Goal: Task Accomplishment & Management: Manage account settings

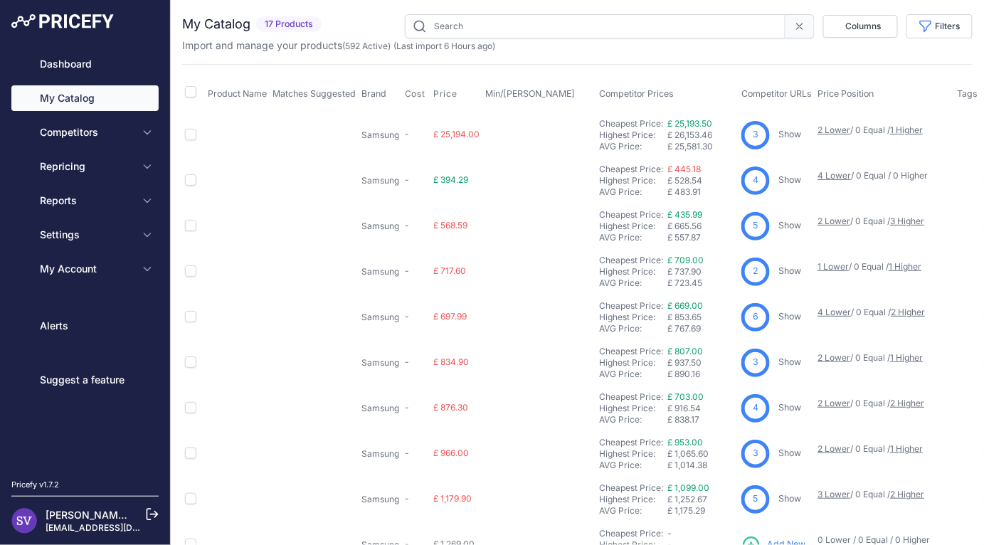
type input "samsung"
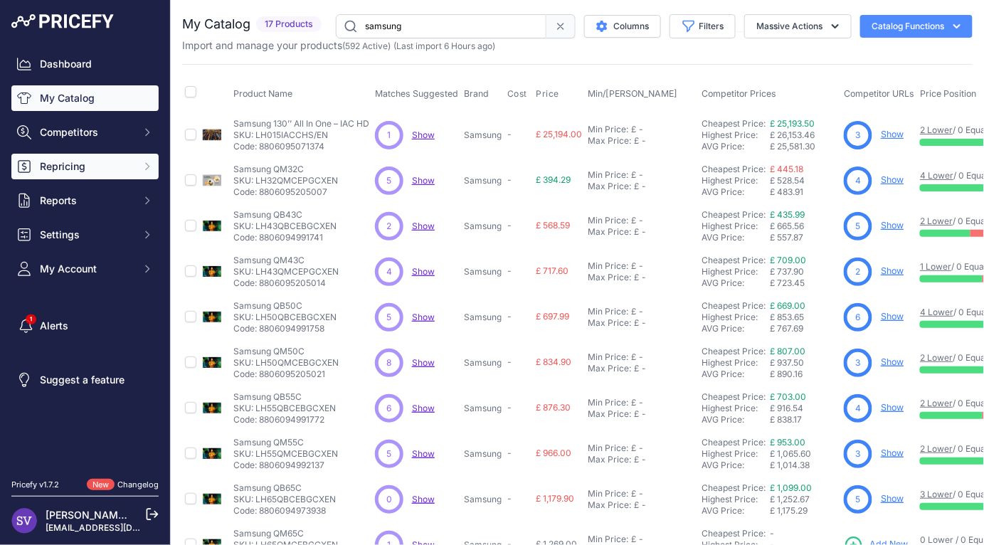
click at [101, 171] on span "Repricing" at bounding box center [86, 166] width 93 height 14
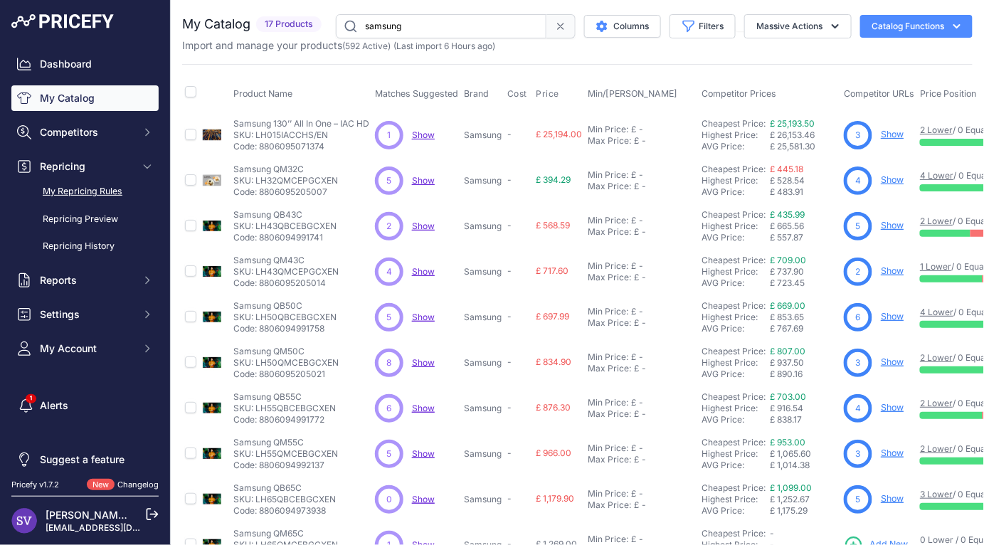
click at [92, 189] on link "My Repricing Rules" at bounding box center [84, 191] width 147 height 25
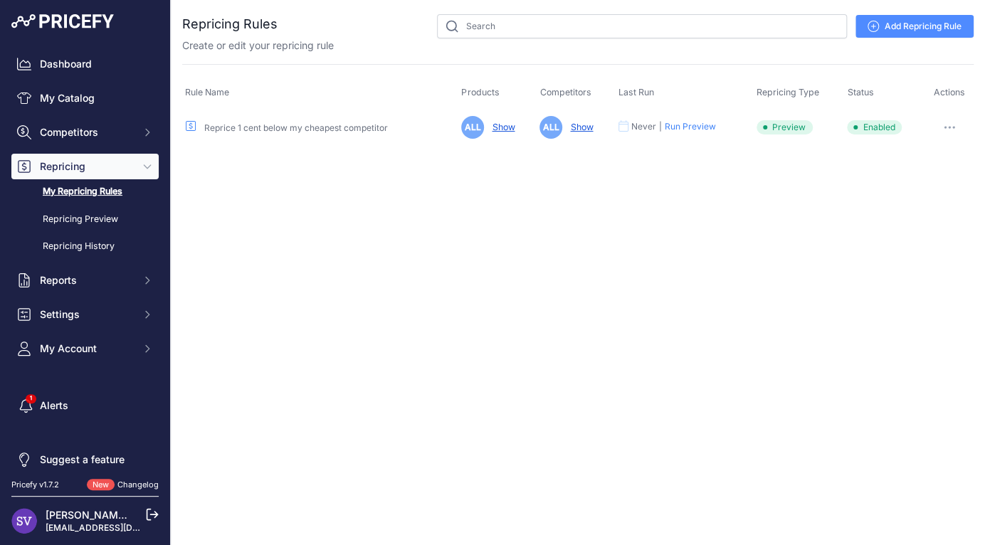
click at [906, 18] on link "Add Repricing Rule" at bounding box center [914, 26] width 118 height 23
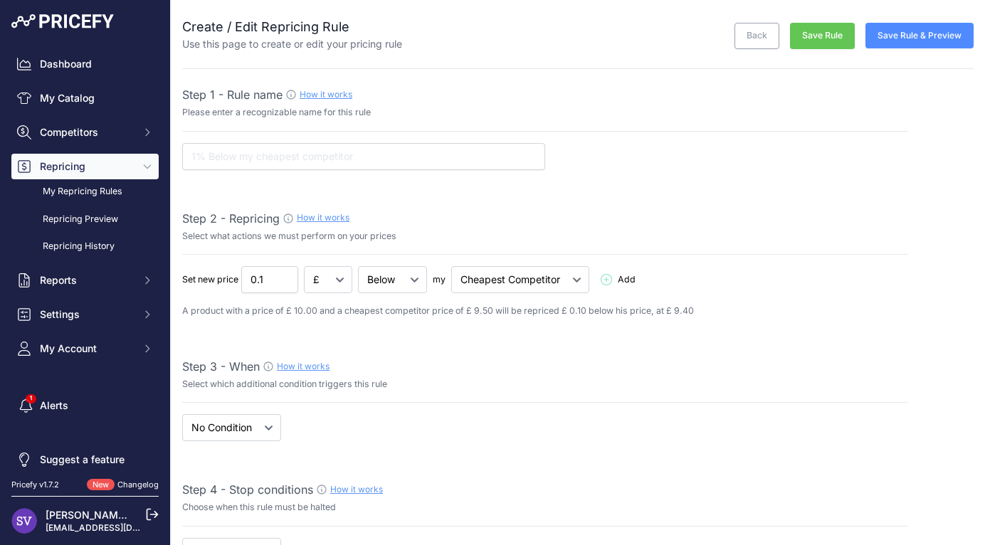
select select "7"
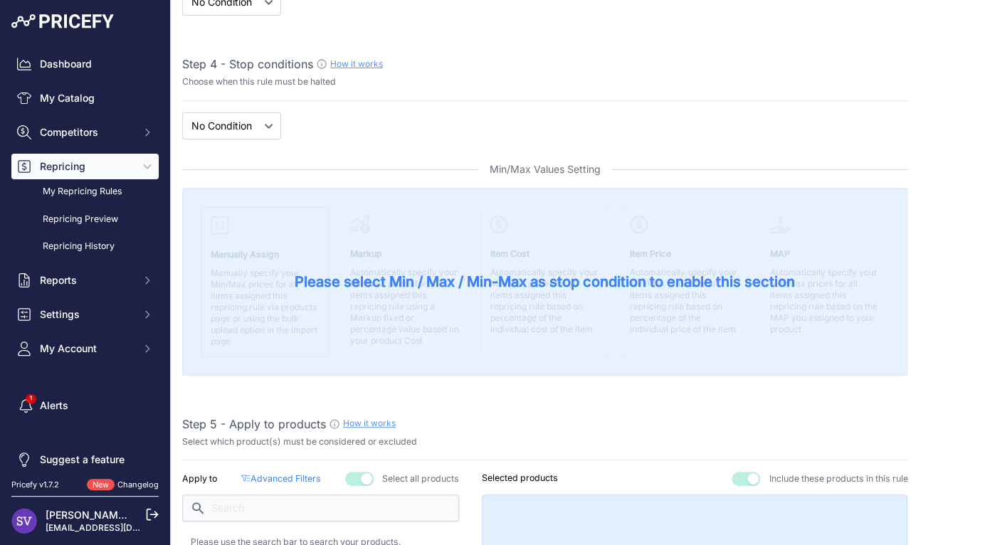
click at [406, 241] on div "Please select Min / Max / Min-Max as stop condition to enable this section" at bounding box center [544, 282] width 725 height 188
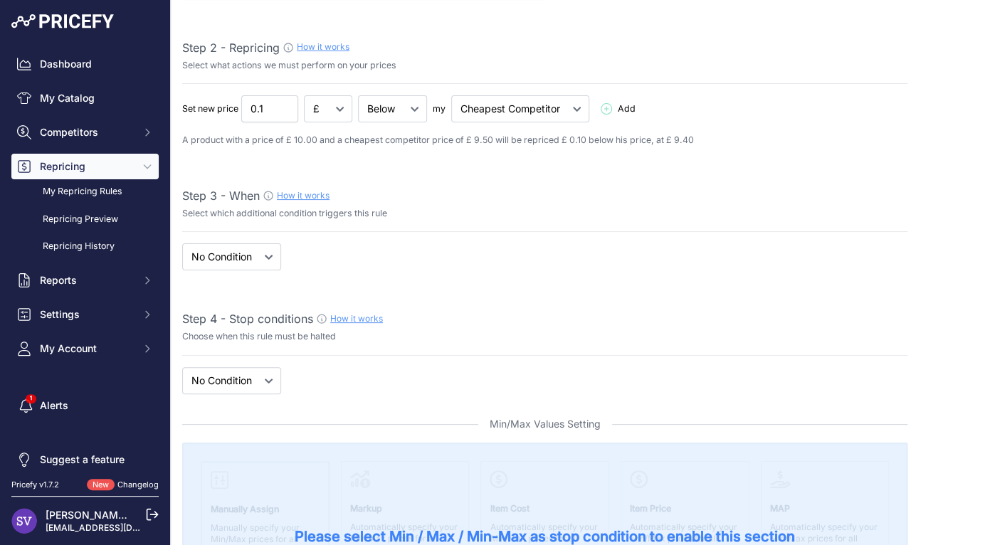
scroll to position [0, 0]
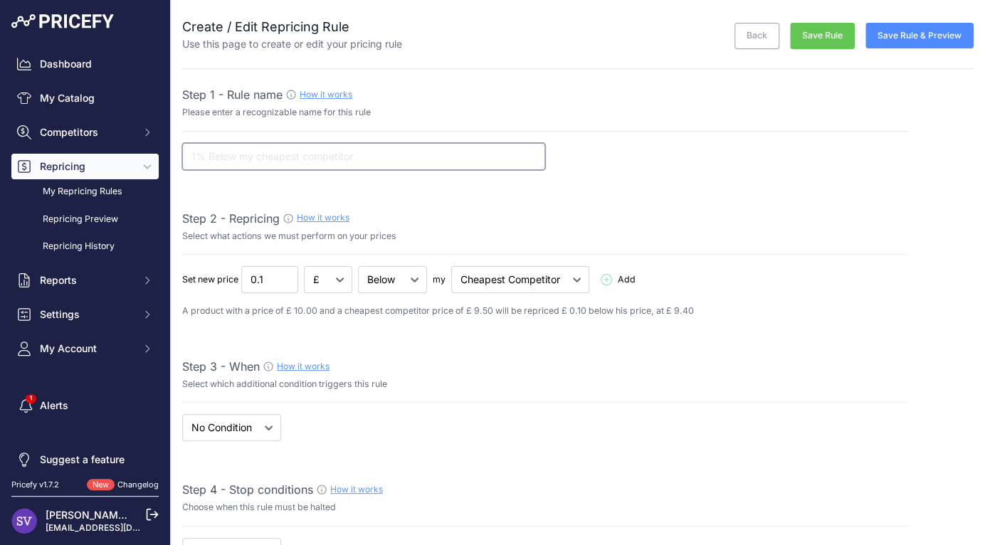
click at [326, 167] on input "text" at bounding box center [363, 156] width 363 height 27
click at [359, 161] on input "text" at bounding box center [363, 156] width 363 height 27
type input "0.1"
click at [271, 159] on input "0.1" at bounding box center [363, 156] width 363 height 27
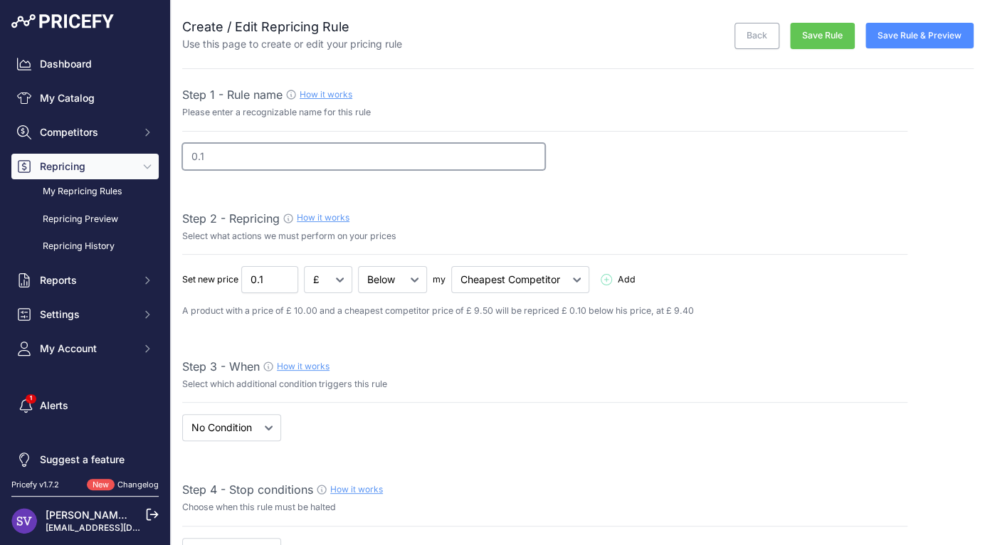
drag, startPoint x: 261, startPoint y: 153, endPoint x: 142, endPoint y: 145, distance: 119.8
click at [142, 145] on div "Dashboard My Catalog Competitors Competitors Monitored URLs MAP infringements R…" at bounding box center [492, 272] width 985 height 545
type input "Below my Cheapest Competitor"
click at [265, 285] on input "0.1" at bounding box center [269, 279] width 57 height 27
click at [322, 308] on p "A product with a price of £ 10.00 and a cheapest competitor price of £ 9.50 wil…" at bounding box center [544, 312] width 725 height 14
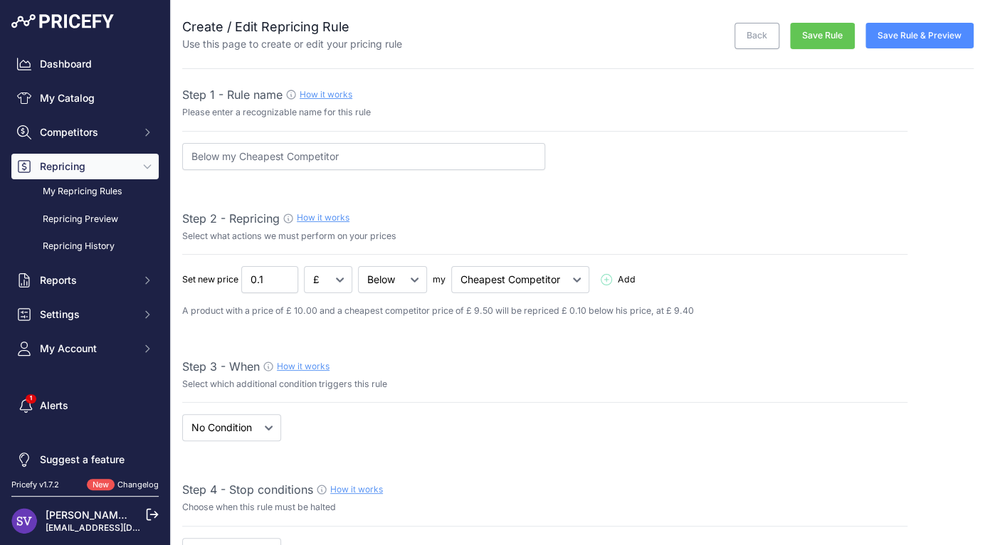
click at [610, 280] on icon at bounding box center [605, 279] width 11 height 11
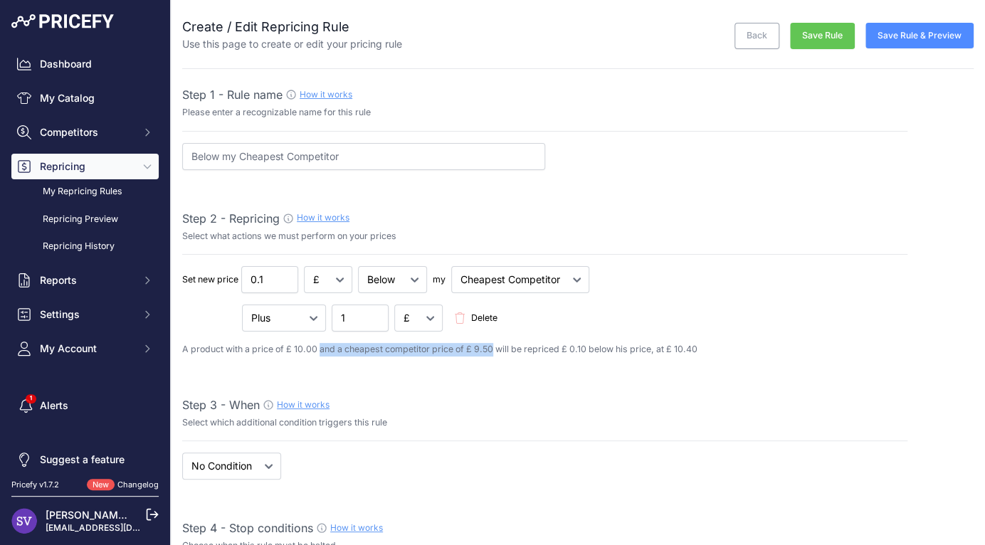
drag, startPoint x: 323, startPoint y: 353, endPoint x: 494, endPoint y: 354, distance: 171.5
click at [494, 354] on p "A product with a price of £ 10.00 and a cheapest competitor price of £ 9.50 wil…" at bounding box center [544, 350] width 725 height 14
click at [572, 351] on p "A product with a price of £ 10.00 and a cheapest competitor price of £ 9.50 wil…" at bounding box center [544, 350] width 725 height 14
click at [603, 350] on p "A product with a price of £ 10.00 and a cheapest competitor price of £ 9.50 wil…" at bounding box center [544, 350] width 725 height 14
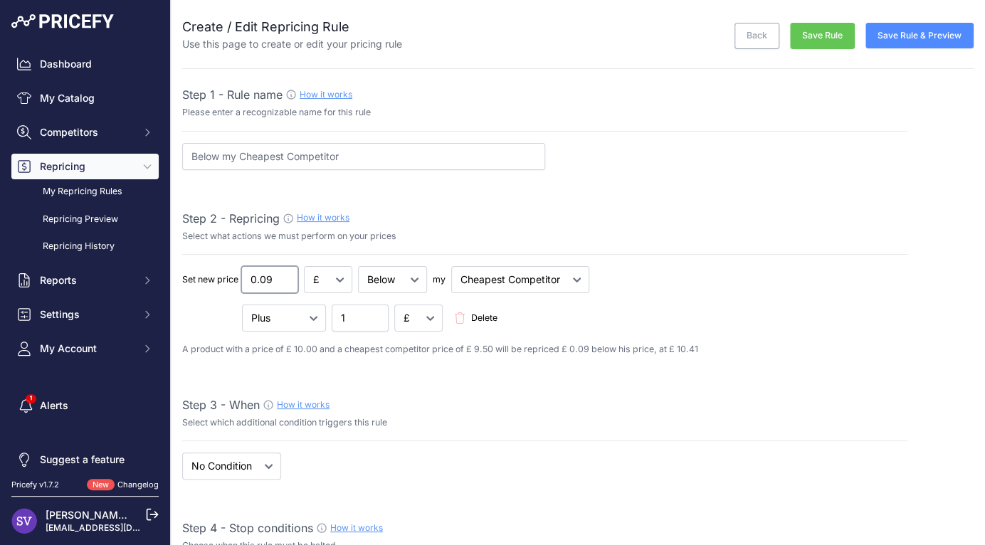
click at [281, 284] on input "0.09" at bounding box center [269, 279] width 57 height 27
click at [287, 275] on input "0.1" at bounding box center [269, 279] width 57 height 27
click at [287, 275] on input "0.11" at bounding box center [269, 279] width 57 height 27
click at [287, 275] on input "0.12" at bounding box center [269, 279] width 57 height 27
click at [287, 275] on input "0.13" at bounding box center [269, 279] width 57 height 27
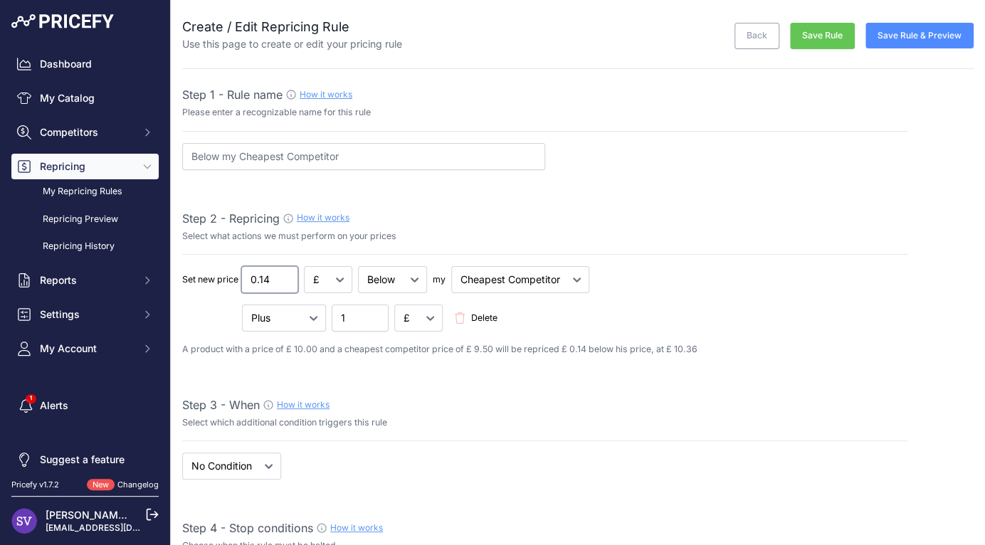
click at [287, 275] on input "0.14" at bounding box center [269, 279] width 57 height 27
click at [287, 275] on input "0.15" at bounding box center [269, 279] width 57 height 27
click at [287, 275] on input "0.16" at bounding box center [269, 279] width 57 height 27
click at [286, 275] on input "0.17" at bounding box center [269, 279] width 57 height 27
click at [275, 279] on input "0.17" at bounding box center [269, 279] width 57 height 27
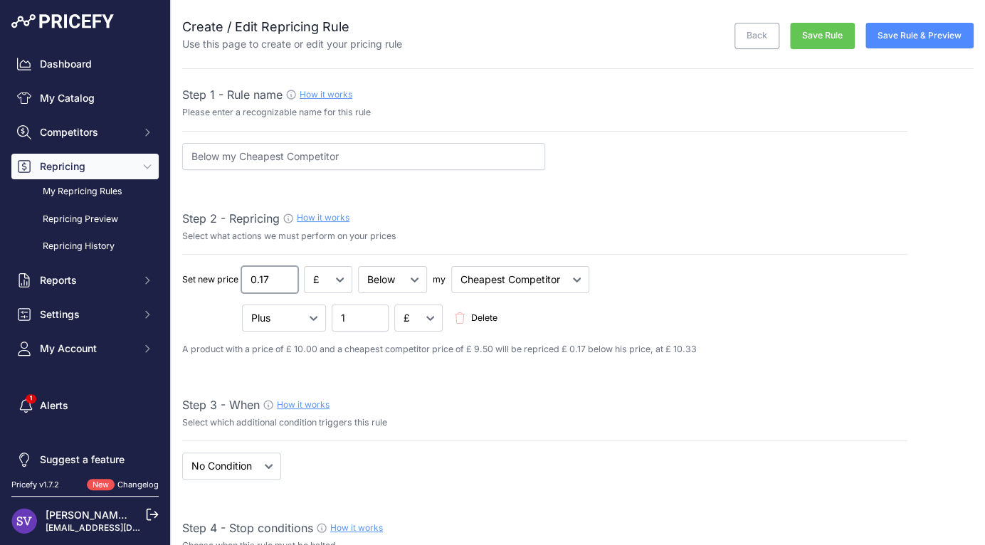
click at [275, 279] on input "0.17" at bounding box center [269, 279] width 57 height 27
click at [245, 276] on input "0.17" at bounding box center [269, 279] width 57 height 27
click at [487, 318] on span "Delete" at bounding box center [484, 319] width 26 height 14
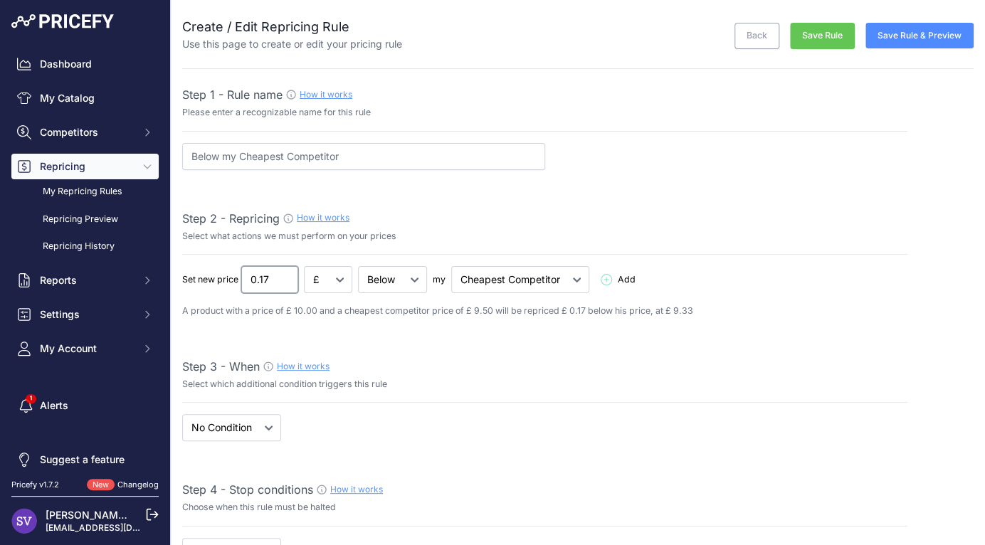
click at [262, 281] on input "0.17" at bounding box center [269, 279] width 57 height 27
type input "2"
click at [435, 297] on div "Set new price 2 £ % Add 1 Delete" at bounding box center [544, 292] width 725 height 52
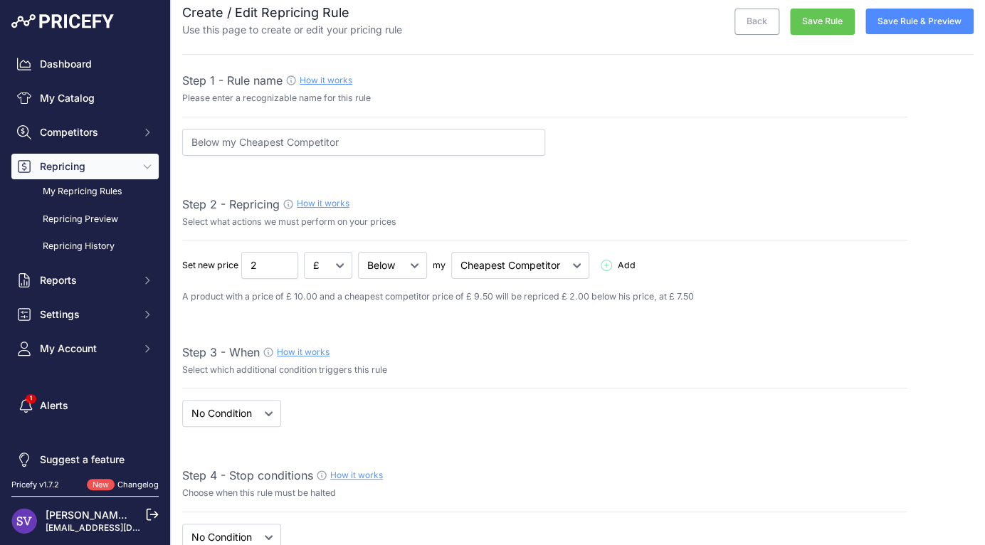
scroll to position [18, 0]
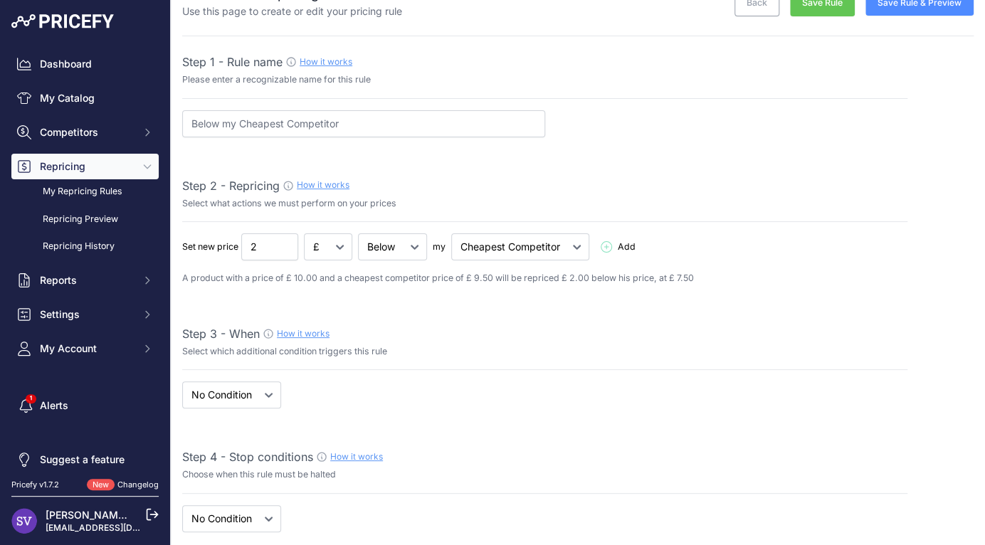
scroll to position [34, 0]
click at [248, 398] on select "When No Condition" at bounding box center [231, 393] width 99 height 27
select select "when"
click at [182, 380] on select "When No Condition" at bounding box center [231, 393] width 99 height 27
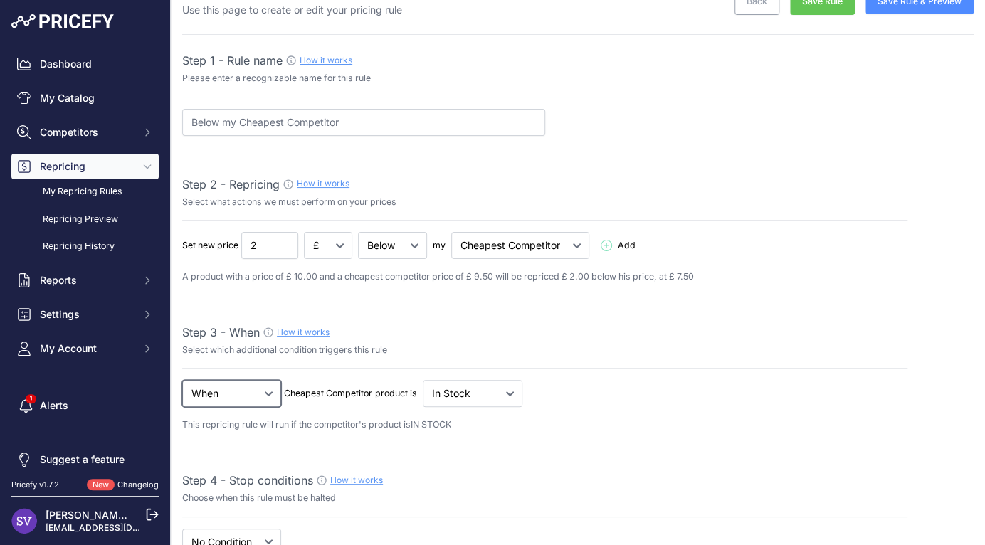
scroll to position [53, 0]
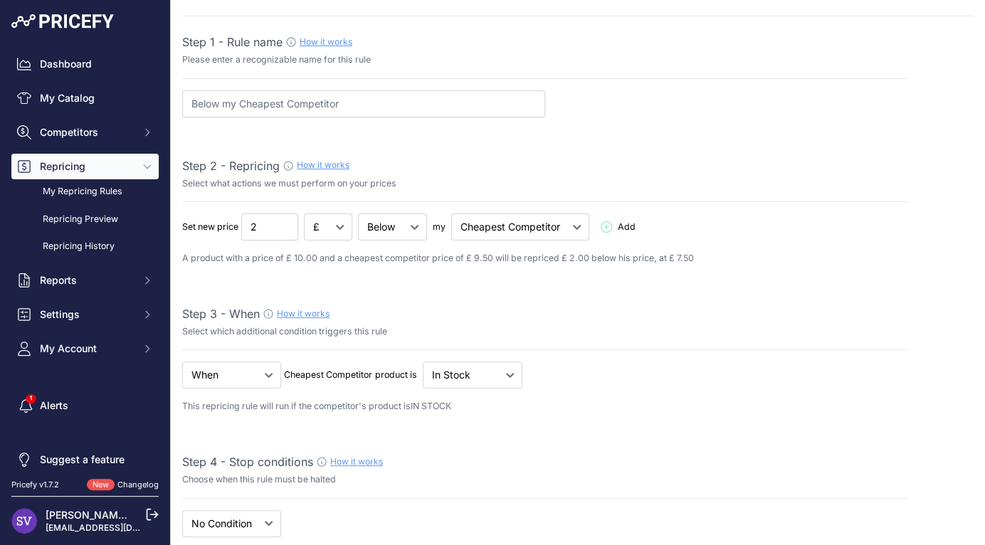
click at [476, 388] on div "When No Condition Cheapest Competitor product is IN STOCK" at bounding box center [544, 387] width 725 height 52
click at [480, 384] on select "Out Of Stock In Stock" at bounding box center [473, 374] width 100 height 27
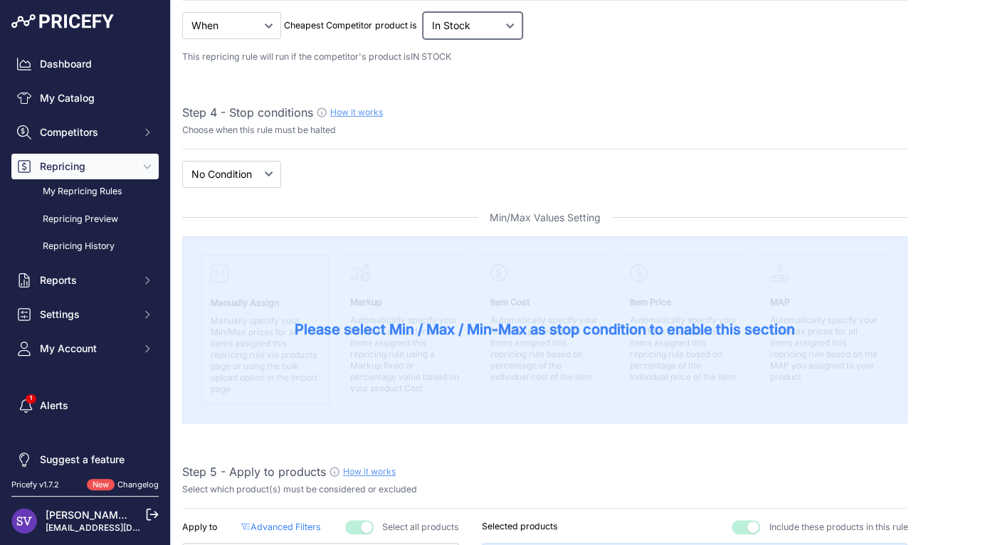
scroll to position [423, 0]
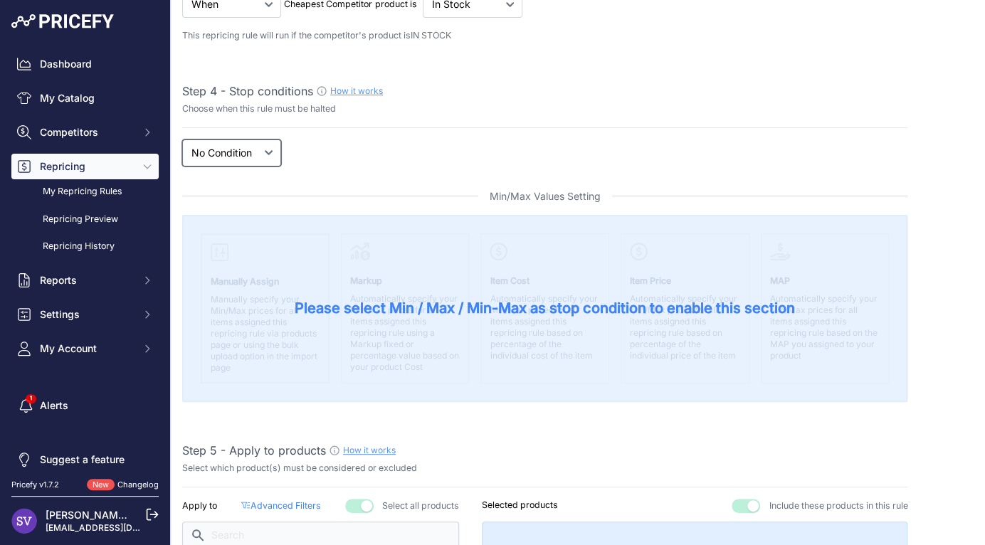
click at [253, 151] on select "New Price No Condition" at bounding box center [231, 152] width 99 height 27
click at [256, 150] on select "New Price No Condition" at bounding box center [231, 152] width 99 height 27
click at [182, 139] on select "New Price No Condition" at bounding box center [231, 152] width 99 height 27
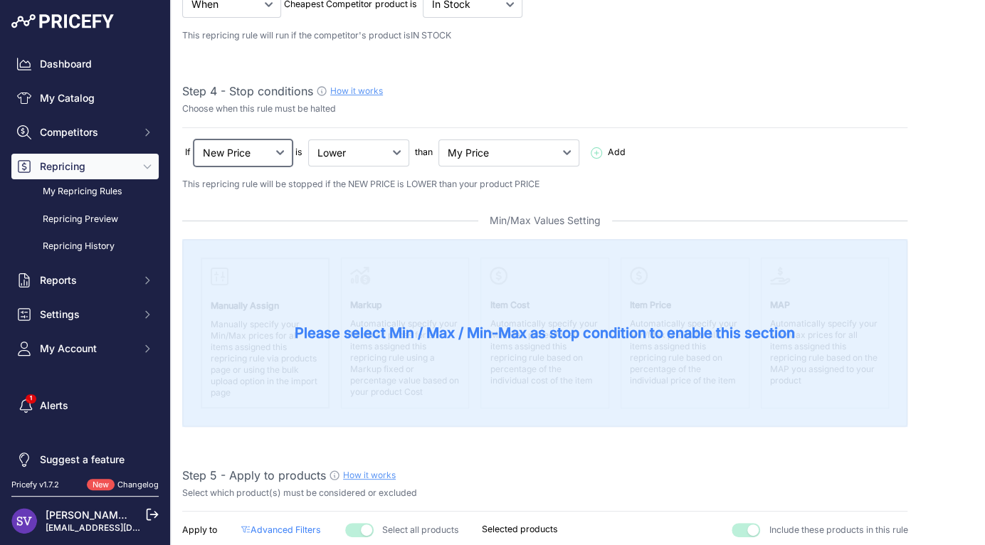
click at [257, 152] on select "New Price No Condition" at bounding box center [243, 152] width 99 height 27
click at [194, 139] on select "New Price No Condition" at bounding box center [243, 152] width 99 height 27
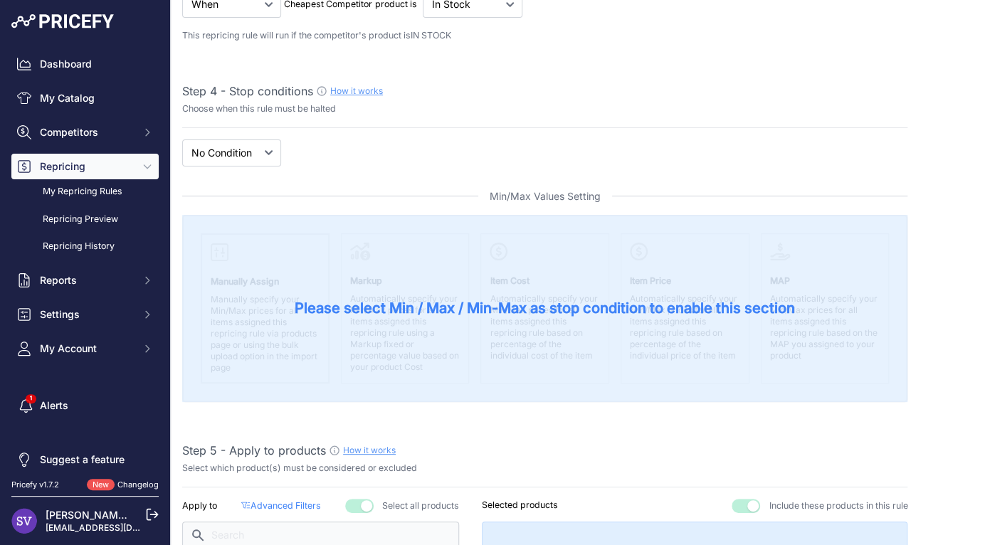
click at [337, 277] on div "Please select Min / Max / Min-Max as stop condition to enable this section" at bounding box center [544, 309] width 725 height 188
click at [356, 302] on span "Please select Min / Max / Min-Max as stop condition to enable this section" at bounding box center [545, 308] width 500 height 20
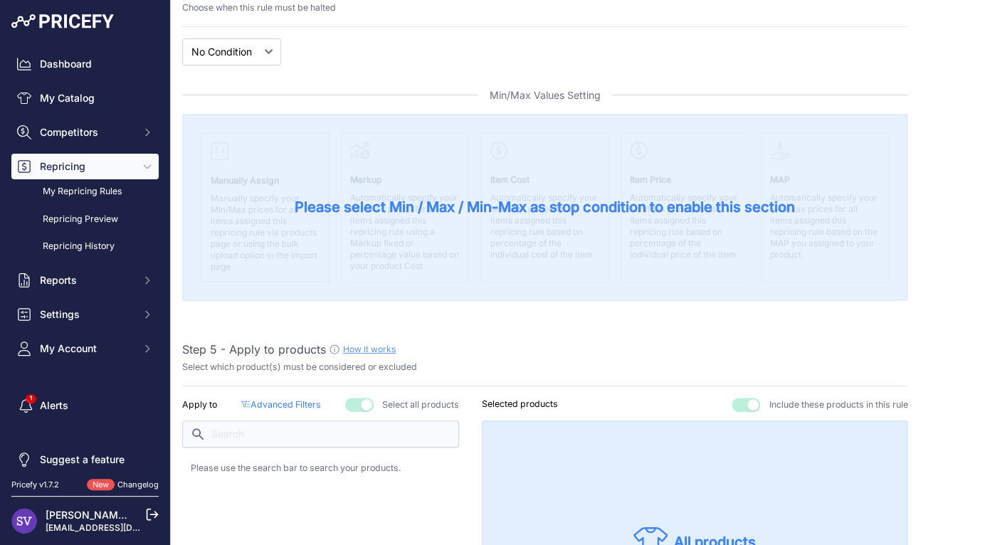
scroll to position [534, 0]
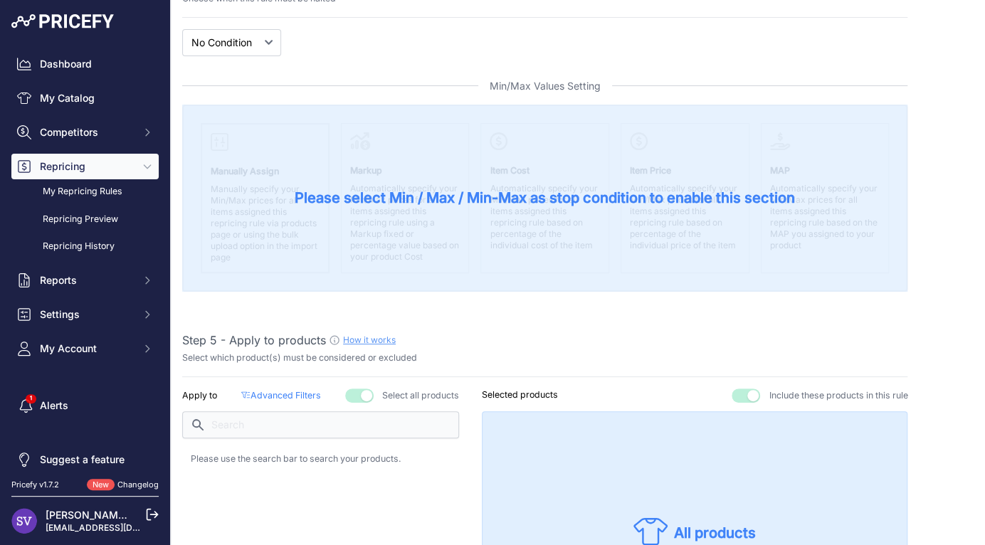
click at [283, 270] on div "Please select Min / Max / Min-Max as stop condition to enable this section" at bounding box center [544, 199] width 725 height 188
click at [328, 228] on div "Please select Min / Max / Min-Max as stop condition to enable this section" at bounding box center [544, 199] width 725 height 188
click at [424, 228] on div "Please select Min / Max / Min-Max as stop condition to enable this section" at bounding box center [544, 199] width 725 height 188
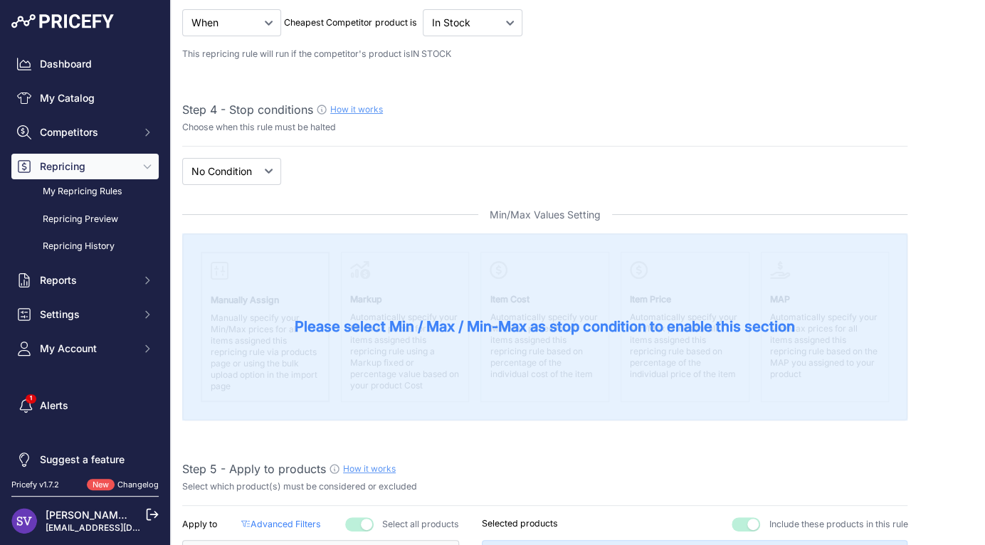
scroll to position [403, 0]
click at [259, 170] on select "New Price No Condition" at bounding box center [231, 172] width 99 height 27
select select "price"
click at [182, 159] on select "New Price No Condition" at bounding box center [231, 172] width 99 height 27
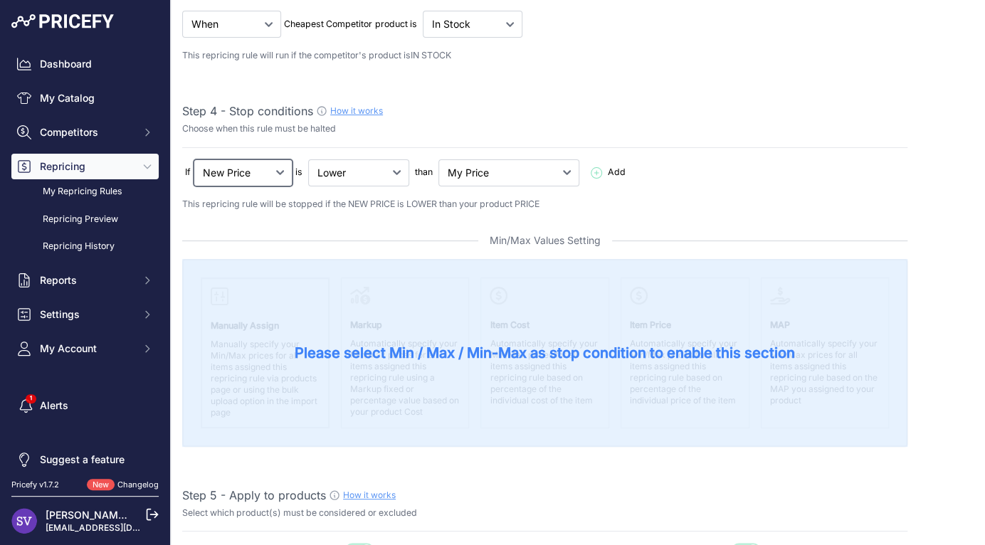
click at [270, 176] on select "New Price No Condition" at bounding box center [243, 172] width 99 height 27
click at [366, 176] on select "Lower Higher Lower/Higher" at bounding box center [358, 172] width 101 height 27
click at [591, 169] on icon at bounding box center [596, 172] width 11 height 11
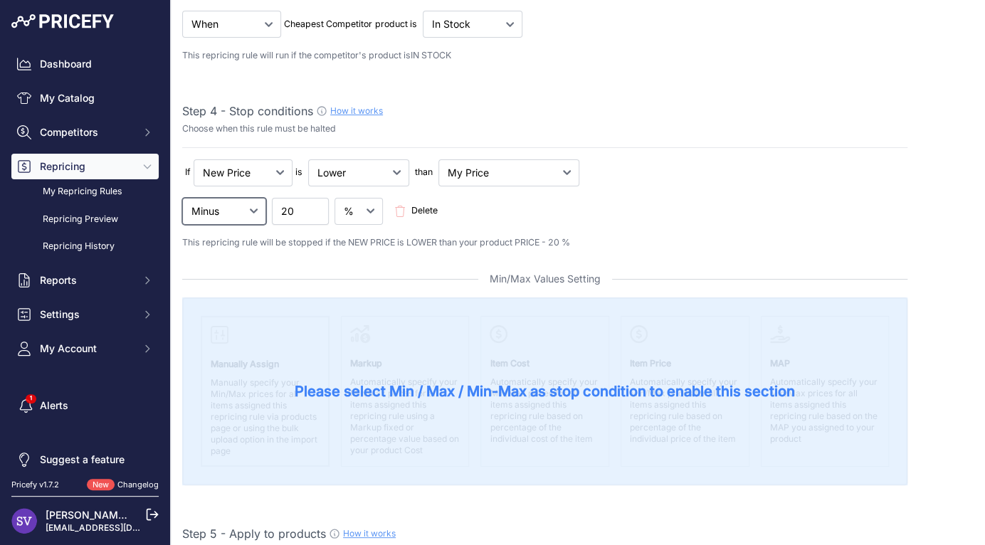
click at [265, 213] on select "Minus Plus Multiplied Divided" at bounding box center [224, 211] width 84 height 27
click at [345, 213] on select "£ %" at bounding box center [358, 211] width 48 height 27
select select "fixed"
click at [335, 198] on select "£ %" at bounding box center [358, 211] width 48 height 27
click at [289, 213] on input "20" at bounding box center [300, 211] width 57 height 27
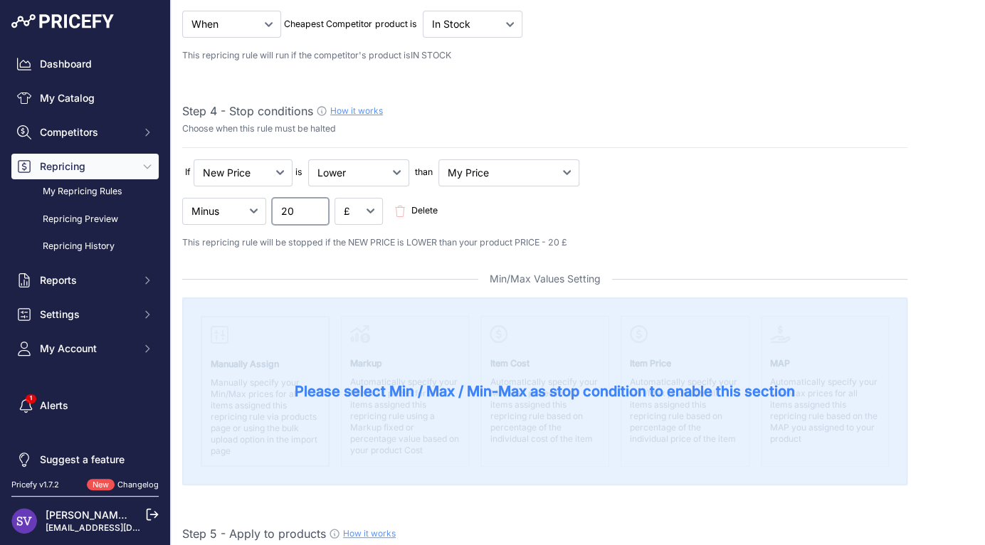
drag, startPoint x: 308, startPoint y: 210, endPoint x: 235, endPoint y: 208, distance: 73.3
click at [235, 208] on div "Minus Plus Multiplied Divided 20 Delete" at bounding box center [544, 211] width 725 height 27
type input "2"
click at [428, 355] on div "Please select Min / Max / Min-Max as stop condition to enable this section" at bounding box center [544, 391] width 725 height 188
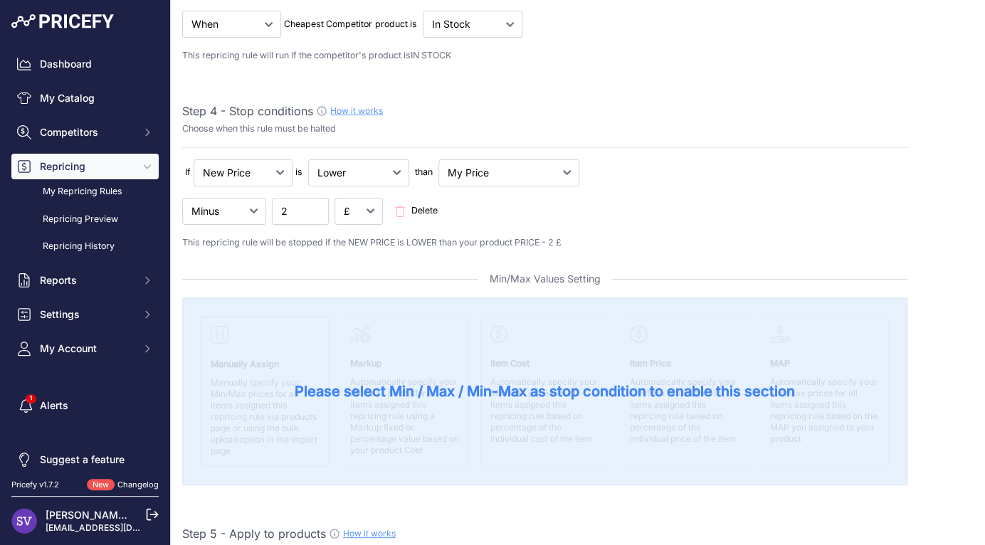
click at [424, 359] on div "Please select Min / Max / Min-Max as stop condition to enable this section" at bounding box center [544, 391] width 725 height 188
click at [420, 364] on div "Please select Min / Max / Min-Max as stop condition to enable this section" at bounding box center [544, 391] width 725 height 188
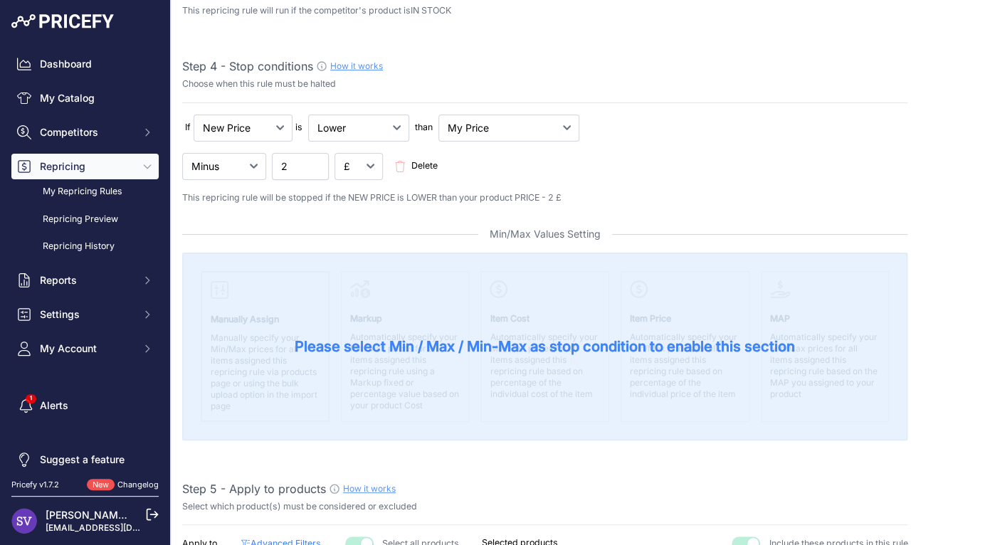
scroll to position [419, 0]
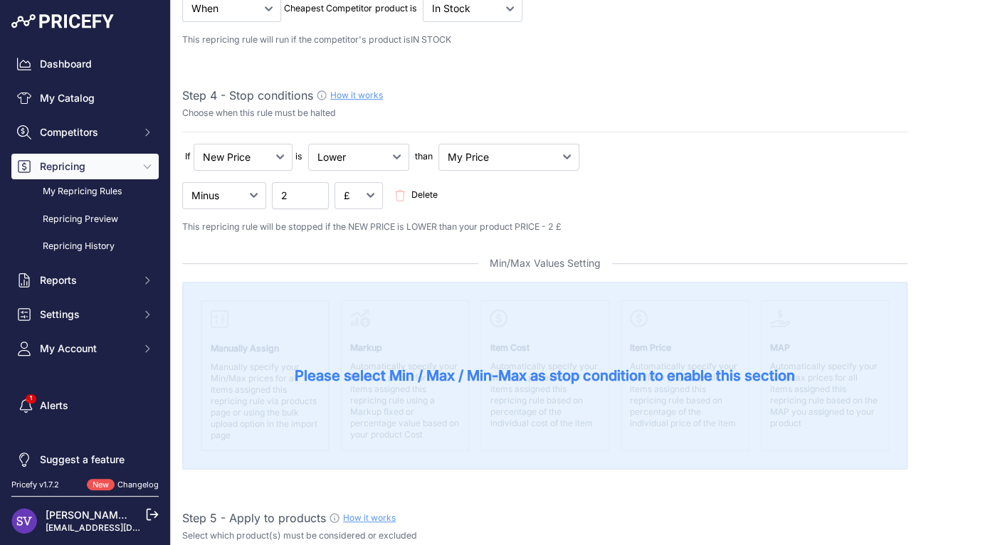
click at [406, 192] on span "Delete" at bounding box center [418, 196] width 49 height 14
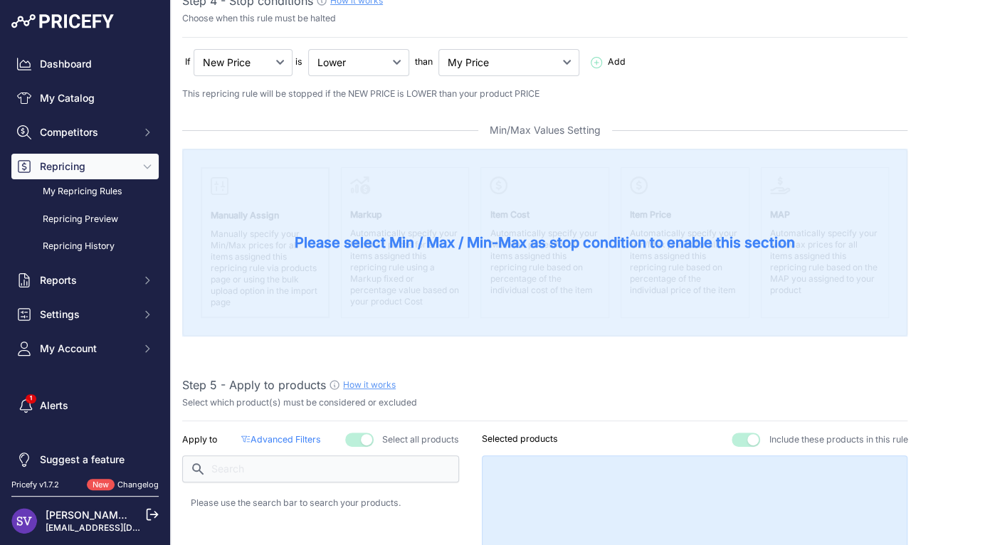
scroll to position [536, 0]
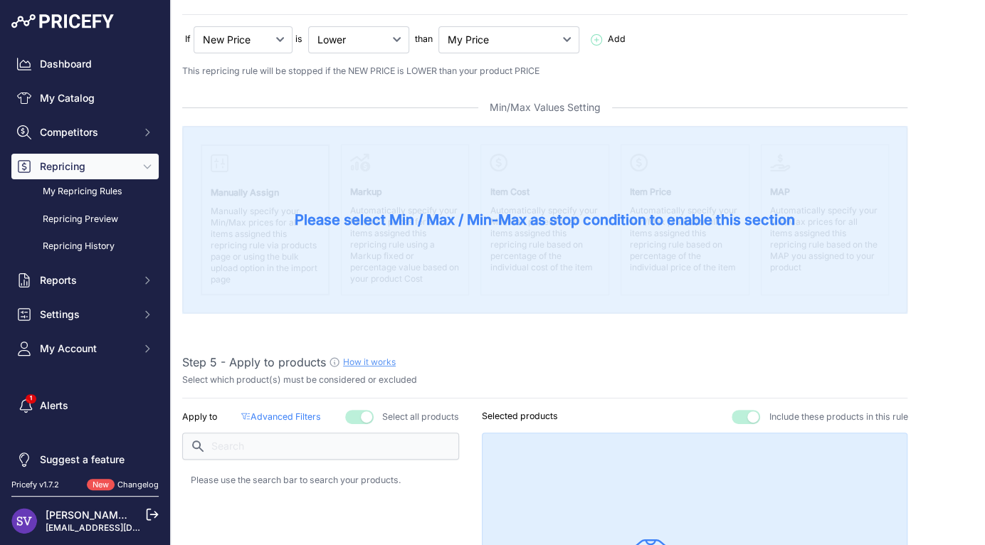
click at [357, 412] on button "button" at bounding box center [359, 417] width 28 height 14
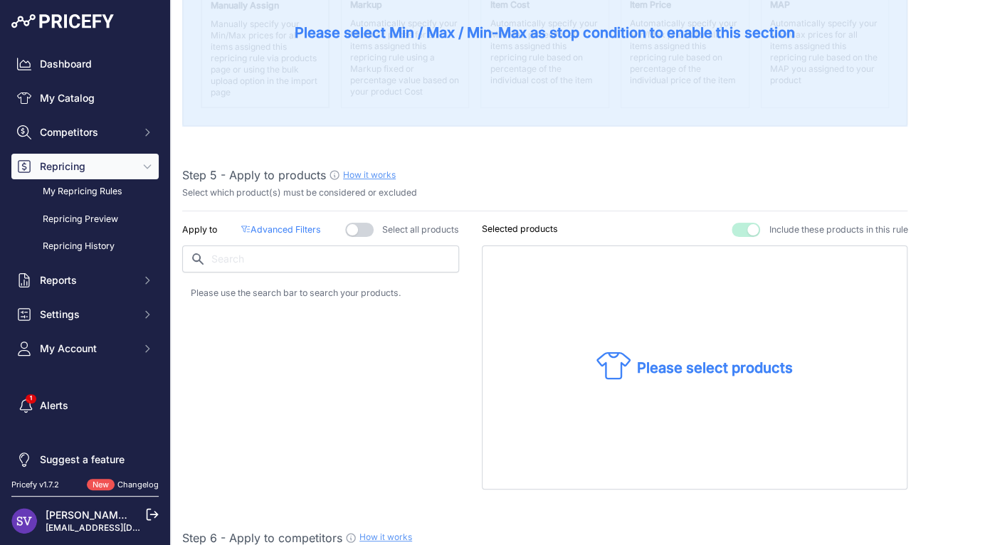
scroll to position [731, 0]
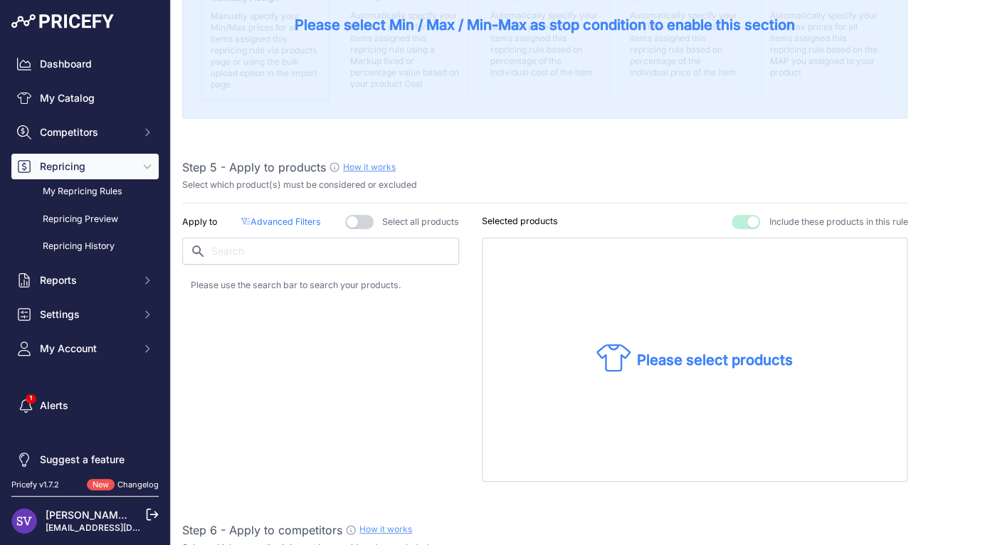
click at [338, 235] on div "Apply to Advanced Filters ( false ) Select all products" at bounding box center [320, 348] width 277 height 266
click at [338, 243] on input "text" at bounding box center [320, 251] width 277 height 27
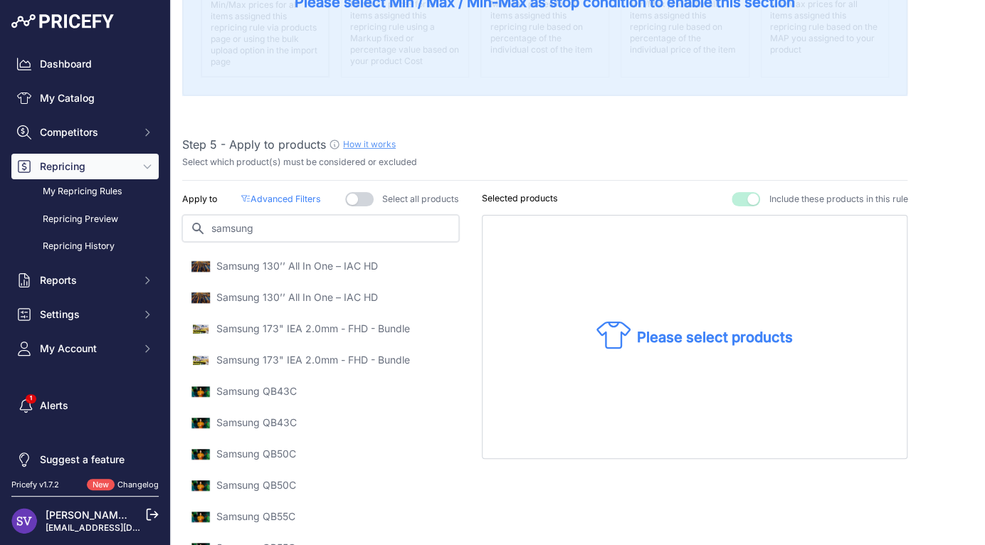
scroll to position [835, 0]
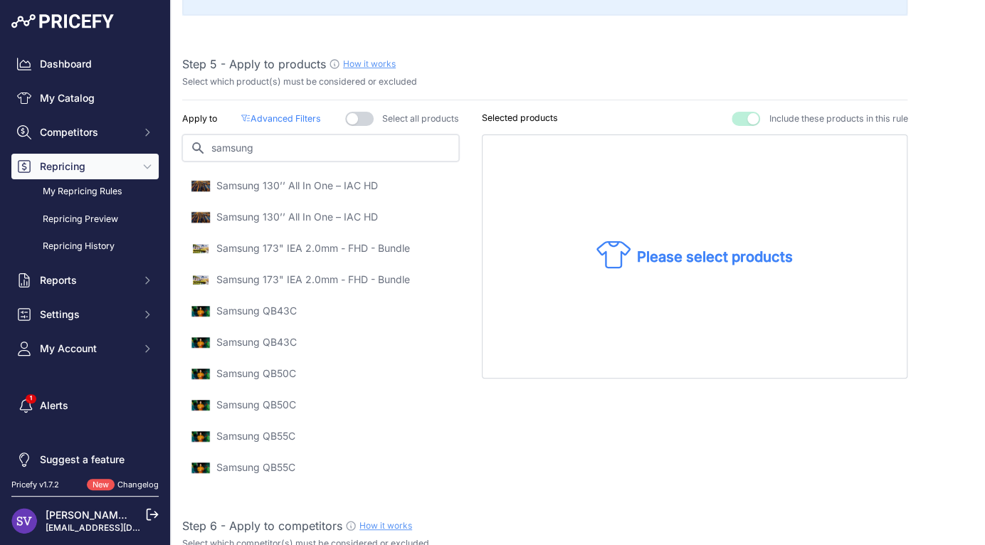
type input "samsung"
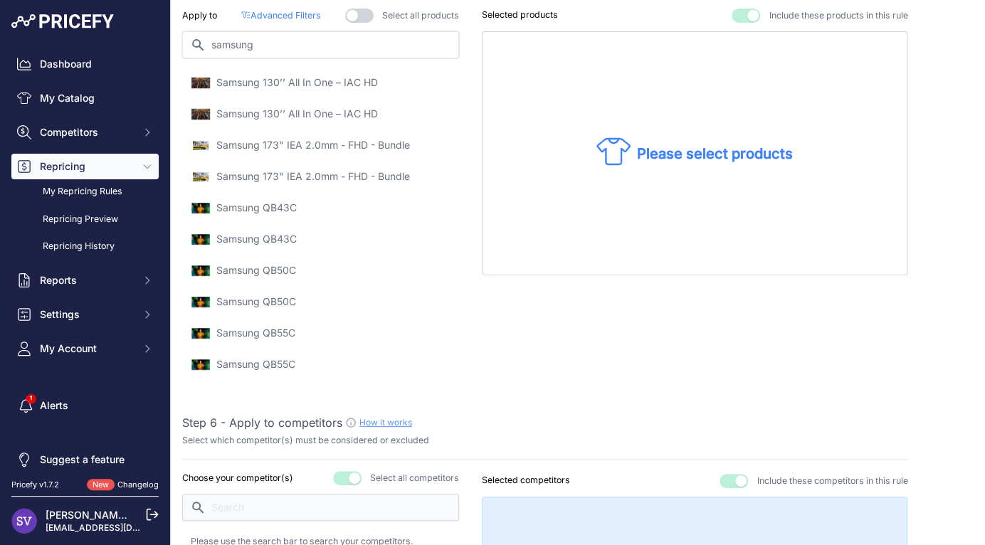
scroll to position [680, 0]
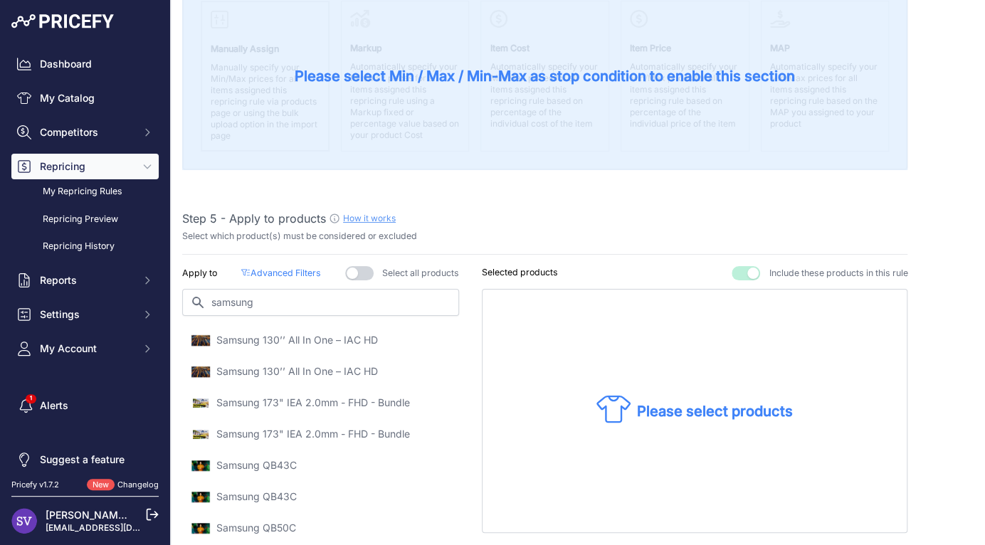
click at [732, 272] on button "button" at bounding box center [745, 273] width 28 height 14
click at [724, 274] on button "button" at bounding box center [730, 273] width 28 height 14
click at [620, 411] on icon at bounding box center [613, 409] width 34 height 34
click at [637, 406] on p "Please select products" at bounding box center [714, 411] width 156 height 20
click at [669, 408] on p "Please select products" at bounding box center [714, 411] width 156 height 20
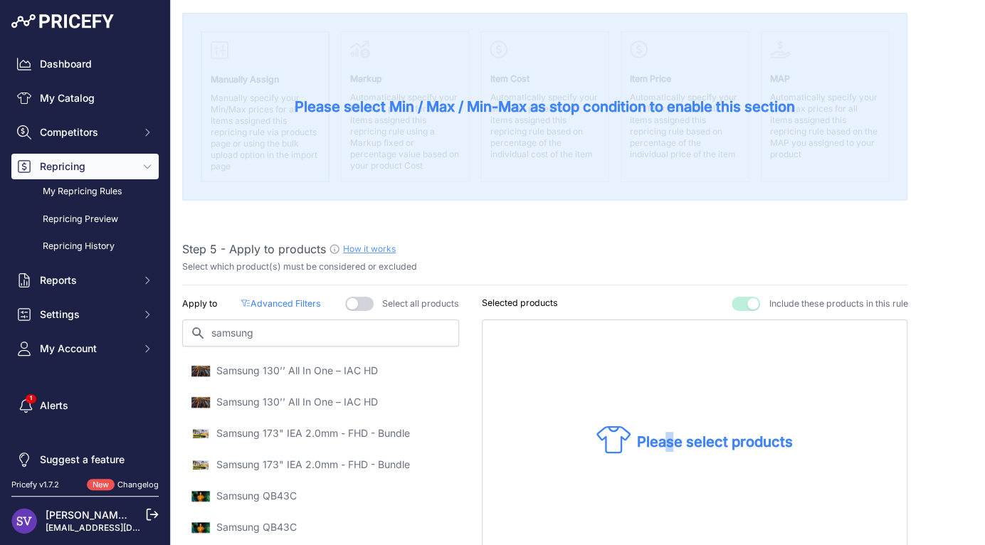
scroll to position [674, 0]
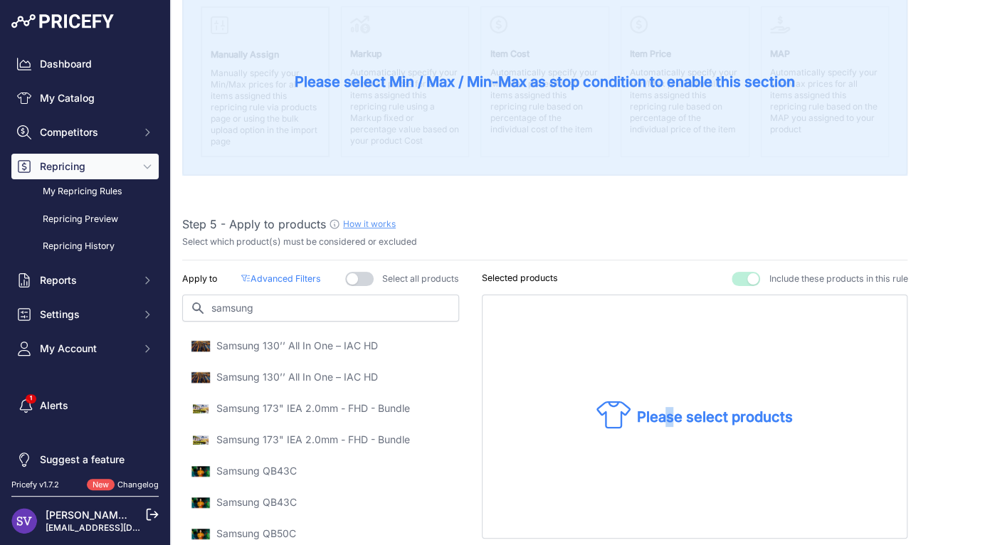
click at [365, 275] on button "button" at bounding box center [359, 279] width 28 height 14
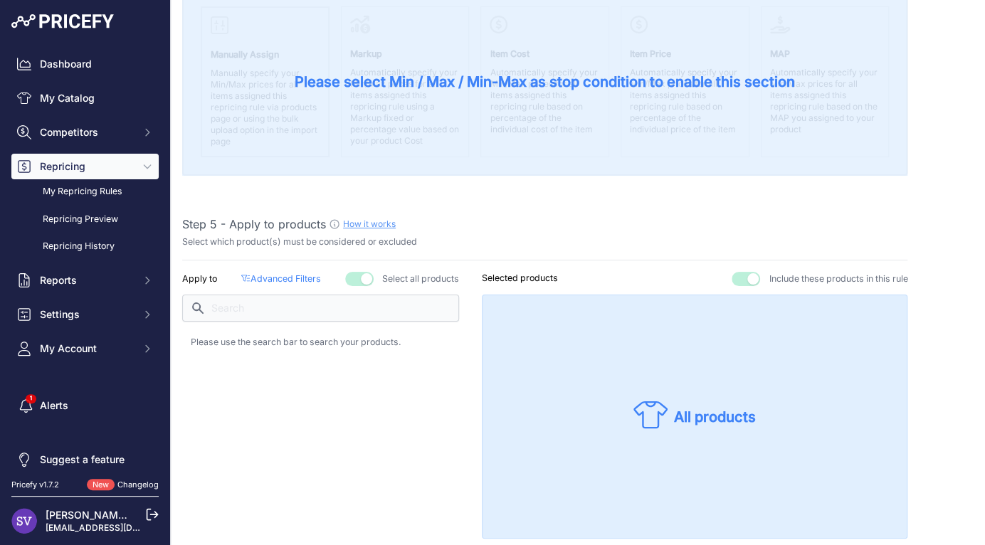
click at [365, 275] on button "button" at bounding box center [359, 279] width 28 height 14
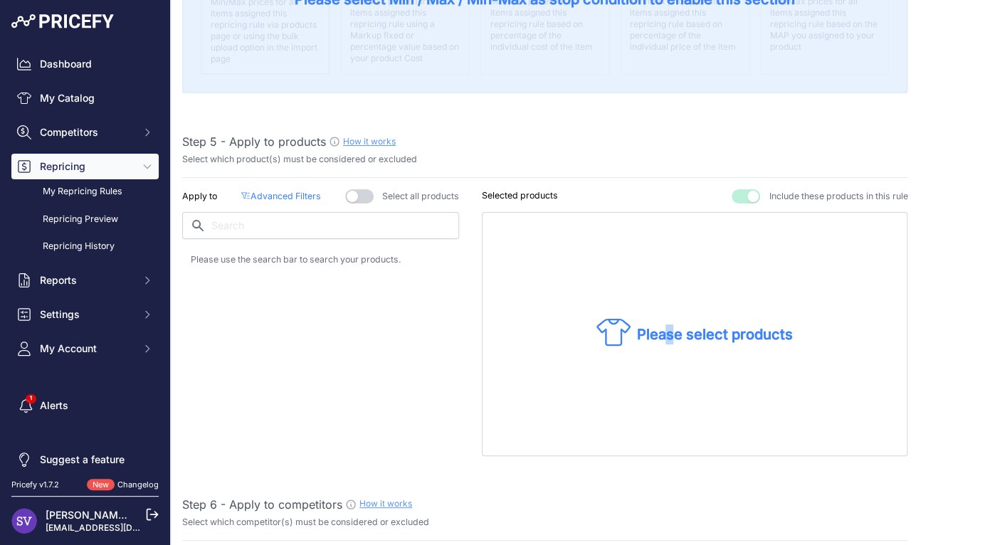
scroll to position [773, 0]
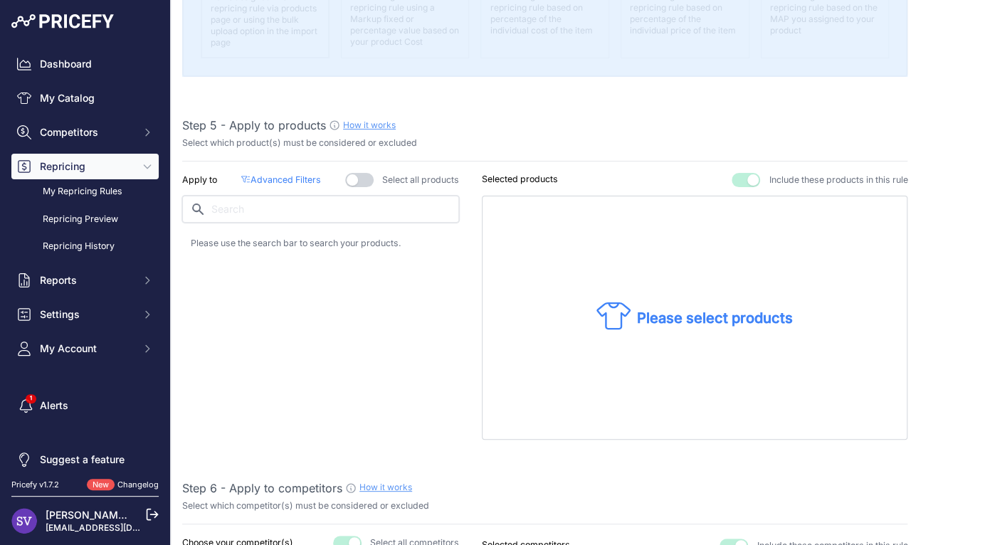
click at [300, 199] on input "text" at bounding box center [320, 209] width 277 height 27
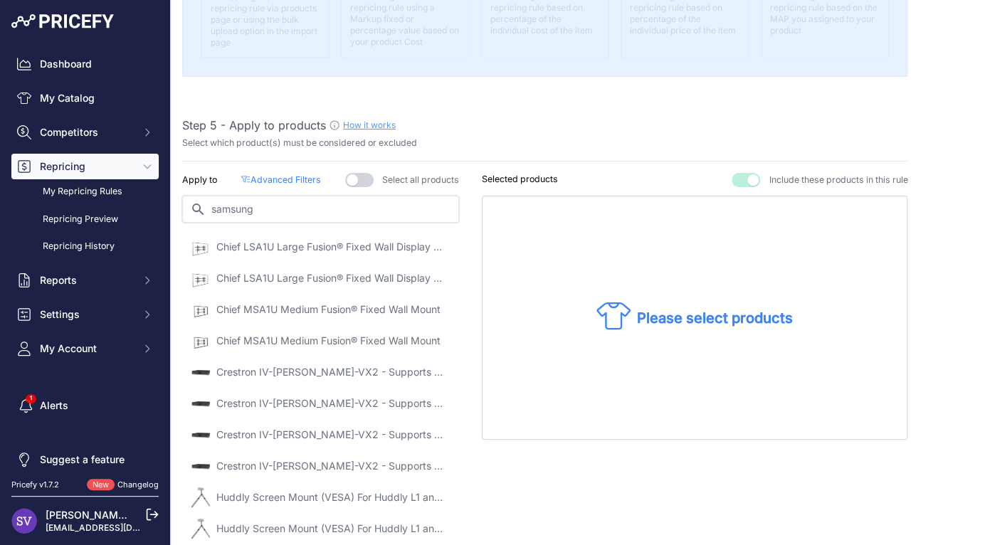
type input "samsung"
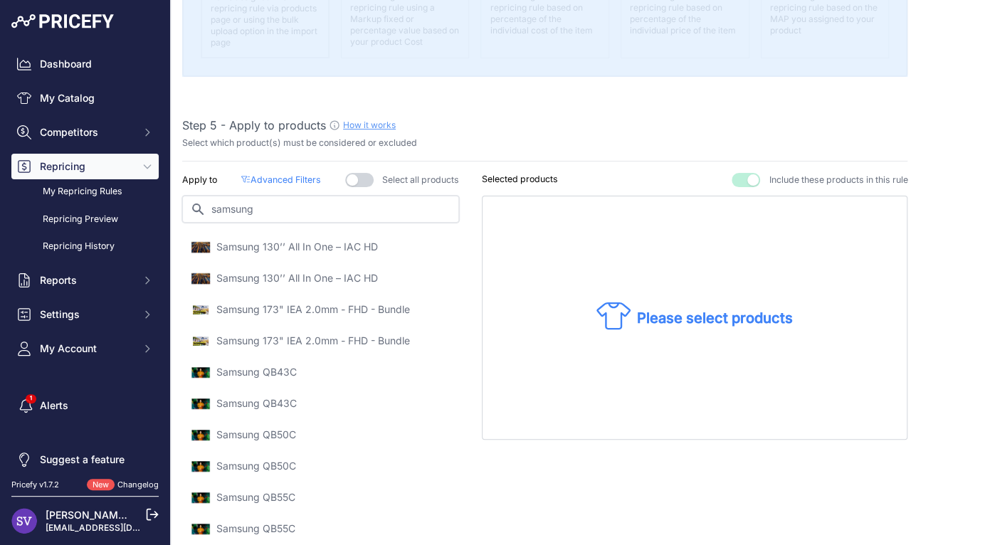
scroll to position [899, 0]
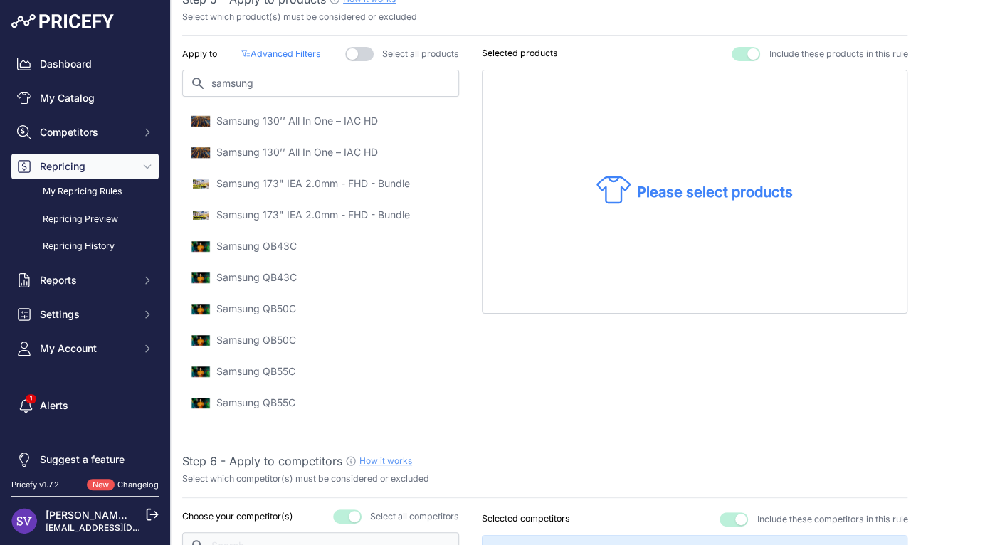
click at [263, 402] on p "Samsung QB55C" at bounding box center [255, 403] width 79 height 14
click at [257, 367] on p "Samsung QB55C" at bounding box center [255, 371] width 79 height 14
click at [273, 343] on p "Samsung QB50C" at bounding box center [256, 340] width 80 height 14
click at [304, 119] on p "Samsung 130’’ All In One – IAC HD" at bounding box center [296, 121] width 161 height 14
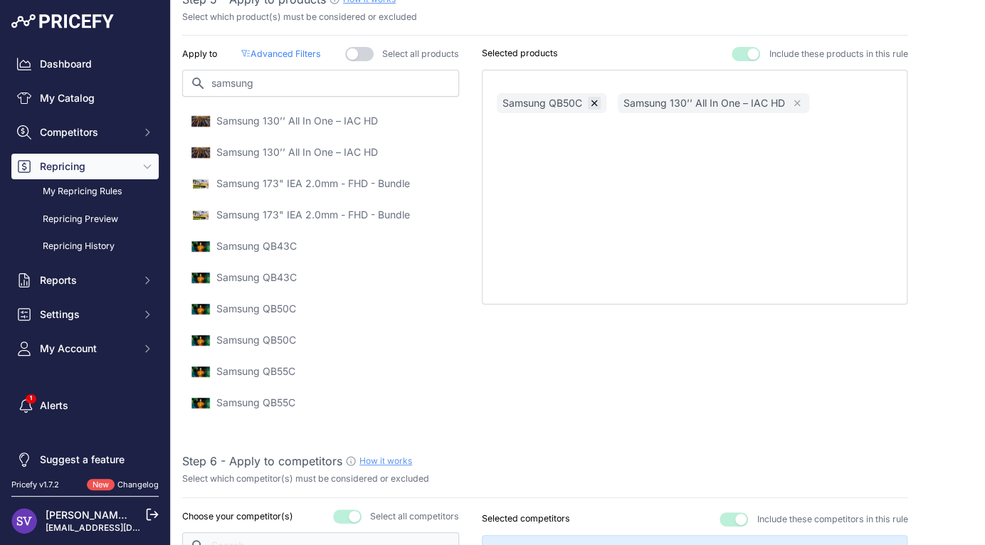
click at [593, 102] on icon "button" at bounding box center [594, 103] width 10 height 10
click at [322, 149] on p "Samsung 130’’ All In One – IAC HD" at bounding box center [296, 152] width 161 height 14
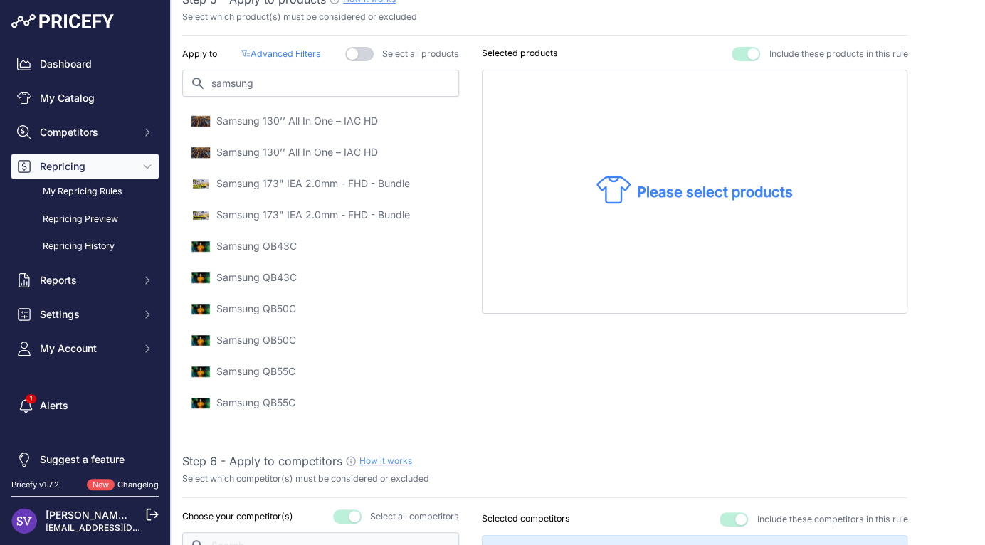
click at [336, 117] on p "Samsung 130’’ All In One – IAC HD" at bounding box center [296, 121] width 161 height 14
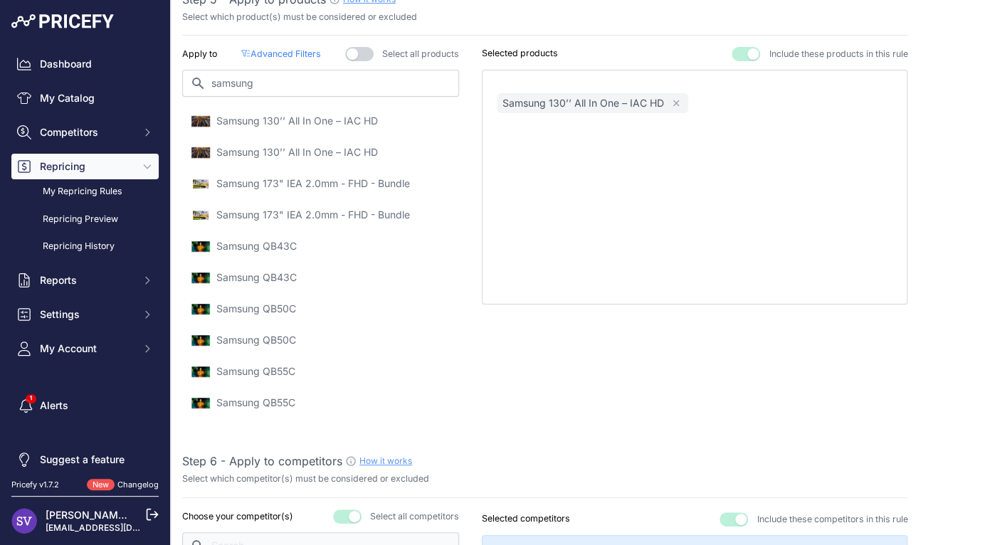
click at [332, 147] on p "Samsung 130’’ All In One – IAC HD" at bounding box center [296, 152] width 161 height 14
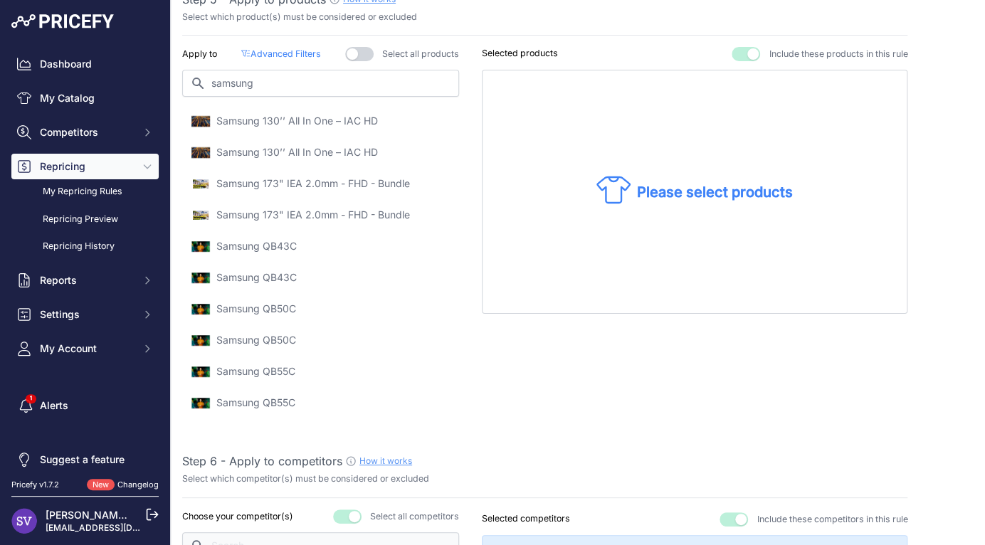
click at [340, 117] on p "Samsung 130’’ All In One – IAC HD" at bounding box center [296, 121] width 161 height 14
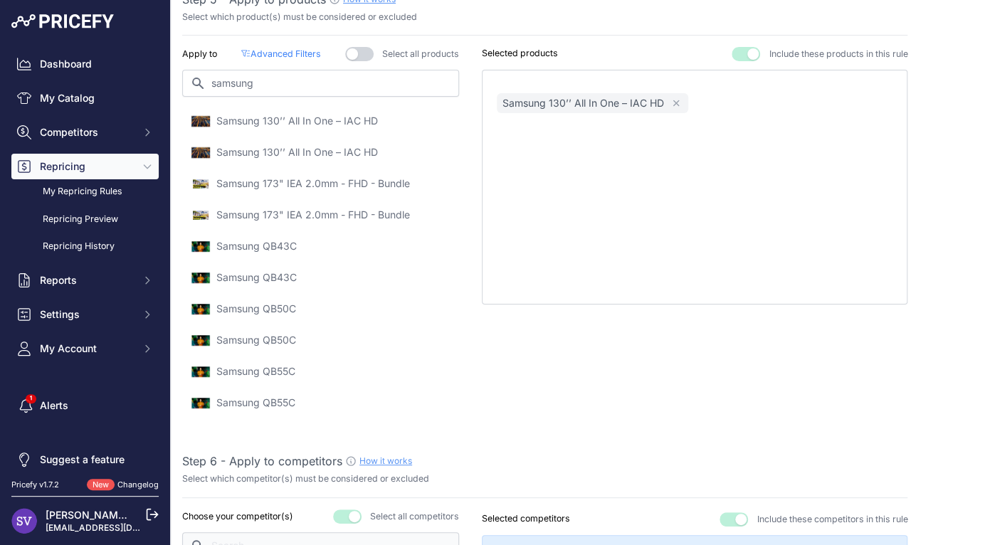
click at [335, 176] on p "Samsung 173" IEA 2.0mm - FHD - Bundle" at bounding box center [313, 183] width 194 height 14
click at [272, 244] on p "Samsung QB43C" at bounding box center [256, 246] width 80 height 14
click at [278, 276] on p "Samsung QB43C" at bounding box center [256, 277] width 80 height 14
click at [271, 244] on p "Samsung QB43C" at bounding box center [256, 246] width 80 height 14
click at [272, 308] on p "Samsung QB50C" at bounding box center [256, 309] width 80 height 14
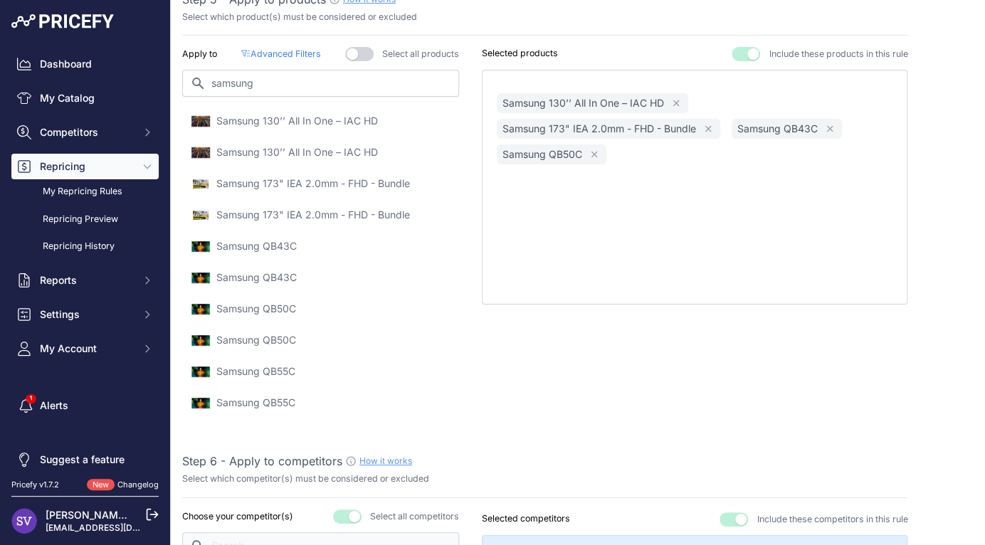
click at [282, 370] on p "Samsung QB55C" at bounding box center [255, 371] width 79 height 14
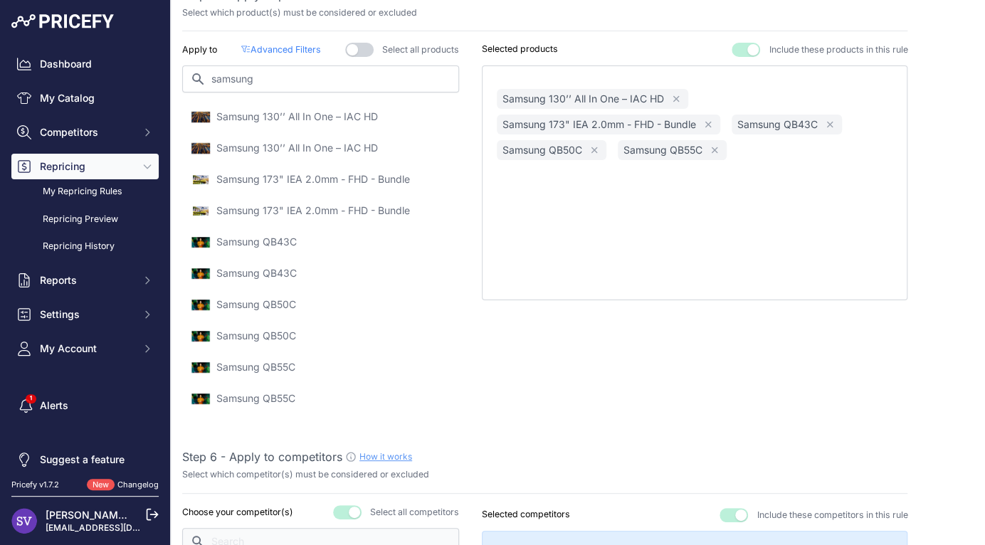
scroll to position [904, 0]
click at [655, 213] on div "Samsung 130’’ All In One – IAC HD Remove Samsung 173" IEA 2.0mm - FHD - Bundle …" at bounding box center [695, 182] width 426 height 235
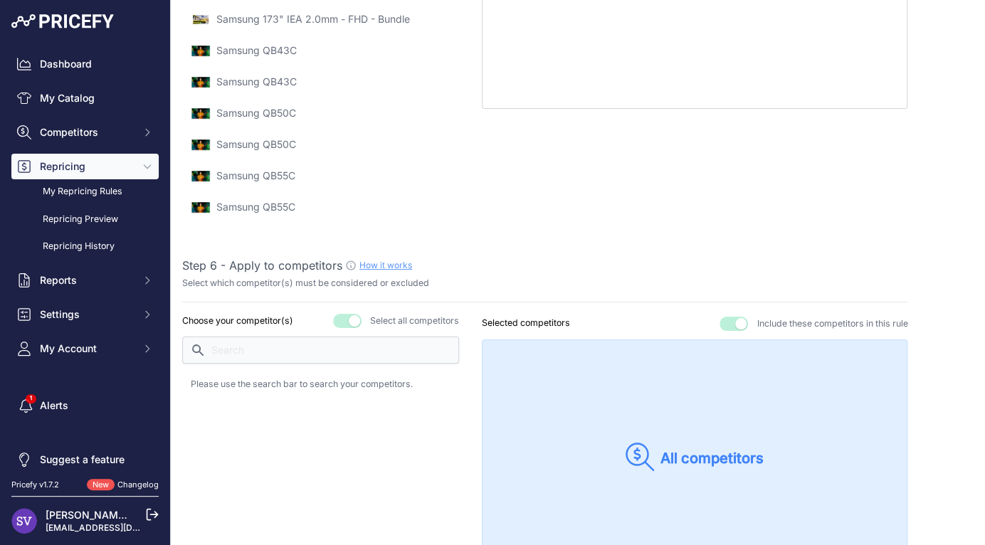
scroll to position [1103, 0]
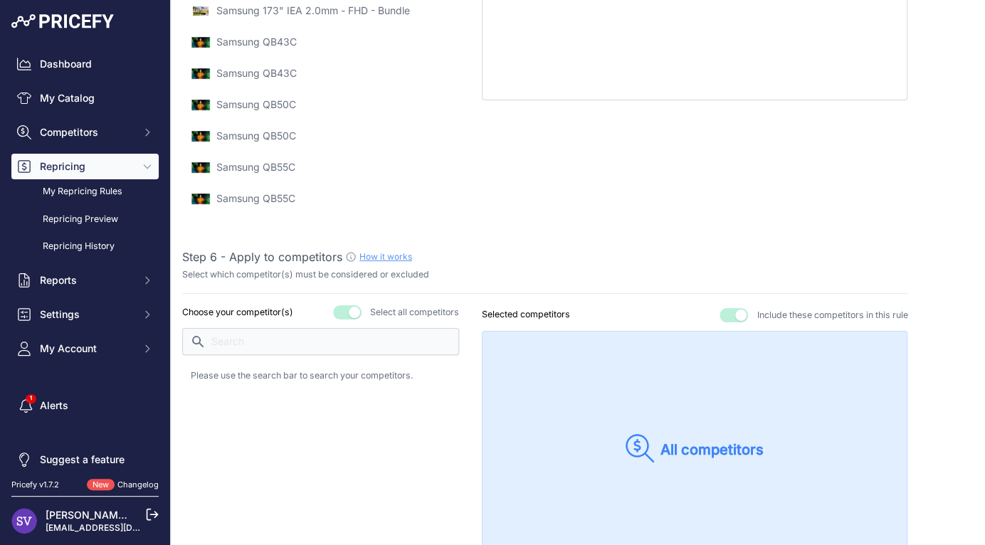
click at [343, 312] on button "button" at bounding box center [347, 312] width 28 height 14
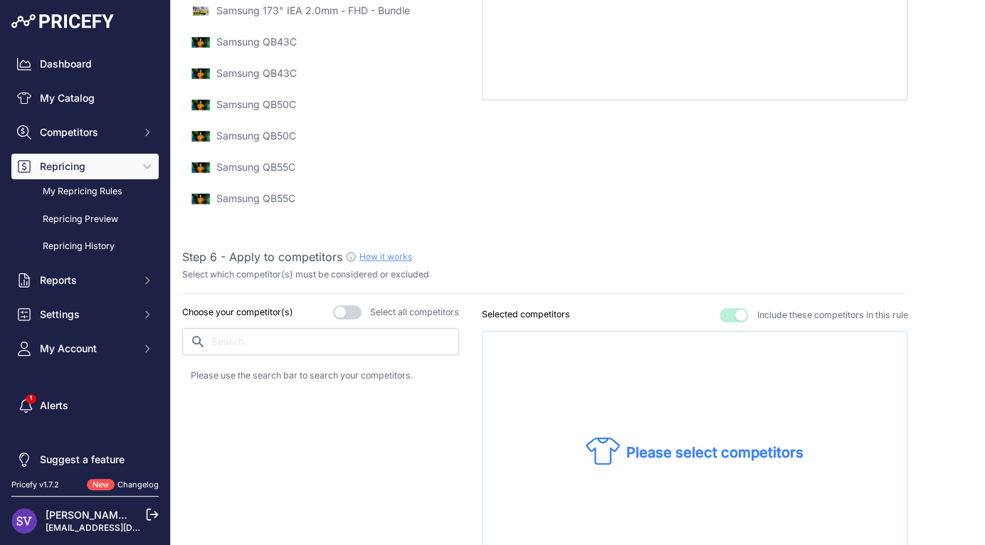
click at [341, 314] on button "button" at bounding box center [347, 312] width 28 height 14
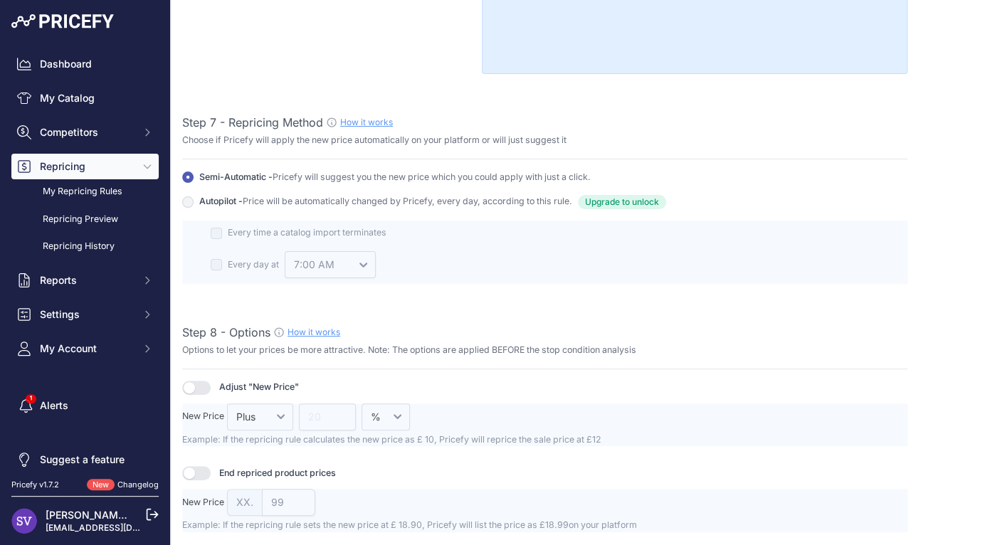
scroll to position [1609, 0]
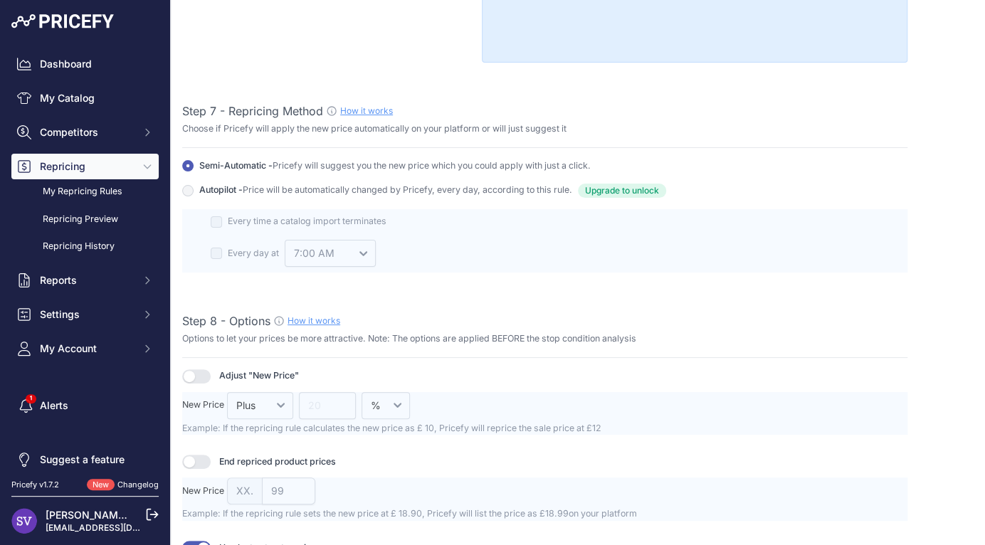
click at [382, 165] on span "Pricefy will suggest you the new price which you could apply with just a click." at bounding box center [431, 165] width 318 height 11
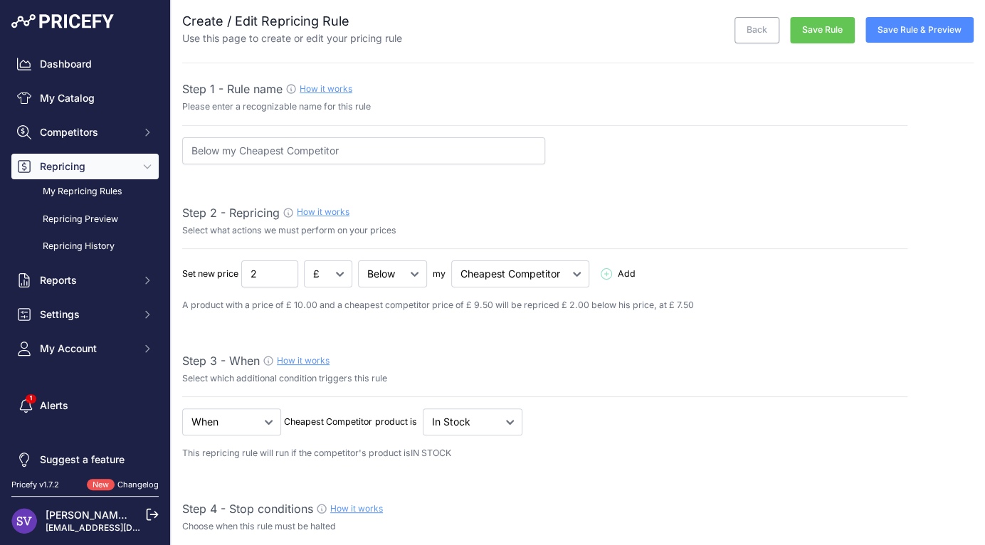
scroll to position [0, 0]
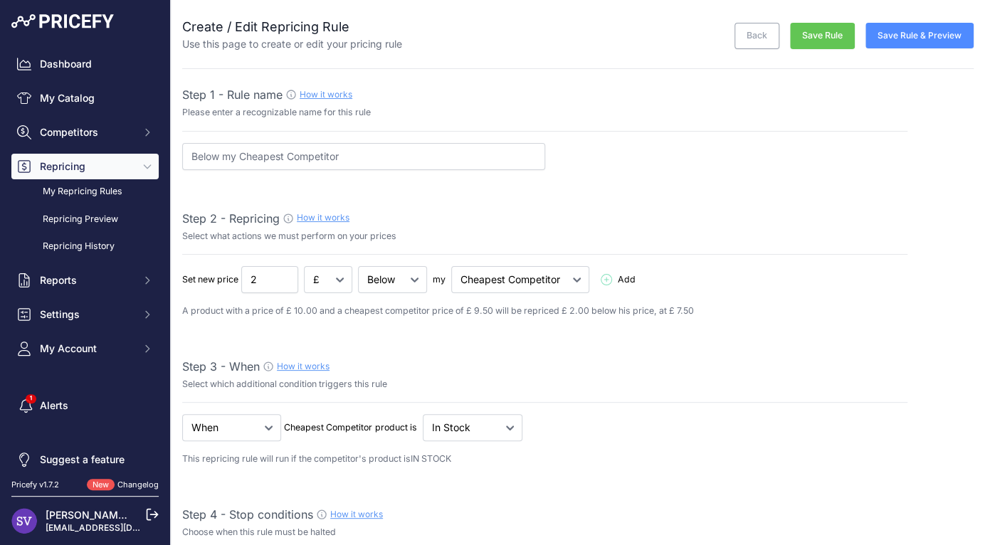
click at [906, 43] on button "Save Rule & Preview" at bounding box center [919, 36] width 108 height 26
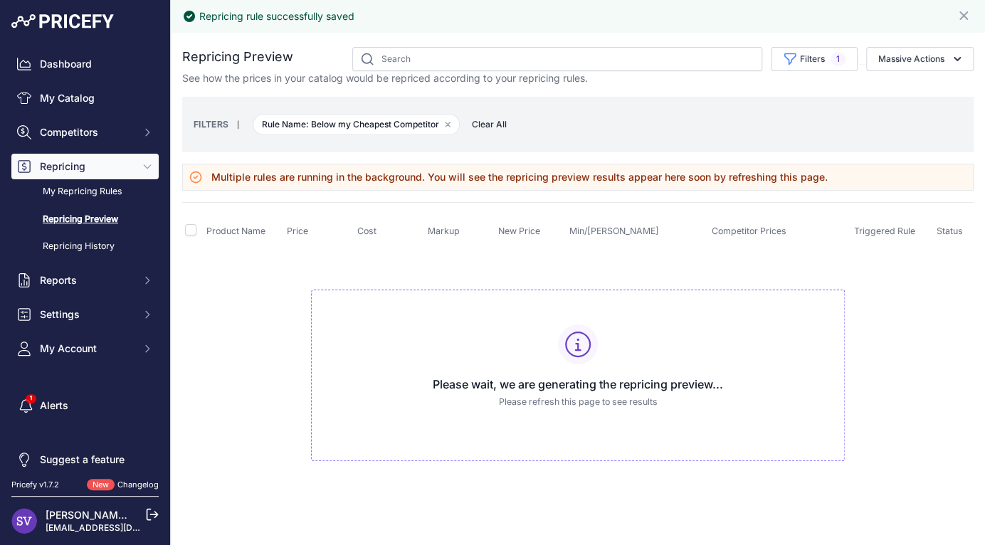
drag, startPoint x: 575, startPoint y: 176, endPoint x: 862, endPoint y: 174, distance: 286.7
click at [862, 174] on div "Multiple rules are running in the background. You will see the repricing previe…" at bounding box center [577, 177] width 791 height 27
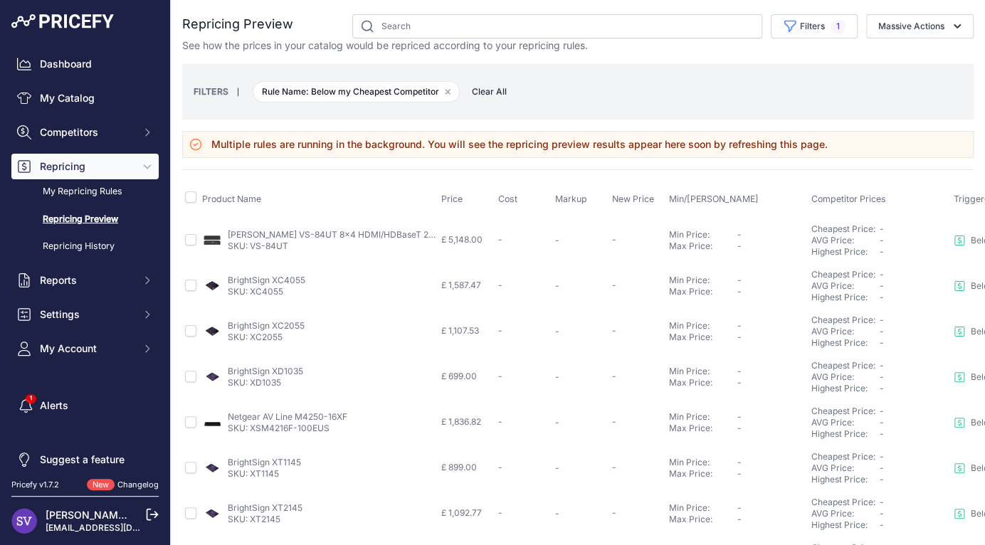
click at [59, 214] on link "Repricing Preview" at bounding box center [84, 219] width 147 height 25
click at [83, 199] on link "My Repricing Rules" at bounding box center [84, 191] width 147 height 25
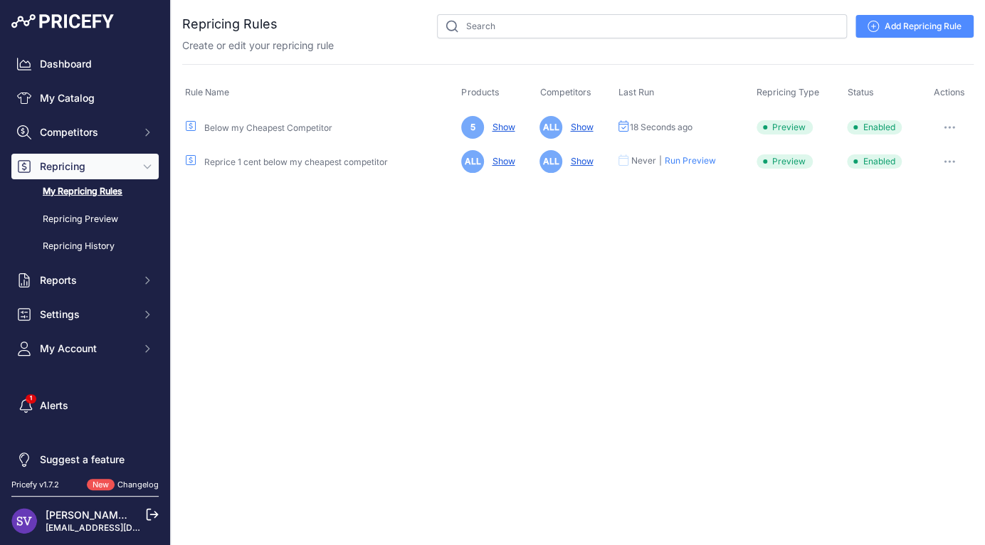
click at [942, 166] on button "button" at bounding box center [949, 162] width 28 height 20
click at [916, 253] on button "Disable" at bounding box center [924, 259] width 91 height 23
click at [569, 125] on link "Show" at bounding box center [577, 127] width 28 height 11
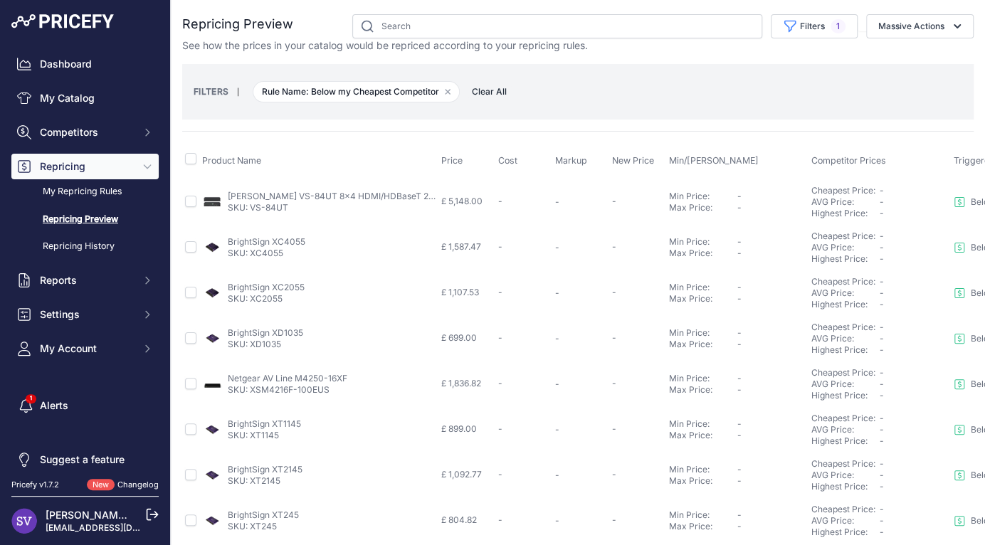
click at [93, 215] on link "Repricing Preview" at bounding box center [84, 219] width 147 height 25
click at [104, 193] on link "My Repricing Rules" at bounding box center [84, 191] width 147 height 25
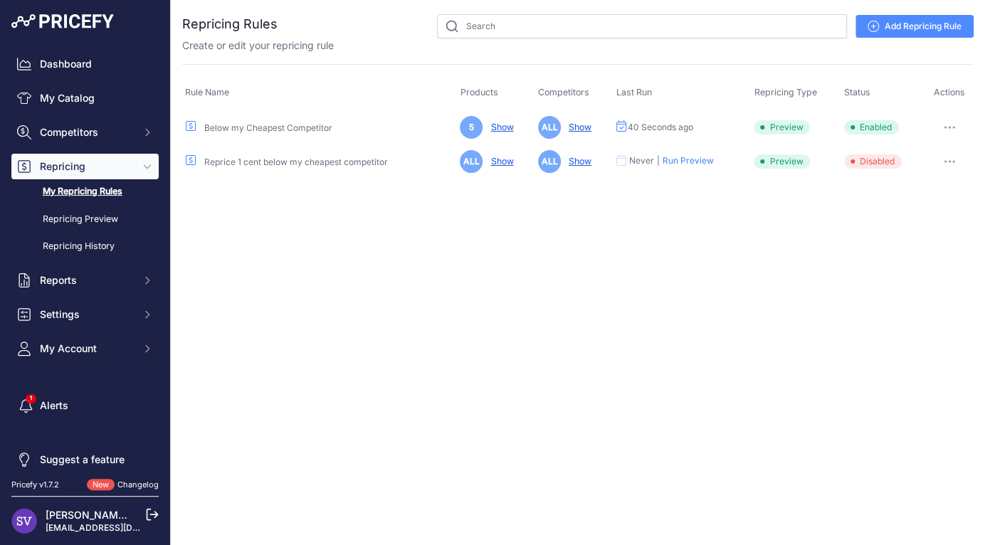
click at [500, 124] on link "Show" at bounding box center [498, 127] width 28 height 11
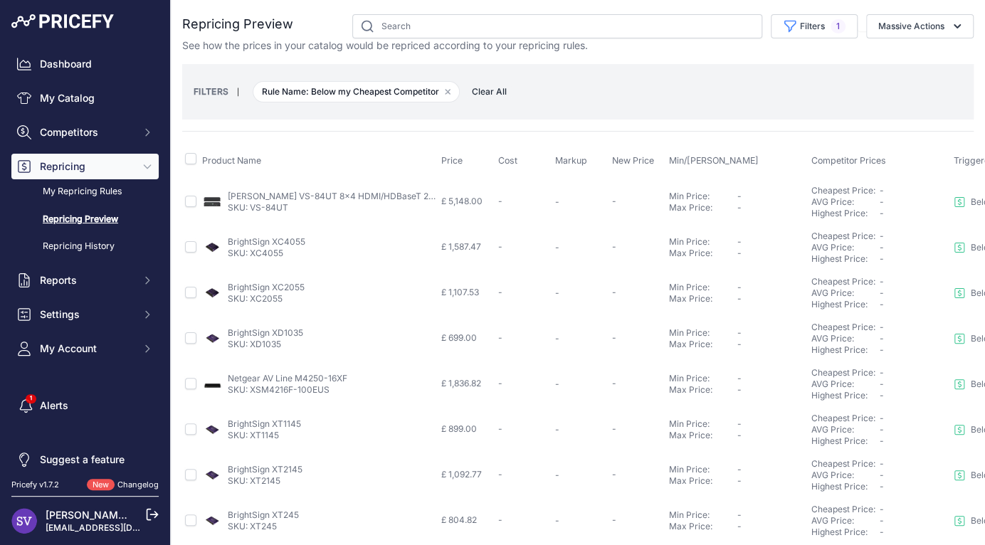
click at [481, 88] on span "Clear All" at bounding box center [489, 92] width 49 height 14
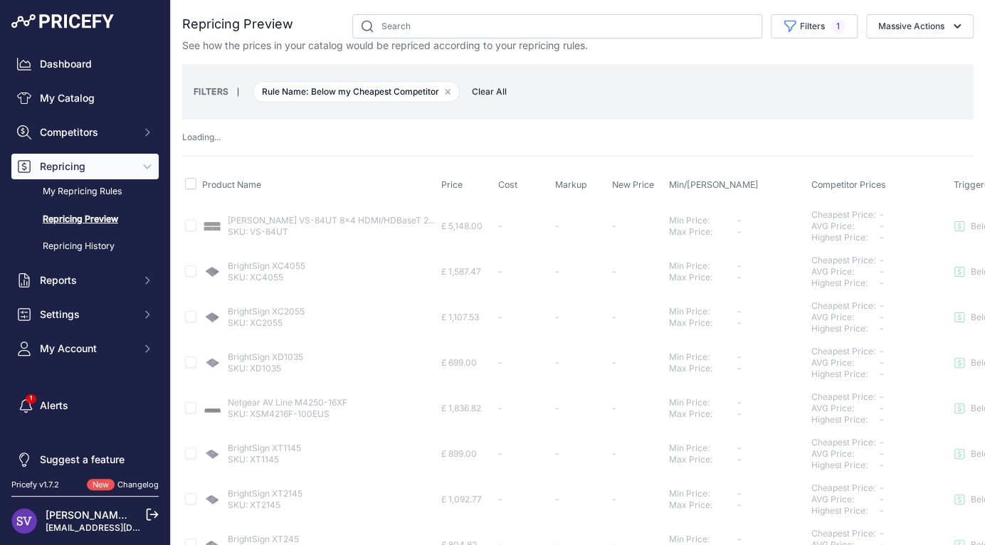
click at [65, 213] on link "Repricing Preview" at bounding box center [84, 219] width 147 height 25
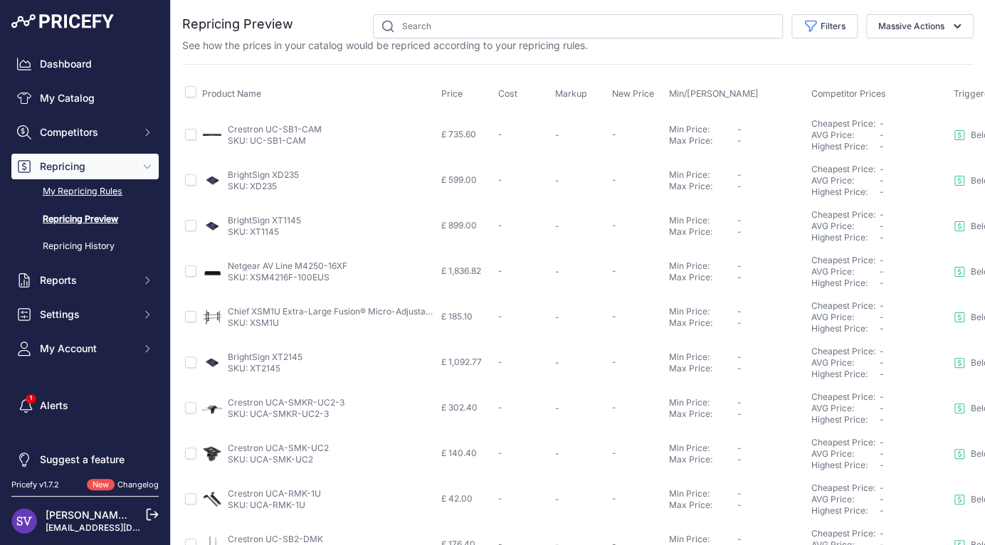
click at [91, 190] on link "My Repricing Rules" at bounding box center [84, 191] width 147 height 25
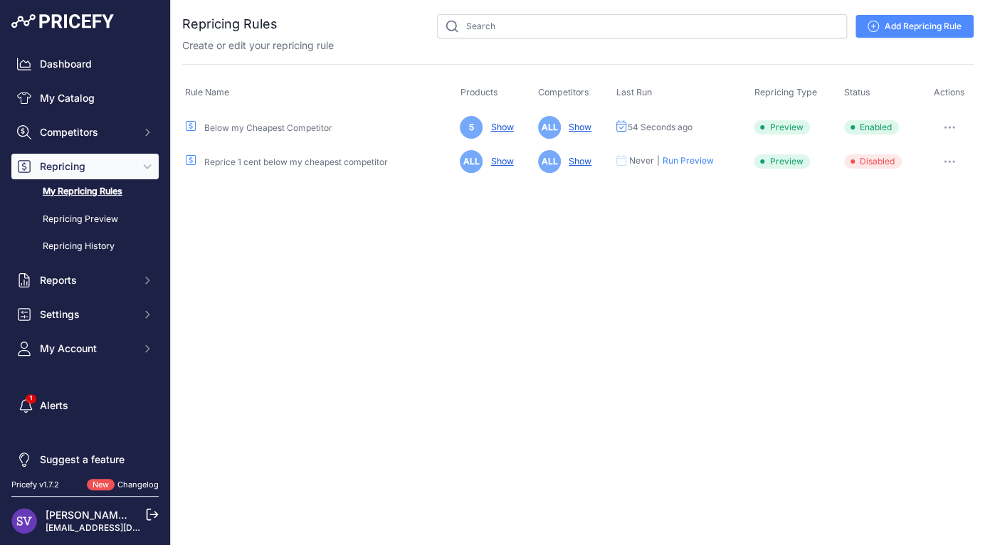
click at [948, 127] on icon "button" at bounding box center [948, 127] width 1 height 1
click at [911, 221] on button "Disable" at bounding box center [924, 225] width 91 height 23
click at [84, 99] on link "My Catalog" at bounding box center [84, 98] width 147 height 26
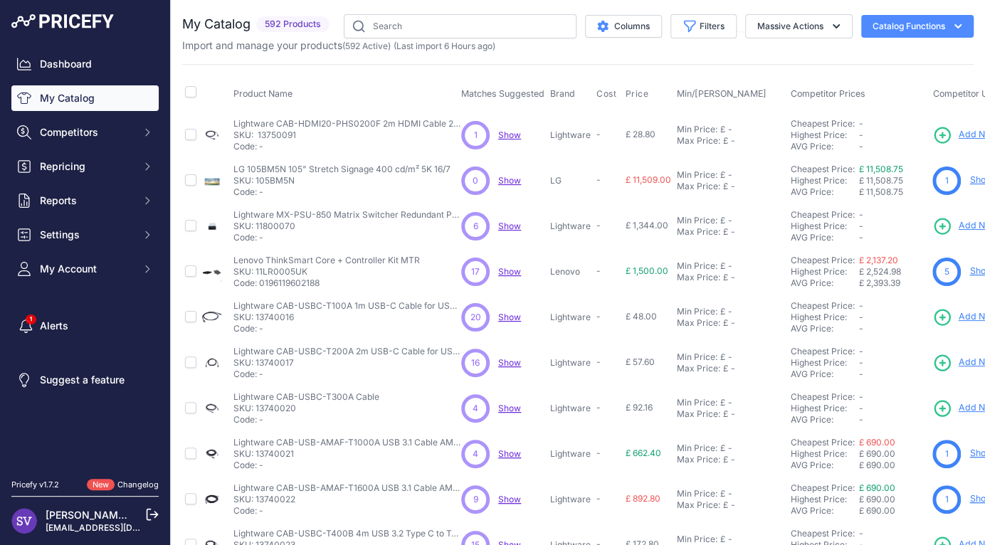
click at [444, 41] on span "(Last import 6 Hours ago)" at bounding box center [444, 46] width 102 height 11
click at [444, 35] on input "text" at bounding box center [460, 26] width 233 height 24
type input "samsung"
click at [107, 132] on span "Competitors" at bounding box center [86, 132] width 93 height 14
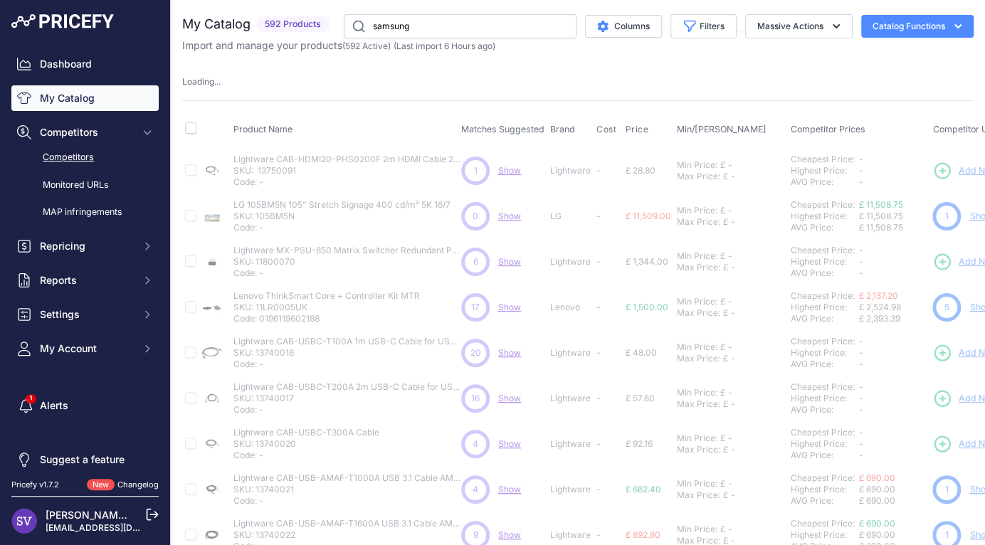
click at [95, 157] on link "Competitors" at bounding box center [84, 157] width 147 height 25
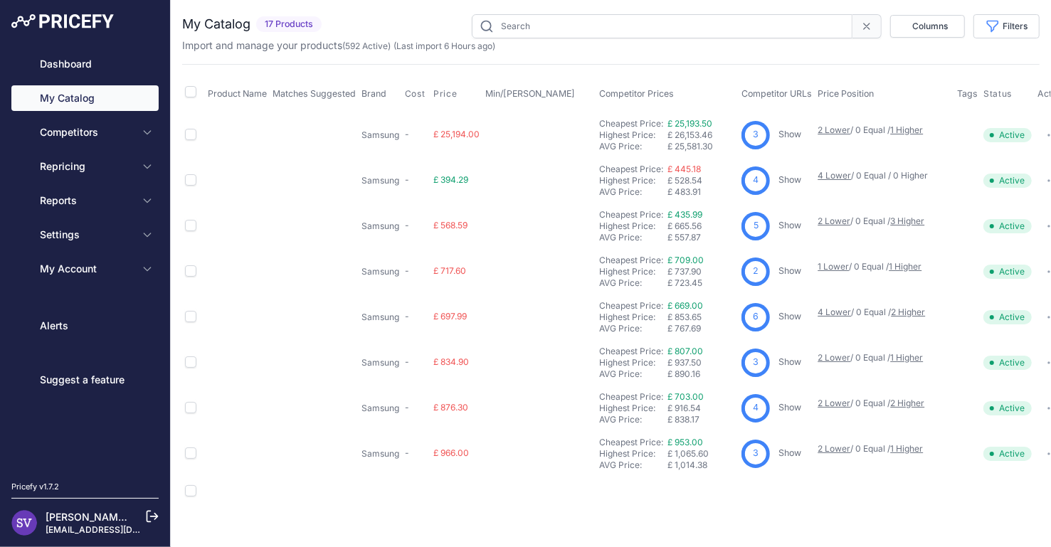
type input "samsung"
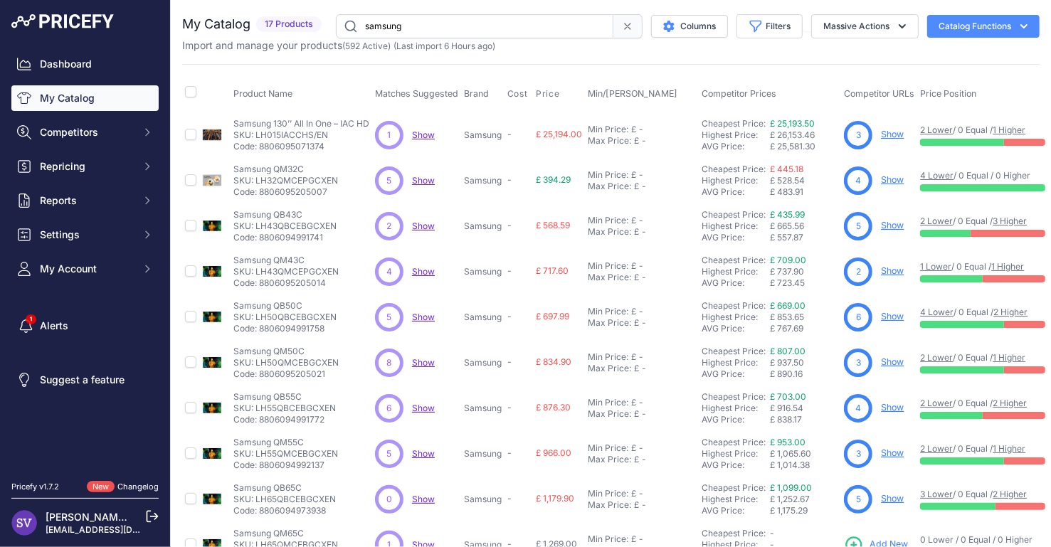
click at [436, 60] on div "My Catalog 17 Products" at bounding box center [610, 427] width 857 height 826
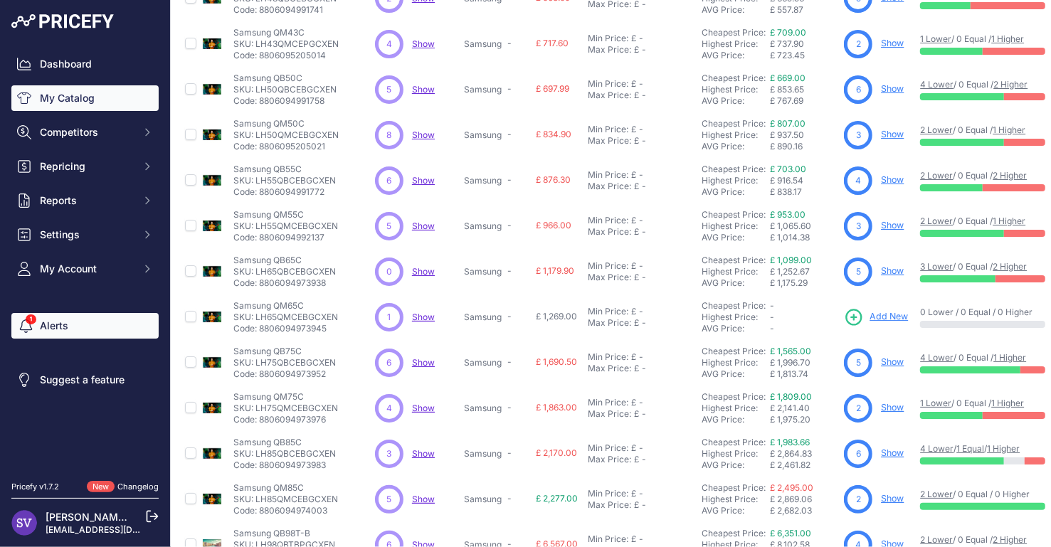
scroll to position [314, 0]
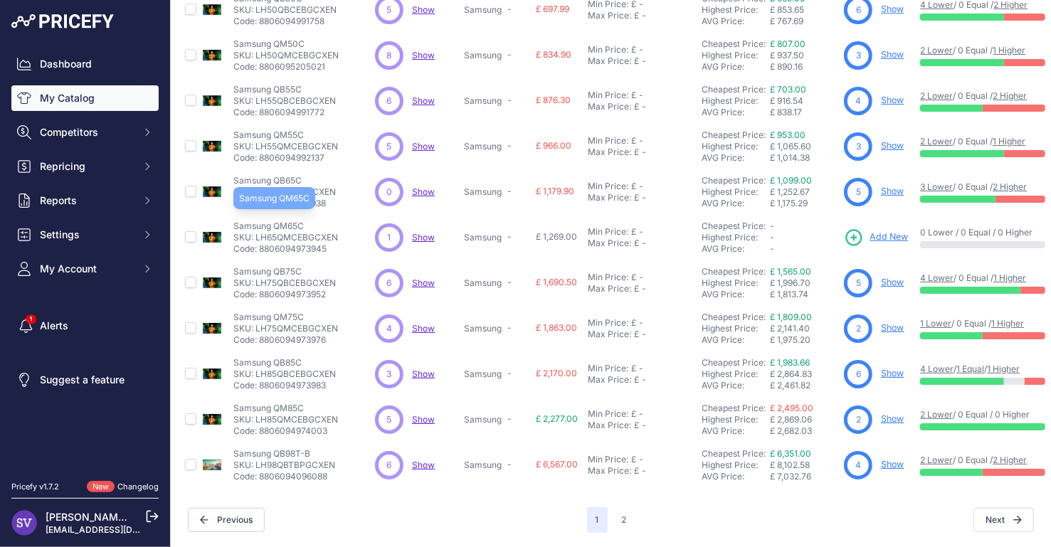
drag, startPoint x: 233, startPoint y: 216, endPoint x: 305, endPoint y: 216, distance: 71.9
click at [305, 221] on p "Samsung QM65C" at bounding box center [285, 226] width 105 height 11
copy p "Samsung QM65C"
click at [882, 231] on span "Add New" at bounding box center [888, 238] width 38 height 14
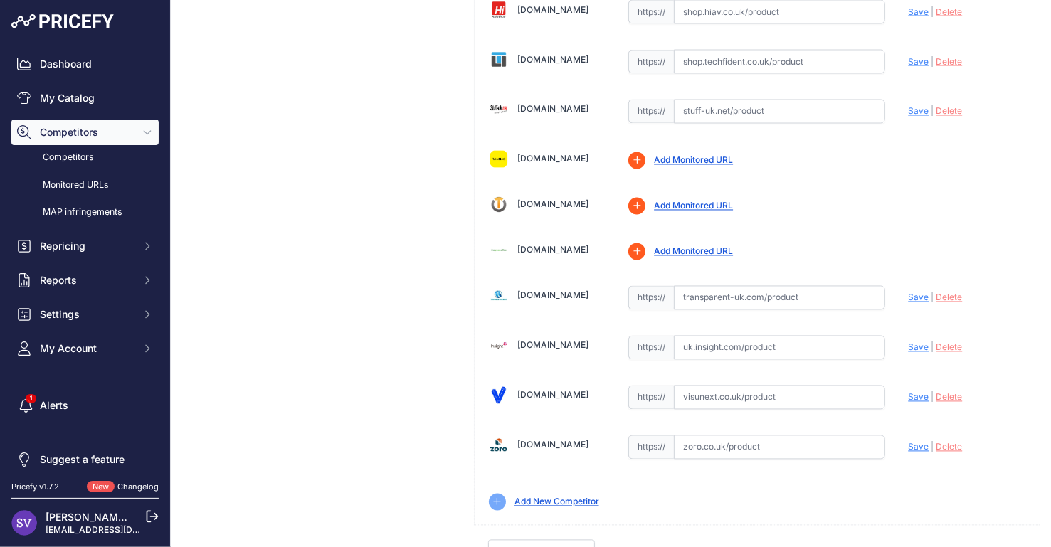
scroll to position [1849, 0]
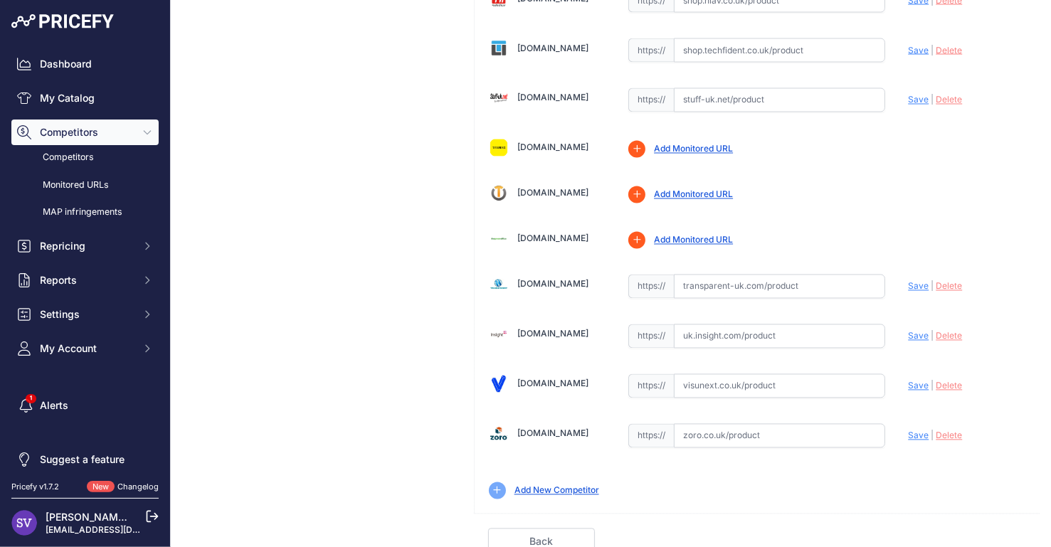
click at [700, 376] on input "text" at bounding box center [779, 386] width 211 height 24
paste input "[URL][DOMAIN_NAME]"
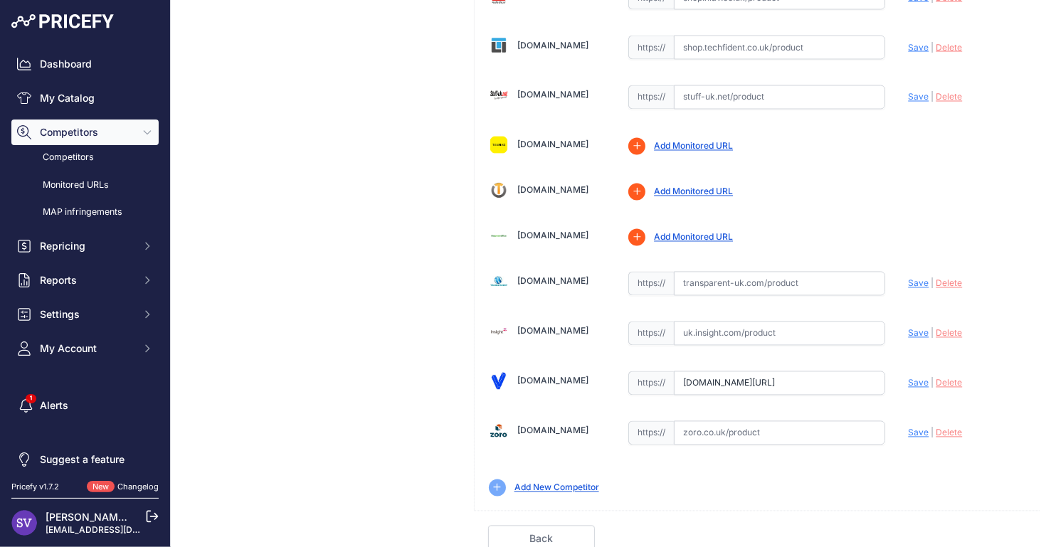
click at [908, 378] on span "Save" at bounding box center [918, 383] width 21 height 11
type input "[URL][DOMAIN_NAME]"
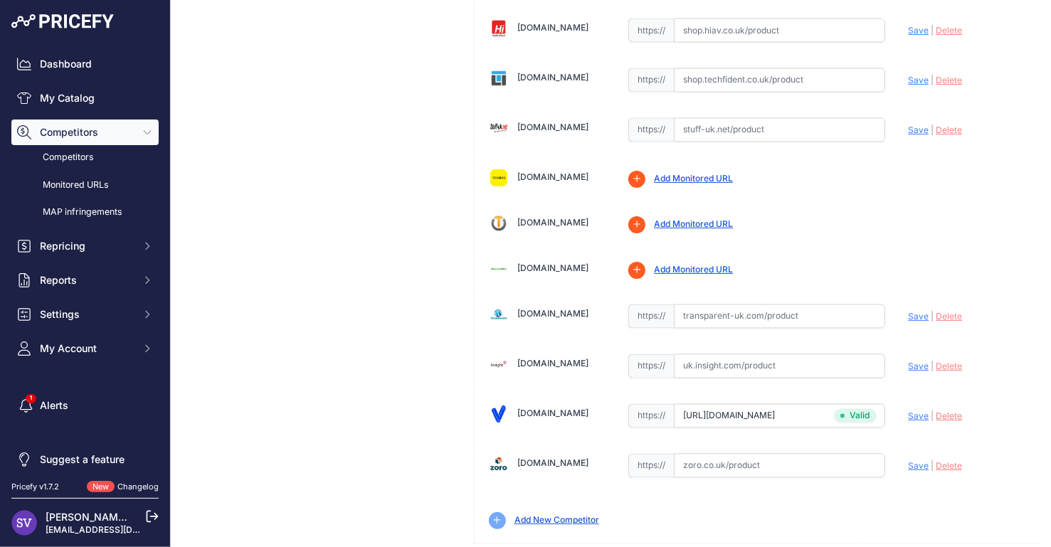
scroll to position [1885, 0]
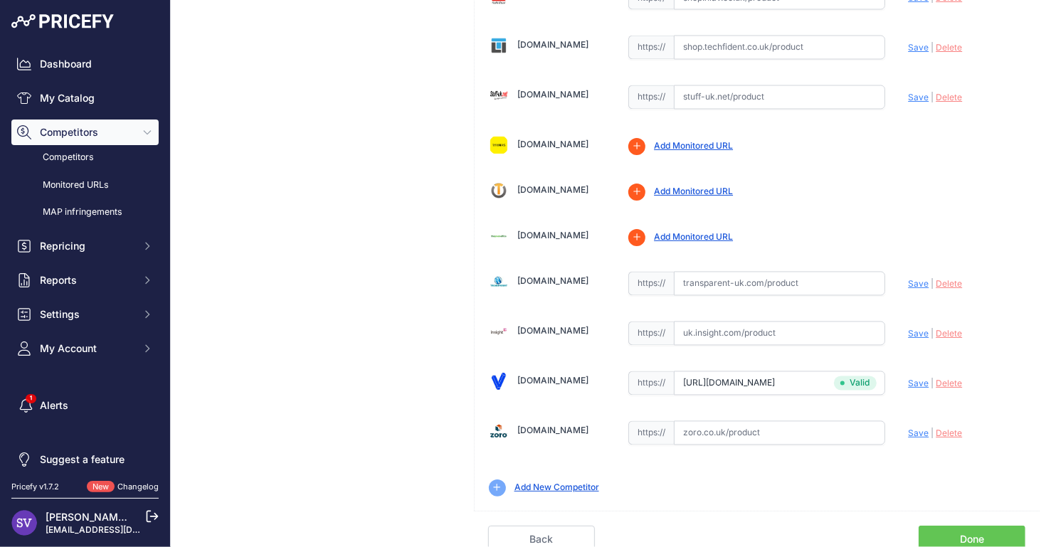
click at [970, 536] on link "Done" at bounding box center [971, 539] width 107 height 27
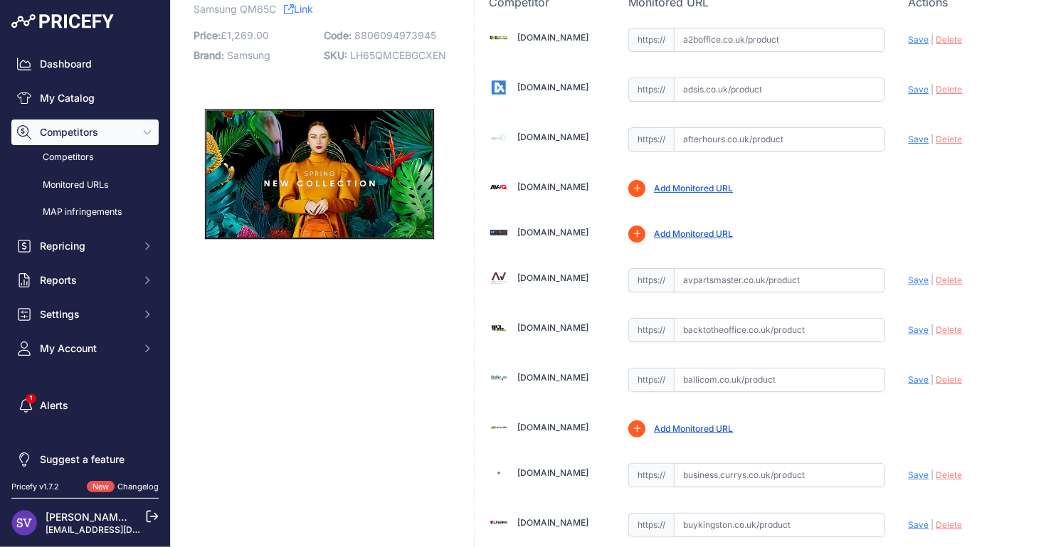
scroll to position [0, 0]
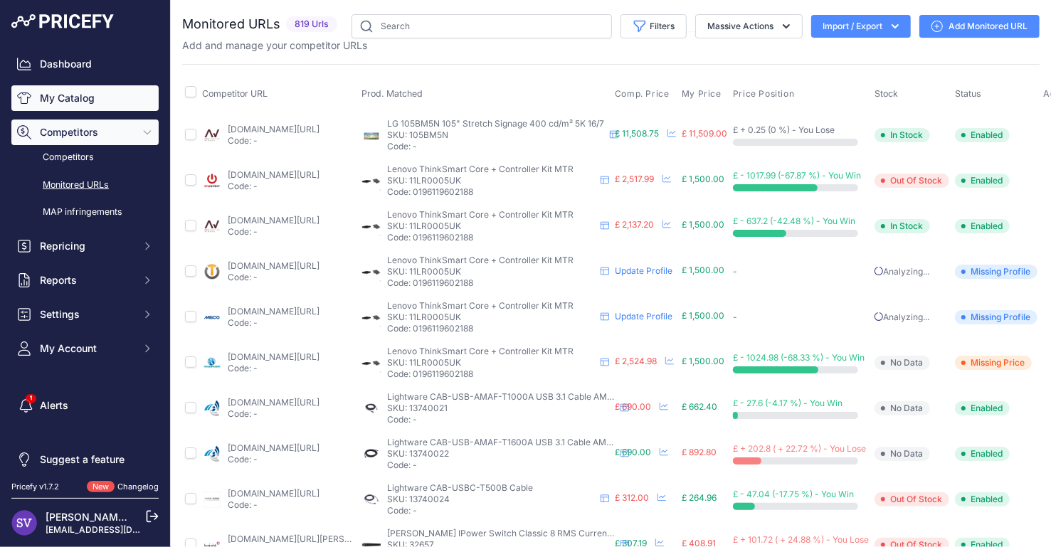
click at [95, 97] on link "My Catalog" at bounding box center [84, 98] width 147 height 26
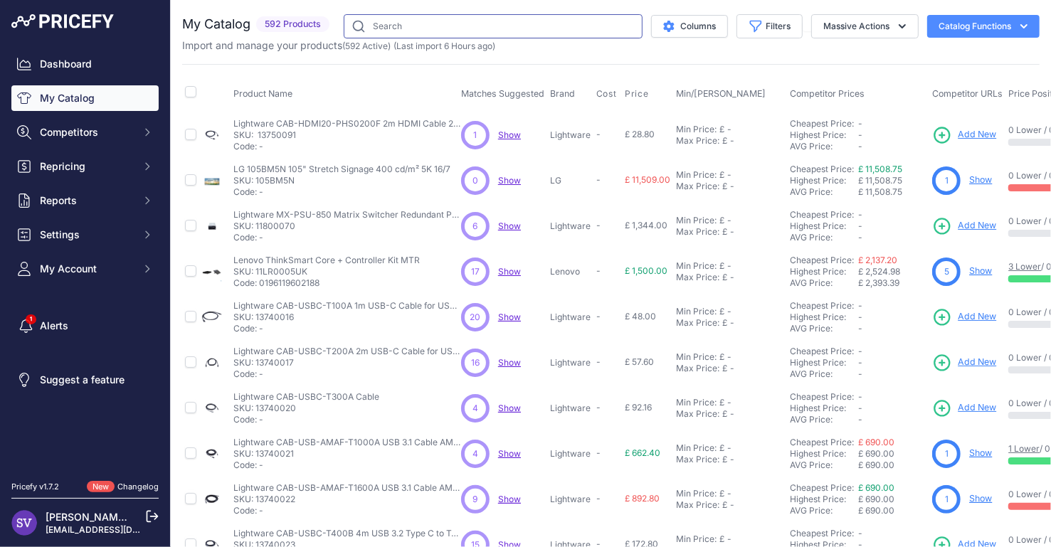
click at [452, 33] on input "text" at bounding box center [493, 26] width 299 height 24
type input "samsung"
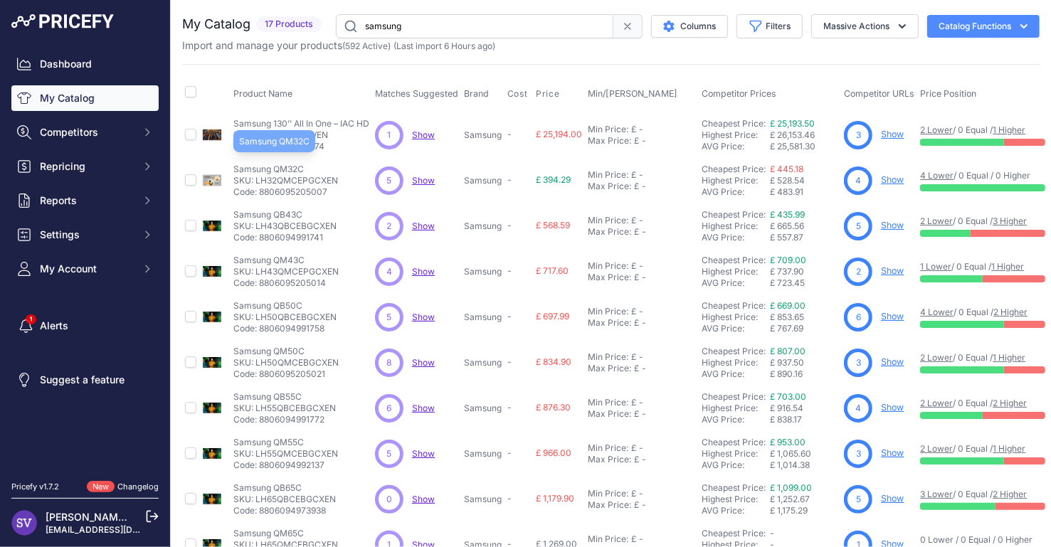
drag, startPoint x: 322, startPoint y: 170, endPoint x: 233, endPoint y: 167, distance: 89.7
click at [233, 167] on p "Samsung QM32C" at bounding box center [285, 169] width 105 height 11
copy p "Samsung QM32C"
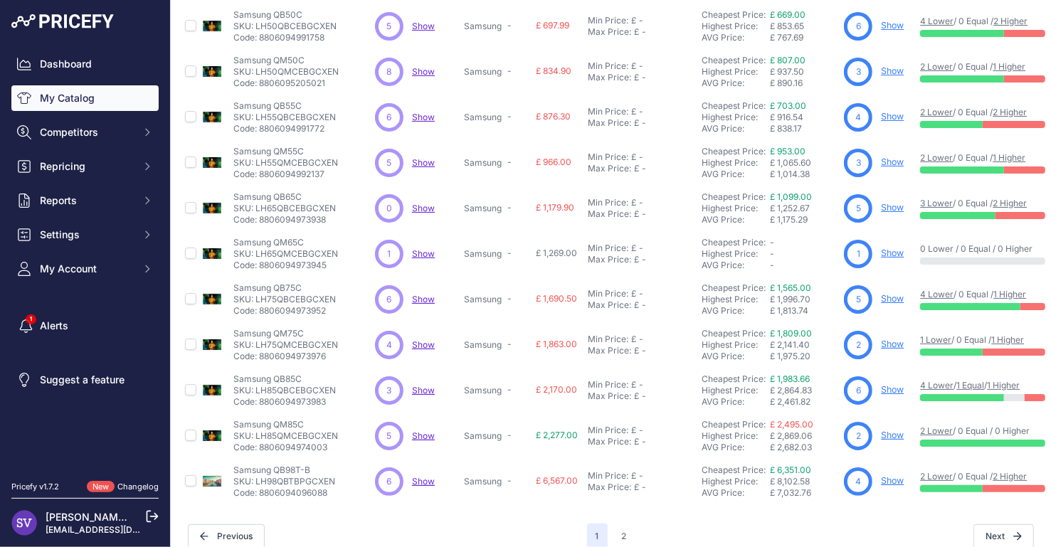
scroll to position [315, 0]
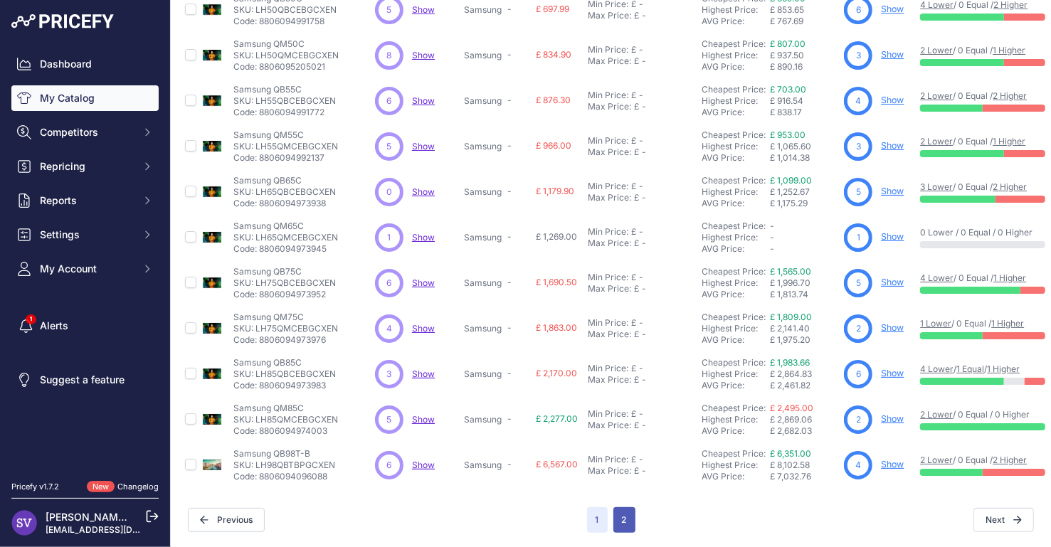
click at [624, 509] on button "2" at bounding box center [624, 520] width 22 height 26
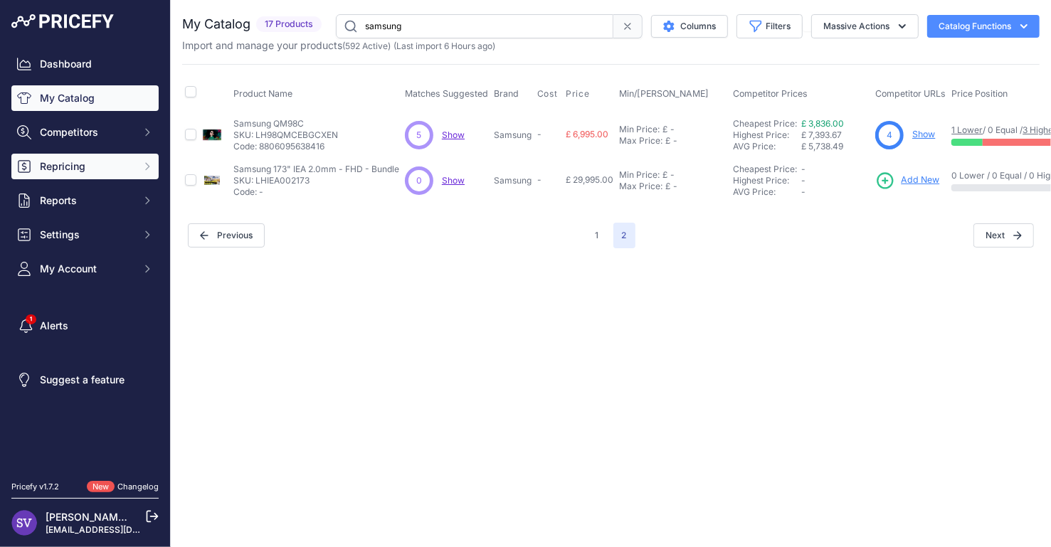
click at [97, 166] on span "Repricing" at bounding box center [86, 166] width 93 height 14
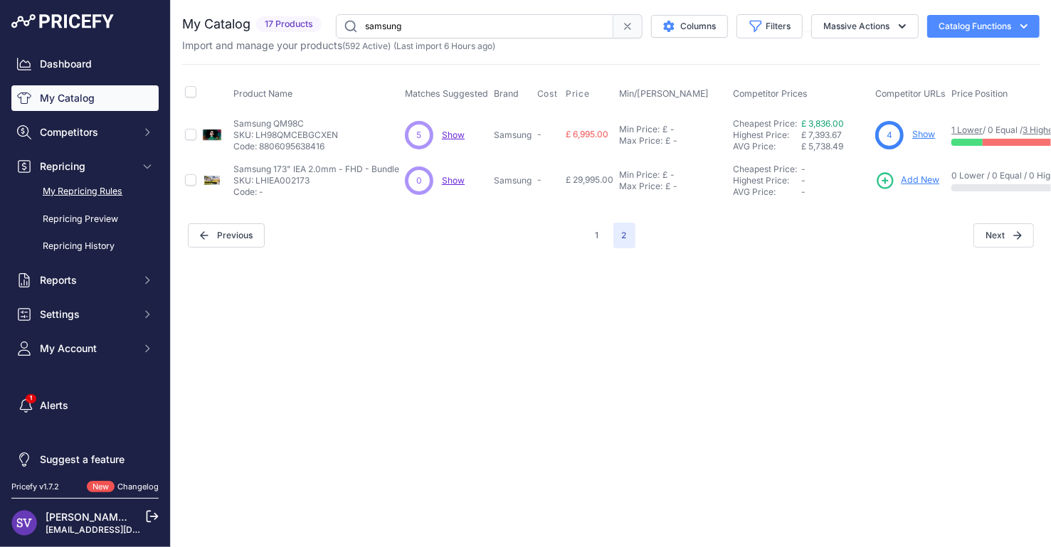
click at [102, 201] on link "My Repricing Rules" at bounding box center [84, 191] width 147 height 25
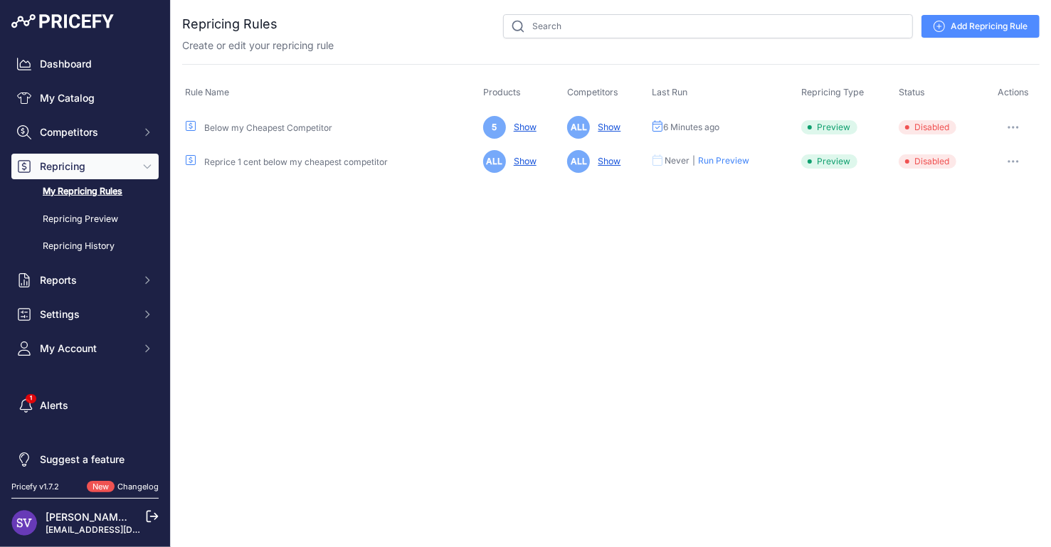
click at [529, 128] on link "Show" at bounding box center [522, 127] width 28 height 11
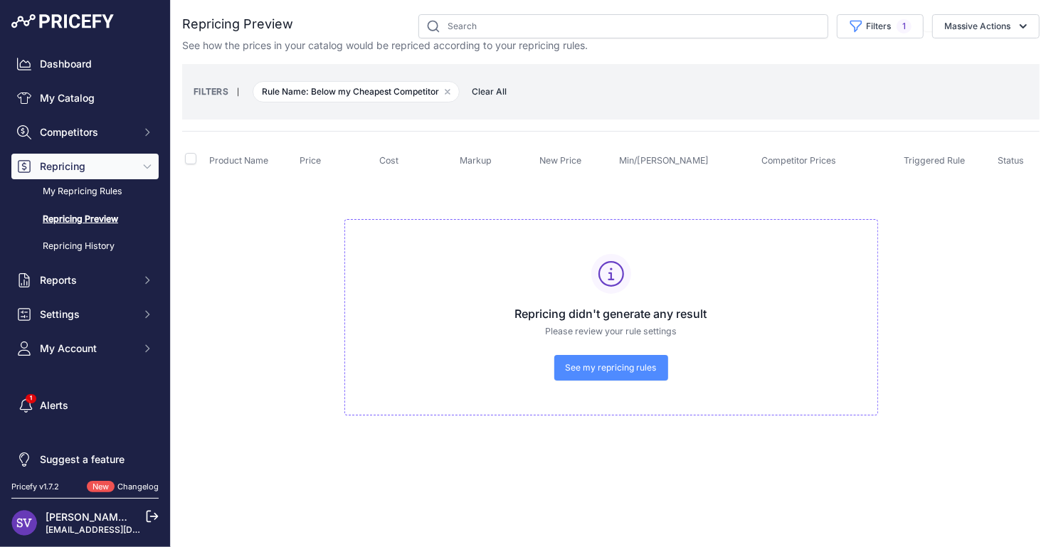
click at [568, 369] on span "See my repricing rules" at bounding box center [611, 367] width 91 height 11
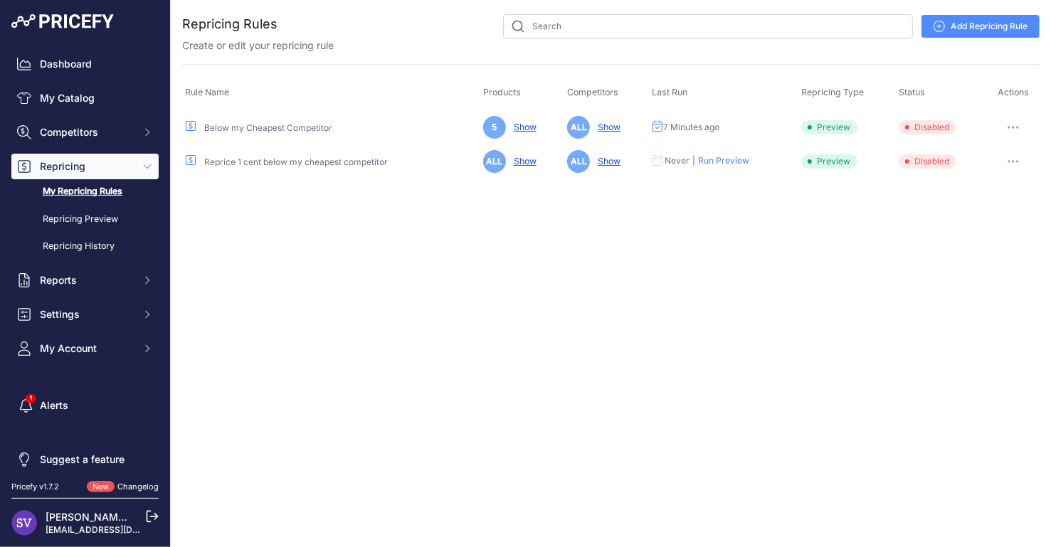
click at [1017, 128] on button "button" at bounding box center [1013, 127] width 28 height 20
click at [981, 175] on button "Enable" at bounding box center [991, 180] width 91 height 23
click at [521, 122] on link "Show" at bounding box center [522, 127] width 28 height 11
click at [193, 125] on icon at bounding box center [190, 125] width 11 height 11
click at [235, 127] on link "Below my Cheapest Competitor" at bounding box center [268, 127] width 128 height 11
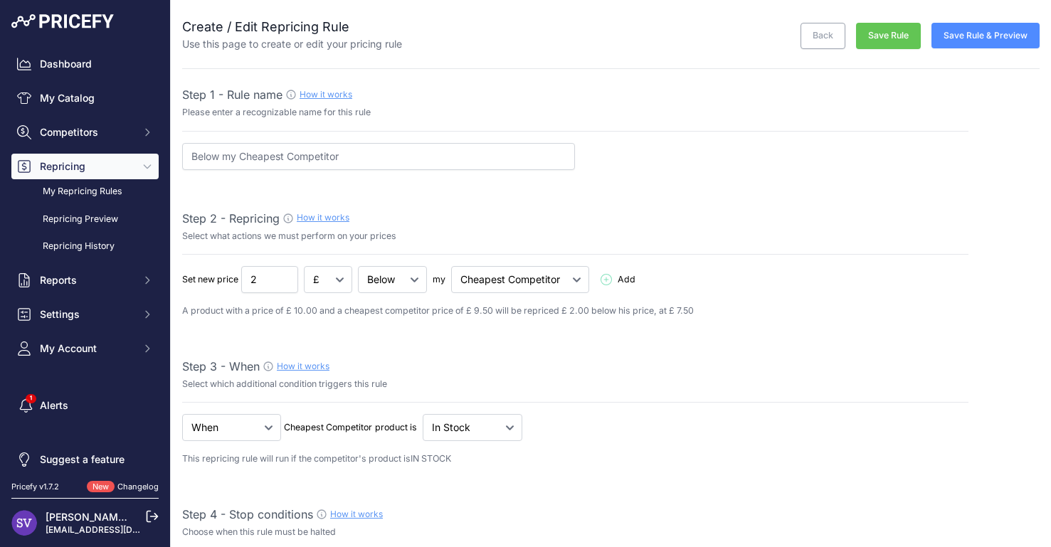
select select "7"
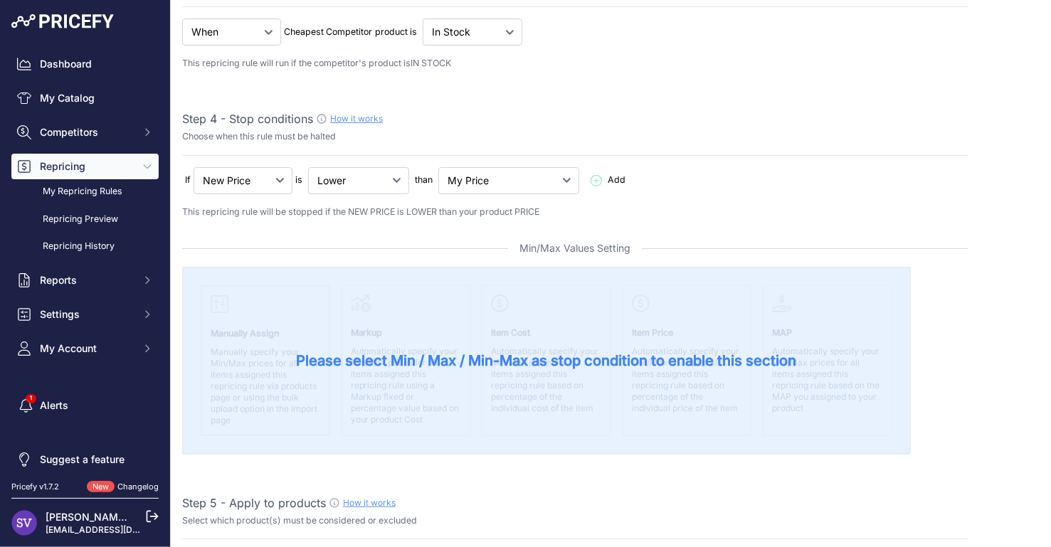
scroll to position [411, 0]
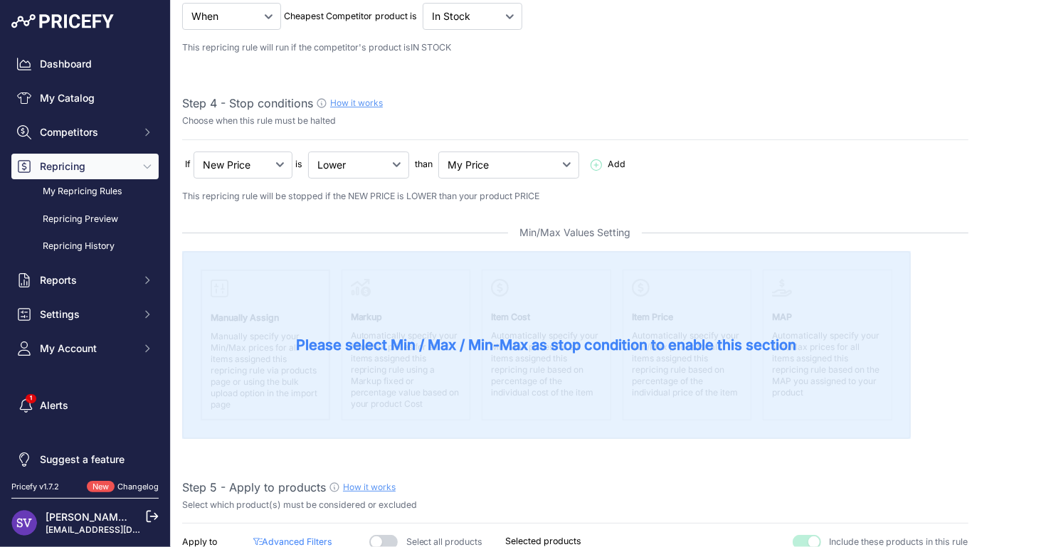
drag, startPoint x: 249, startPoint y: 124, endPoint x: 306, endPoint y: 120, distance: 57.0
click at [301, 120] on p "Choose when this rule must be halted" at bounding box center [575, 122] width 786 height 14
click at [306, 120] on p "Choose when this rule must be halted" at bounding box center [575, 122] width 786 height 14
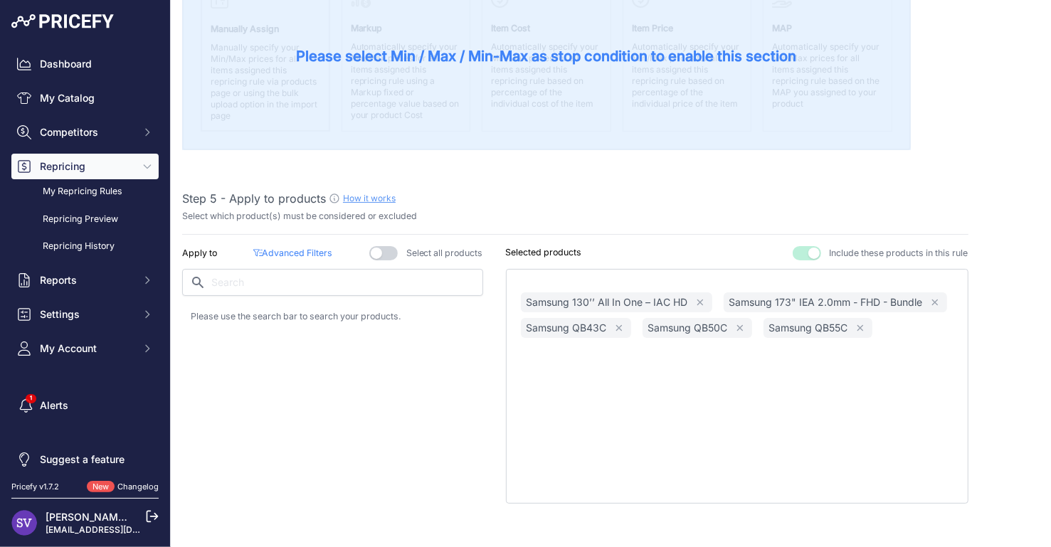
scroll to position [714, 0]
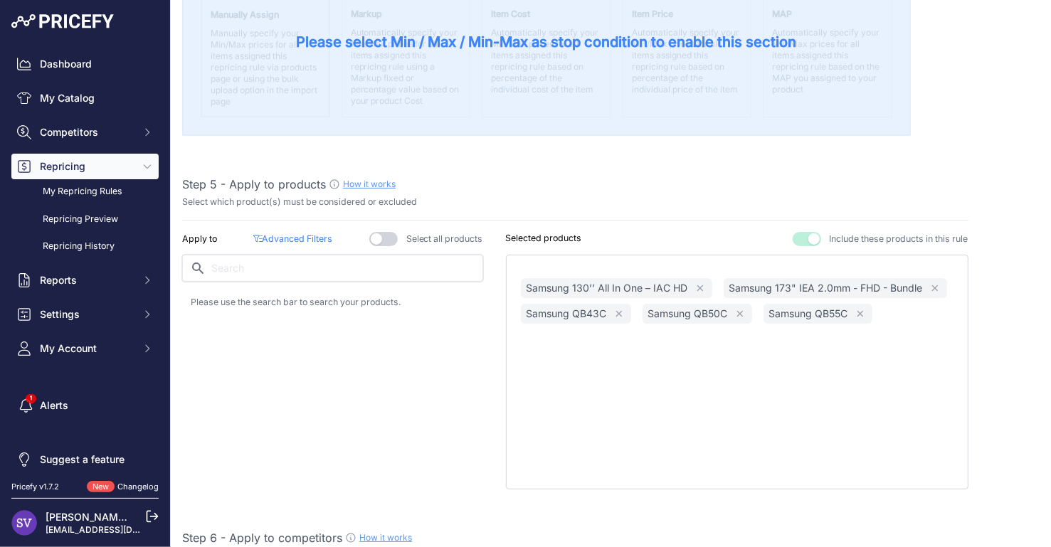
click at [346, 262] on input "text" at bounding box center [332, 268] width 301 height 27
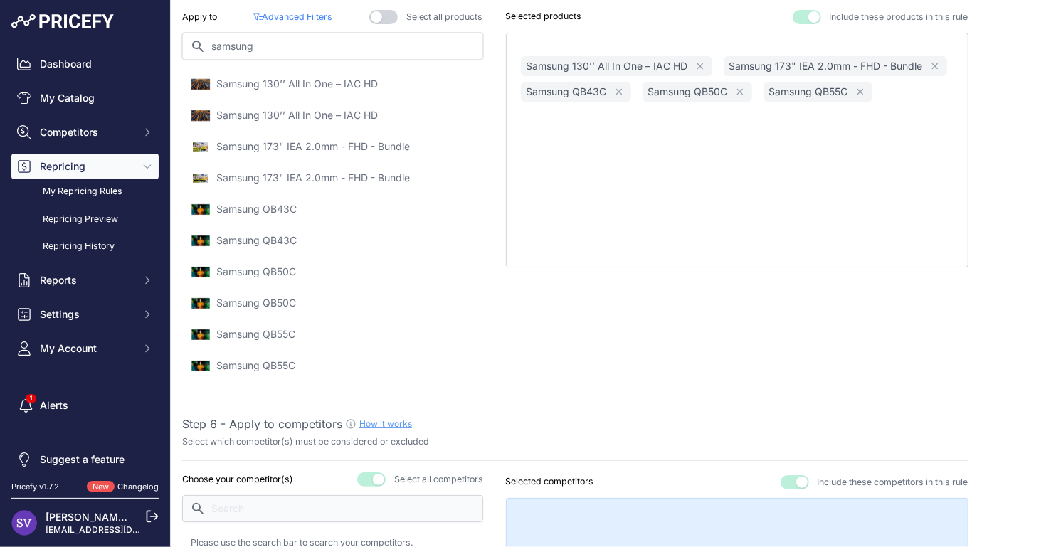
scroll to position [893, 0]
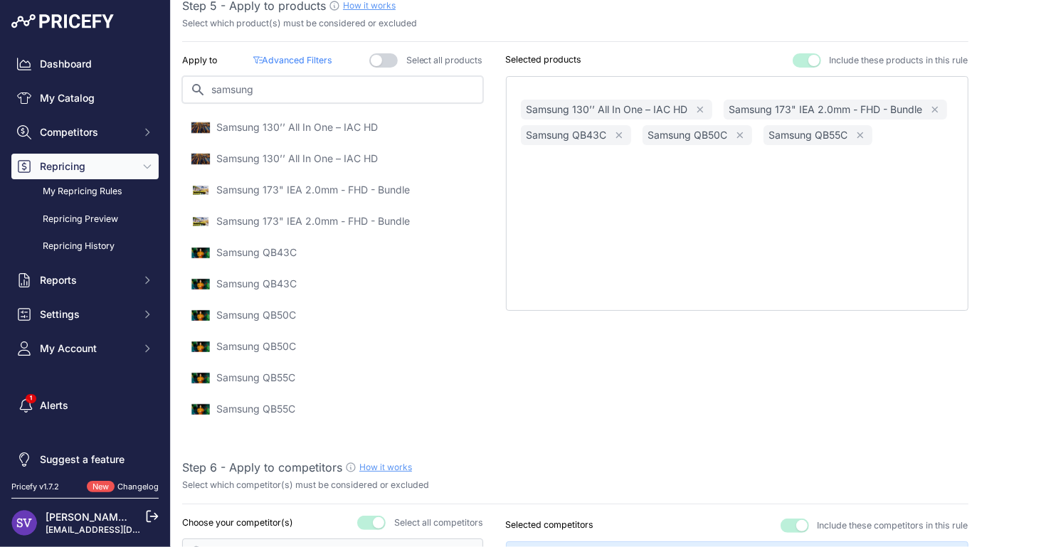
type input "samsung"
click at [301, 59] on p "Advanced Filters ( false )" at bounding box center [292, 61] width 79 height 14
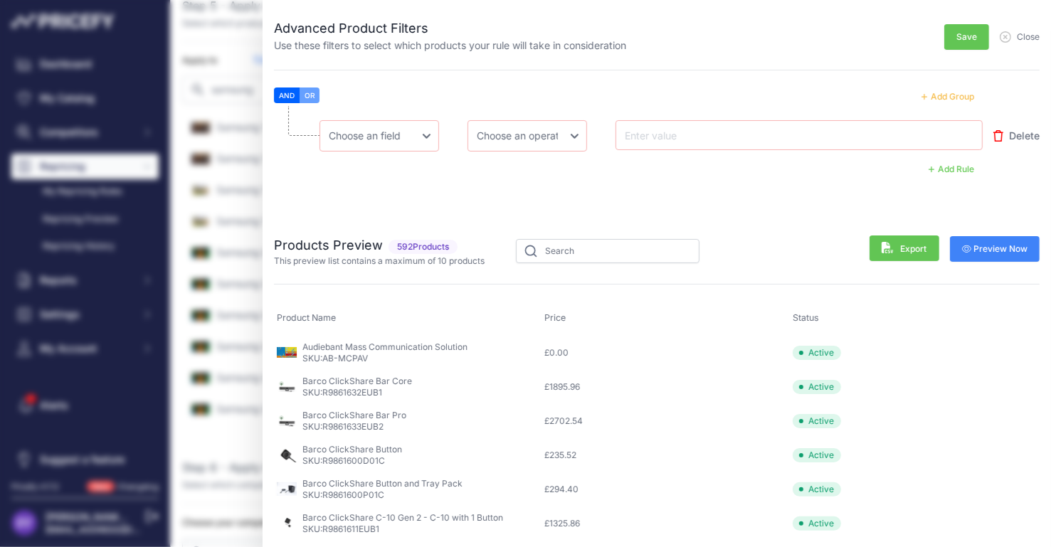
click at [1017, 35] on span "Close" at bounding box center [1028, 36] width 23 height 11
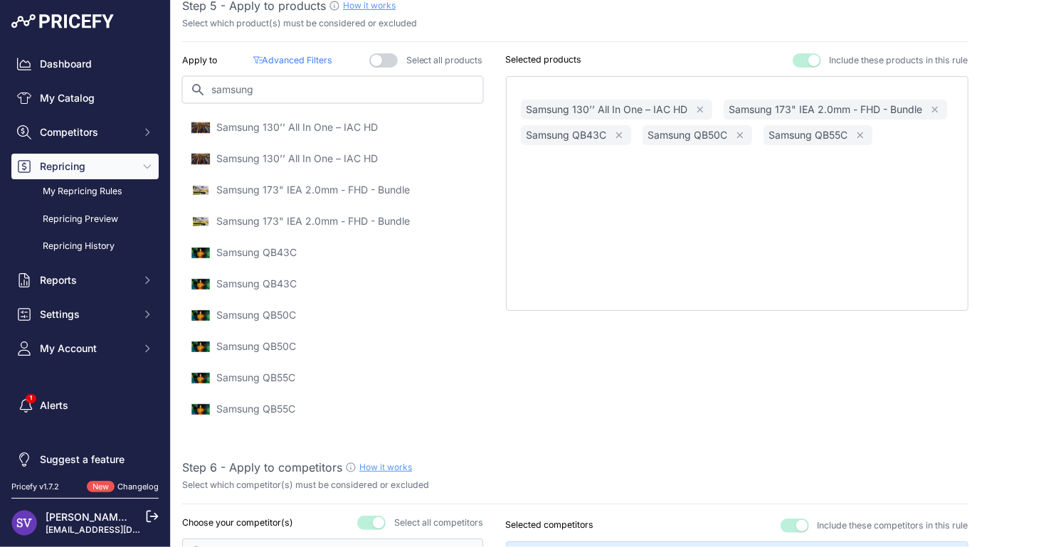
drag, startPoint x: 326, startPoint y: 80, endPoint x: 153, endPoint y: 62, distance: 173.8
click at [153, 62] on div "Dashboard My Catalog Competitors Competitors Monitored URLs MAP infringements R…" at bounding box center [525, 273] width 1051 height 547
drag, startPoint x: 329, startPoint y: 94, endPoint x: 158, endPoint y: 71, distance: 173.0
click at [160, 74] on div "Dashboard My Catalog Competitors Competitors Monitored URLs MAP infringements R…" at bounding box center [525, 273] width 1051 height 547
click at [303, 66] on div "Apply to Advanced Filters ( false ) Select all products" at bounding box center [332, 236] width 301 height 366
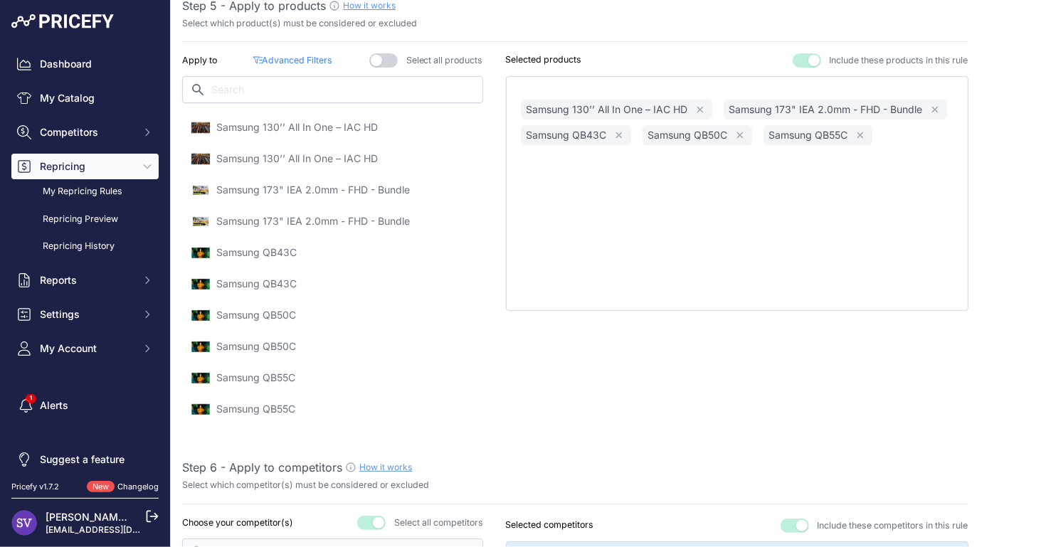
click at [307, 63] on p "Advanced Filters ( false )" at bounding box center [292, 61] width 79 height 14
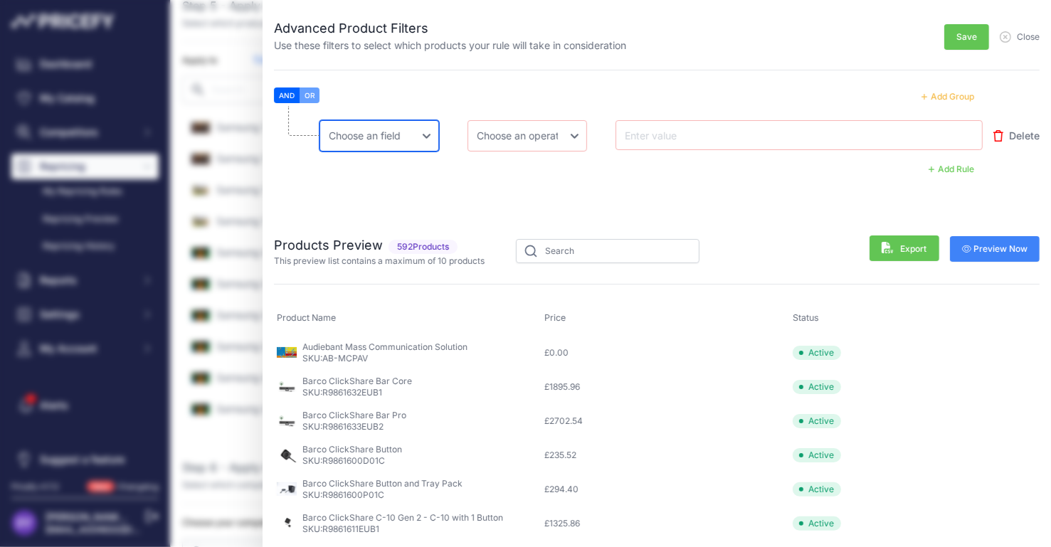
click at [401, 131] on select "Choose an field Name Price Cost MAP Brand Min Price Max Price SKU GTIN/EAN/ASIN…" at bounding box center [379, 135] width 120 height 31
click at [319, 120] on select "Choose an field Name Price Cost MAP Brand Min Price Max Price SKU GTIN/EAN/ASIN…" at bounding box center [379, 135] width 120 height 31
click at [423, 140] on select "Choose an field Name Price Cost MAP Brand Min Price Max Price SKU GTIN/EAN/ASIN…" at bounding box center [379, 135] width 120 height 31
select select "mp.brand"
click at [319, 120] on select "Choose an field Name Price Cost MAP Brand Min Price Max Price SKU GTIN/EAN/ASIN…" at bounding box center [379, 135] width 120 height 31
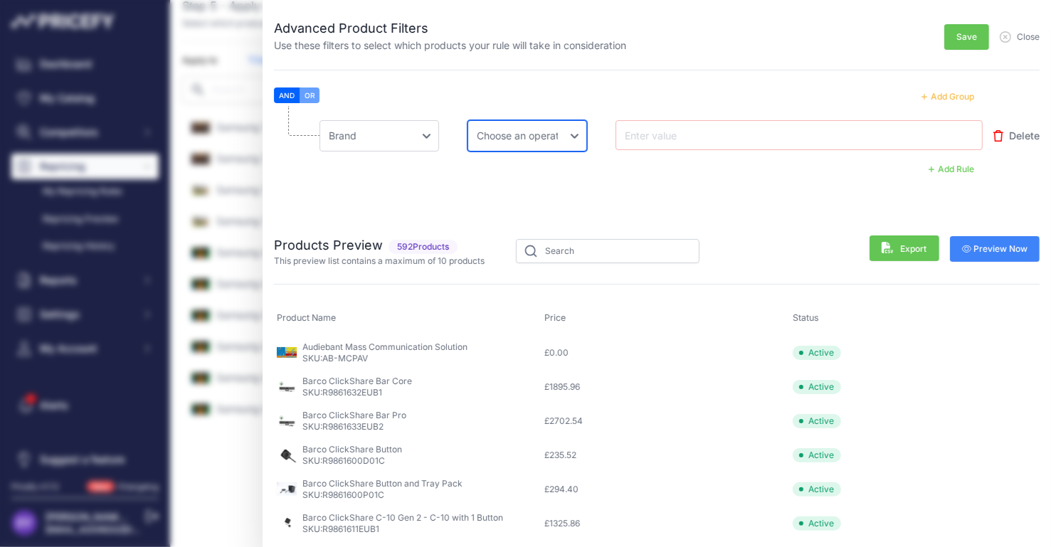
click at [531, 144] on select "Choose an operator Equal Not Equal In Not In Less Less or Equal Greater Greater…" at bounding box center [527, 135] width 120 height 31
select select "equal"
click at [467, 120] on select "Choose an operator Equal Not Equal In Not In Less Less or Equal Greater Greater…" at bounding box center [527, 135] width 120 height 31
click at [660, 137] on input "text" at bounding box center [679, 135] width 114 height 17
type input "samsung"
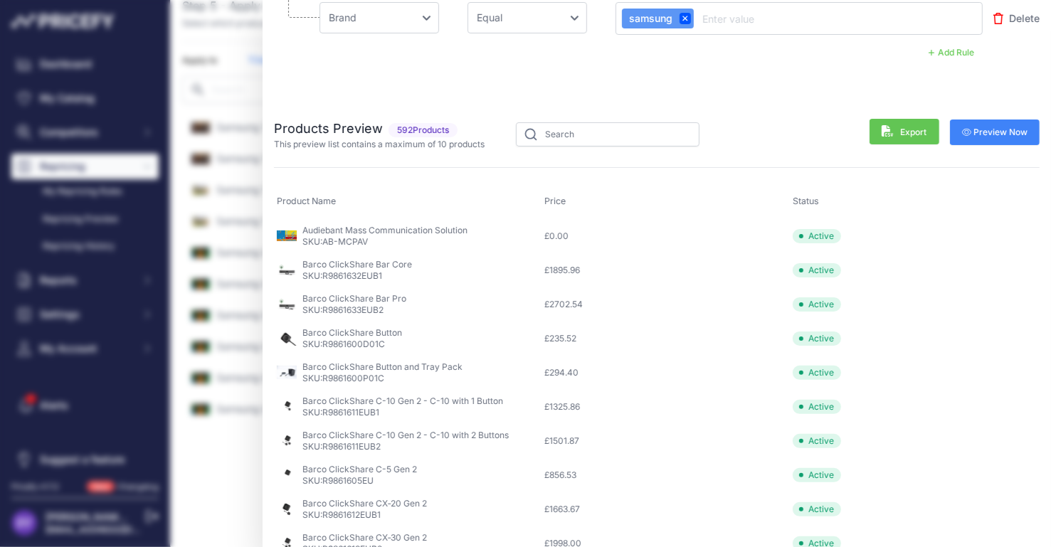
scroll to position [119, 0]
click at [578, 139] on input "text" at bounding box center [608, 134] width 184 height 24
type input "samsung"
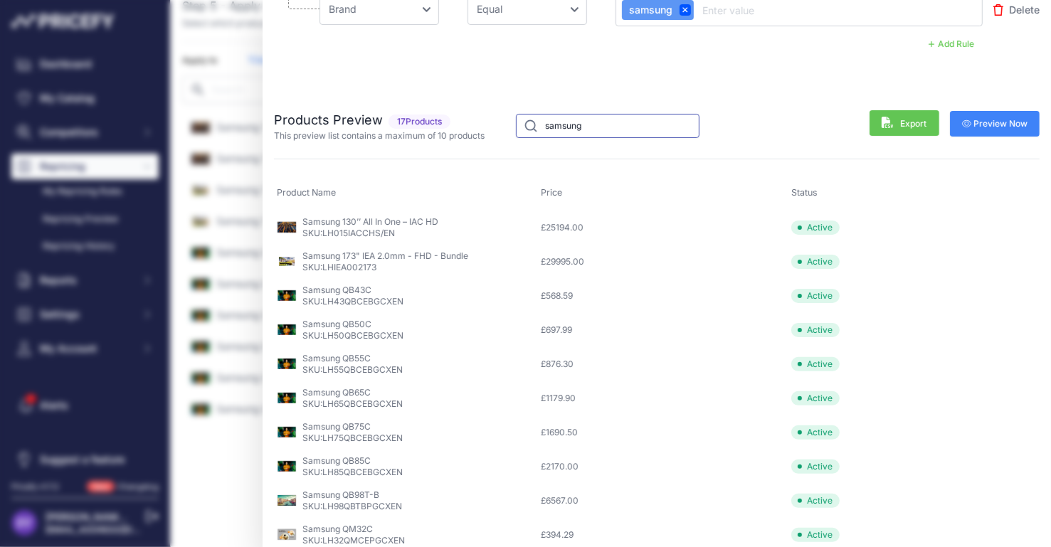
scroll to position [130, 0]
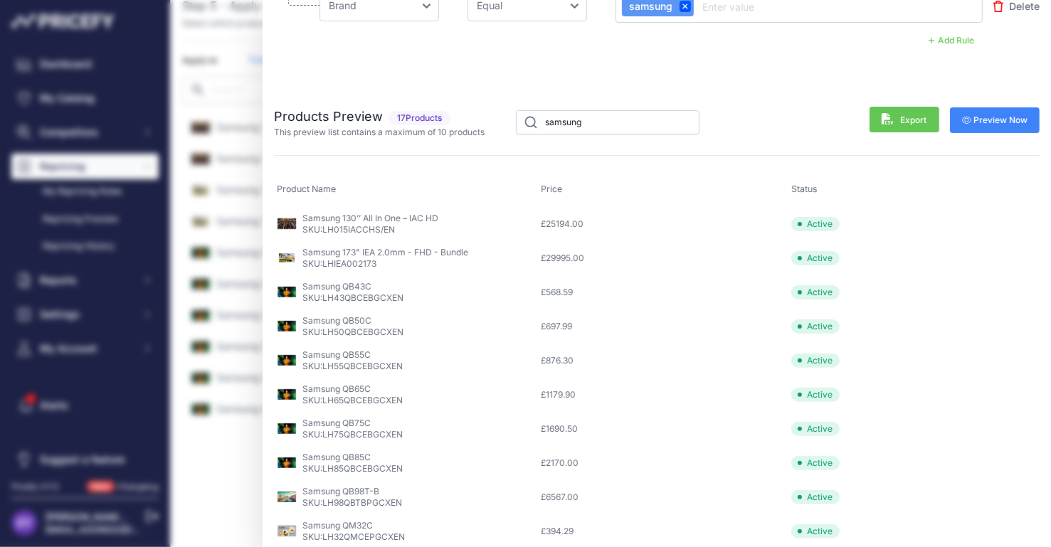
click at [368, 536] on span "LH32QMCEPGCXEN" at bounding box center [363, 536] width 83 height 11
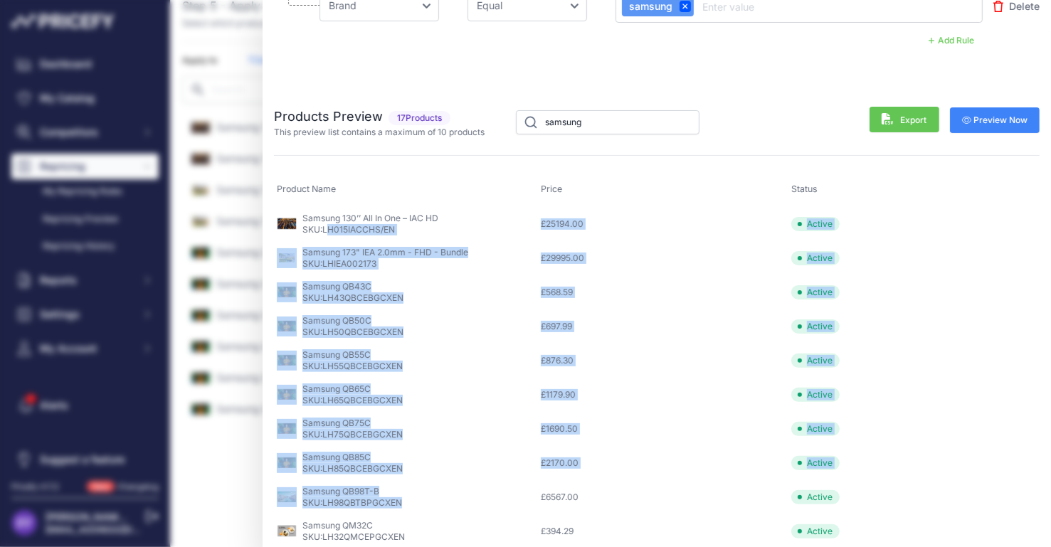
drag, startPoint x: 330, startPoint y: 225, endPoint x: 624, endPoint y: 494, distance: 398.3
click at [624, 494] on tbody "Samsung 130’’ All In One – IAC HD SKU: LH015IACCHS/EN £ 25194.00" at bounding box center [657, 377] width 766 height 342
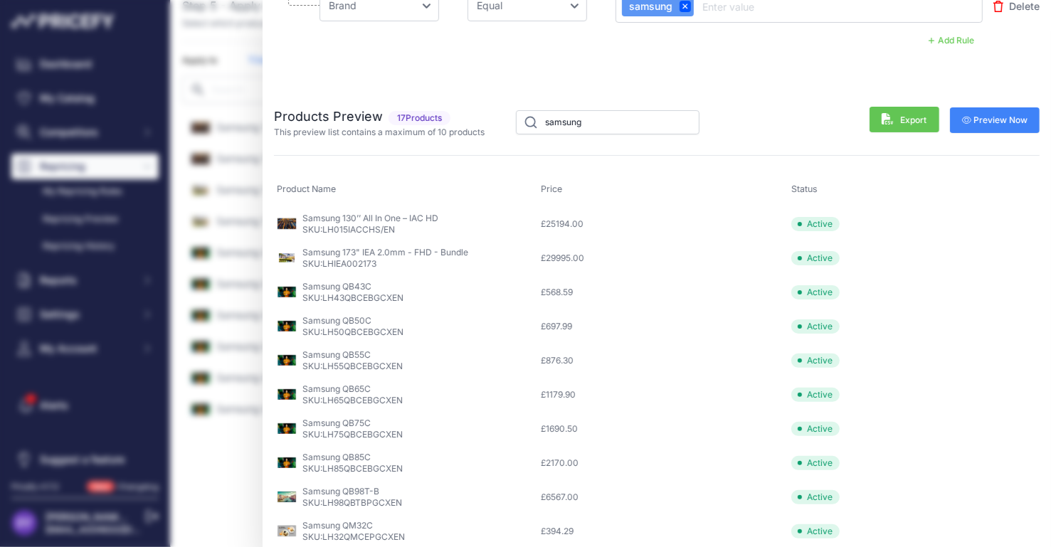
click at [775, 398] on td "£ 1179.90" at bounding box center [663, 395] width 250 height 34
click at [356, 521] on p "Samsung QM32C" at bounding box center [353, 525] width 102 height 11
click at [359, 494] on p "Samsung QB98T-B" at bounding box center [352, 491] width 100 height 11
click at [364, 446] on td "Samsung QB85C SKU: LH85QBCEBGCXEN" at bounding box center [405, 463] width 263 height 34
click at [367, 405] on td "Samsung QB65C SKU: LH65QBCEBGCXEN" at bounding box center [405, 395] width 263 height 34
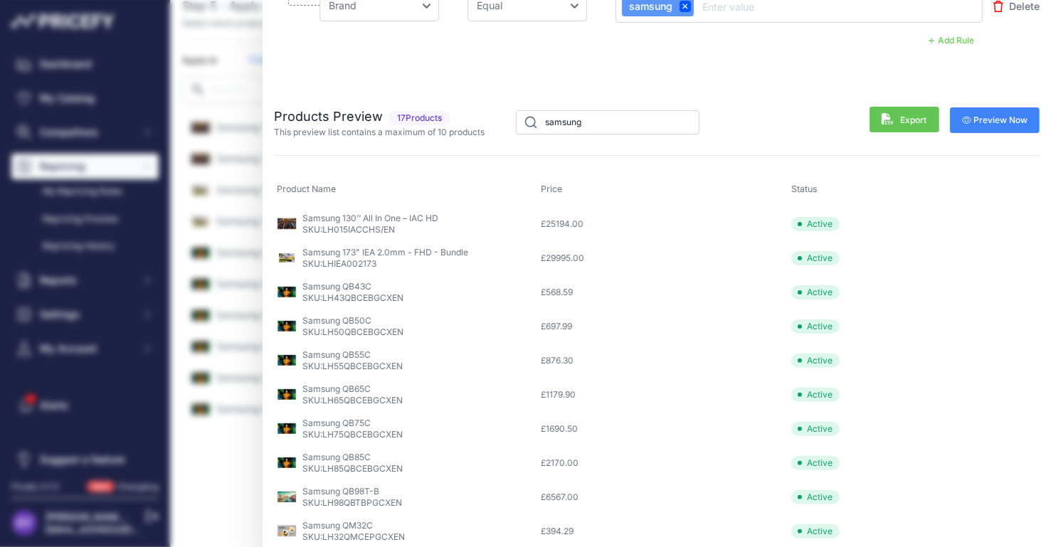
click at [369, 363] on span "LH55QBCEBGCXEN" at bounding box center [362, 366] width 80 height 11
click at [375, 317] on div "Samsung QB50C SKU: LH50QBCEBGCXEN" at bounding box center [352, 326] width 101 height 23
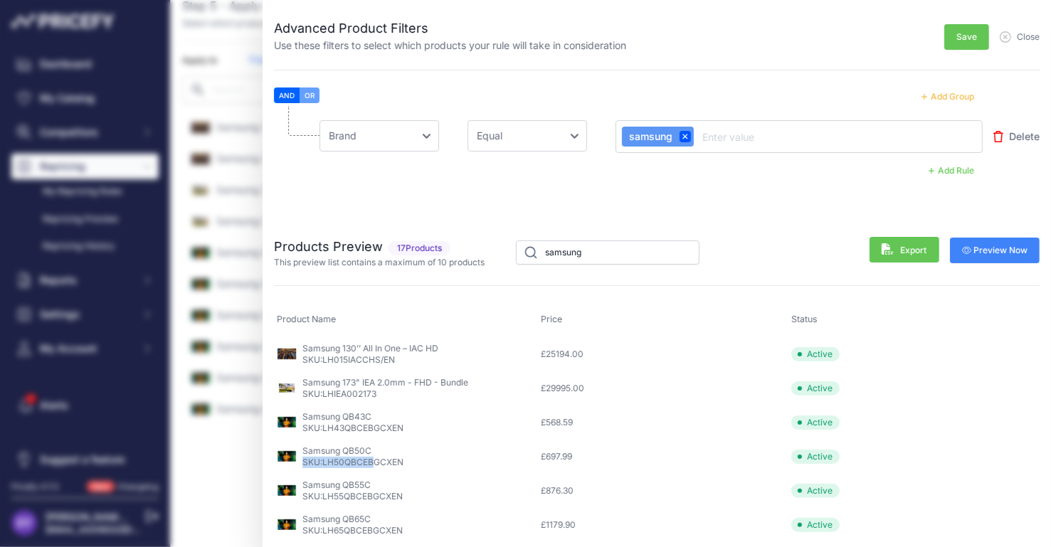
click at [944, 46] on button "Save" at bounding box center [966, 37] width 45 height 26
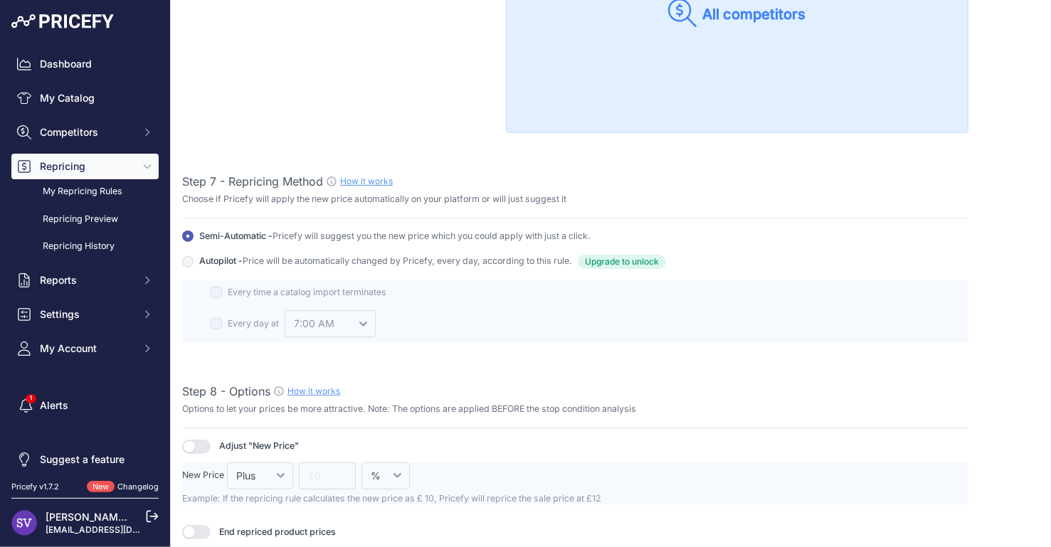
scroll to position [1708, 0]
click at [218, 285] on div at bounding box center [575, 308] width 786 height 63
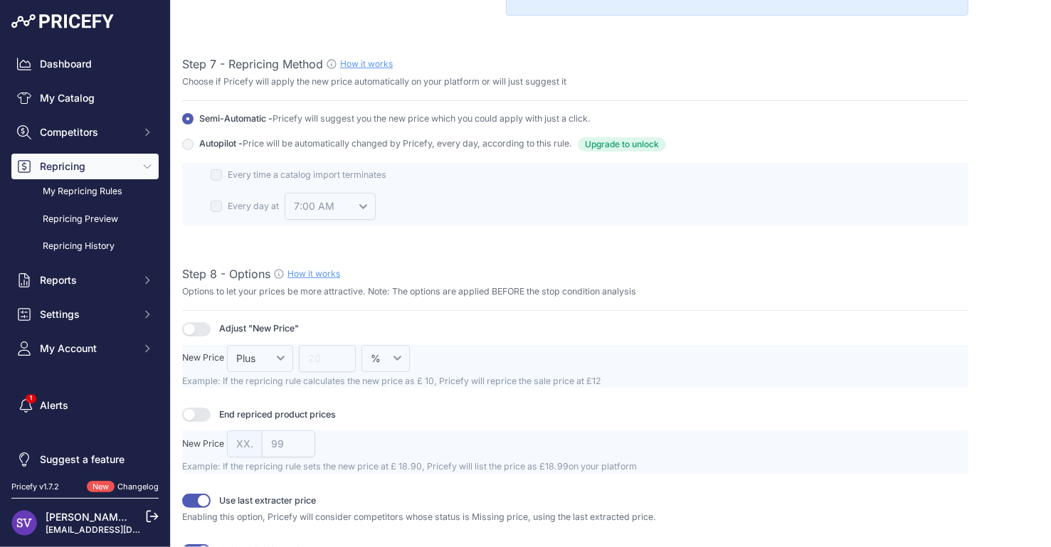
scroll to position [1828, 0]
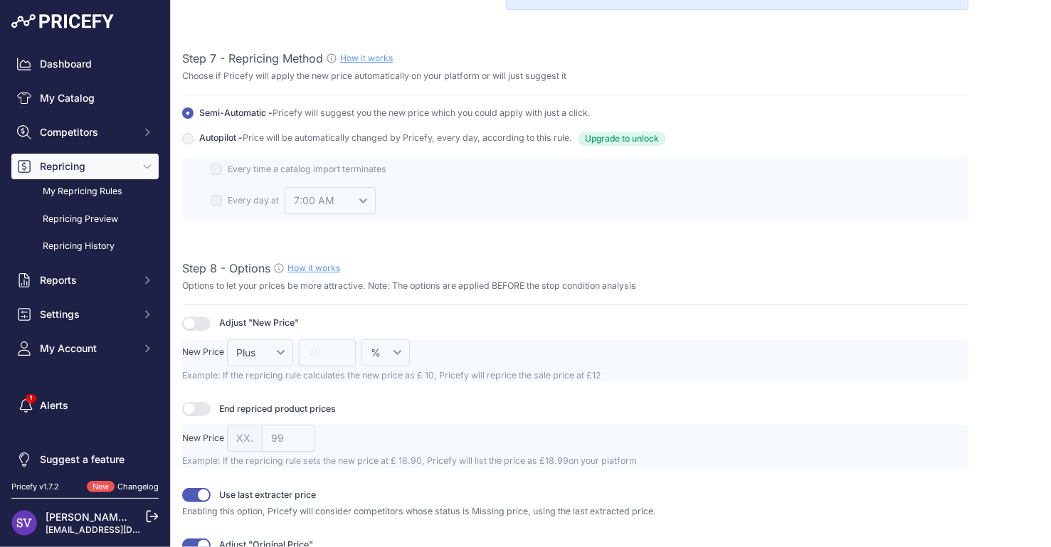
click at [272, 343] on div at bounding box center [575, 360] width 786 height 43
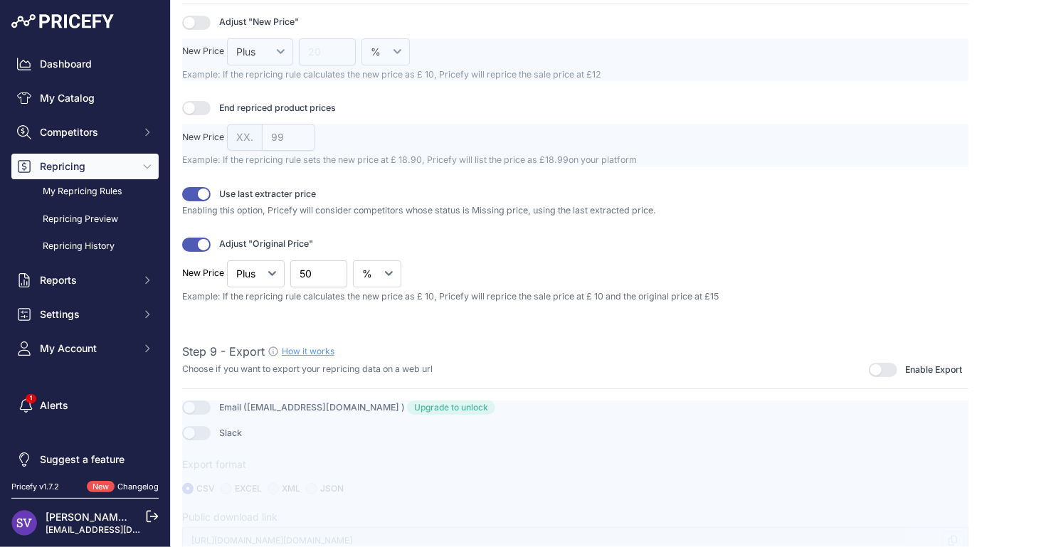
scroll to position [2131, 0]
click at [275, 290] on p "Example: If the repricing rule calculates the new price as £ 10, Pricefy will r…" at bounding box center [575, 296] width 786 height 14
drag, startPoint x: 246, startPoint y: 291, endPoint x: 734, endPoint y: 297, distance: 487.4
click at [734, 297] on p "Example: If the repricing rule calculates the new price as £ 10, Pricefy will r…" at bounding box center [575, 296] width 786 height 14
click at [601, 294] on p "Example: If the repricing rule calculates the new price as £ 10, Pricefy will r…" at bounding box center [575, 296] width 786 height 14
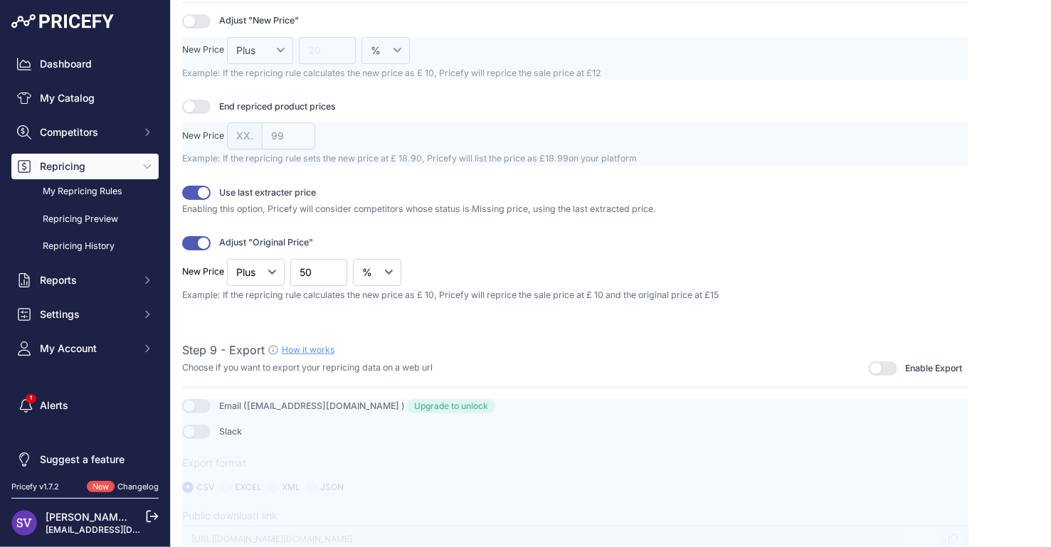
click at [208, 240] on button "button" at bounding box center [196, 243] width 28 height 14
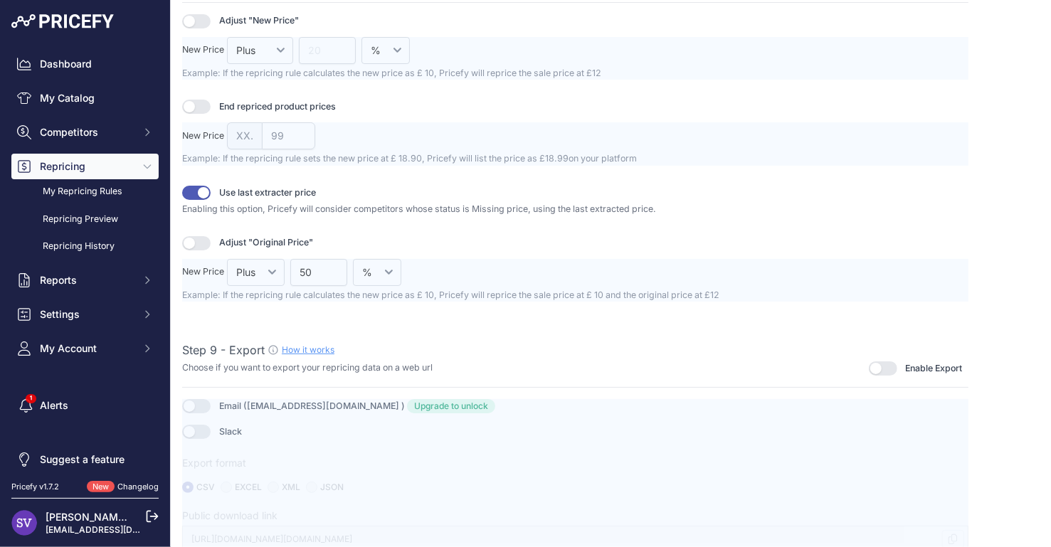
click at [203, 241] on button "button" at bounding box center [196, 243] width 28 height 14
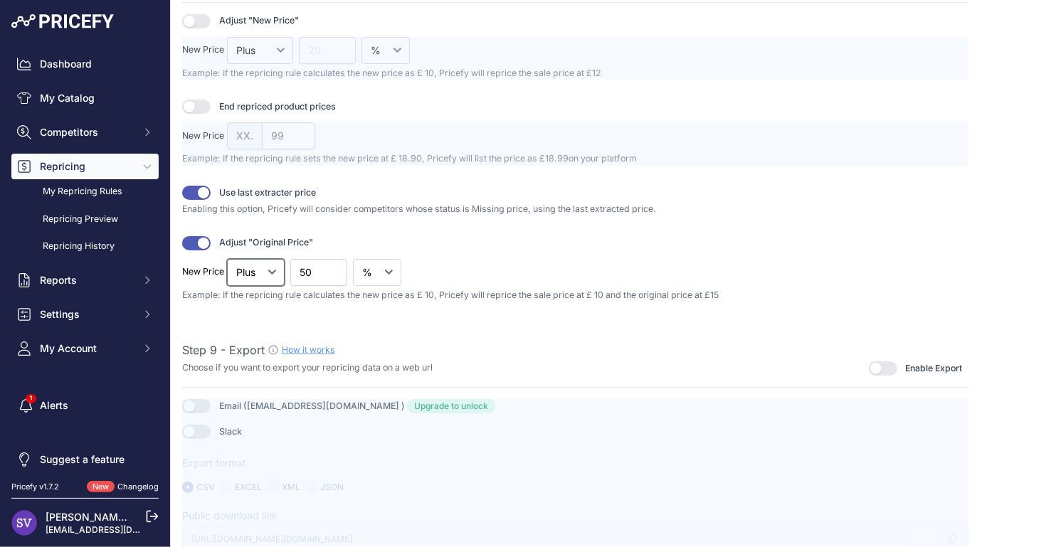
click at [241, 264] on select "Plus" at bounding box center [256, 272] width 58 height 27
click at [205, 236] on button "button" at bounding box center [196, 243] width 28 height 14
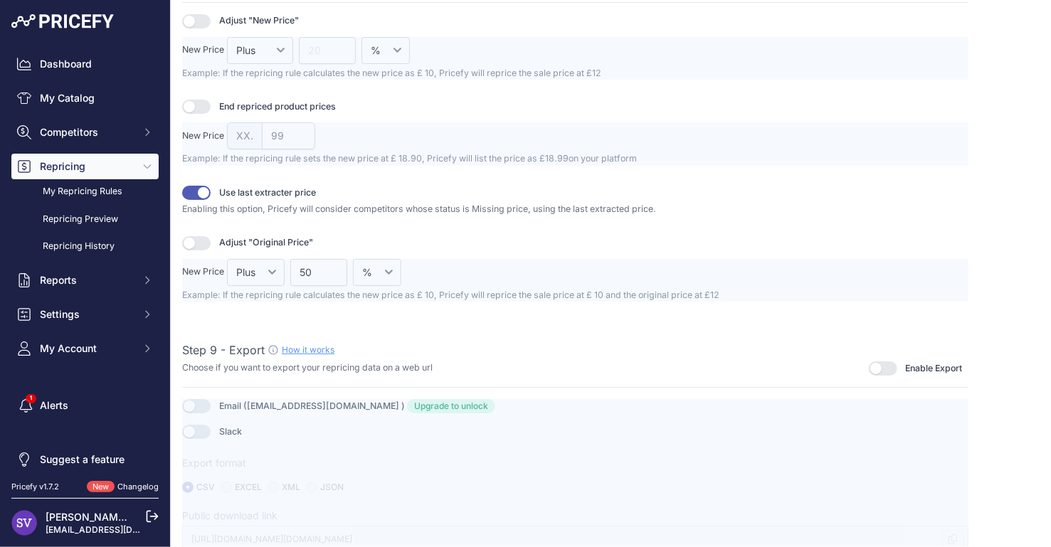
click at [882, 364] on button "button" at bounding box center [883, 368] width 28 height 14
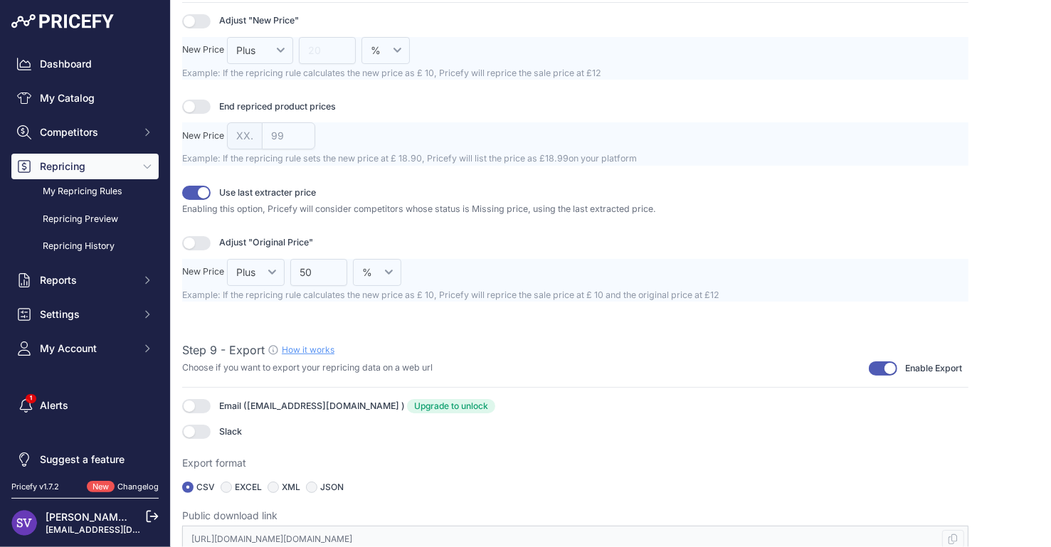
click at [881, 364] on button "button" at bounding box center [883, 368] width 28 height 14
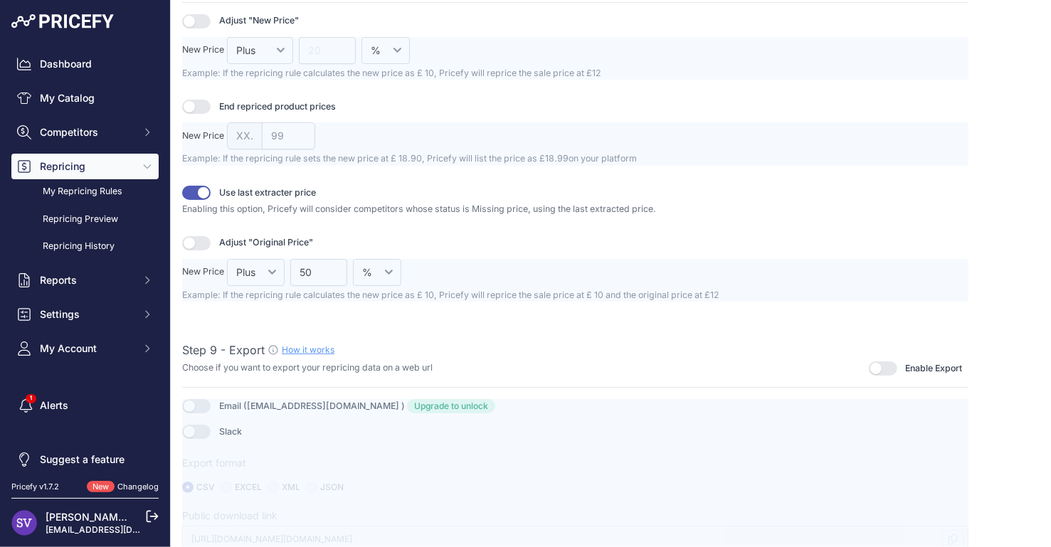
click at [872, 364] on button "button" at bounding box center [883, 368] width 28 height 14
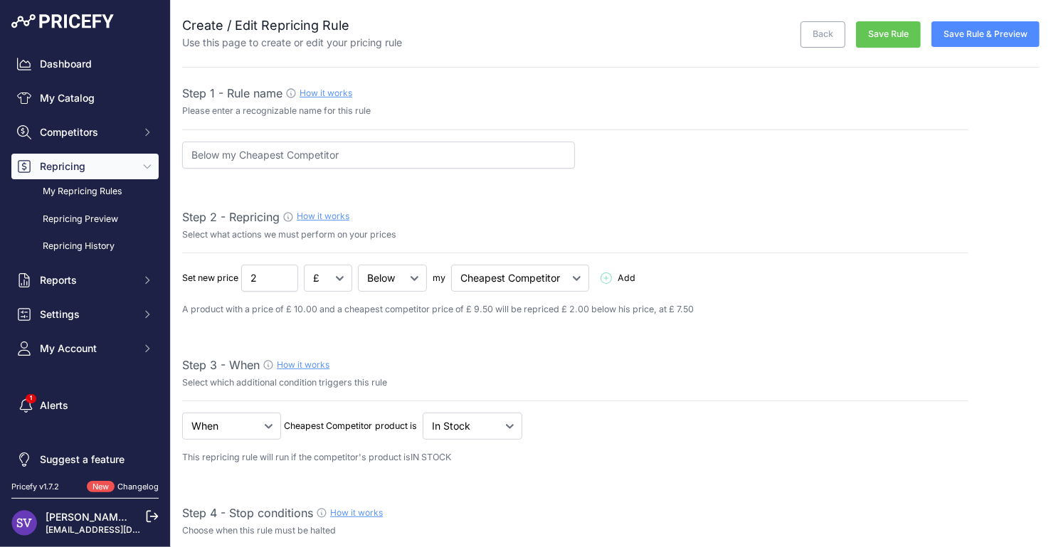
scroll to position [0, 0]
click at [899, 37] on button "Save Rule" at bounding box center [888, 36] width 65 height 26
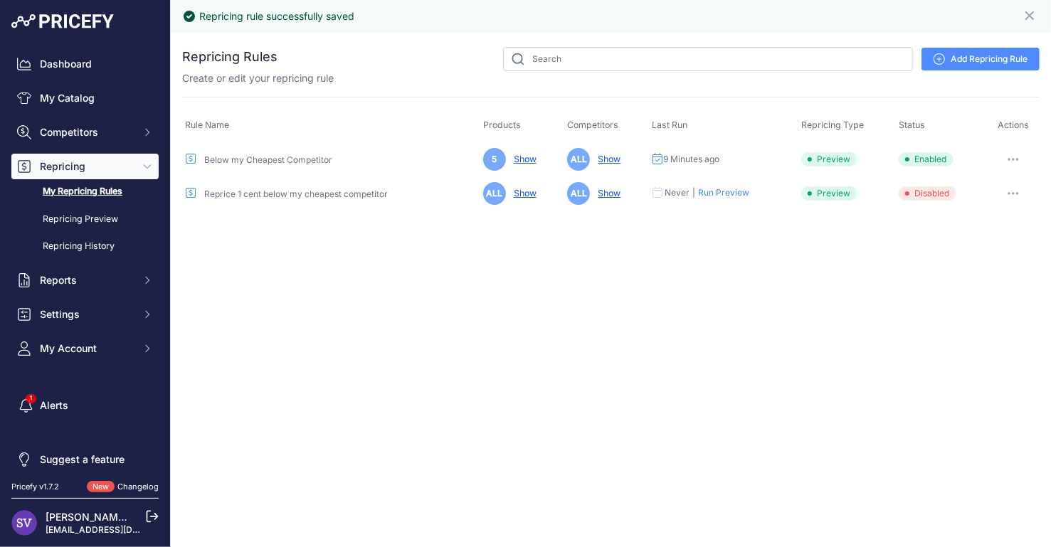
click at [660, 162] on icon at bounding box center [657, 158] width 11 height 11
click at [1011, 158] on icon "button" at bounding box center [1012, 159] width 11 height 3
click at [990, 217] on button "Run Preview" at bounding box center [991, 212] width 91 height 23
click at [1011, 161] on button "button" at bounding box center [1013, 159] width 28 height 20
click at [842, 250] on div "Repricing rule successfully saved Close You are not connected to the internet. …" at bounding box center [611, 273] width 880 height 547
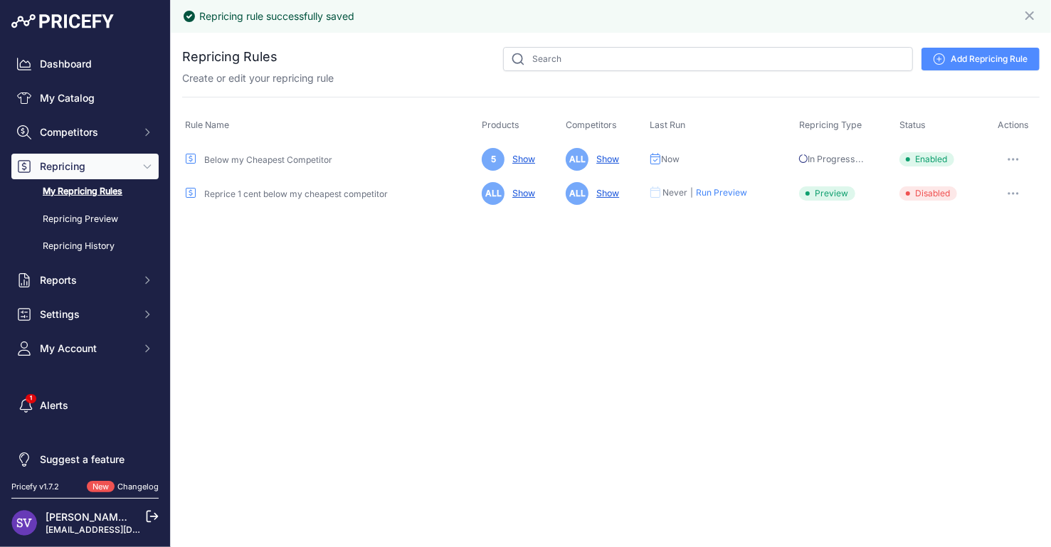
click at [806, 160] on icon at bounding box center [803, 159] width 10 height 10
click at [800, 160] on icon at bounding box center [803, 158] width 10 height 9
click at [800, 160] on icon at bounding box center [803, 158] width 9 height 9
drag, startPoint x: 800, startPoint y: 160, endPoint x: 817, endPoint y: 162, distance: 17.2
click at [817, 162] on span "In Progress..." at bounding box center [831, 159] width 65 height 11
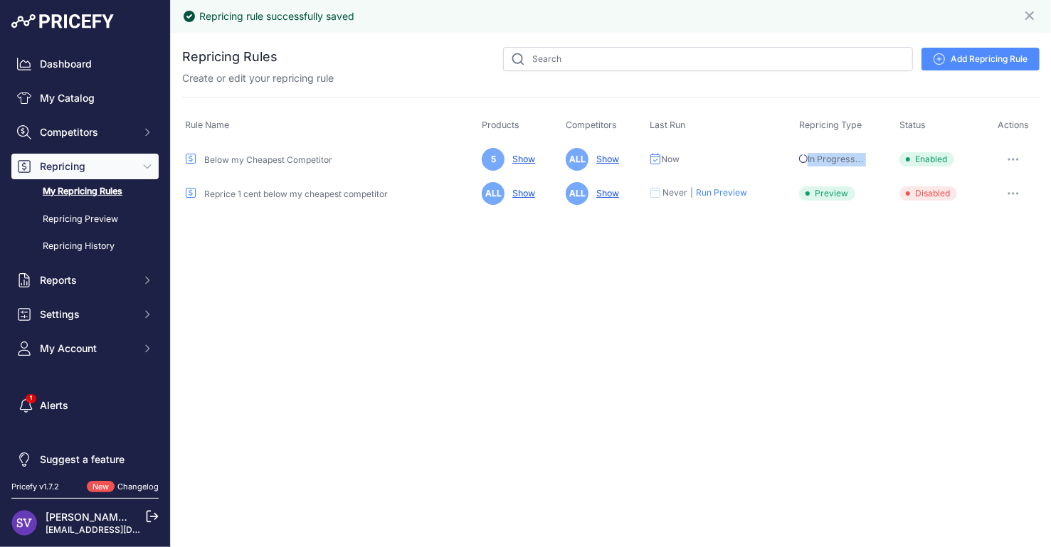
click at [817, 161] on span "In Progress..." at bounding box center [831, 159] width 65 height 11
click at [1017, 159] on icon "button" at bounding box center [1017, 159] width 1 height 1
click at [1012, 176] on div "Edit Run Preview Reprice Now Disable Delete" at bounding box center [991, 235] width 91 height 120
click at [1013, 156] on button "button" at bounding box center [1013, 159] width 28 height 20
click at [1003, 184] on link "Edit" at bounding box center [991, 189] width 91 height 23
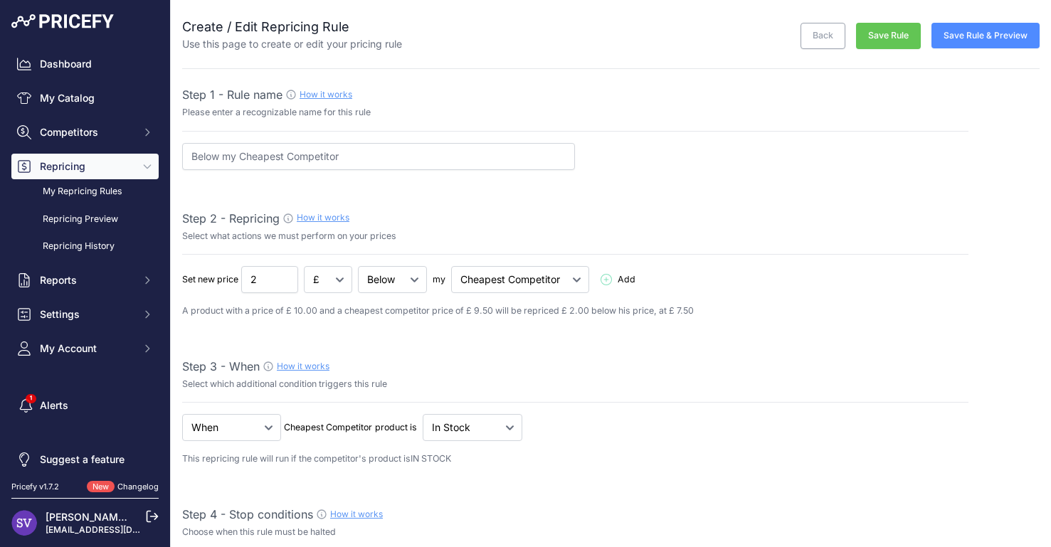
select select "7"
click at [326, 161] on input "Below my Cheapest Competitor" at bounding box center [378, 156] width 393 height 27
click at [192, 157] on input "Below my Cheapest Competitor" at bounding box center [378, 156] width 393 height 27
type input "Reprice -£2 Below my Cheapest Competitor"
click at [881, 41] on button "Save Rule" at bounding box center [888, 36] width 65 height 26
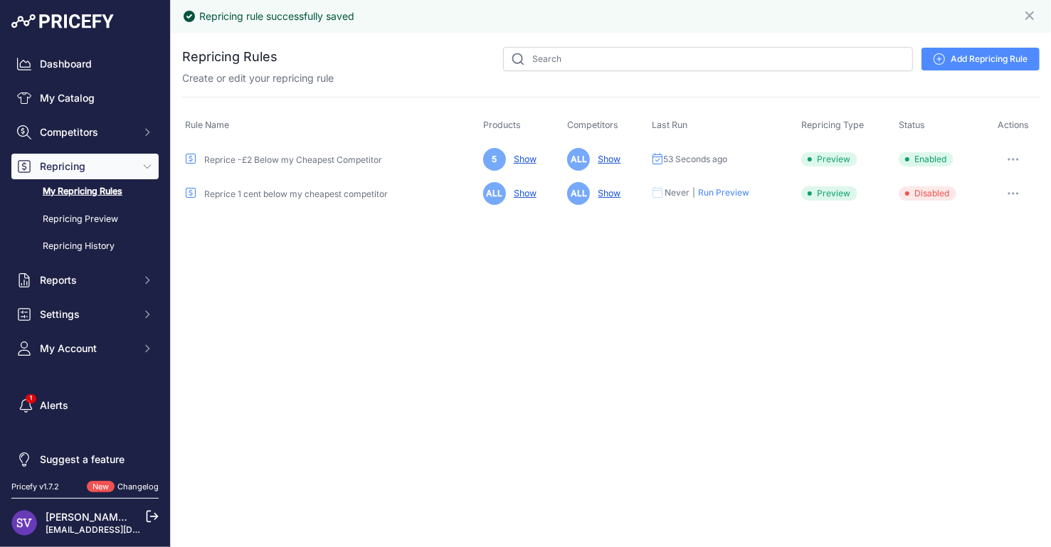
click at [1012, 156] on button "button" at bounding box center [1013, 159] width 28 height 20
click at [526, 157] on link "Show" at bounding box center [522, 159] width 28 height 11
click at [493, 156] on span "5" at bounding box center [494, 159] width 23 height 23
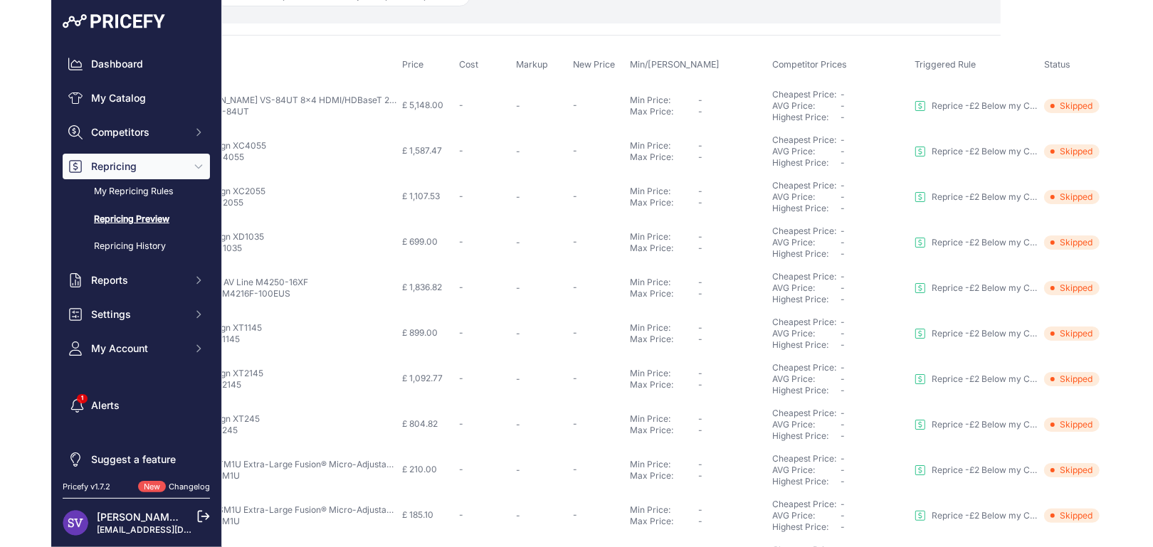
scroll to position [0, 100]
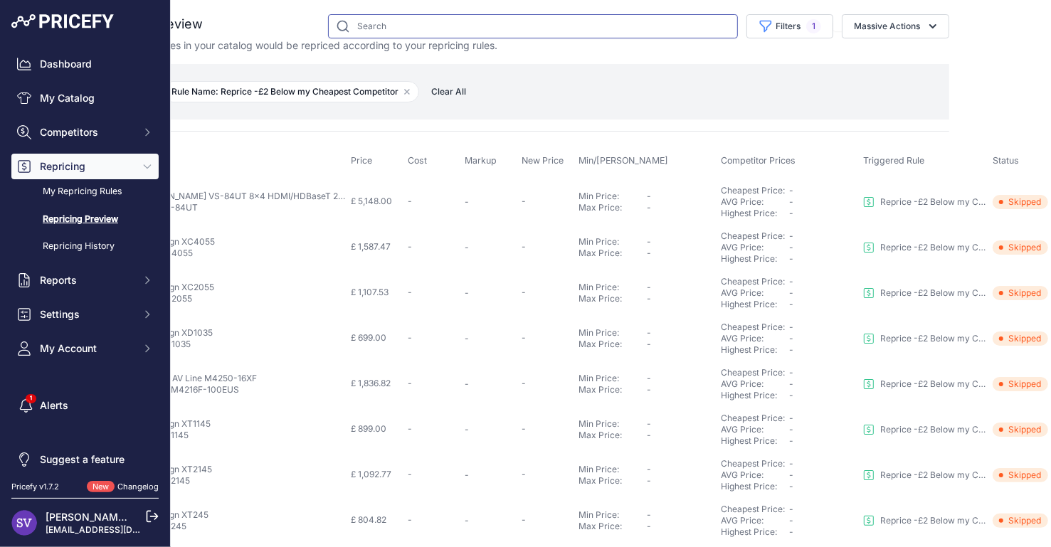
click at [418, 18] on input "text" at bounding box center [533, 26] width 410 height 24
type input "samsung"
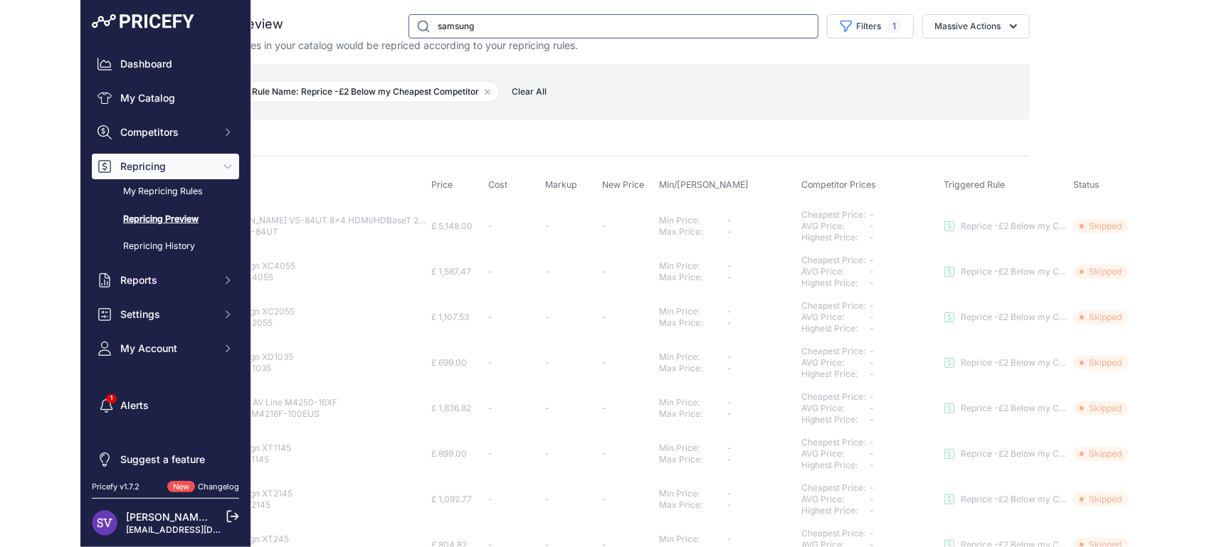
scroll to position [0, 0]
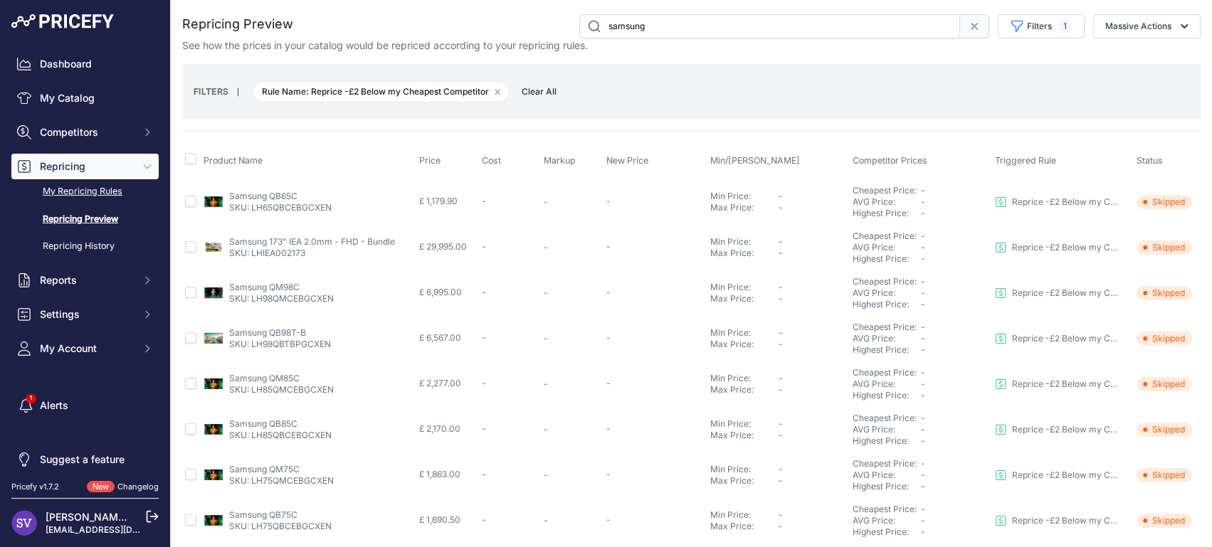
click at [94, 190] on link "My Repricing Rules" at bounding box center [84, 191] width 147 height 25
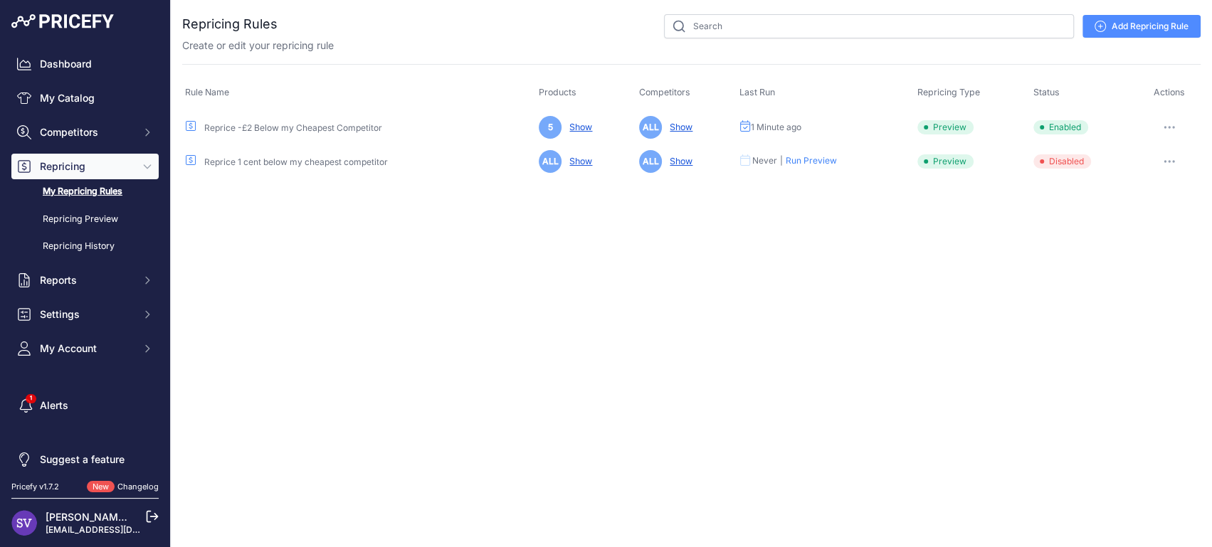
click at [673, 125] on link "Show" at bounding box center [678, 127] width 28 height 11
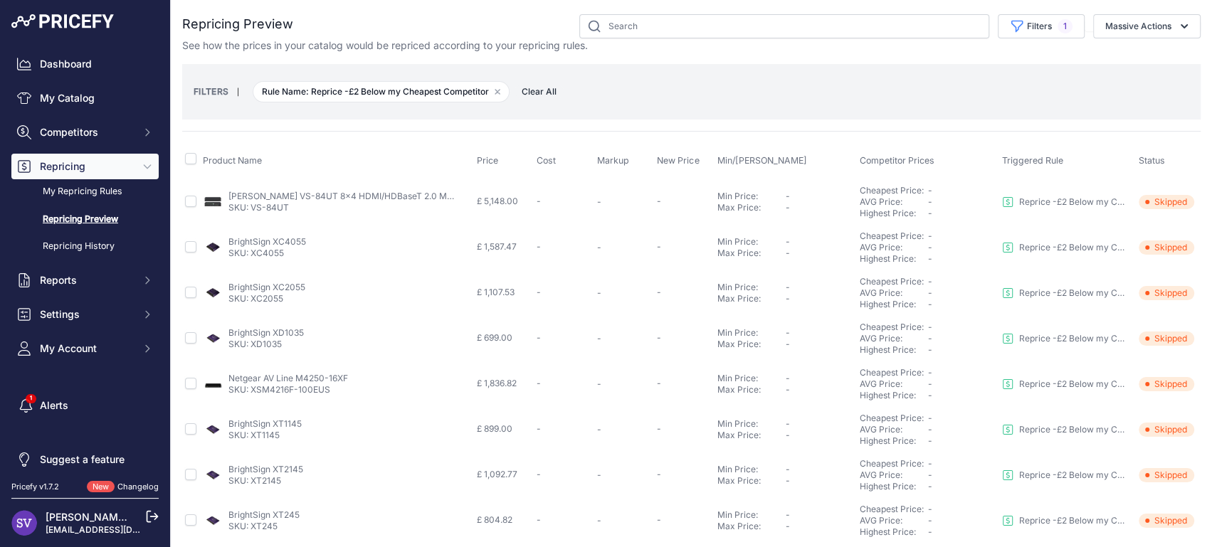
click at [100, 177] on button "Repricing" at bounding box center [84, 167] width 147 height 26
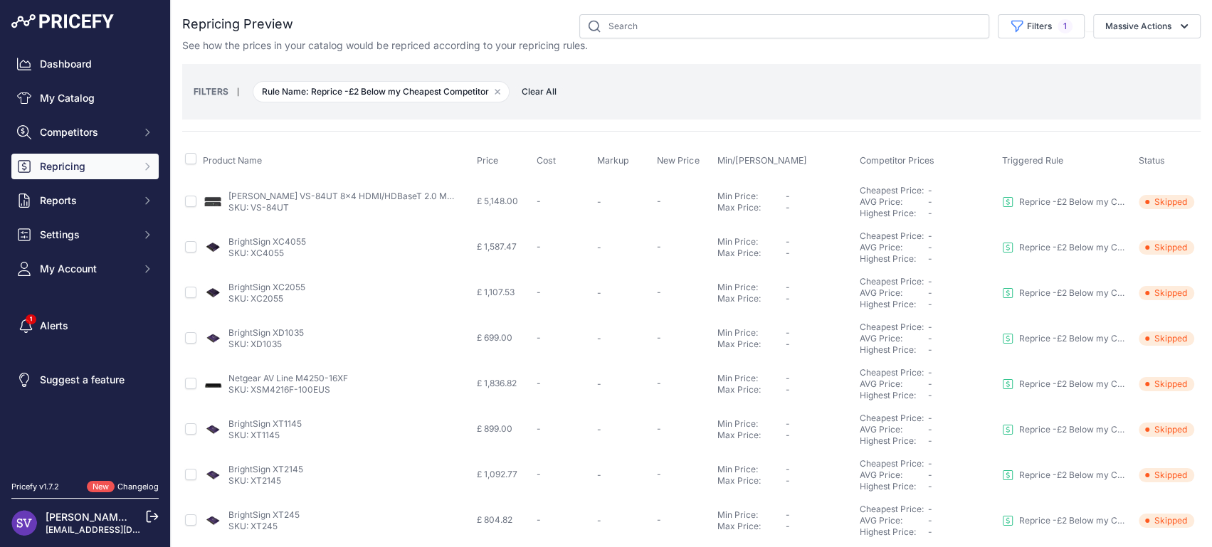
click at [105, 169] on span "Repricing" at bounding box center [86, 166] width 93 height 14
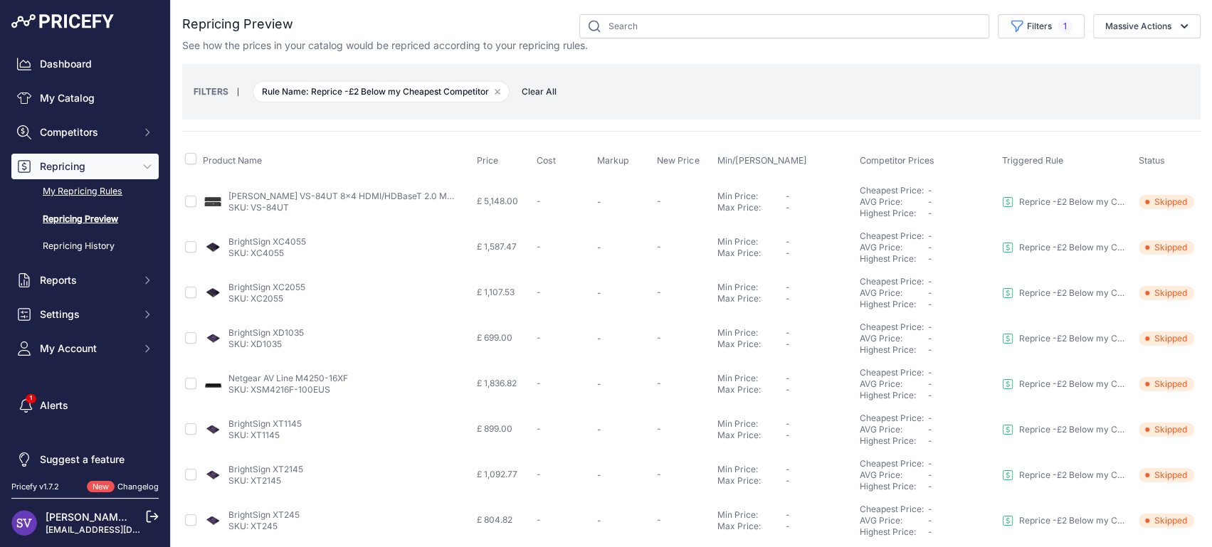
click at [99, 196] on link "My Repricing Rules" at bounding box center [84, 191] width 147 height 25
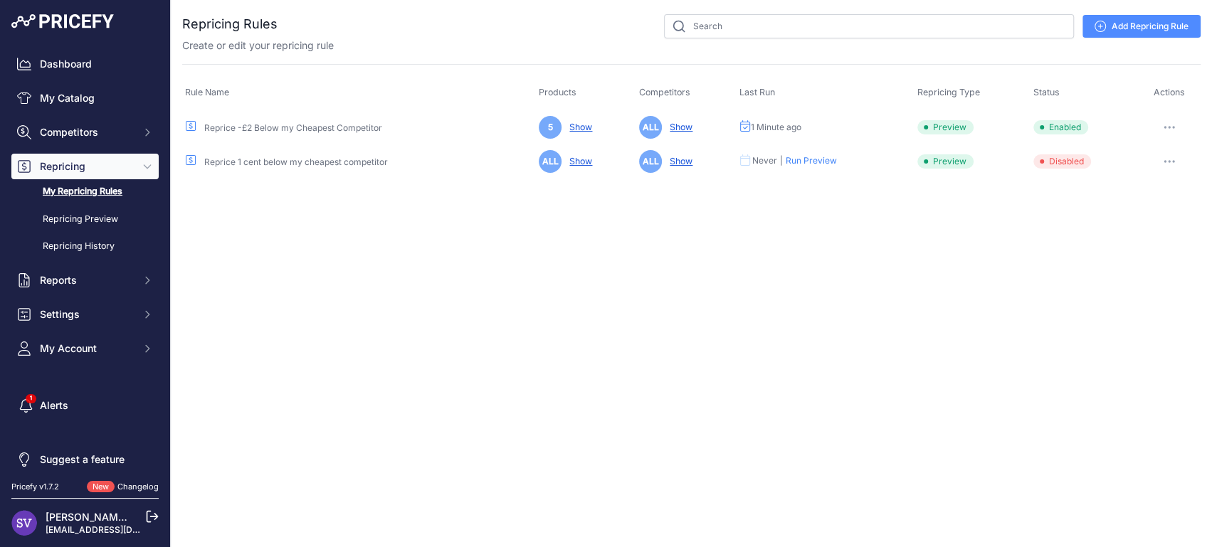
click at [1167, 129] on button "button" at bounding box center [1169, 127] width 28 height 20
click at [1153, 154] on link "Edit" at bounding box center [1151, 157] width 91 height 23
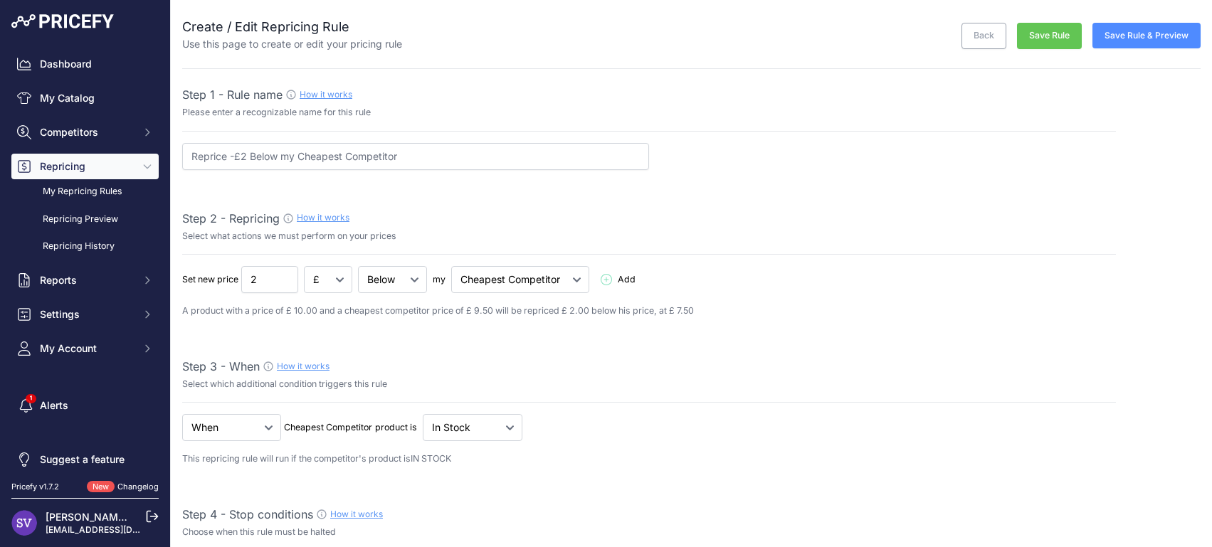
select select "7"
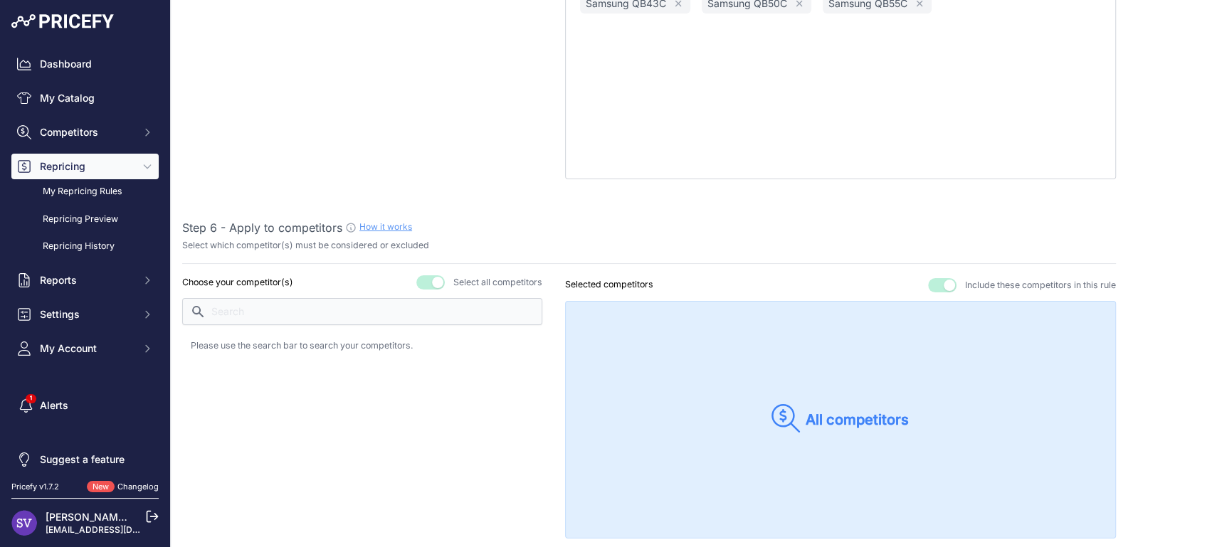
scroll to position [1057, 0]
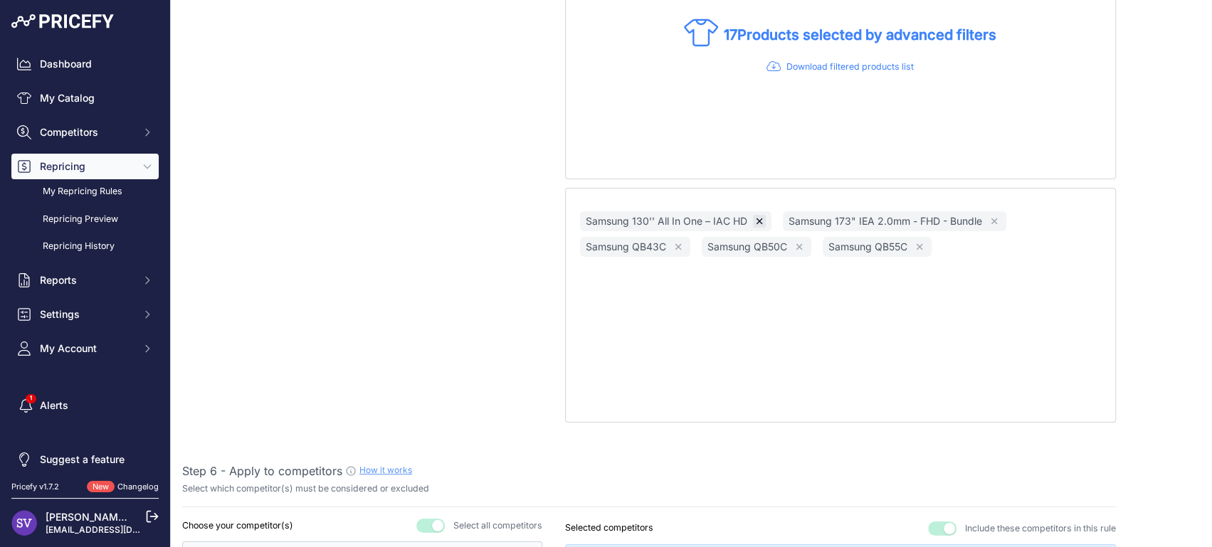
click at [754, 218] on icon "button" at bounding box center [759, 221] width 10 height 10
click at [790, 216] on icon "button" at bounding box center [791, 221] width 10 height 10
click at [797, 216] on icon "button" at bounding box center [799, 221] width 10 height 10
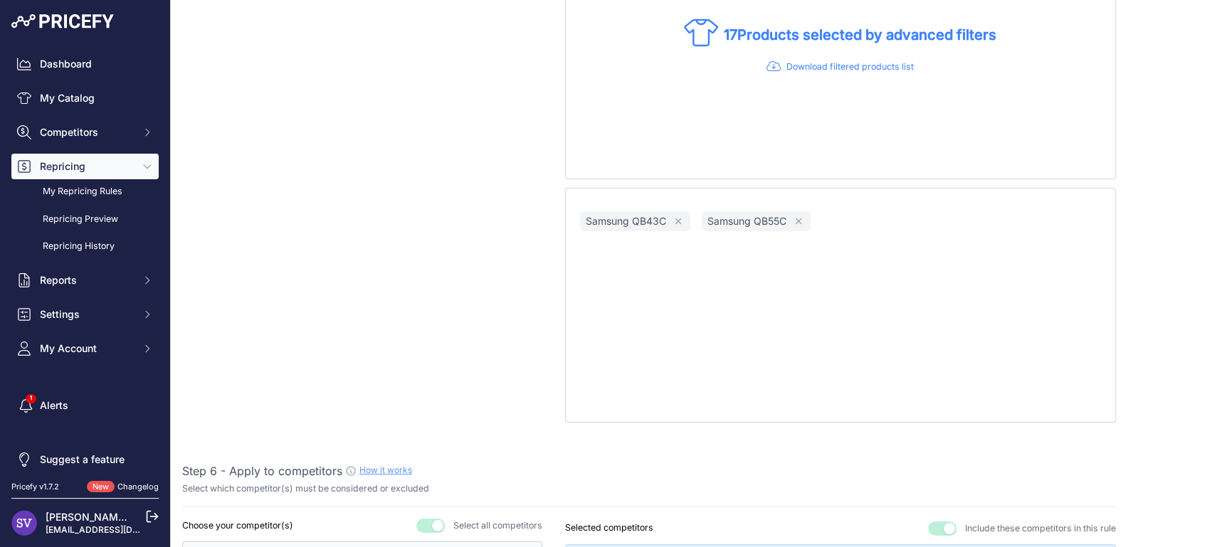
click at [788, 218] on div "Samsung QB55C Remove" at bounding box center [755, 221] width 109 height 20
click at [679, 216] on button "Remove" at bounding box center [678, 221] width 13 height 13
click at [677, 218] on icon "button" at bounding box center [677, 221] width 10 height 10
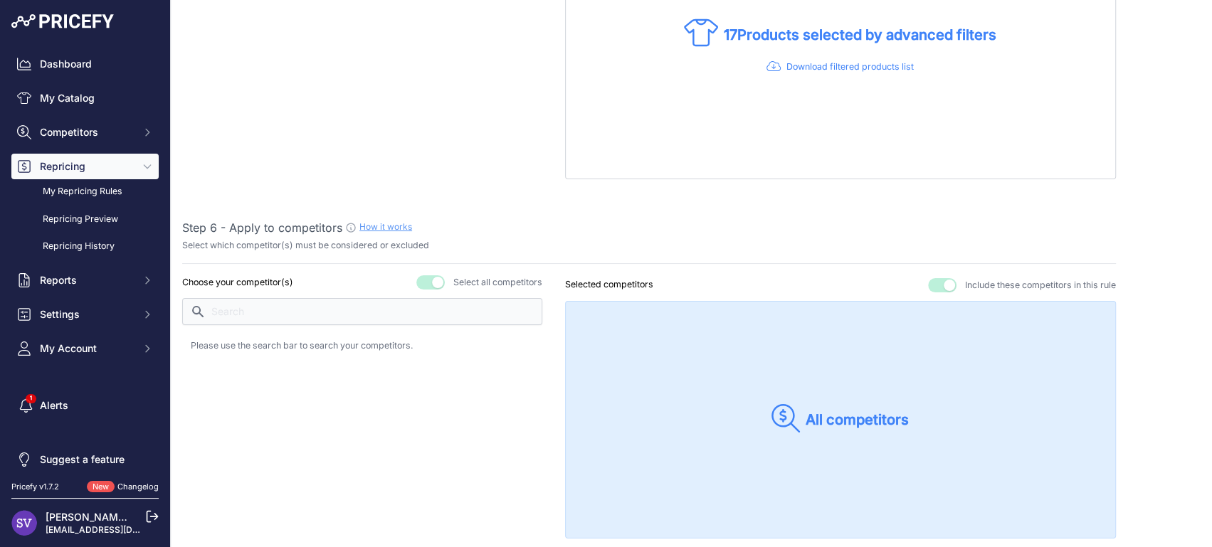
click at [801, 245] on div "Select which competitor(s) must be considered or excluded" at bounding box center [648, 246] width 933 height 14
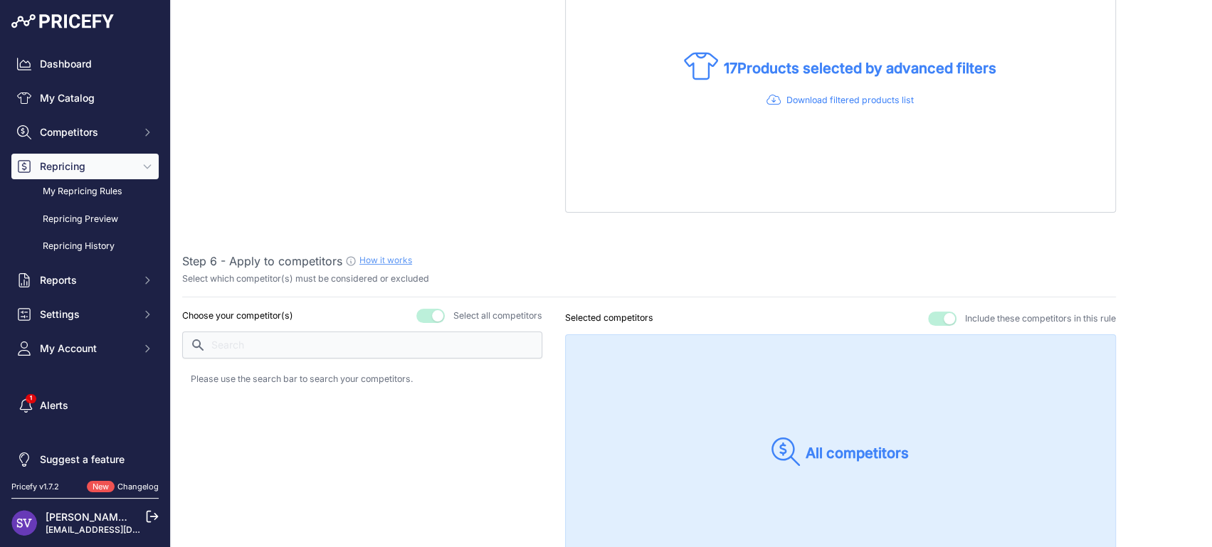
scroll to position [673, 0]
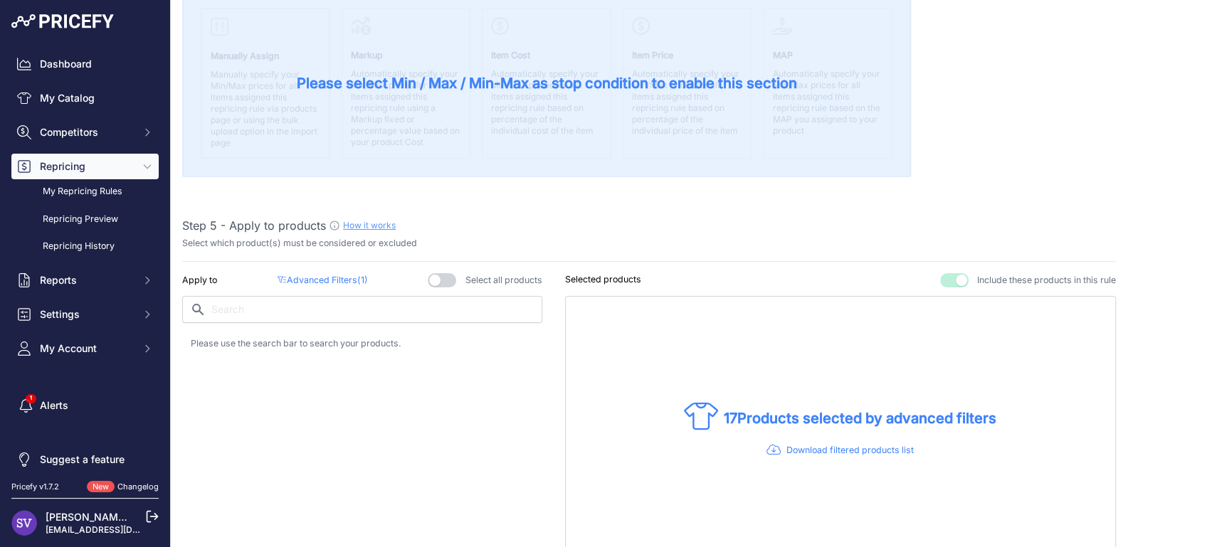
click at [760, 415] on p "17 Products selected by advanced filters" at bounding box center [860, 418] width 272 height 20
click at [787, 452] on p "Download filtered products list" at bounding box center [849, 451] width 127 height 14
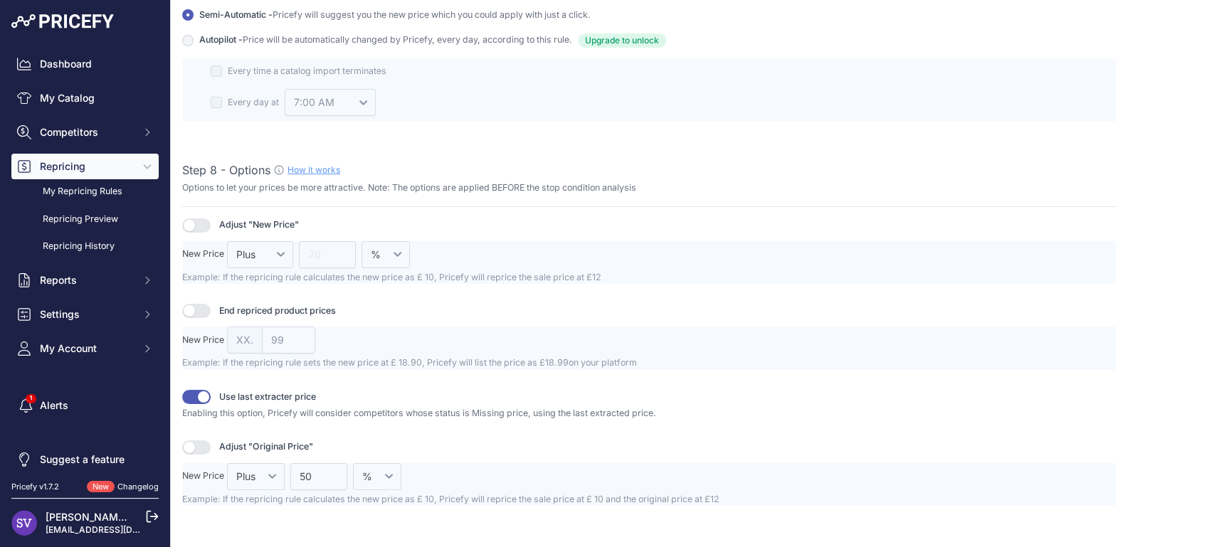
scroll to position [1673, 0]
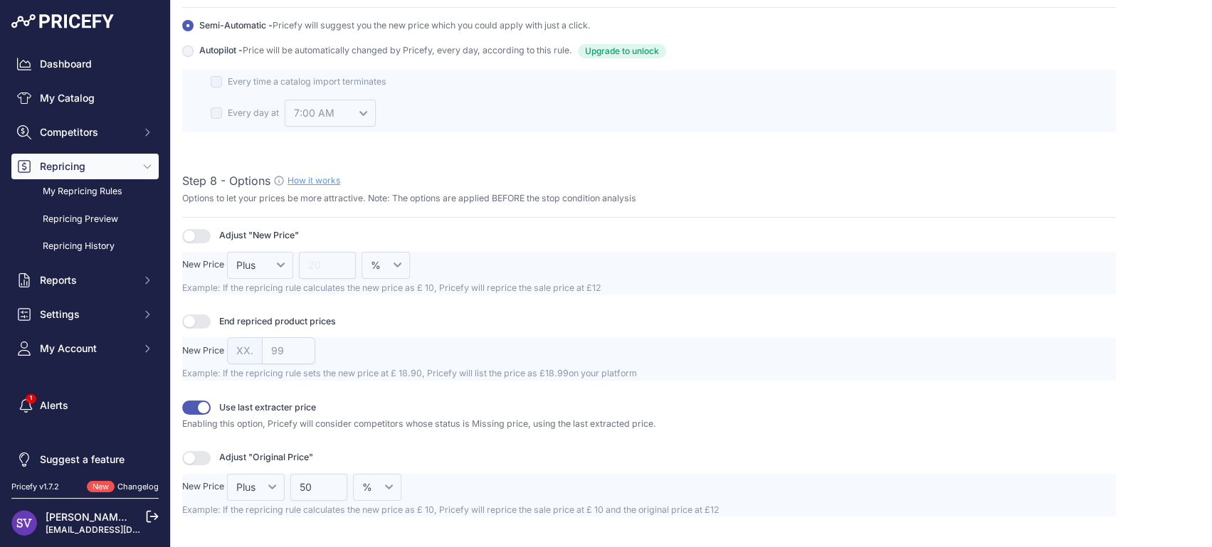
drag, startPoint x: 252, startPoint y: 195, endPoint x: 329, endPoint y: 203, distance: 77.3
click at [329, 203] on div "Step 8 - Options How it works Options to let your prices be more attractive. No…" at bounding box center [648, 195] width 933 height 46
click at [335, 201] on p "Options to let your prices be more attractive. Note: The options are applied BE…" at bounding box center [648, 199] width 933 height 14
drag, startPoint x: 349, startPoint y: 198, endPoint x: 529, endPoint y: 195, distance: 180.7
click at [529, 195] on p "Options to let your prices be more attractive. Note: The options are applied BE…" at bounding box center [648, 199] width 933 height 14
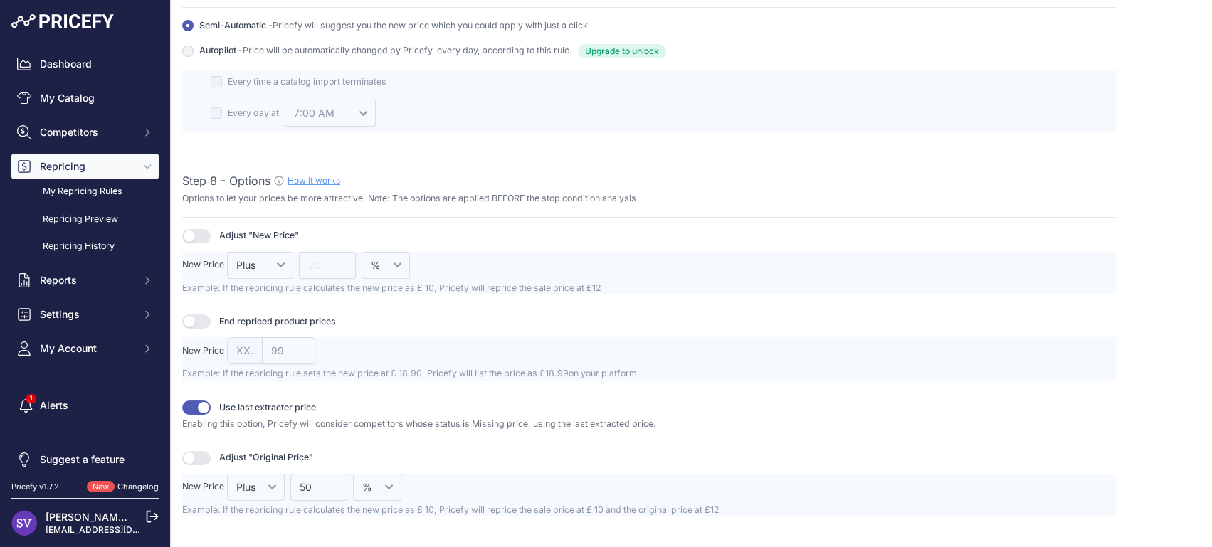
click at [529, 195] on p "Options to let your prices be more attractive. Note: The options are applied BE…" at bounding box center [648, 199] width 933 height 14
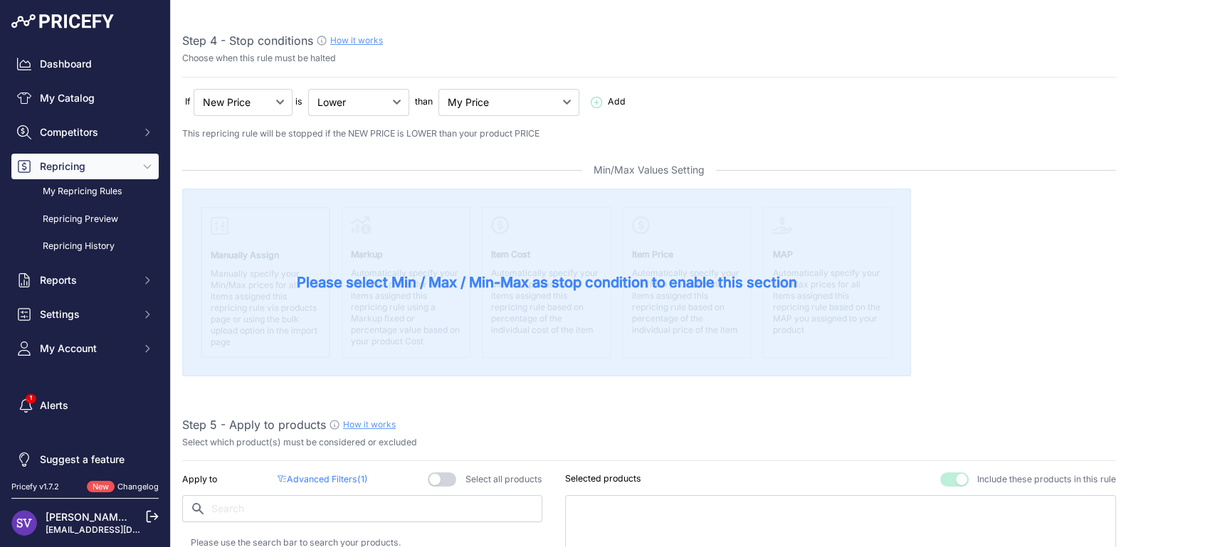
scroll to position [0, 0]
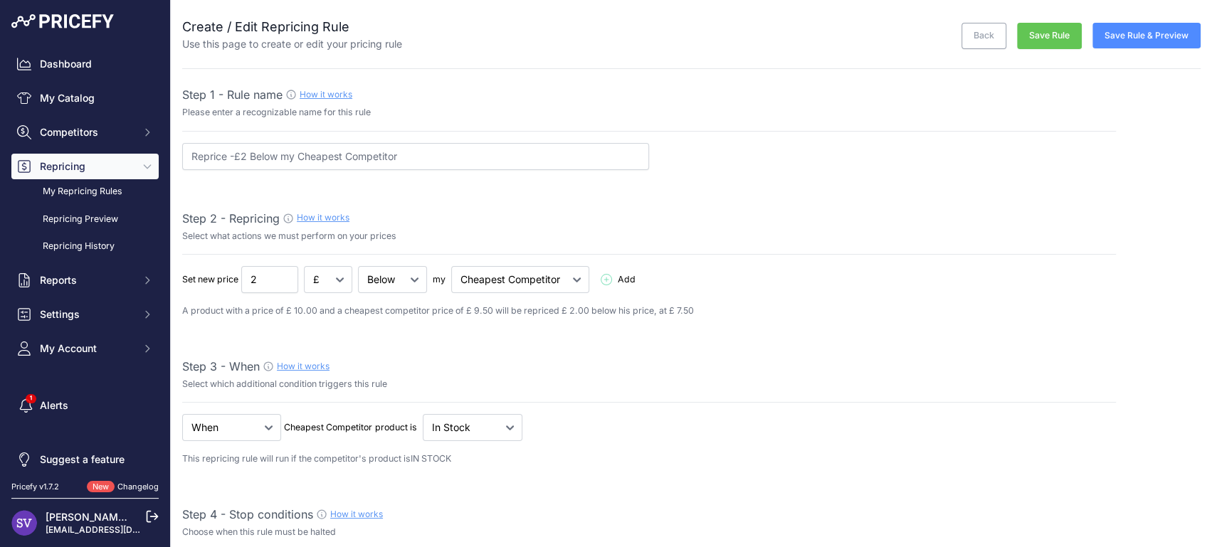
click at [1123, 42] on button "Save Rule & Preview" at bounding box center [1146, 36] width 108 height 26
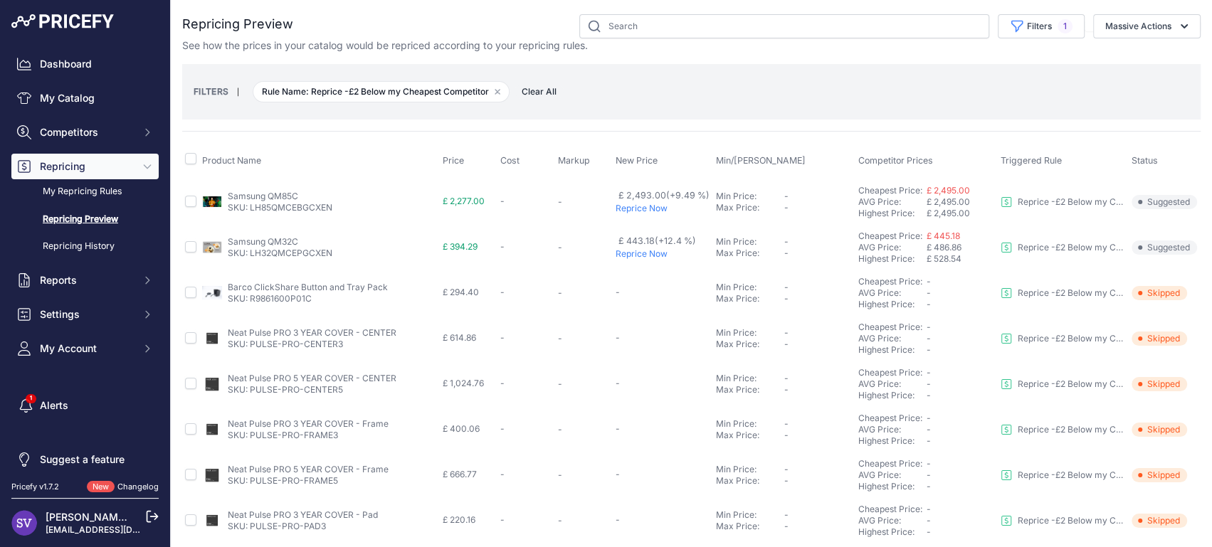
click at [218, 94] on small "FILTERS" at bounding box center [211, 91] width 35 height 11
click at [1029, 21] on button "Filters 1" at bounding box center [1040, 26] width 87 height 24
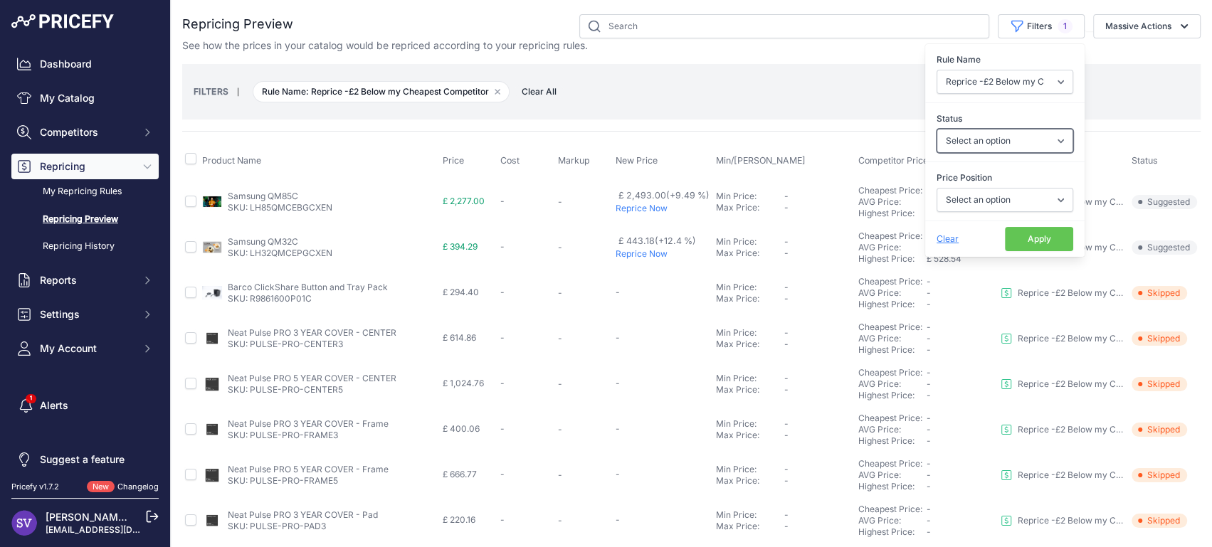
click at [997, 145] on select "Select an option Skipped Repriced Suggested In Error" at bounding box center [1004, 141] width 137 height 24
click at [1002, 137] on select "Select an option Skipped Repriced Suggested In Error" at bounding box center [1004, 141] width 137 height 24
click at [936, 129] on select "Select an option Skipped Repriced Suggested In Error" at bounding box center [1004, 141] width 137 height 24
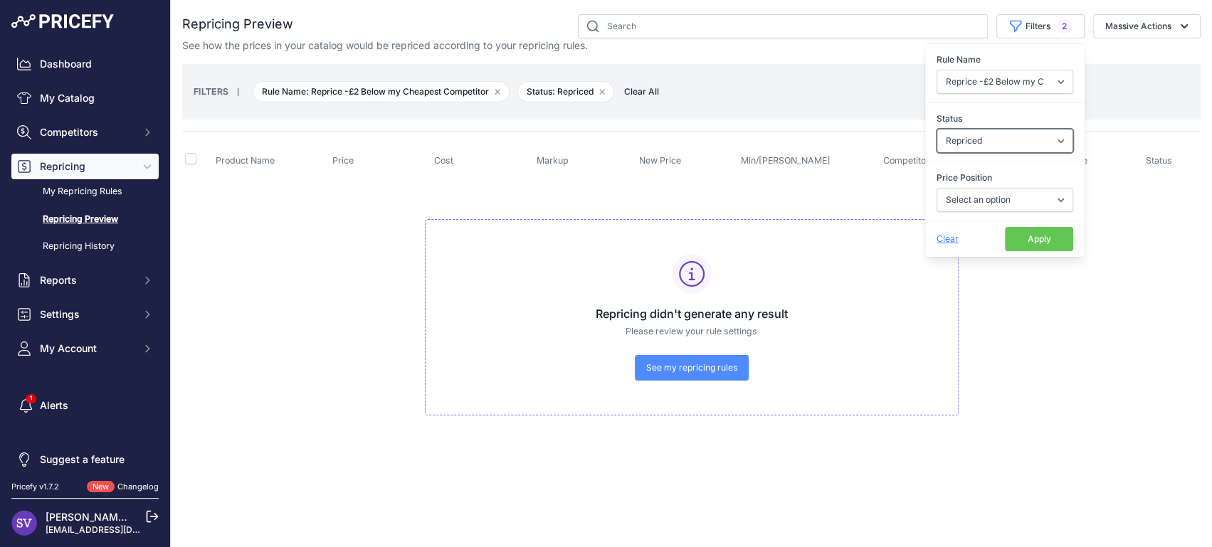
click at [993, 142] on select "Select an option Skipped Repriced Suggested In Error" at bounding box center [1004, 141] width 137 height 24
select select "suggested"
click at [936, 129] on select "Select an option Skipped Repriced Suggested In Error" at bounding box center [1004, 141] width 137 height 24
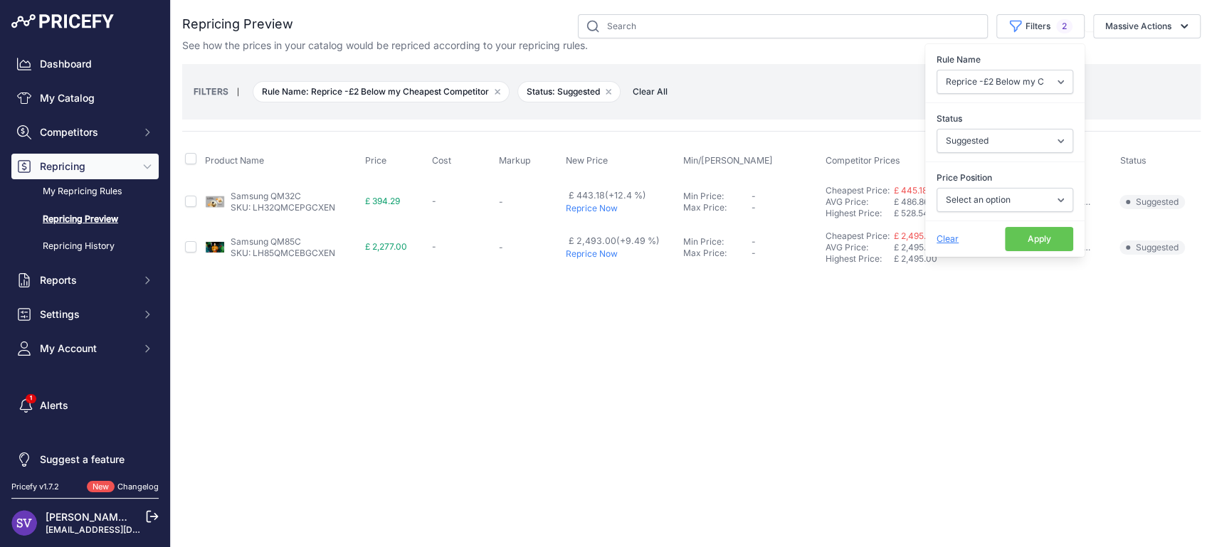
click at [980, 185] on div "Price Position Select an option I am higher Same price I am lower" at bounding box center [1004, 191] width 159 height 53
click at [981, 191] on select "Select an option I am higher Same price I am lower" at bounding box center [1004, 200] width 137 height 24
select select "1"
click at [936, 188] on select "Select an option I am higher Same price I am lower" at bounding box center [1004, 200] width 137 height 24
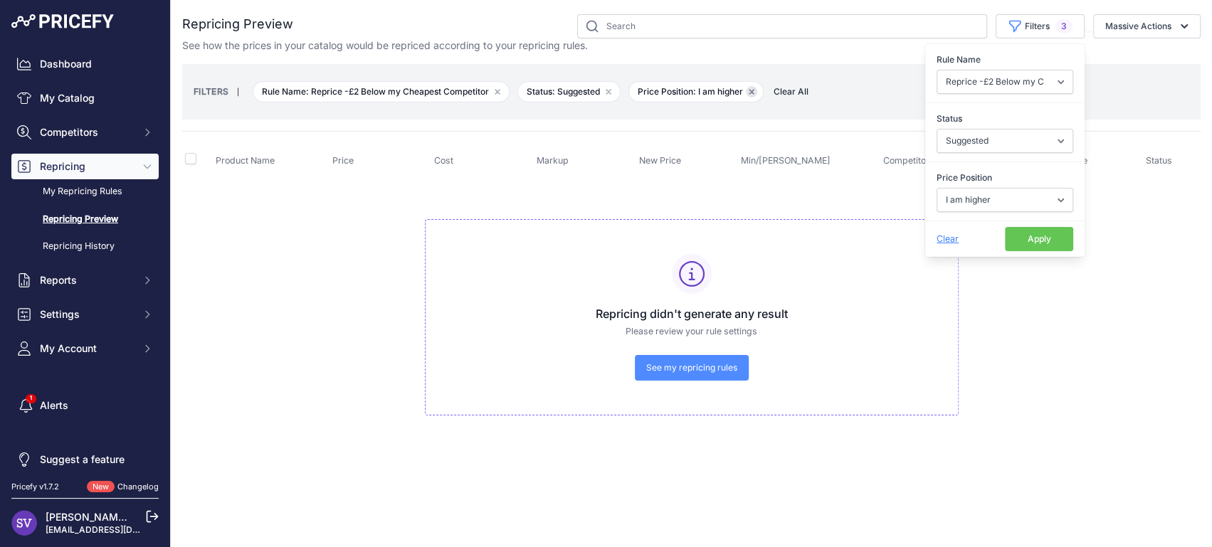
click at [752, 92] on icon "button" at bounding box center [751, 92] width 6 height 6
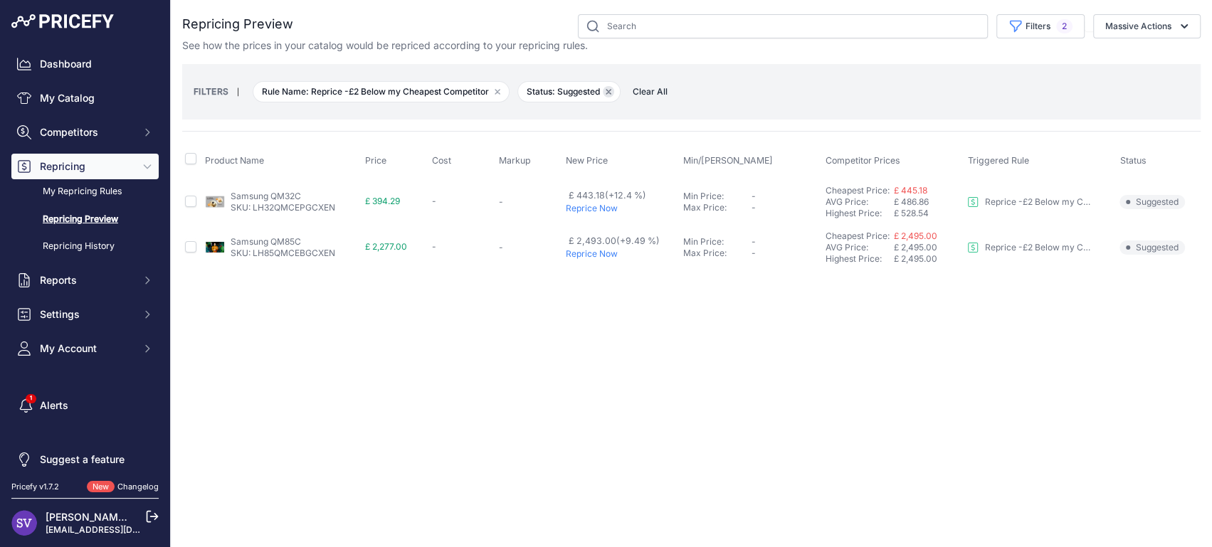
click at [610, 91] on icon "button" at bounding box center [608, 92] width 4 height 4
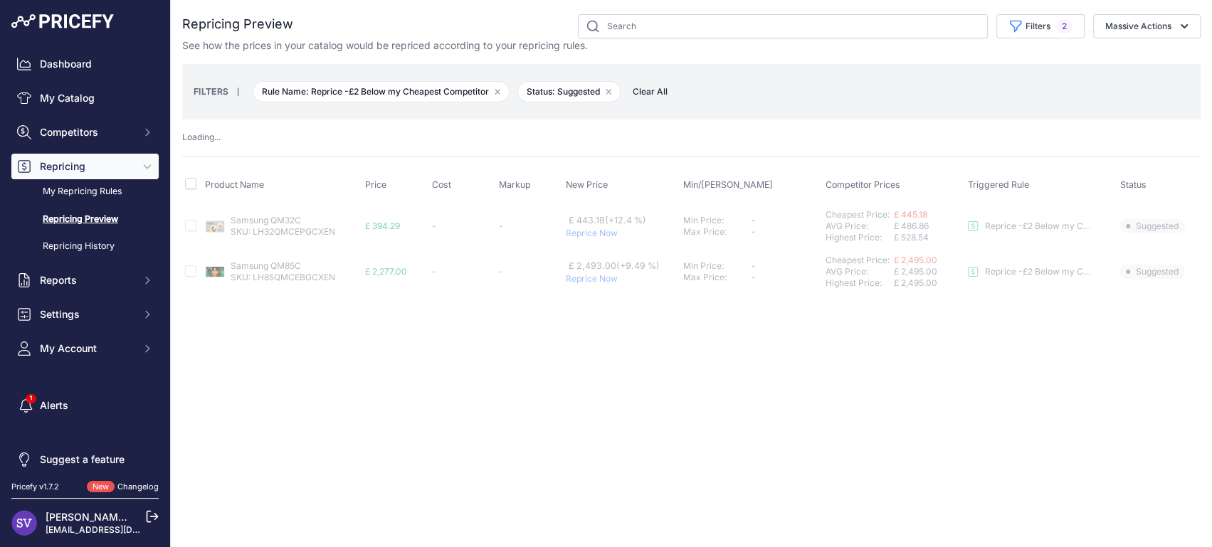
click at [95, 212] on link "Repricing Preview" at bounding box center [84, 219] width 147 height 25
click at [96, 194] on link "My Repricing Rules" at bounding box center [84, 191] width 147 height 25
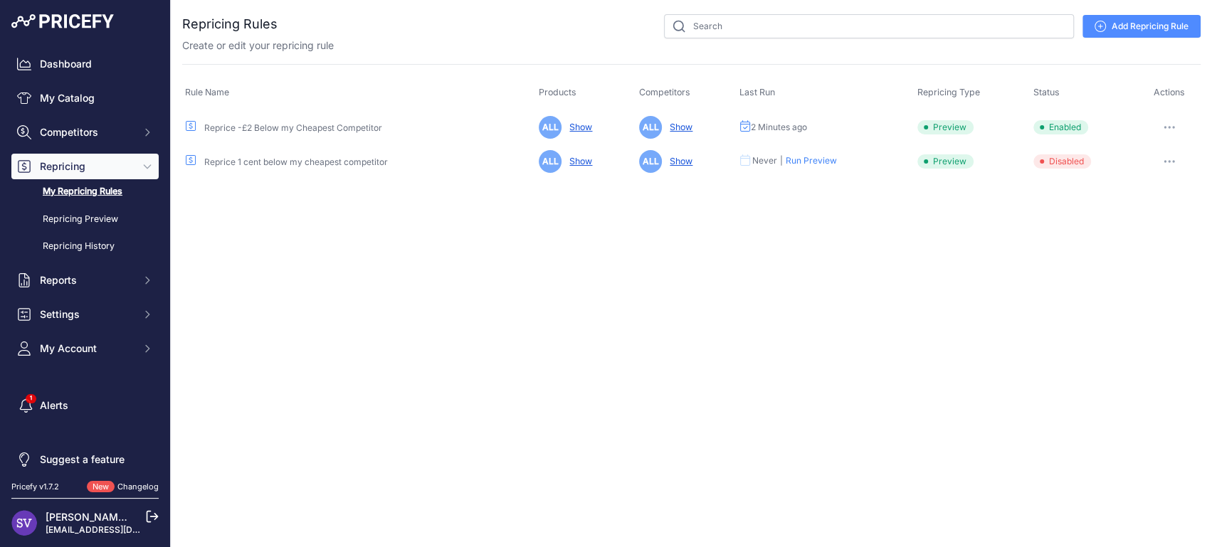
click at [1164, 127] on icon "button" at bounding box center [1164, 127] width 1 height 1
click at [1152, 161] on link "Edit" at bounding box center [1151, 157] width 91 height 23
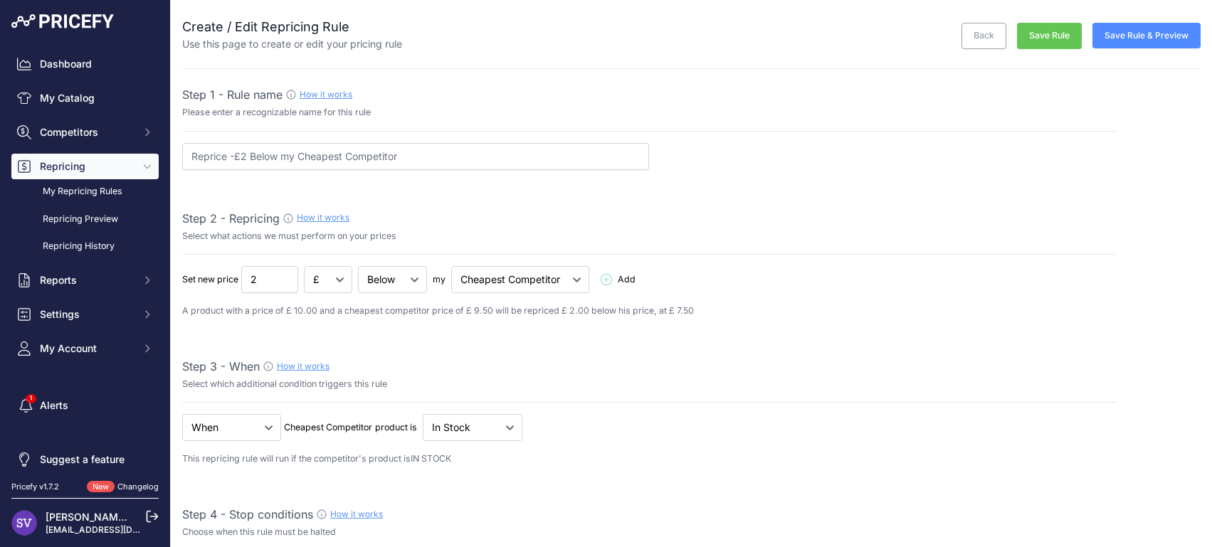
select select "7"
click at [538, 287] on select "Cheapest Competitor Highest Competitor" at bounding box center [520, 279] width 138 height 27
click at [628, 282] on span "Add" at bounding box center [627, 280] width 18 height 14
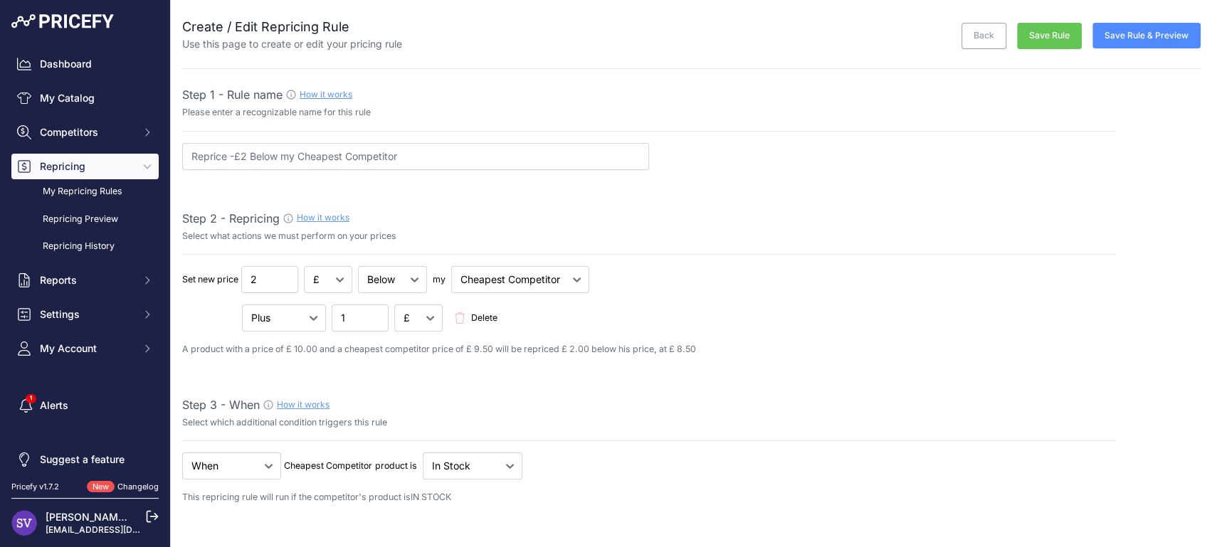
click at [489, 315] on span "Delete" at bounding box center [484, 319] width 26 height 14
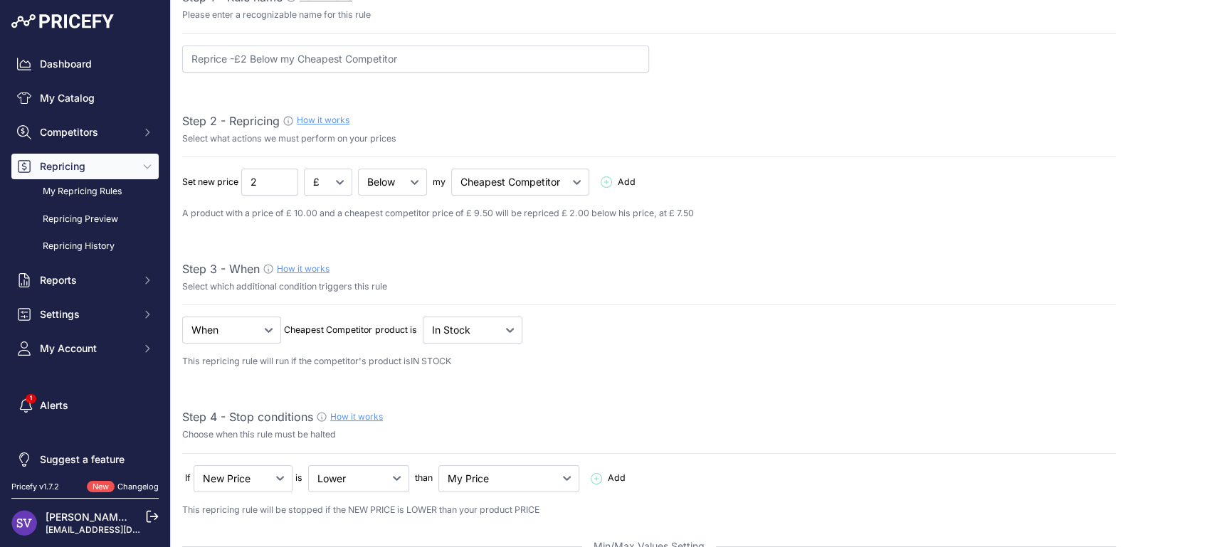
scroll to position [103, 0]
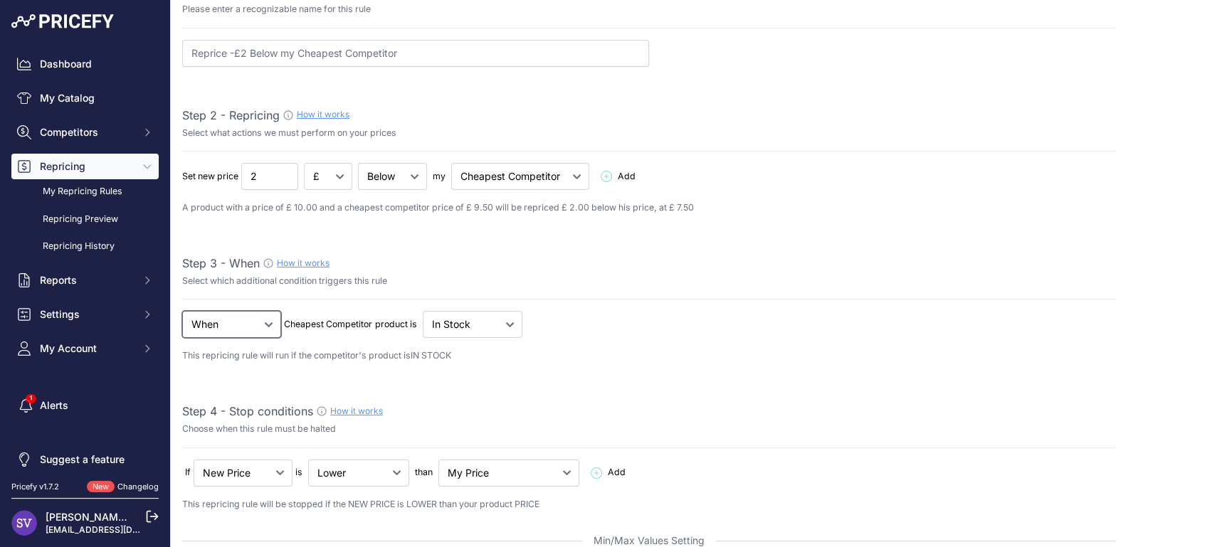
click at [241, 325] on select "When No Condition" at bounding box center [231, 324] width 99 height 27
click at [341, 475] on select "Lower Higher Lower/Higher" at bounding box center [358, 473] width 101 height 27
select select "not_higher"
click at [309, 460] on select "Lower Higher Lower/Higher" at bounding box center [358, 473] width 101 height 27
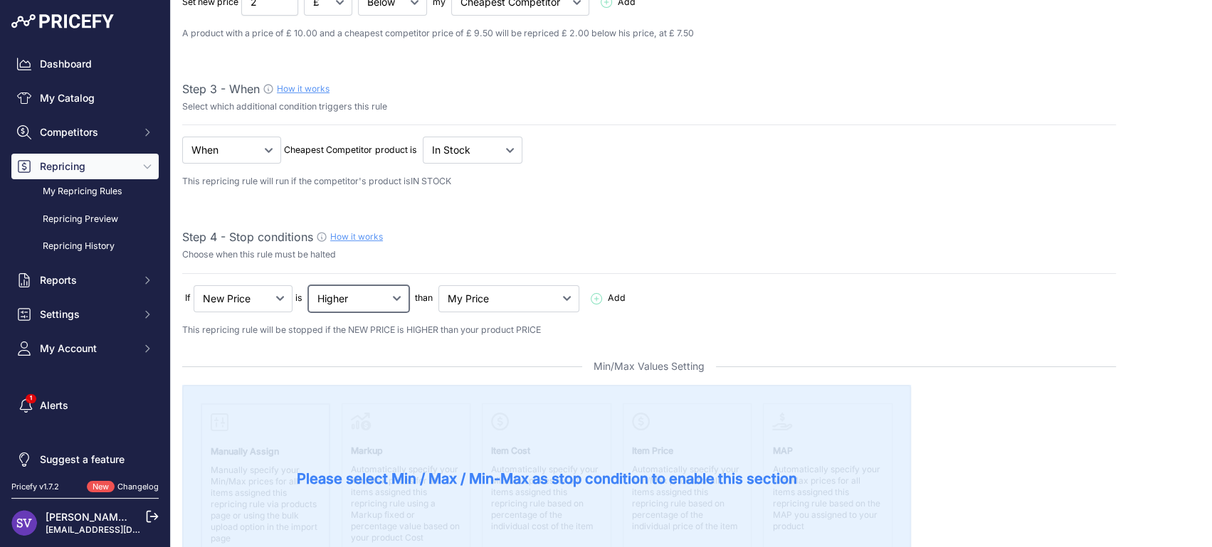
scroll to position [280, 0]
click at [608, 292] on span "Add" at bounding box center [617, 296] width 18 height 14
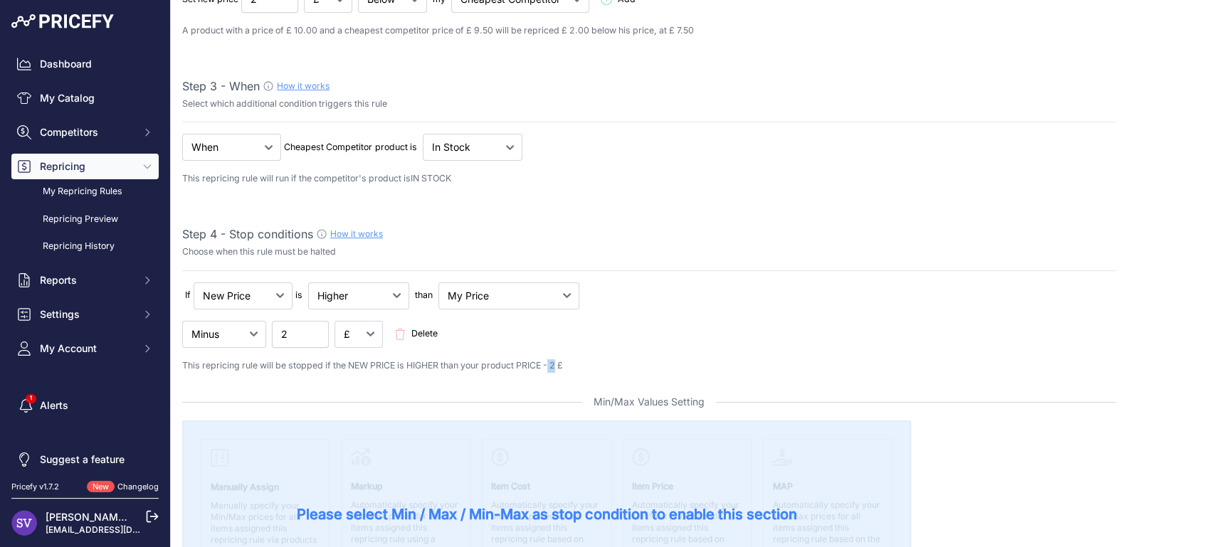
drag, startPoint x: 554, startPoint y: 365, endPoint x: 564, endPoint y: 365, distance: 10.0
click at [561, 364] on p "This repricing rule will be stopped if the NEW PRICE is HIGHER than your produc…" at bounding box center [648, 366] width 933 height 14
click at [564, 365] on p "This repricing rule will be stopped if the NEW PRICE is HIGHER than your produc…" at bounding box center [648, 366] width 933 height 14
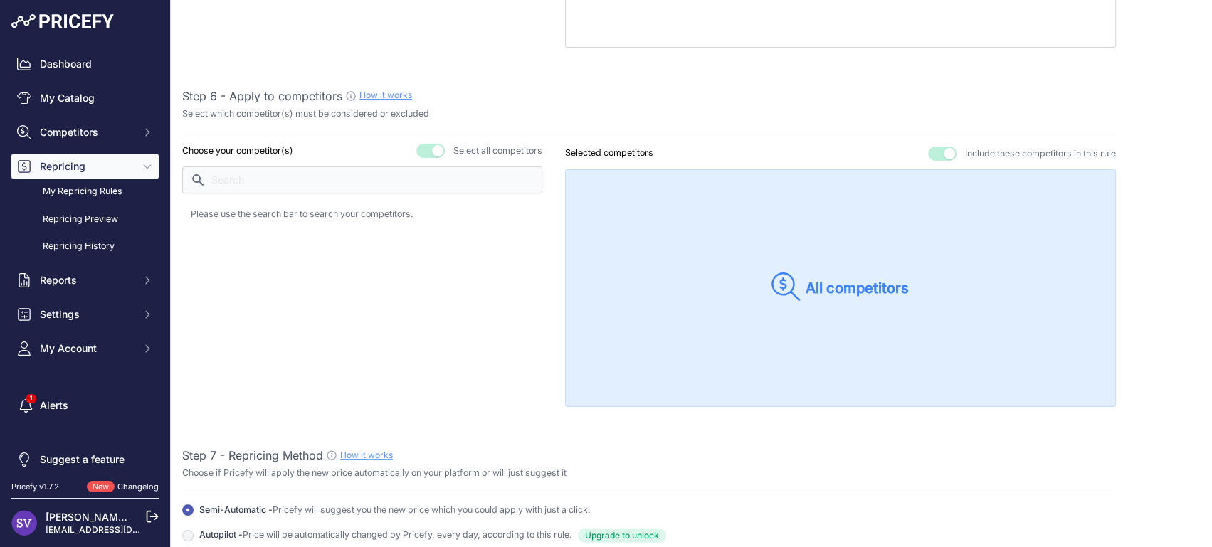
scroll to position [1660, 0]
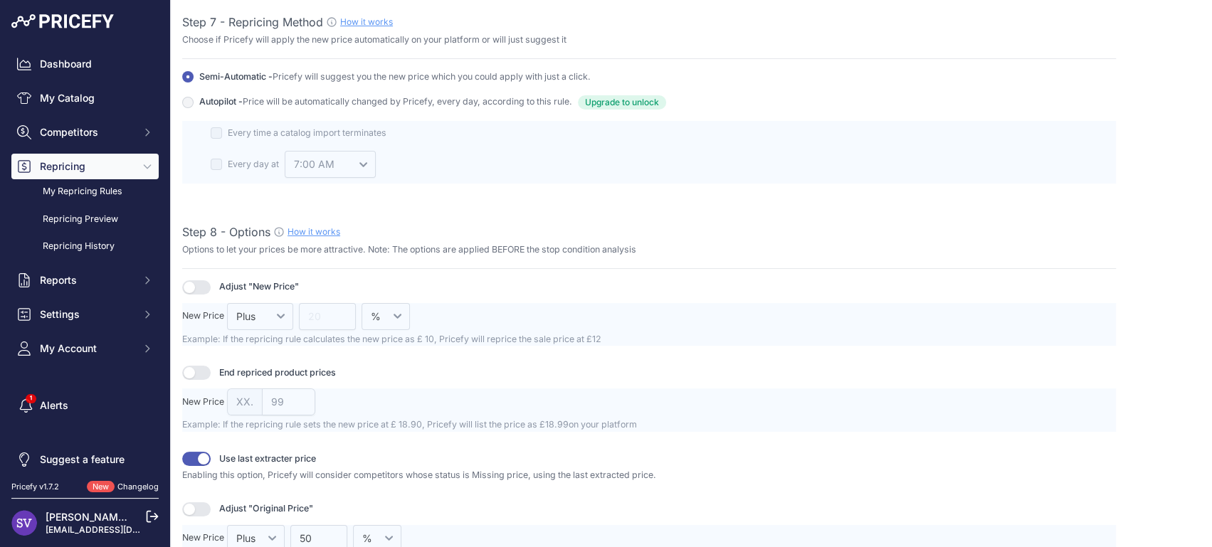
drag, startPoint x: 856, startPoint y: 343, endPoint x: 487, endPoint y: 378, distance: 370.2
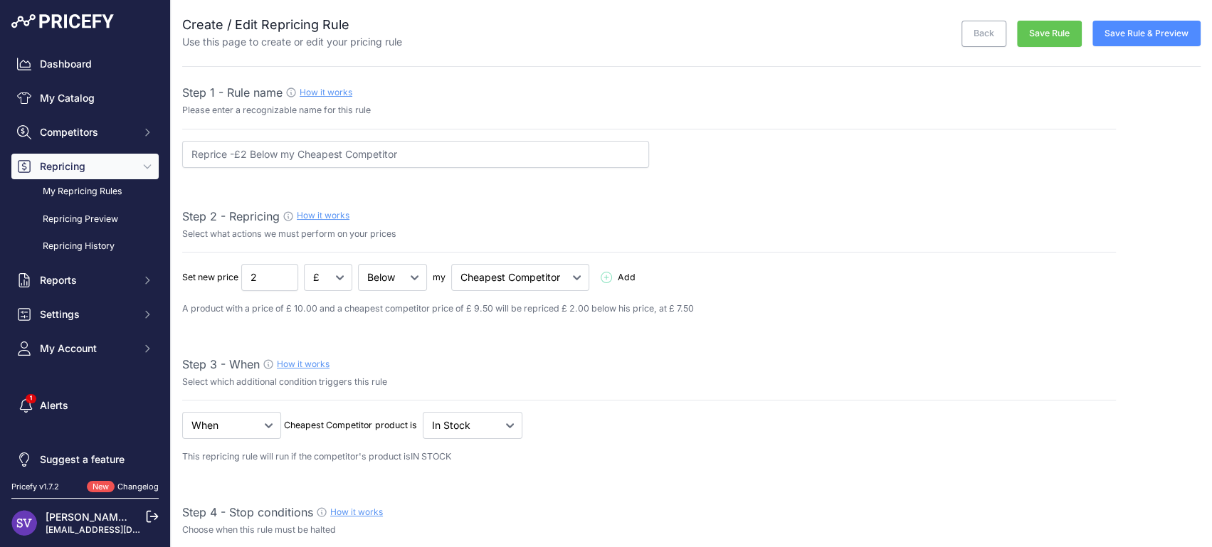
scroll to position [0, 0]
click at [1110, 42] on button "Save Rule & Preview" at bounding box center [1146, 36] width 108 height 26
select select "not_higher"
select select "7"
click at [92, 216] on link "Repricing Preview" at bounding box center [84, 219] width 147 height 25
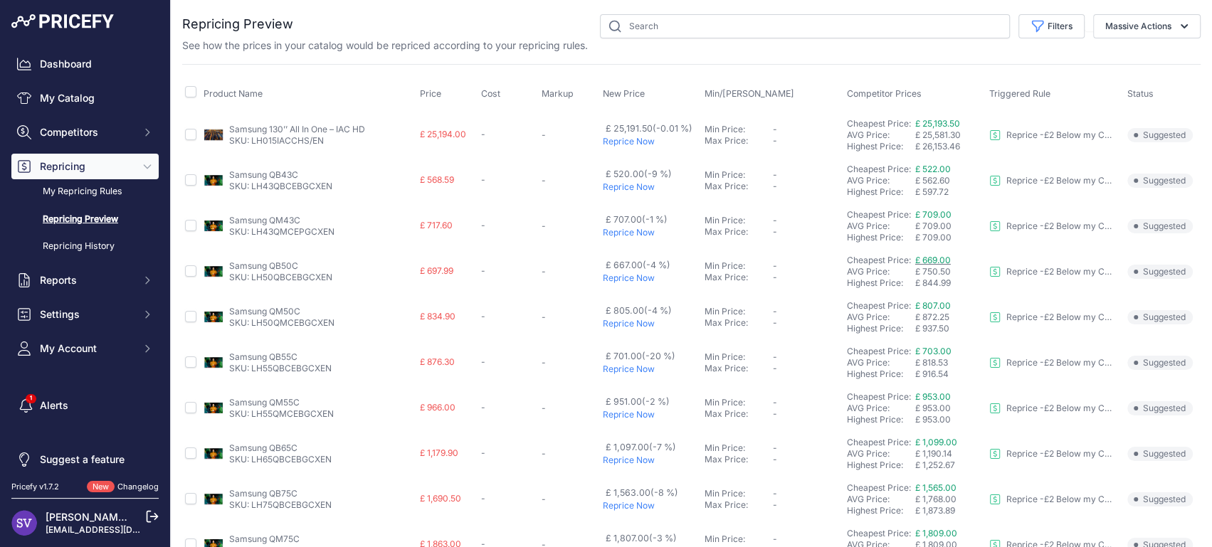
click at [922, 258] on span "£ 669.00" at bounding box center [933, 260] width 36 height 11
click at [932, 123] on span "£ 25,193.50" at bounding box center [937, 123] width 45 height 11
click at [630, 143] on p "Reprice Now" at bounding box center [651, 141] width 96 height 11
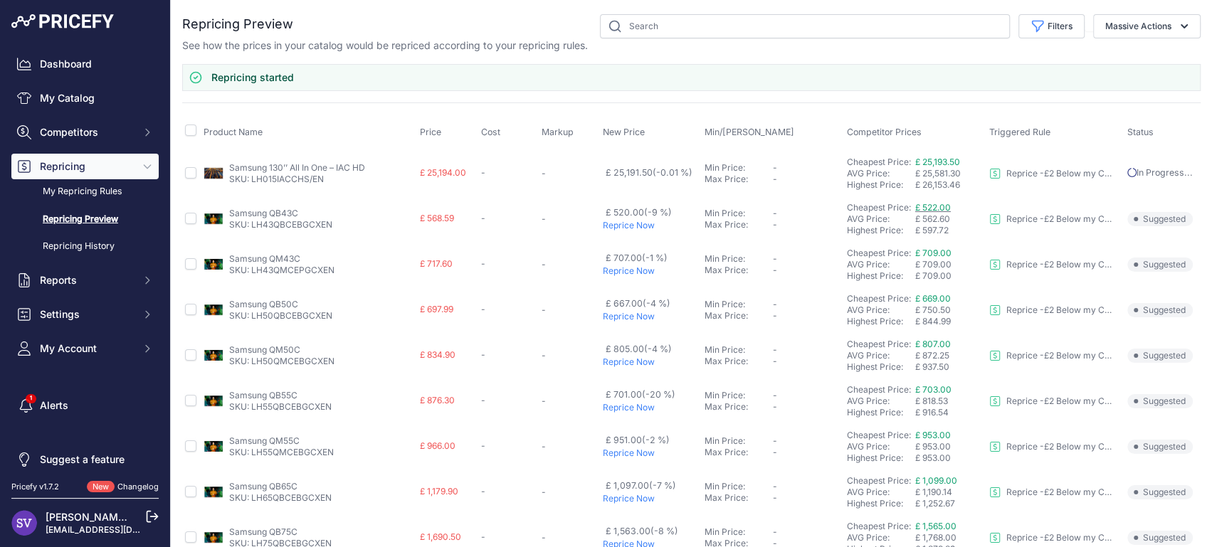
click at [928, 209] on span "£ 522.00" at bounding box center [933, 207] width 36 height 11
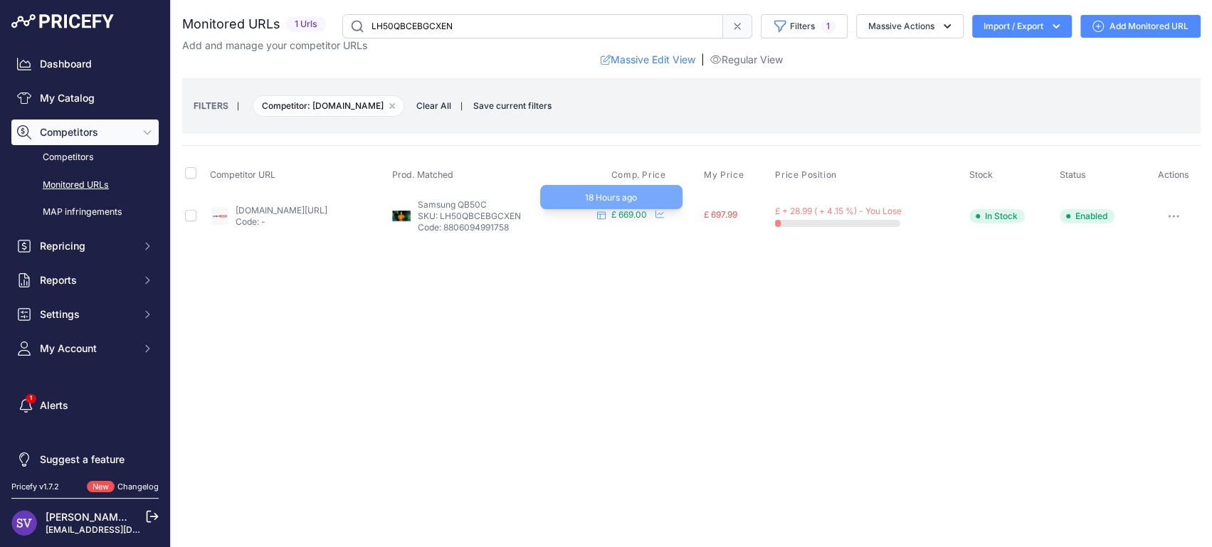
click at [647, 218] on span "£ 669.00" at bounding box center [629, 214] width 36 height 11
click at [327, 210] on link "projectorpoint.co.uk/samsung-qb50c?hsa_acc=2198859800&hsa_cam=21104369163&hsa_g…" at bounding box center [281, 210] width 92 height 11
click at [74, 125] on span "Competitors" at bounding box center [86, 132] width 93 height 14
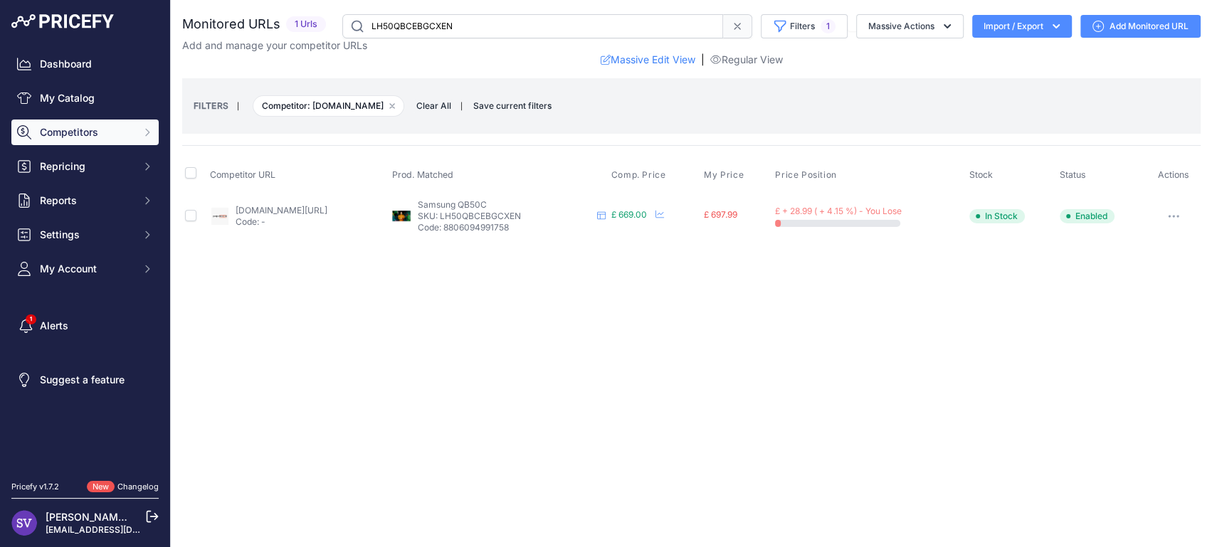
click at [77, 135] on span "Competitors" at bounding box center [86, 132] width 93 height 14
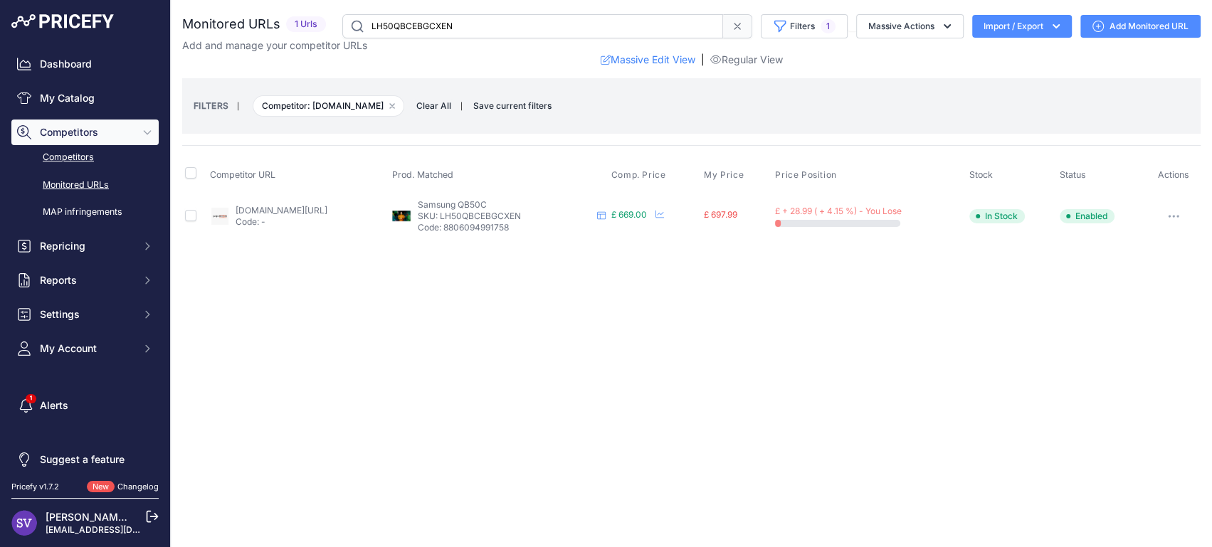
click at [76, 158] on link "Competitors" at bounding box center [84, 157] width 147 height 25
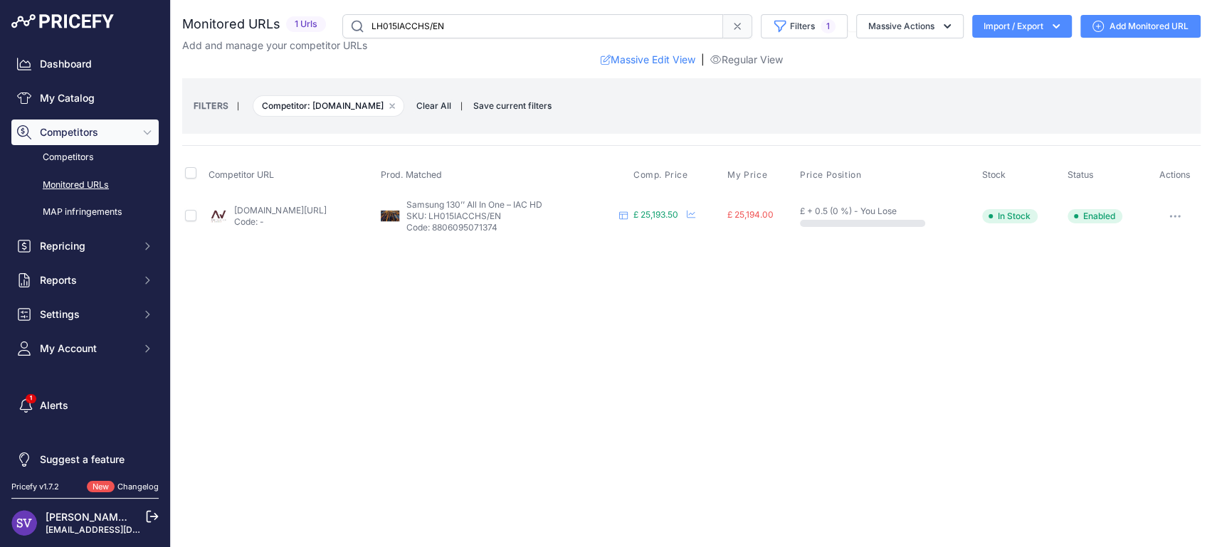
click at [326, 207] on link "[DOMAIN_NAME][URL]" at bounding box center [280, 210] width 92 height 11
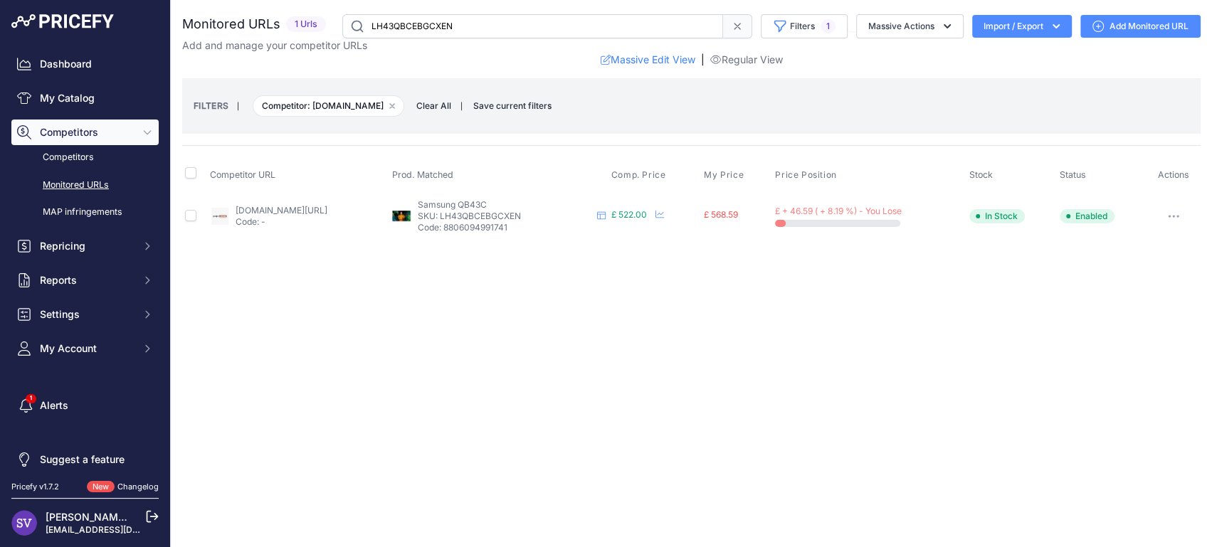
click at [327, 205] on link "projectorpoint.co.uk/samsung-qb43c?prirule_jdsnikfkfjsd=9332" at bounding box center [281, 210] width 92 height 11
drag, startPoint x: 556, startPoint y: 202, endPoint x: 478, endPoint y: 203, distance: 77.6
click at [478, 203] on p "Samsung QB43C" at bounding box center [504, 204] width 174 height 11
copy span "Samsung QB43C"
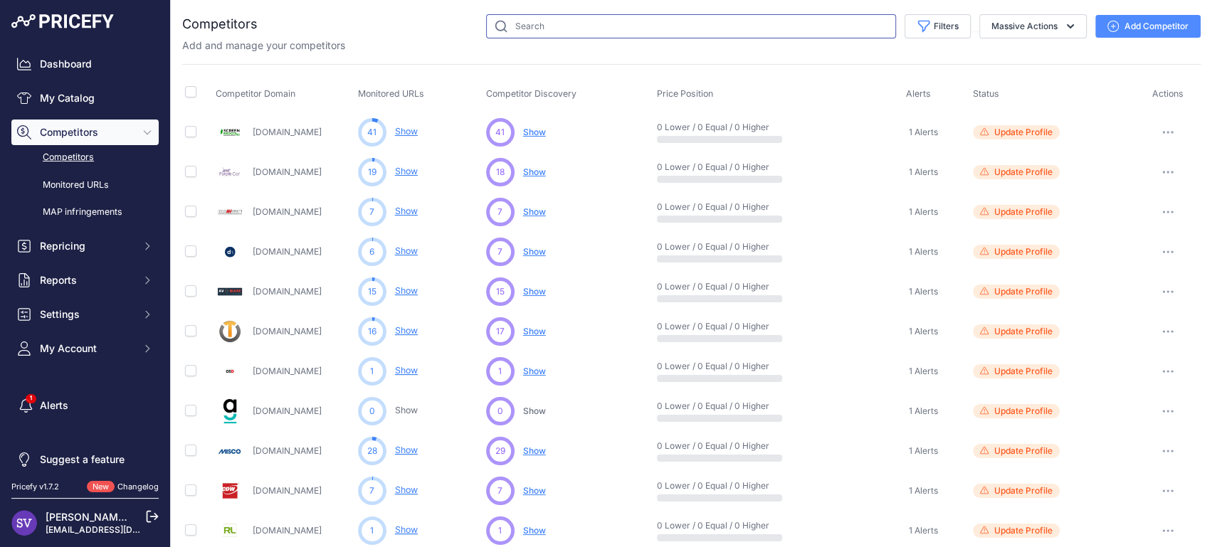
click at [536, 20] on input "text" at bounding box center [691, 26] width 410 height 24
type input "projector"
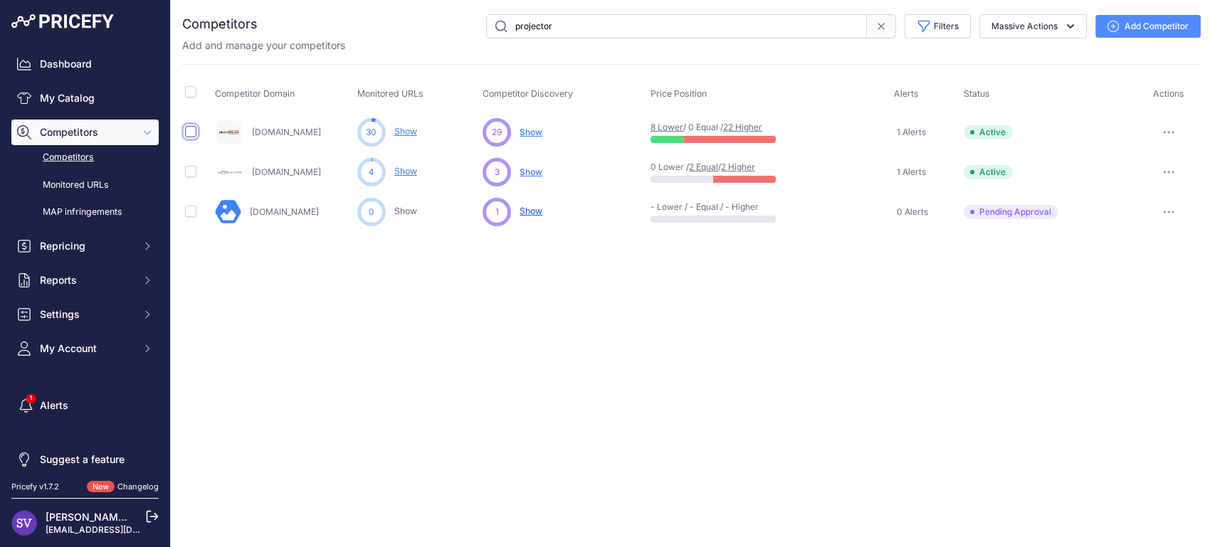
click at [193, 129] on input "checkbox" at bounding box center [190, 131] width 11 height 11
checkbox input "true"
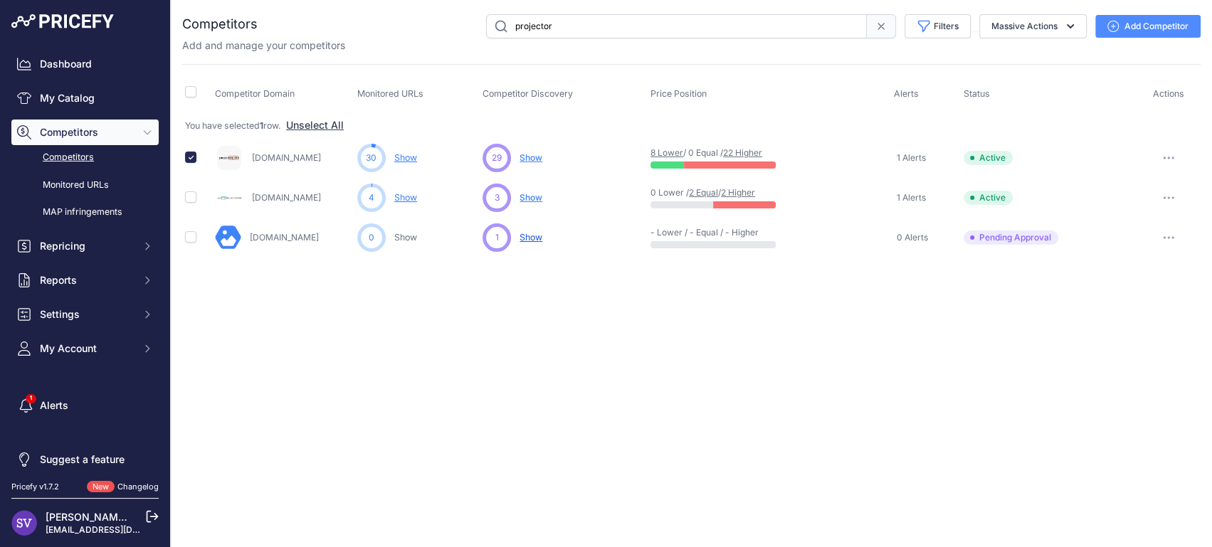
click at [1156, 154] on button "button" at bounding box center [1168, 158] width 28 height 20
click at [1123, 230] on button "Delete" at bounding box center [1138, 233] width 119 height 23
click at [1170, 160] on button "button" at bounding box center [1168, 158] width 28 height 20
click at [1130, 208] on button "Disable" at bounding box center [1138, 210] width 119 height 23
click at [83, 131] on span "Competitors" at bounding box center [86, 132] width 93 height 14
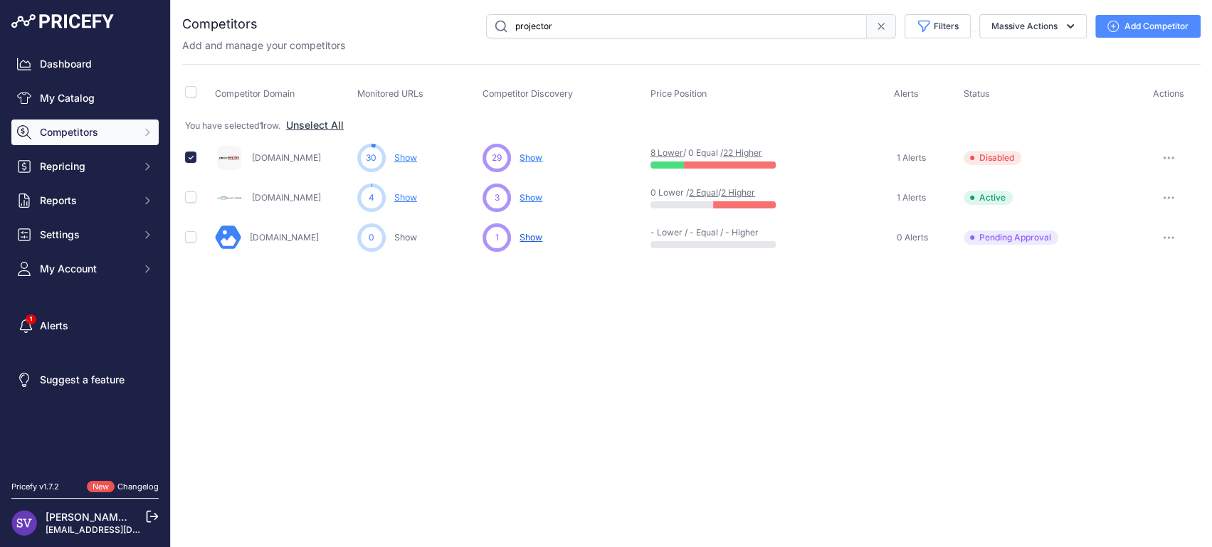
click at [83, 131] on span "Competitors" at bounding box center [86, 132] width 93 height 14
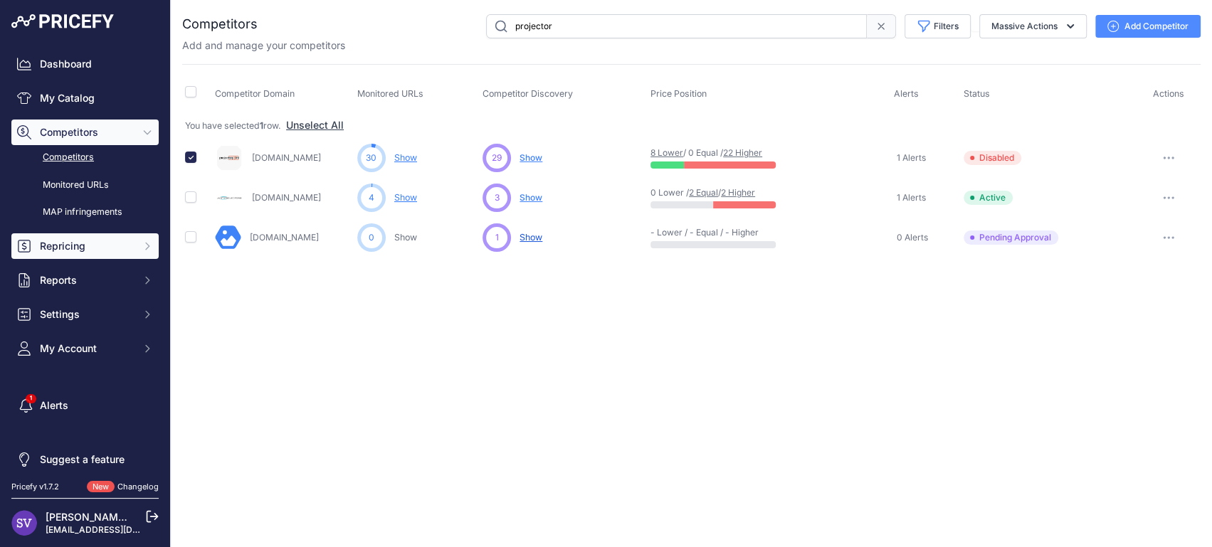
click at [102, 251] on span "Repricing" at bounding box center [86, 246] width 93 height 14
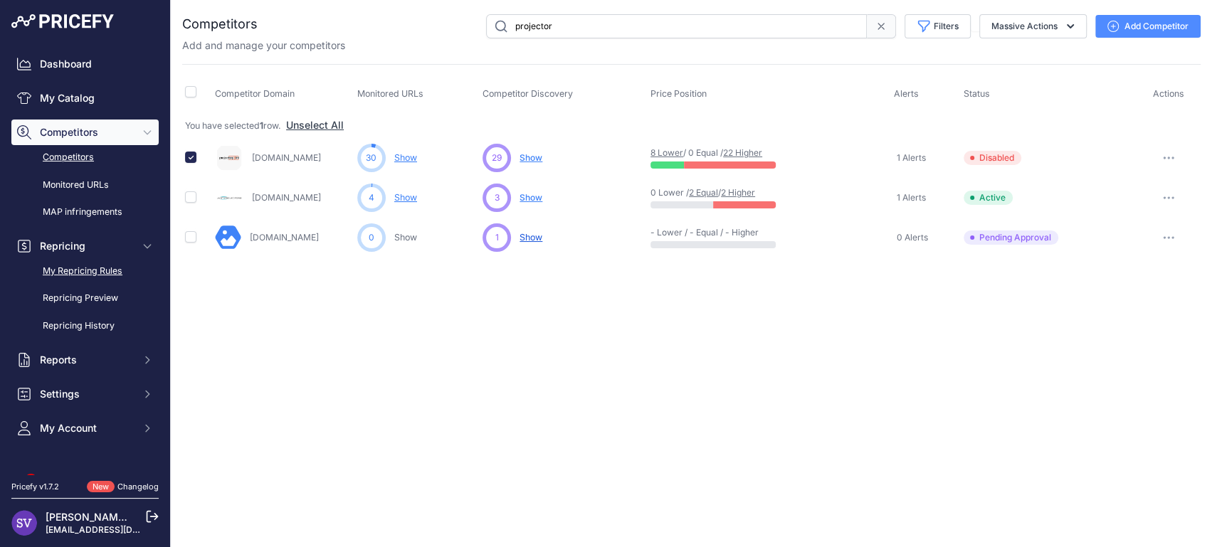
click at [107, 268] on link "My Repricing Rules" at bounding box center [84, 271] width 147 height 25
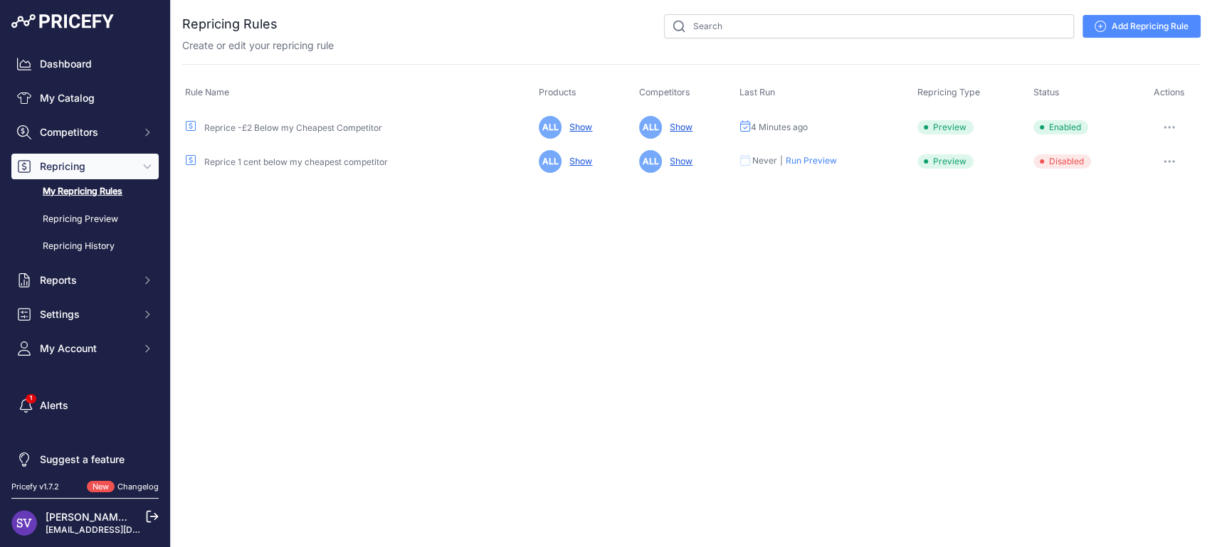
click at [280, 128] on link "Reprice -£2 Below my Cheapest Competitor" at bounding box center [293, 127] width 178 height 11
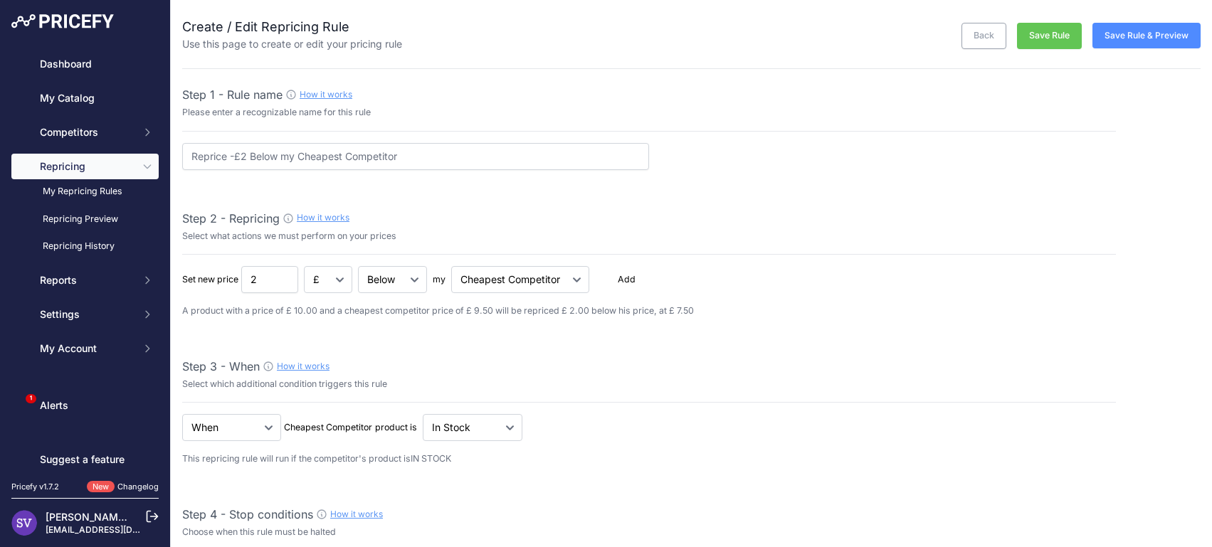
select select "7"
click at [92, 213] on link "Repricing Preview" at bounding box center [84, 219] width 147 height 25
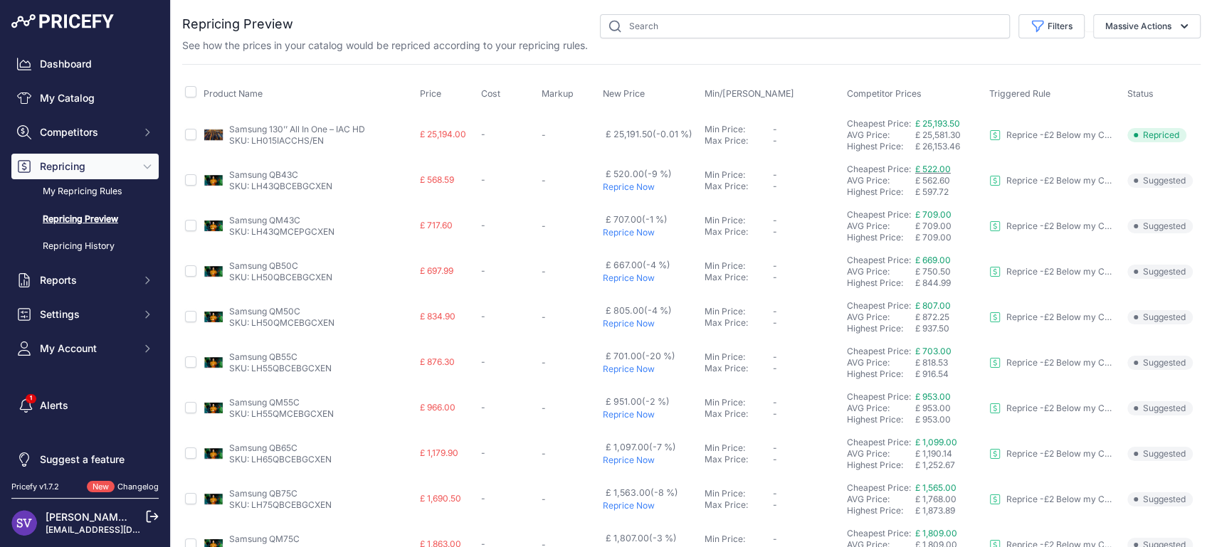
click at [936, 171] on span "£ 522.00" at bounding box center [933, 169] width 36 height 11
click at [108, 191] on link "My Repricing Rules" at bounding box center [84, 191] width 147 height 25
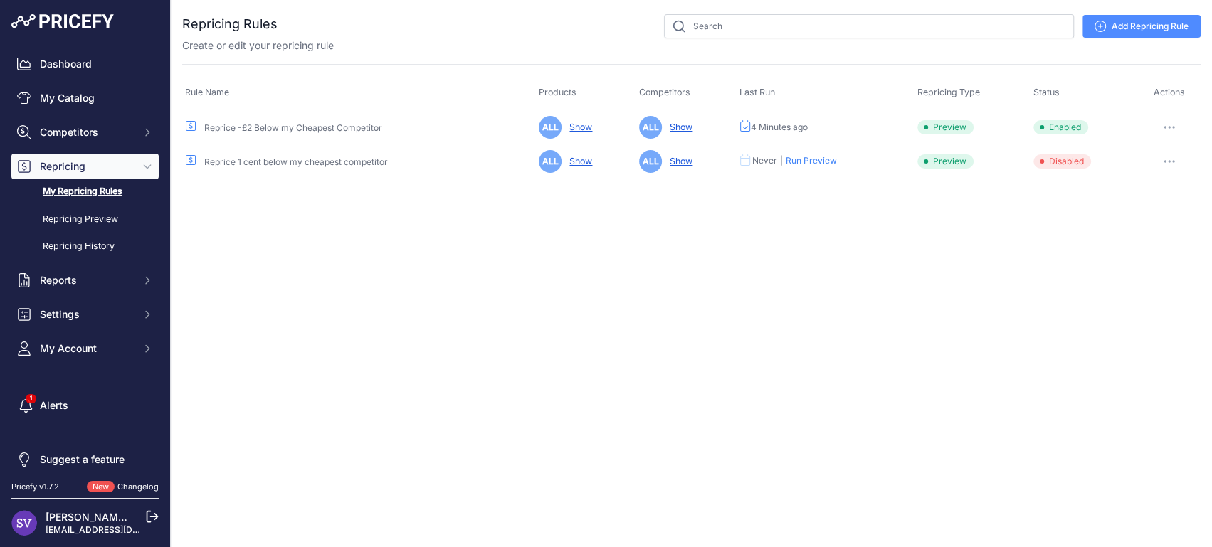
click at [1171, 133] on button "button" at bounding box center [1169, 127] width 28 height 20
click at [1162, 182] on button "Run Preview" at bounding box center [1151, 180] width 91 height 23
click at [957, 125] on span "Preview" at bounding box center [945, 127] width 56 height 14
click at [1175, 130] on button "button" at bounding box center [1169, 127] width 28 height 20
click at [807, 102] on th "Last Run" at bounding box center [825, 92] width 178 height 33
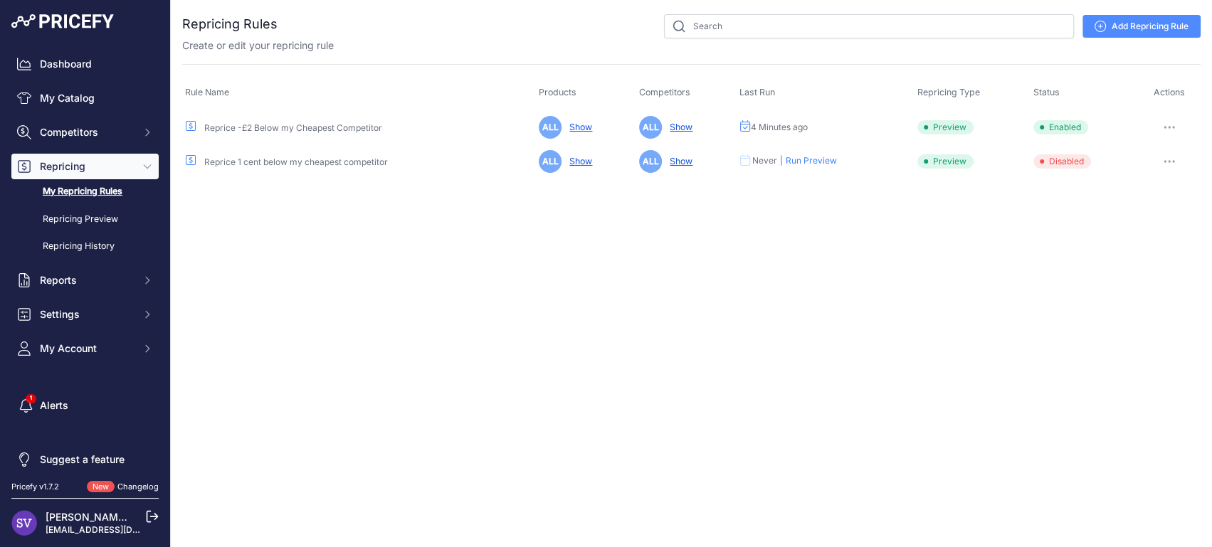
click at [771, 122] on span "4 Minutes ago" at bounding box center [779, 127] width 57 height 11
click at [684, 122] on link "Show" at bounding box center [678, 127] width 28 height 11
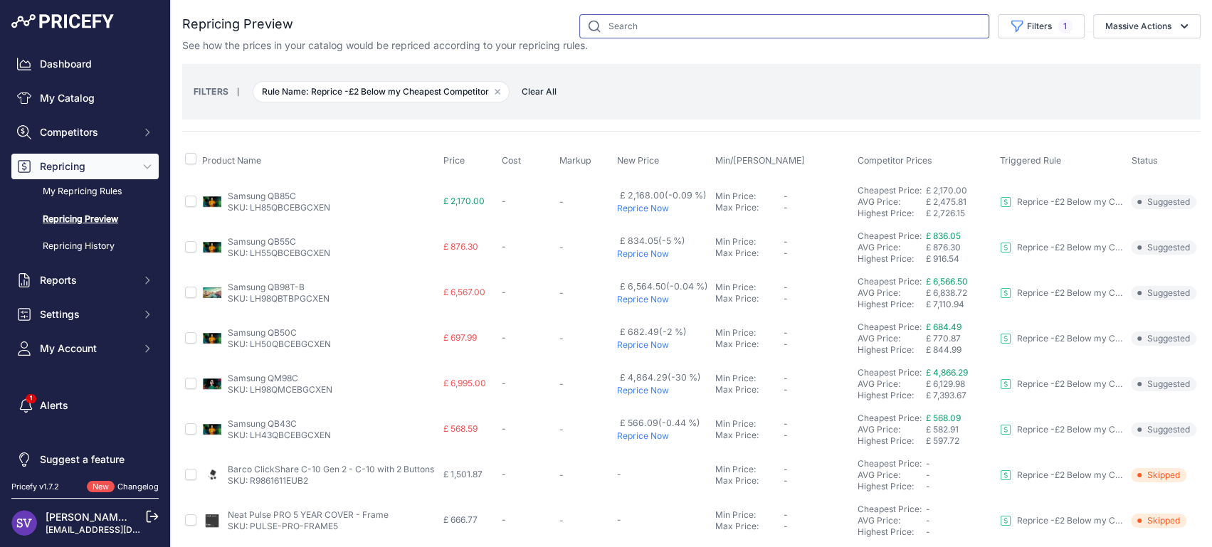
click at [595, 33] on input "text" at bounding box center [784, 26] width 410 height 24
type input "samsung"
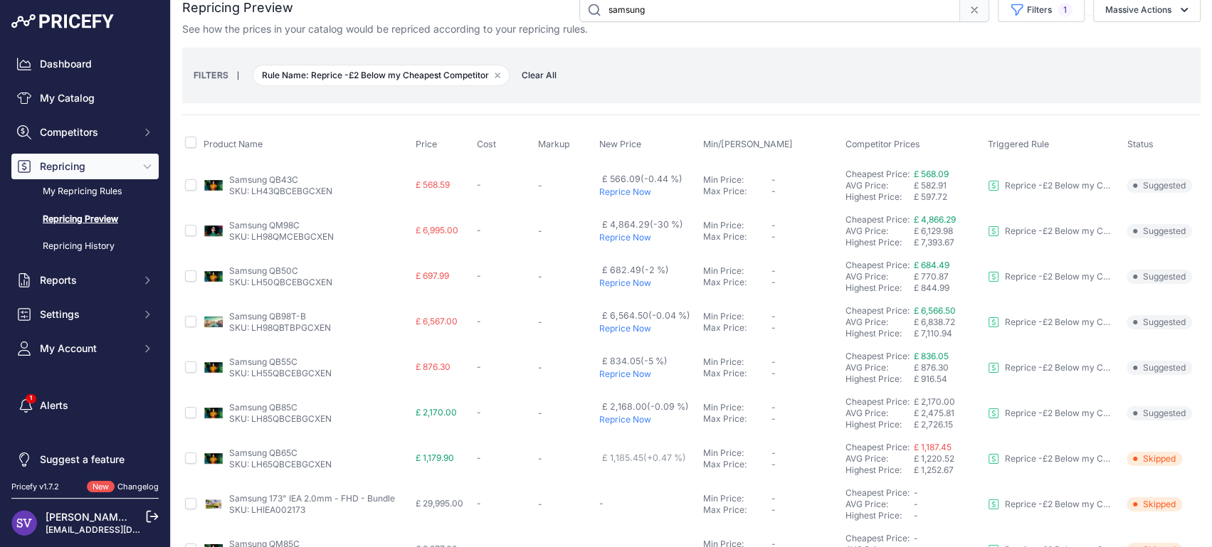
scroll to position [92, 0]
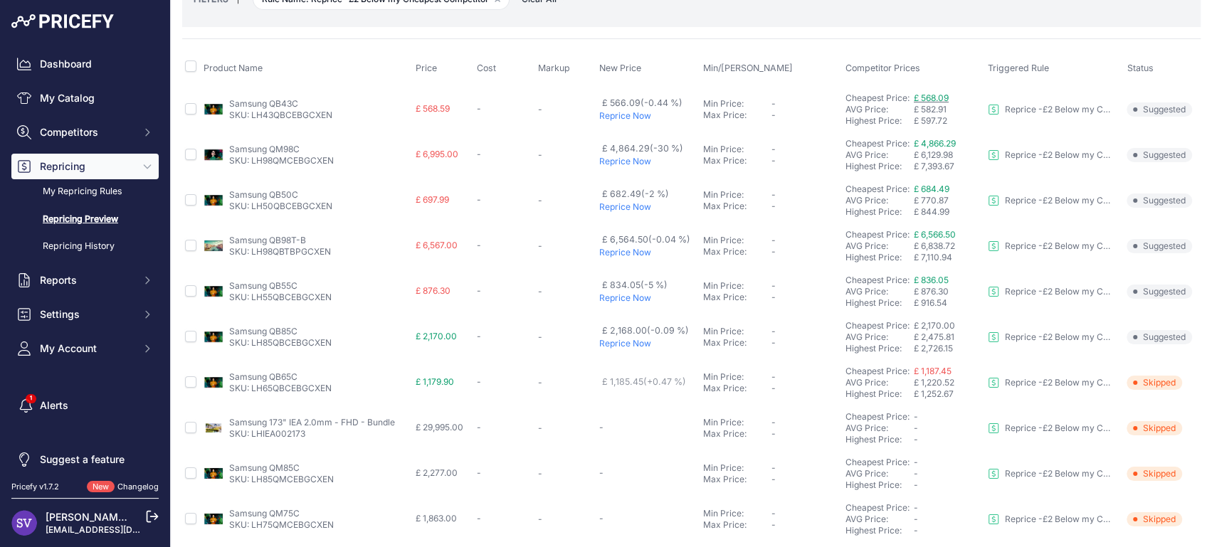
click at [921, 95] on span "£ 568.09" at bounding box center [931, 97] width 35 height 11
click at [616, 114] on p "Reprice Now" at bounding box center [648, 115] width 98 height 11
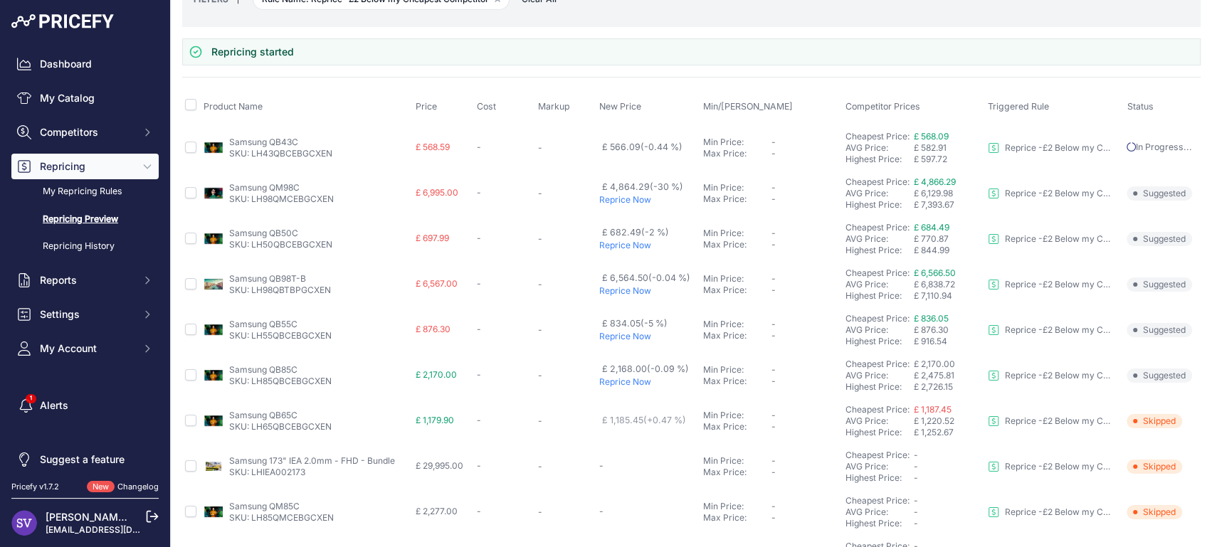
click at [931, 166] on td "Cheapest Price: Click here to see from which matched product this price comes f…" at bounding box center [913, 148] width 142 height 46
click at [928, 176] on span "£ 4,866.29" at bounding box center [935, 181] width 42 height 11
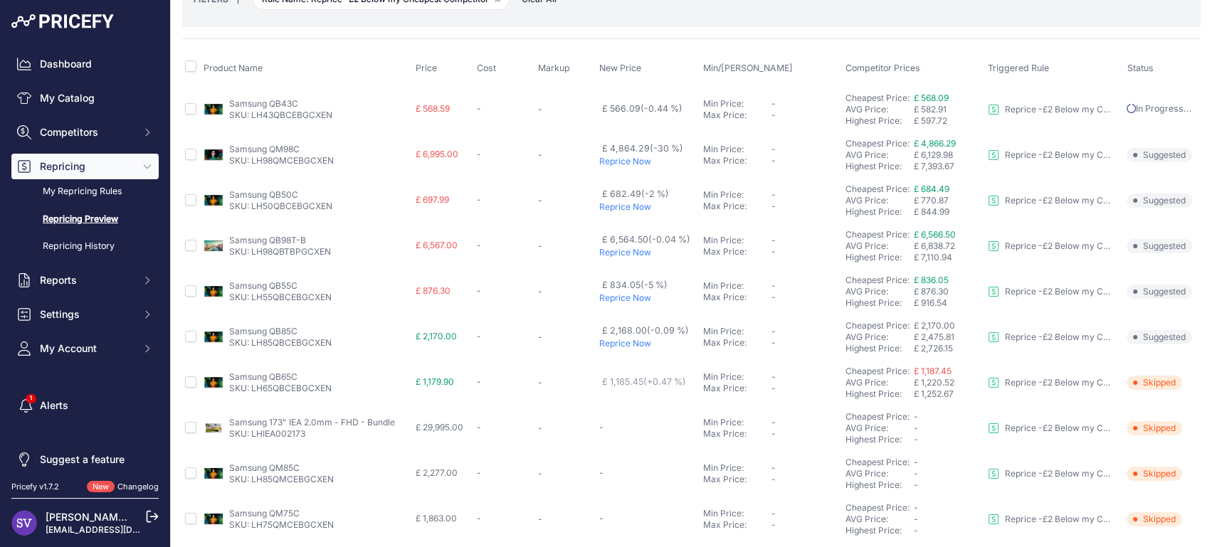
click at [632, 156] on p "Reprice Now" at bounding box center [648, 161] width 98 height 11
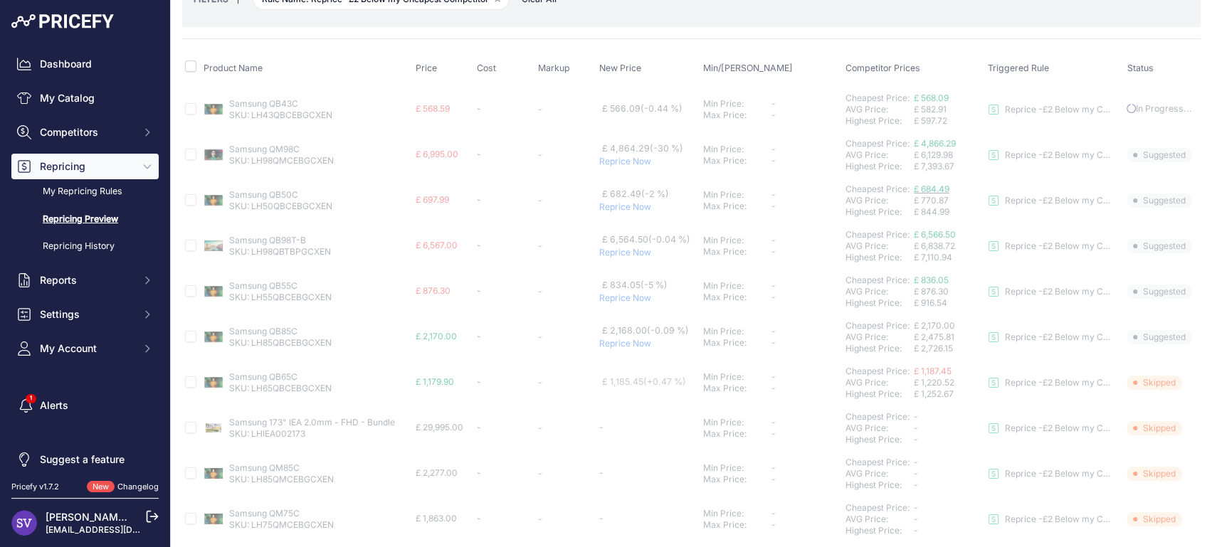
click at [933, 187] on span "£ 684.49" at bounding box center [932, 189] width 36 height 11
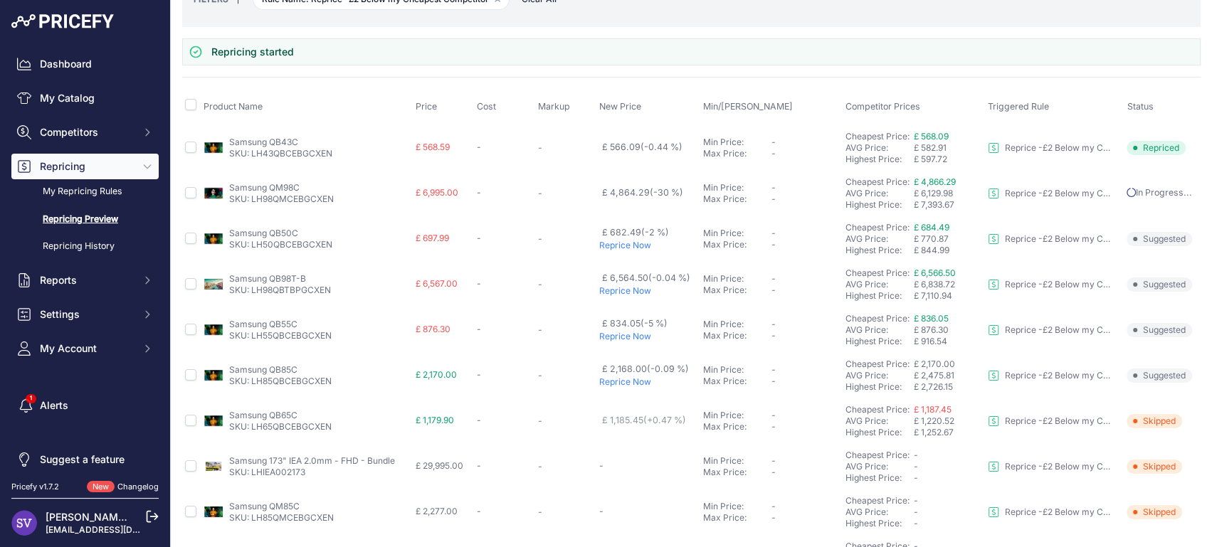
click at [622, 241] on p "Reprice Now" at bounding box center [648, 245] width 98 height 11
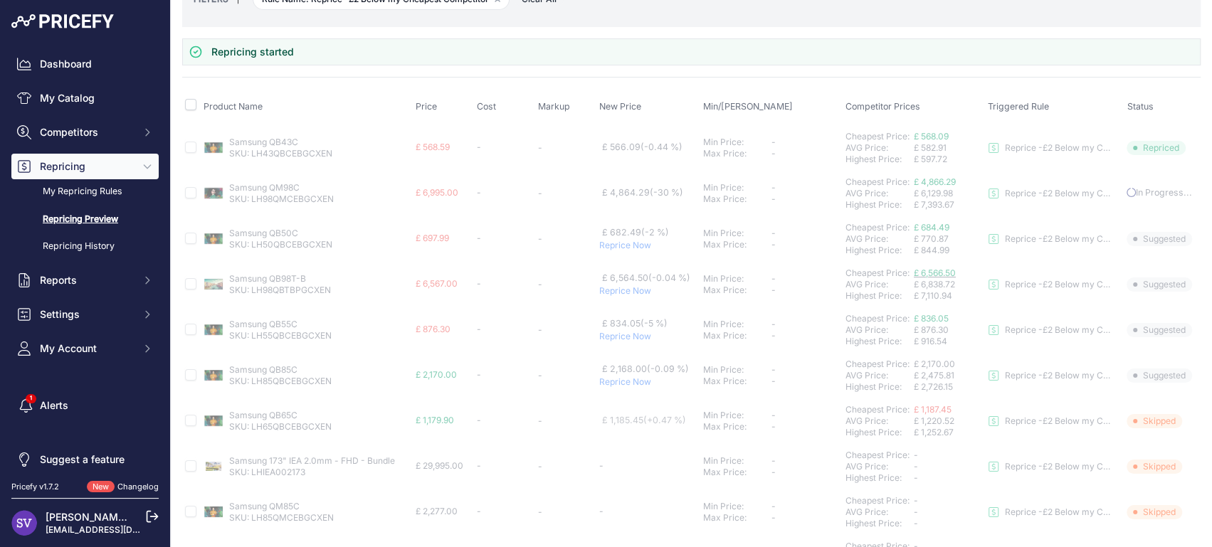
click at [928, 271] on span "£ 6,566.50" at bounding box center [935, 273] width 42 height 11
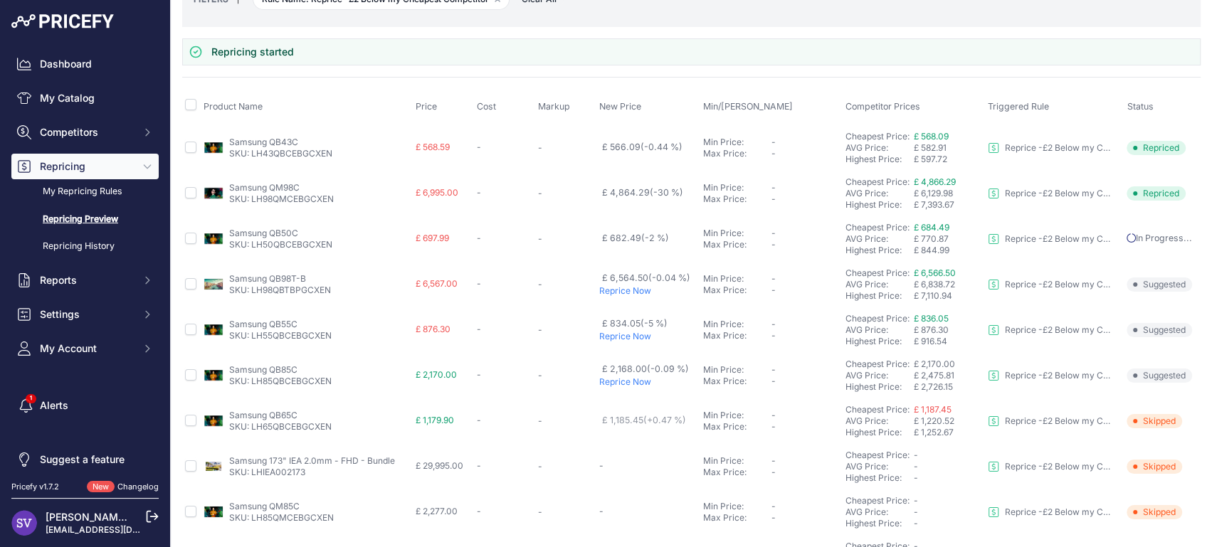
click at [629, 289] on p "Reprice Now" at bounding box center [648, 290] width 98 height 11
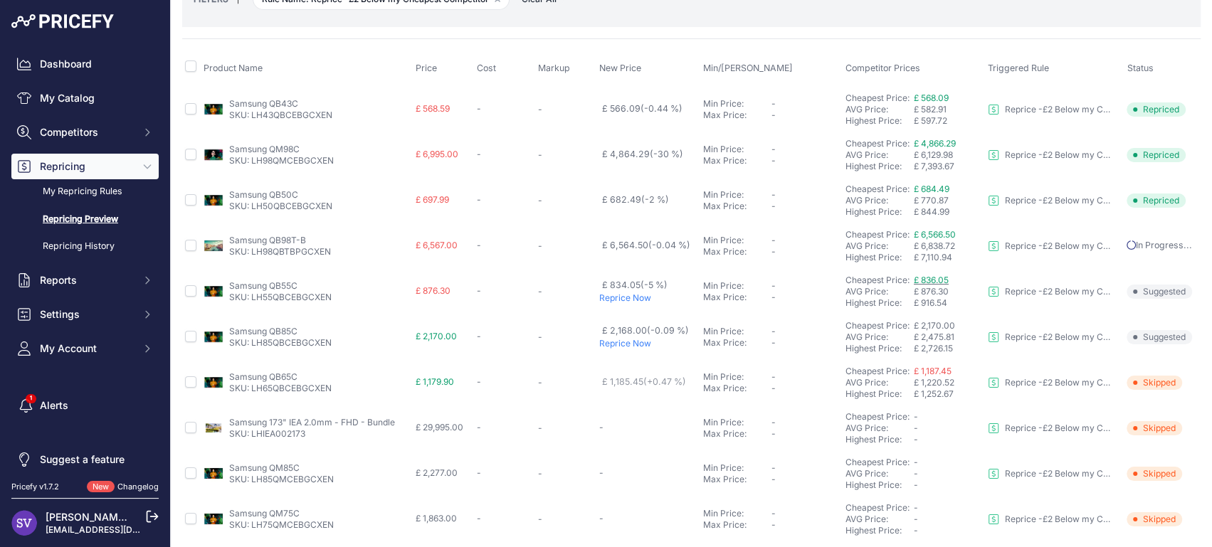
click at [917, 280] on span "£ 836.05" at bounding box center [931, 280] width 35 height 11
click at [633, 296] on p "Reprice Now" at bounding box center [648, 297] width 98 height 11
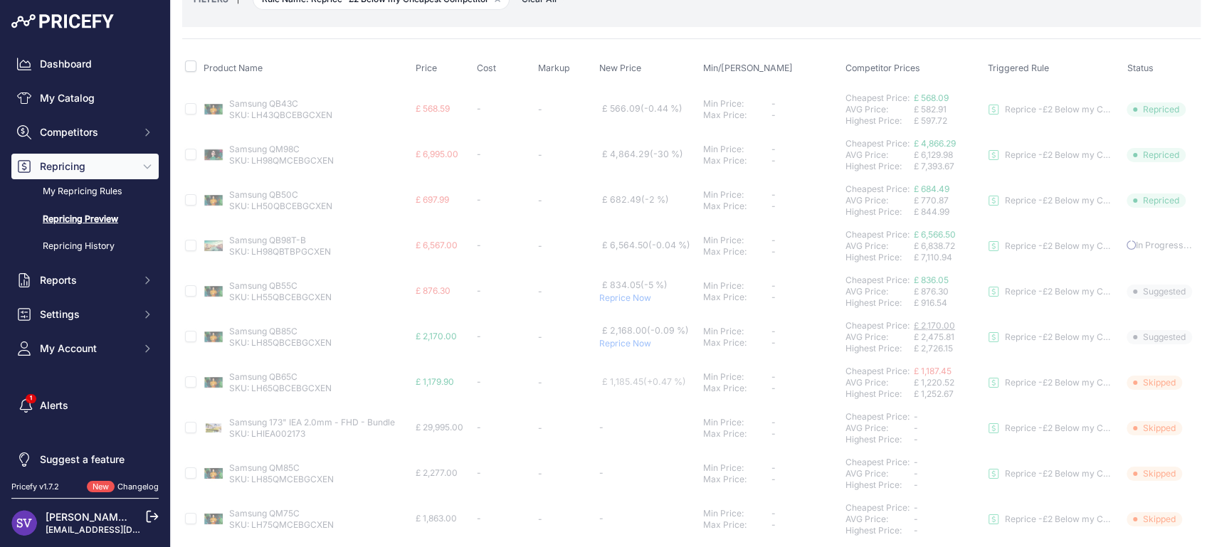
click at [924, 323] on span "£ 2,170.00" at bounding box center [934, 325] width 41 height 11
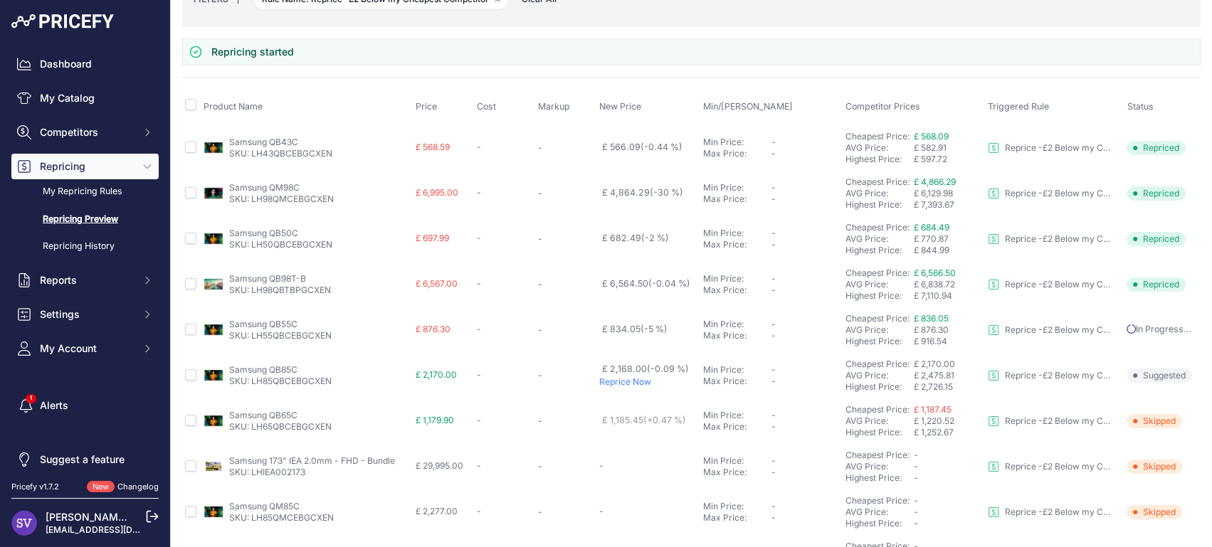
click at [618, 378] on p "Reprice Now" at bounding box center [648, 381] width 98 height 11
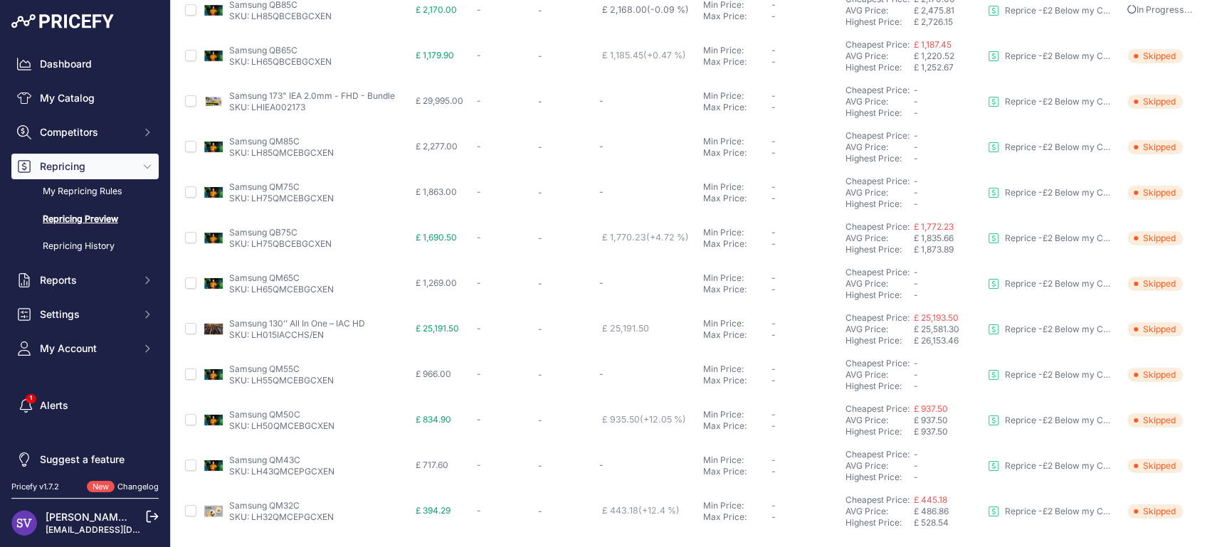
scroll to position [0, 0]
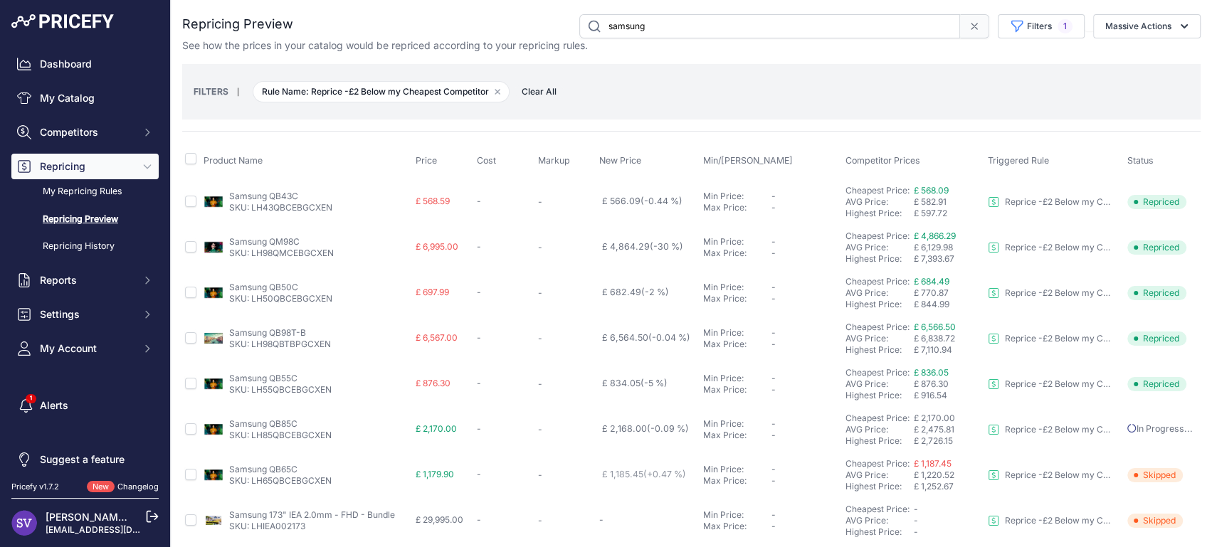
click at [75, 220] on link "Repricing Preview" at bounding box center [84, 219] width 147 height 25
click at [102, 191] on link "My Repricing Rules" at bounding box center [84, 191] width 147 height 25
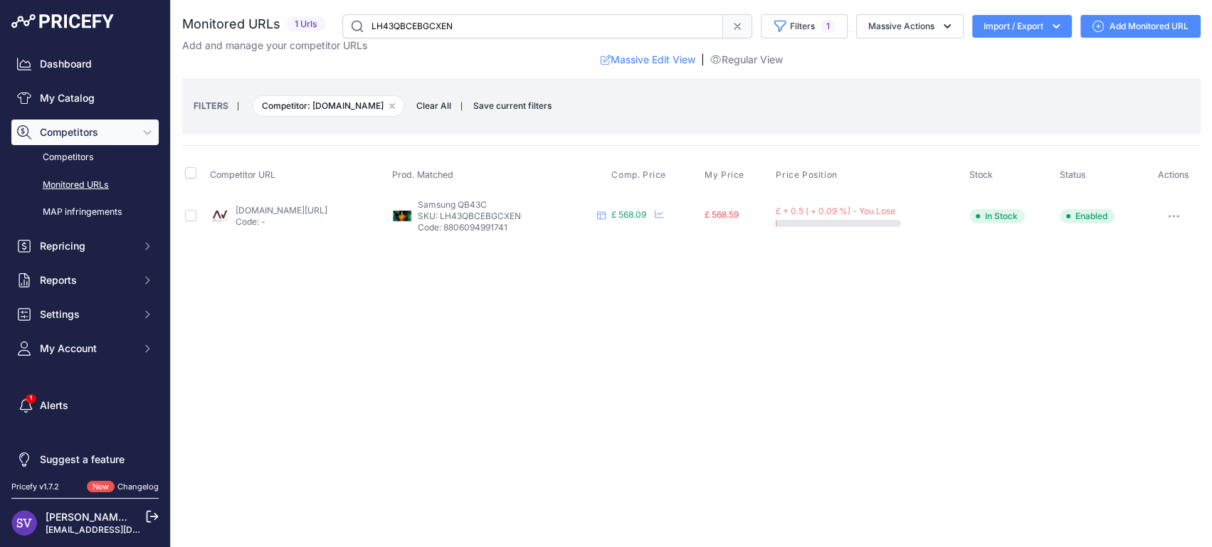
click at [327, 211] on link "[DOMAIN_NAME][URL]" at bounding box center [281, 210] width 92 height 11
click at [302, 213] on link "[DOMAIN_NAME][URL]" at bounding box center [281, 210] width 92 height 11
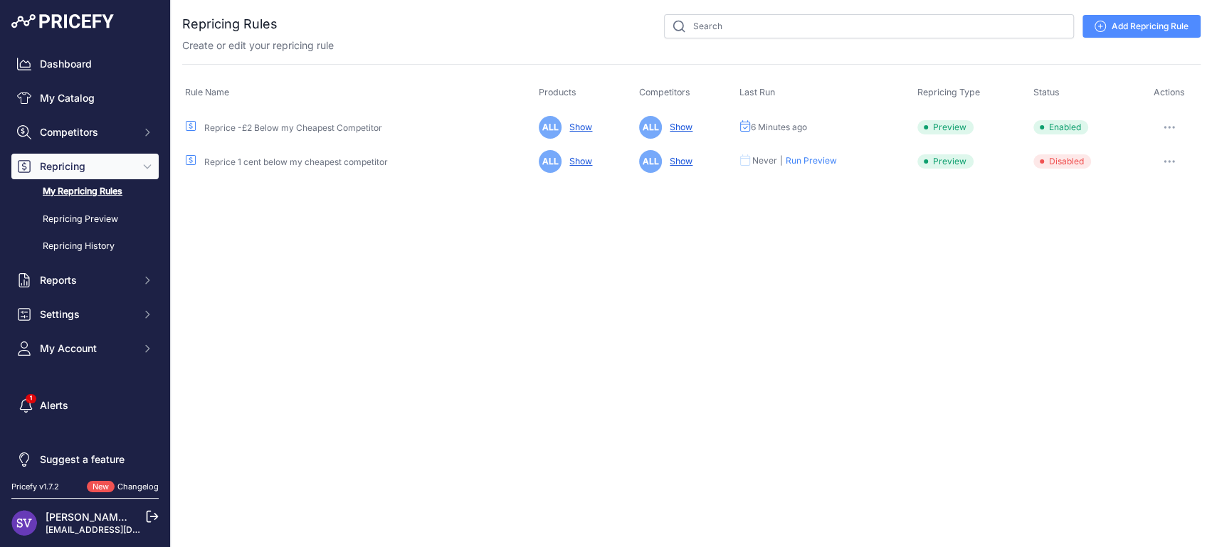
click at [1167, 127] on icon "button" at bounding box center [1168, 127] width 11 height 3
click at [1141, 181] on button "Run Preview" at bounding box center [1151, 180] width 91 height 23
click at [102, 217] on link "Repricing Preview" at bounding box center [84, 219] width 147 height 25
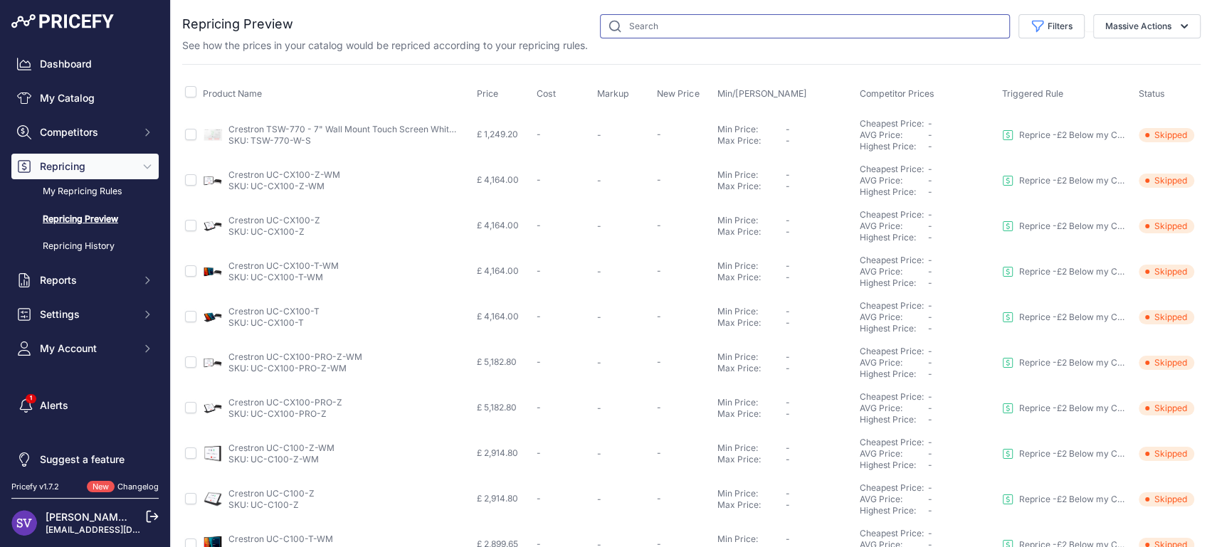
click at [650, 35] on input "text" at bounding box center [805, 26] width 410 height 24
type input "samsung"
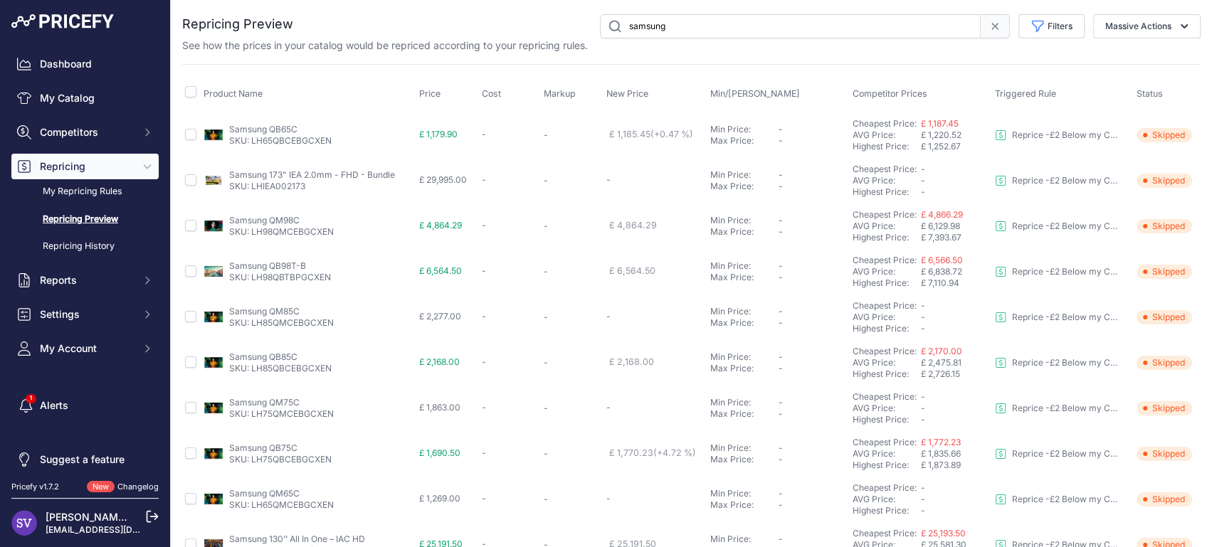
scroll to position [352, 0]
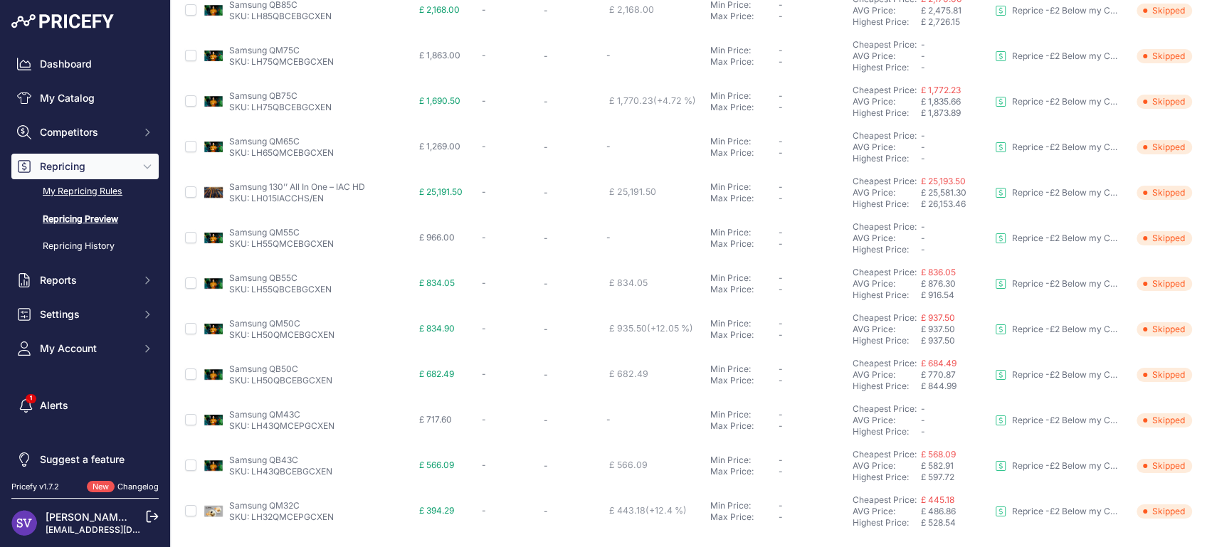
click at [103, 198] on link "My Repricing Rules" at bounding box center [84, 191] width 147 height 25
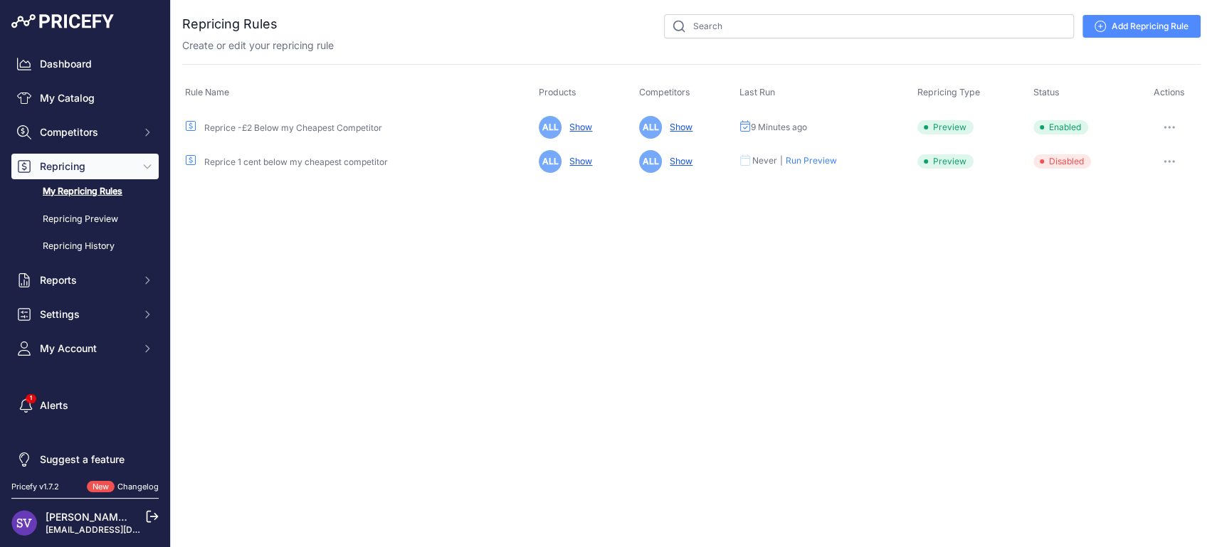
click at [743, 125] on icon at bounding box center [744, 125] width 11 height 11
click at [1178, 132] on button "button" at bounding box center [1169, 127] width 28 height 20
click at [684, 118] on td "ALL Show" at bounding box center [686, 127] width 100 height 35
click at [674, 125] on link "Show" at bounding box center [678, 127] width 28 height 11
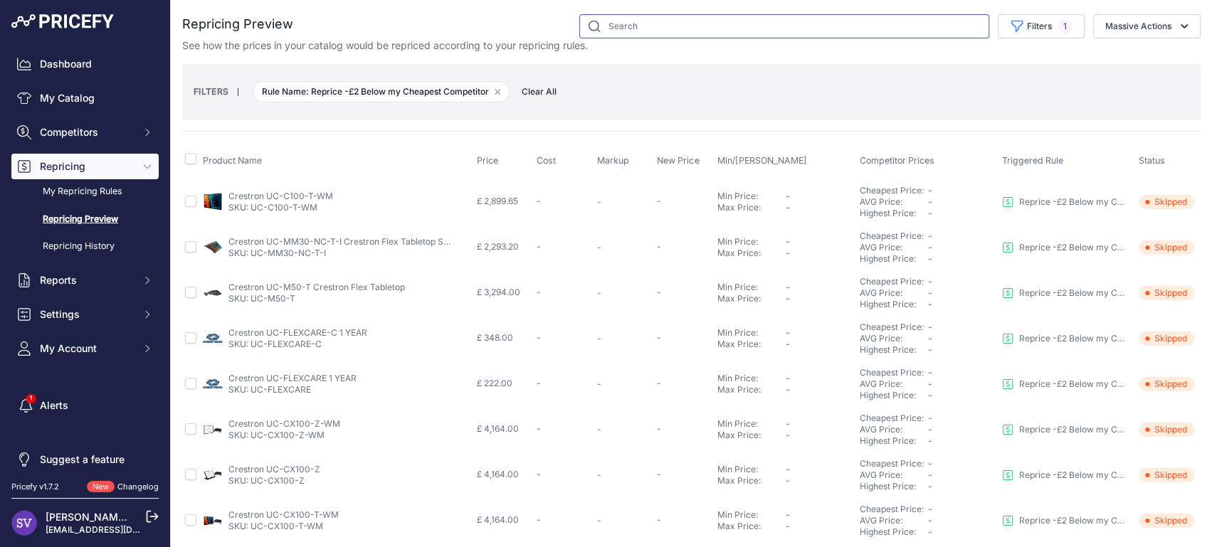
drag, startPoint x: 655, startPoint y: 31, endPoint x: 902, endPoint y: 33, distance: 246.9
click at [655, 31] on input "text" at bounding box center [784, 26] width 410 height 24
click at [1036, 26] on button "Filters 1" at bounding box center [1040, 26] width 87 height 24
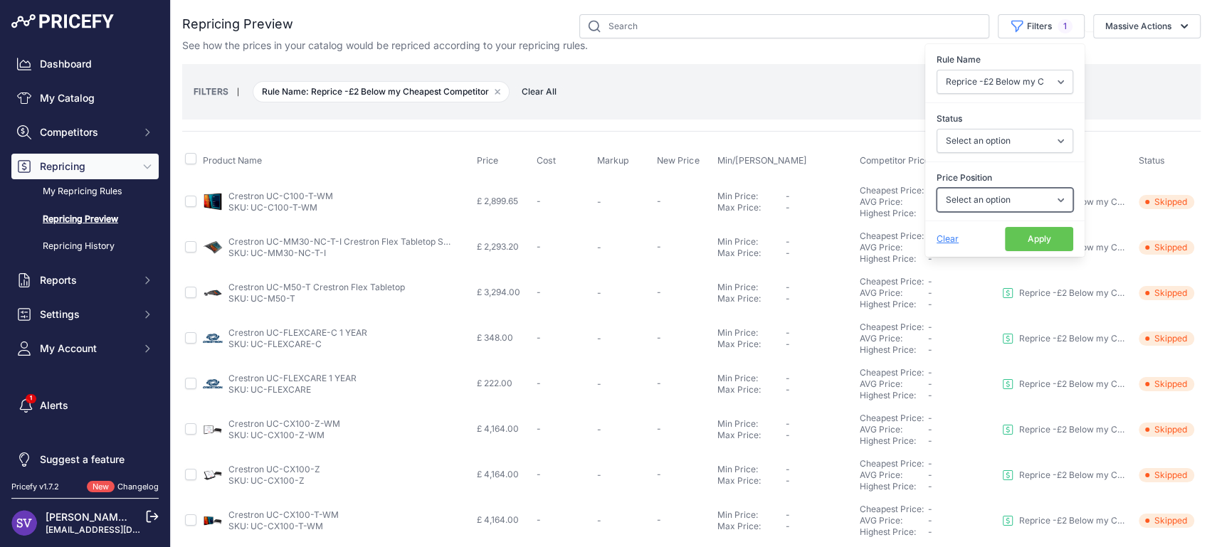
click at [973, 196] on select "Select an option I am higher Same price I am lower" at bounding box center [1004, 200] width 137 height 24
click at [987, 142] on select "Select an option Skipped Repriced Suggested In Error" at bounding box center [1004, 141] width 137 height 24
click at [654, 52] on div "See how the prices in your catalog would be repriced according to your repricin…" at bounding box center [691, 45] width 1018 height 14
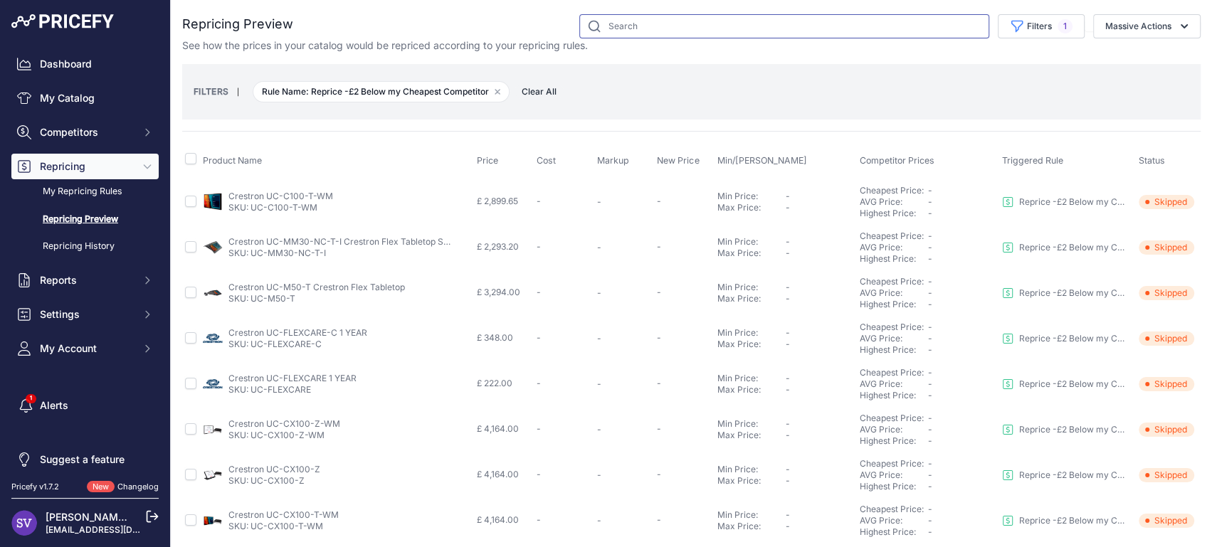
click at [654, 30] on input "text" at bounding box center [784, 26] width 410 height 24
type input "samsung"
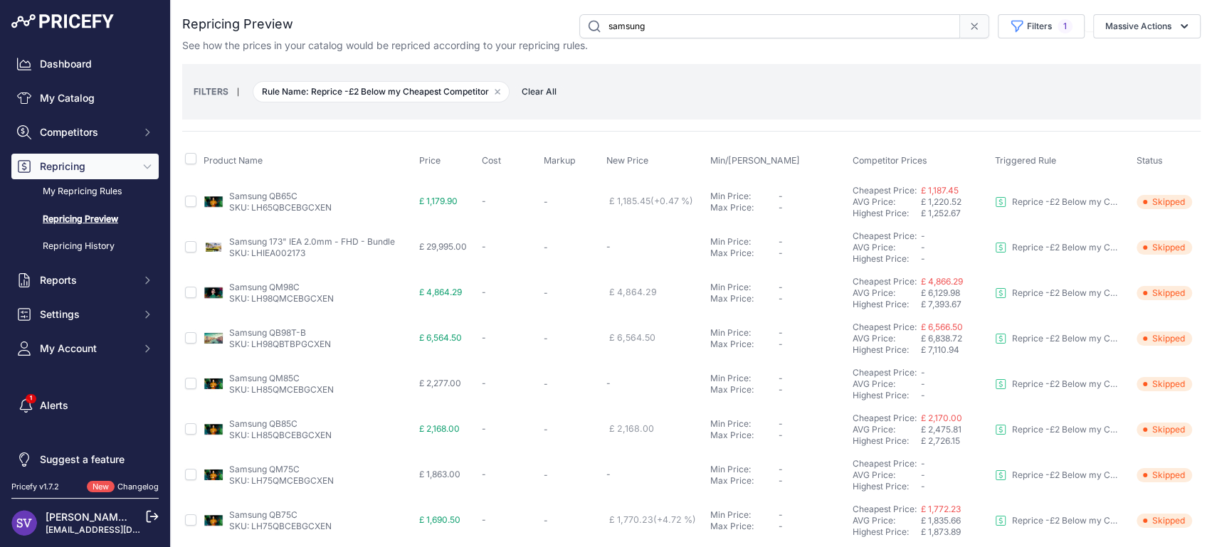
click at [370, 236] on link "Samsung 173" IEA 2.0mm - FHD - Bundle" at bounding box center [312, 241] width 166 height 11
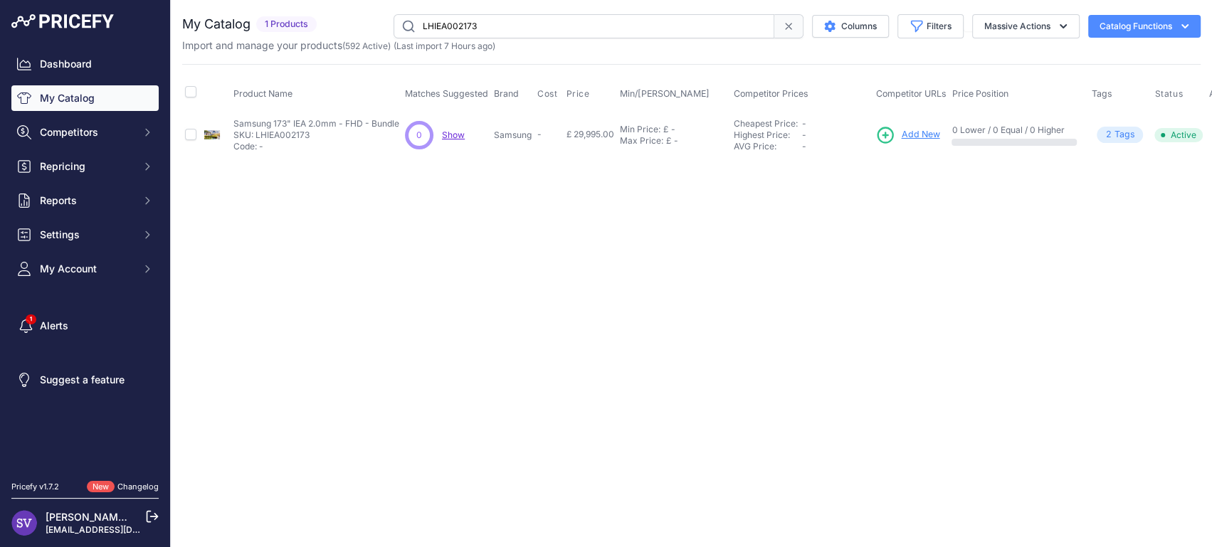
click at [748, 133] on div "Highest Price:" at bounding box center [767, 134] width 68 height 11
click at [749, 133] on div "Highest Price:" at bounding box center [767, 134] width 68 height 11
click at [764, 149] on div "AVG Price:" at bounding box center [767, 146] width 68 height 11
click at [376, 129] on p "SKU: LHIEA002173" at bounding box center [316, 134] width 166 height 11
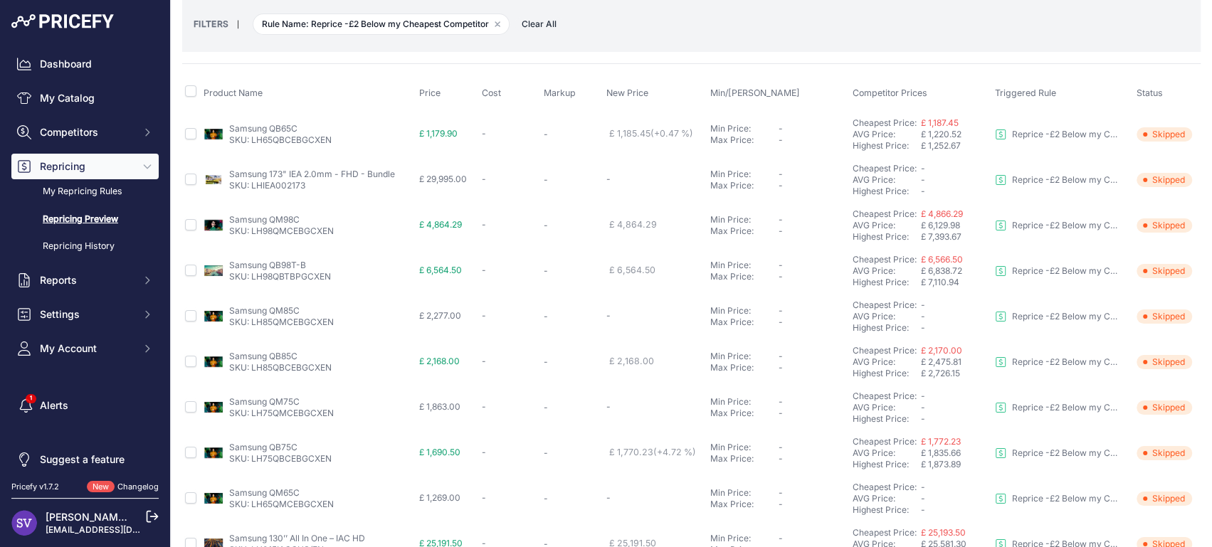
scroll to position [70, 0]
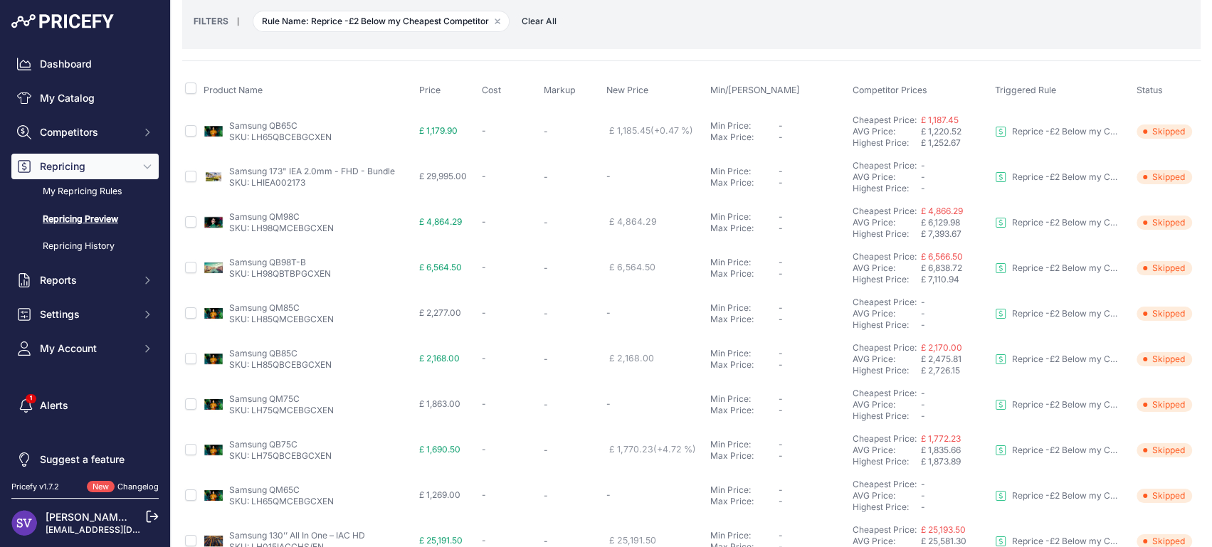
click at [290, 307] on link "Samsung QM85C" at bounding box center [264, 307] width 70 height 11
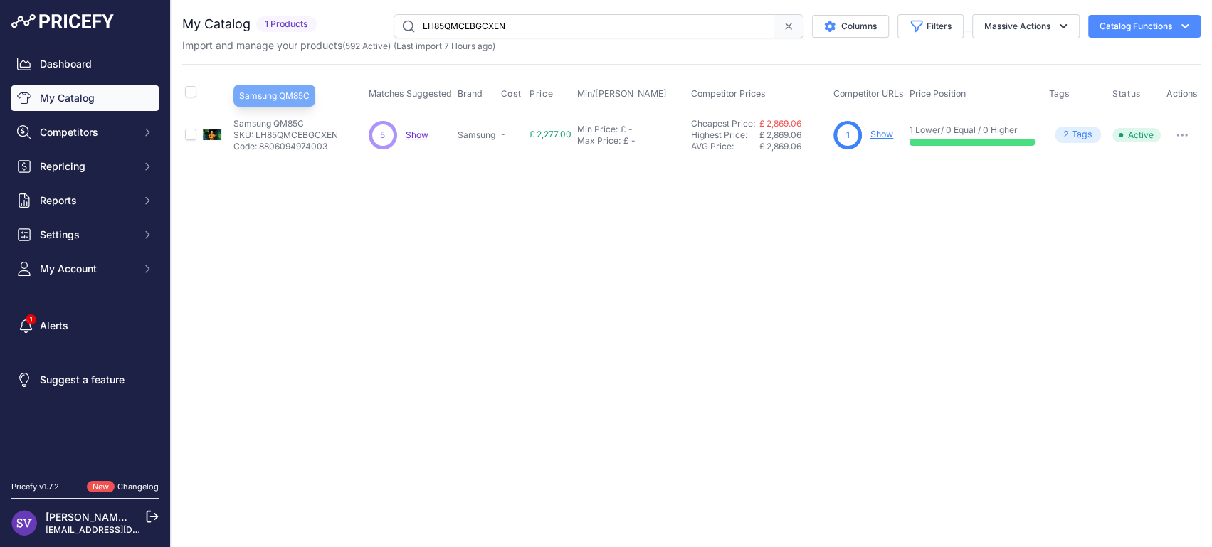
drag, startPoint x: 318, startPoint y: 121, endPoint x: 234, endPoint y: 120, distance: 84.0
click at [234, 120] on p "Samsung QM85C" at bounding box center [285, 123] width 105 height 11
copy p "Samsung QM85C"
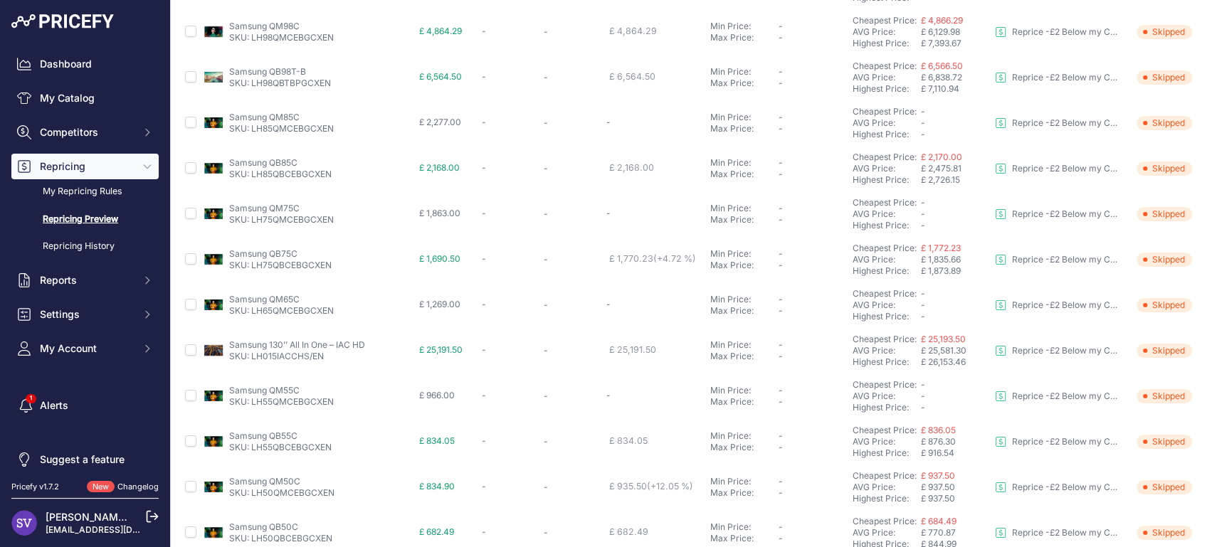
scroll to position [296, 0]
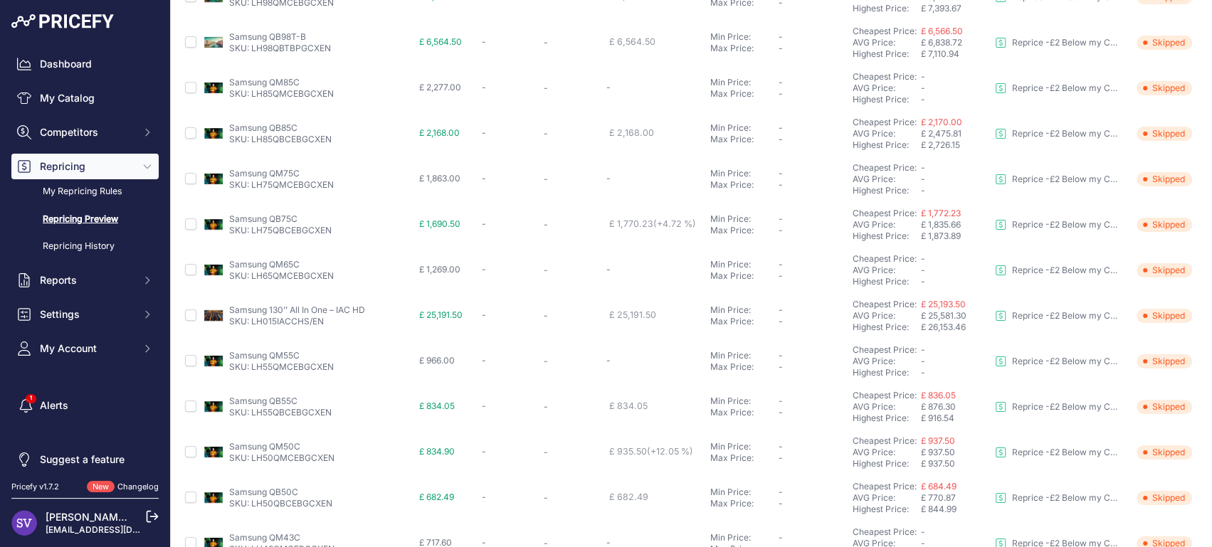
click at [277, 356] on link "Samsung QM55C" at bounding box center [264, 355] width 70 height 11
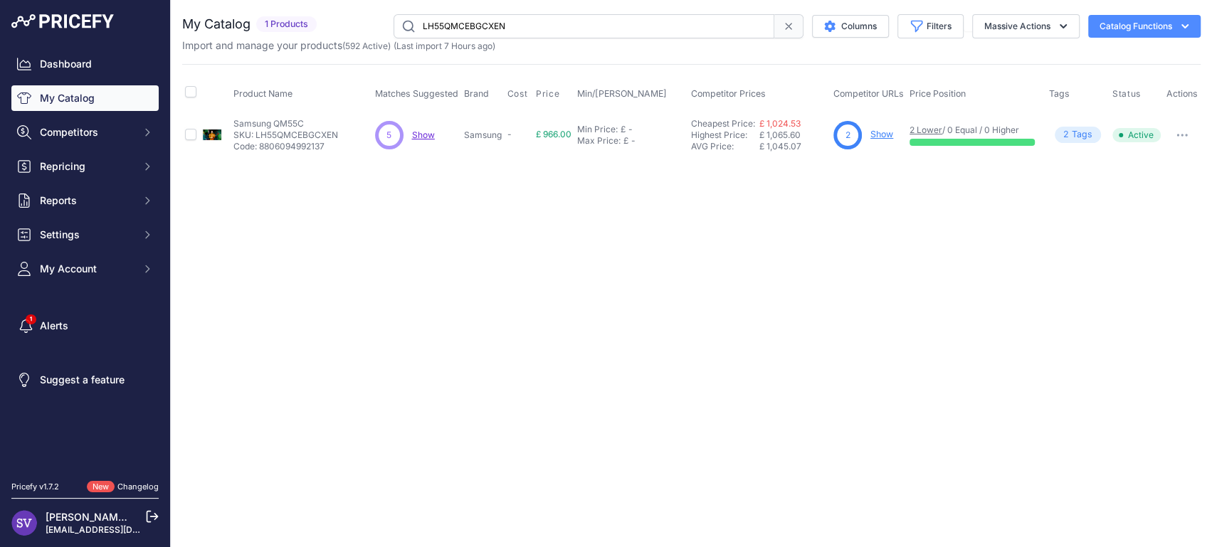
drag, startPoint x: 334, startPoint y: 117, endPoint x: 211, endPoint y: 118, distance: 123.1
click at [211, 118] on tr "Samsung QM55C Show" at bounding box center [691, 135] width 1018 height 46
click at [893, 132] on link "Show" at bounding box center [881, 134] width 23 height 11
click at [886, 133] on link "Show" at bounding box center [881, 134] width 23 height 11
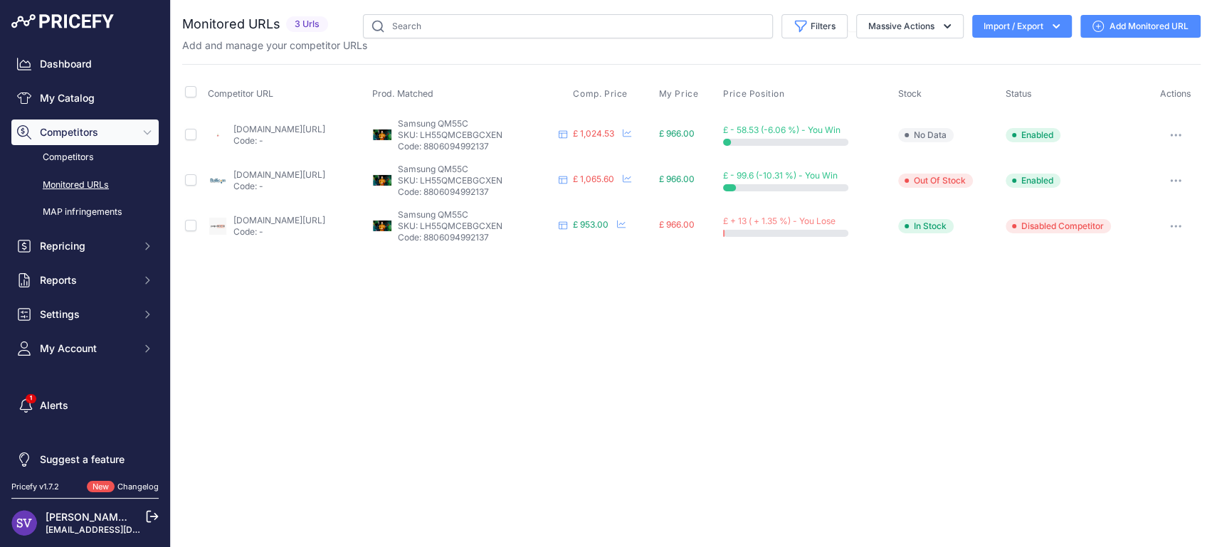
click at [270, 220] on link "projectorpoint.co.uk/samsung-qm55c?prirule_jdsnikfkfjsd=9332" at bounding box center [279, 220] width 92 height 11
